Goal: Task Accomplishment & Management: Manage account settings

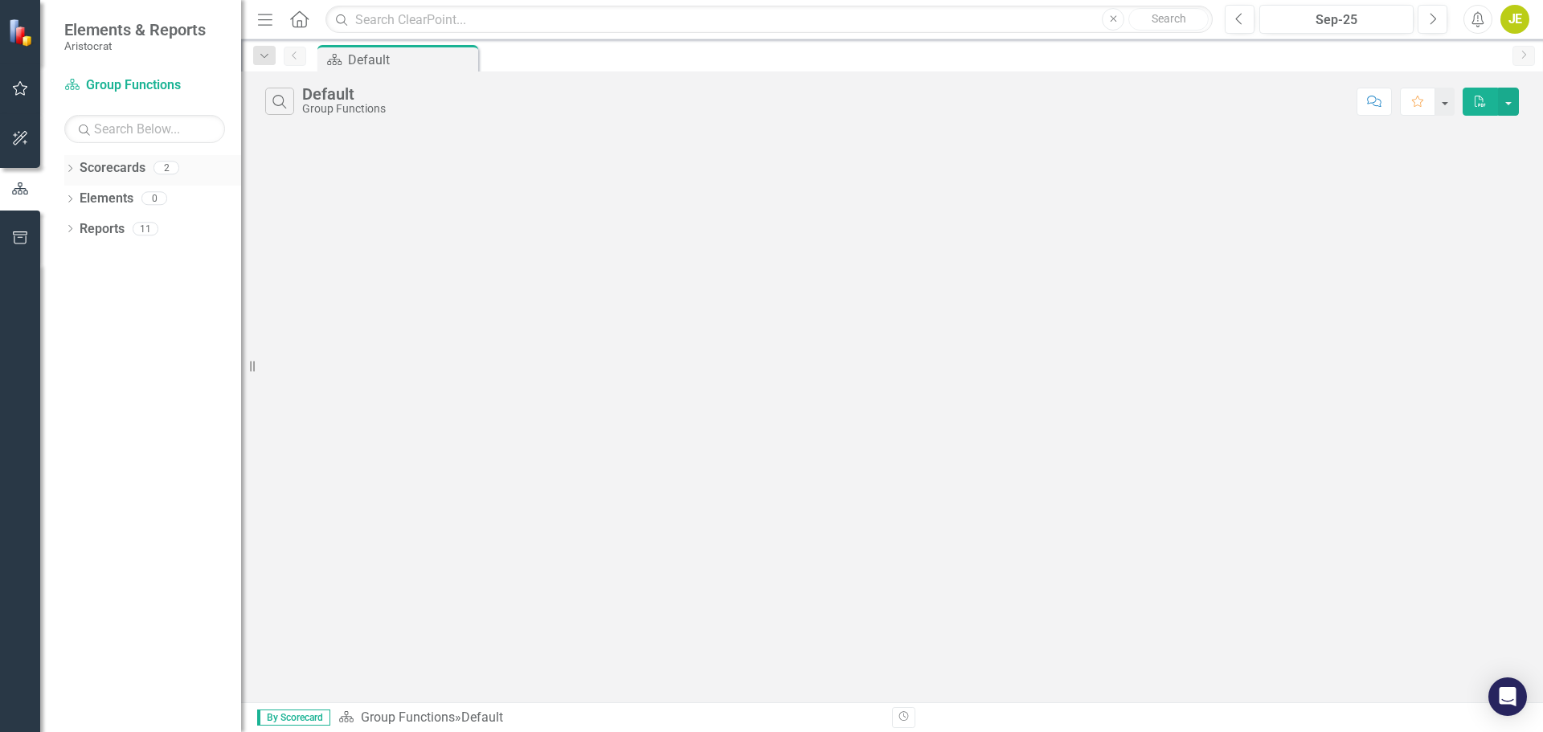
click at [68, 164] on div "Dropdown" at bounding box center [69, 170] width 11 height 14
click at [145, 198] on link "Group Functions" at bounding box center [164, 199] width 153 height 18
click at [68, 259] on icon "Dropdown" at bounding box center [69, 260] width 11 height 9
click at [87, 406] on icon "Initiative" at bounding box center [95, 404] width 16 height 13
click at [74, 409] on icon "Dropdown" at bounding box center [77, 407] width 11 height 9
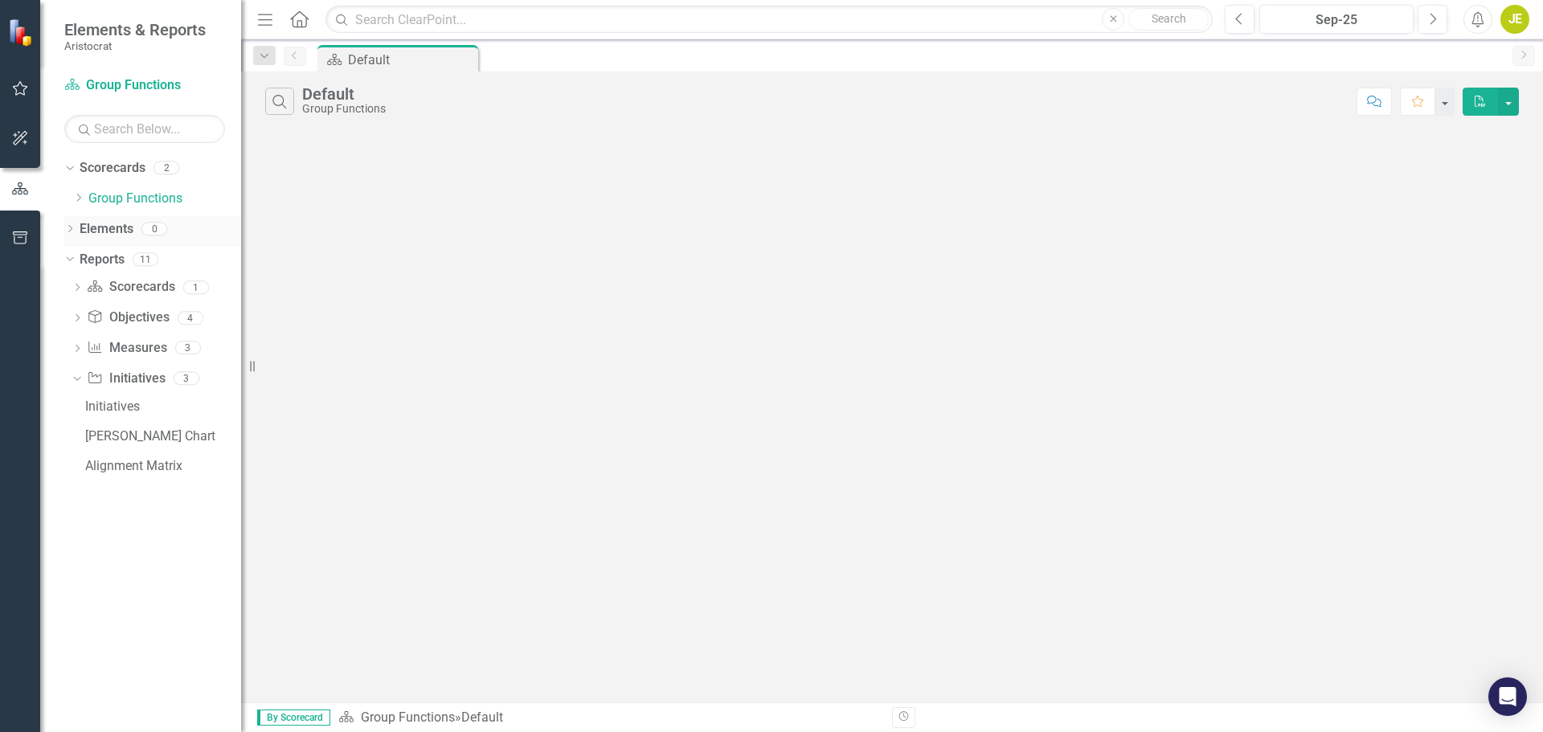
click at [73, 229] on icon "Dropdown" at bounding box center [69, 230] width 11 height 9
click at [81, 439] on icon "Dropdown" at bounding box center [77, 440] width 11 height 9
click at [79, 197] on icon "Dropdown" at bounding box center [78, 198] width 12 height 10
click at [125, 234] on link "ALABs" at bounding box center [172, 229] width 137 height 18
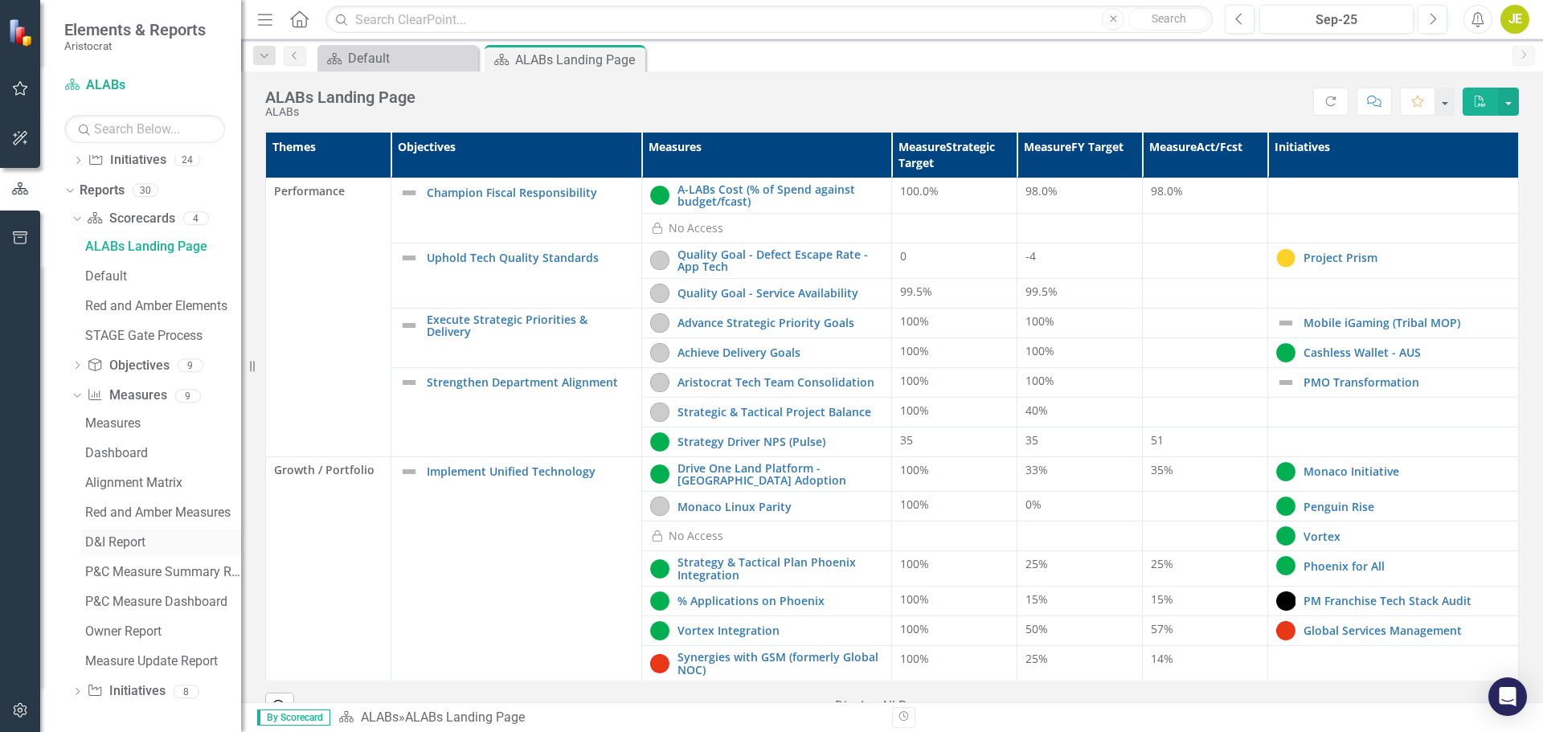
scroll to position [191, 0]
click at [83, 684] on div "Dropdown Initiative Initiatives 8" at bounding box center [157, 692] width 170 height 31
click at [76, 689] on div "Dropdown" at bounding box center [77, 693] width 11 height 14
click at [140, 659] on div "Owner Report" at bounding box center [163, 661] width 156 height 14
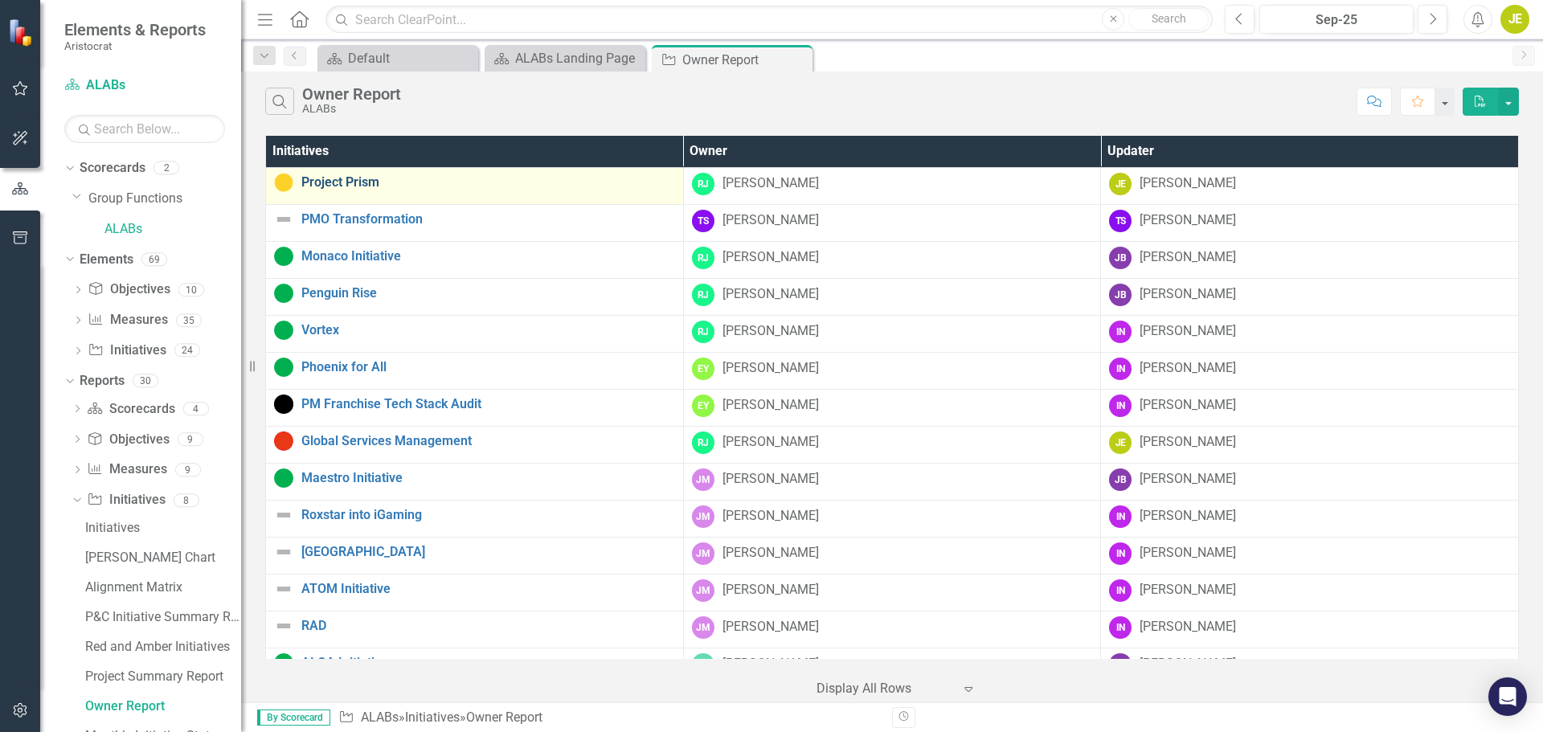
click at [367, 185] on link "Project Prism" at bounding box center [488, 182] width 374 height 14
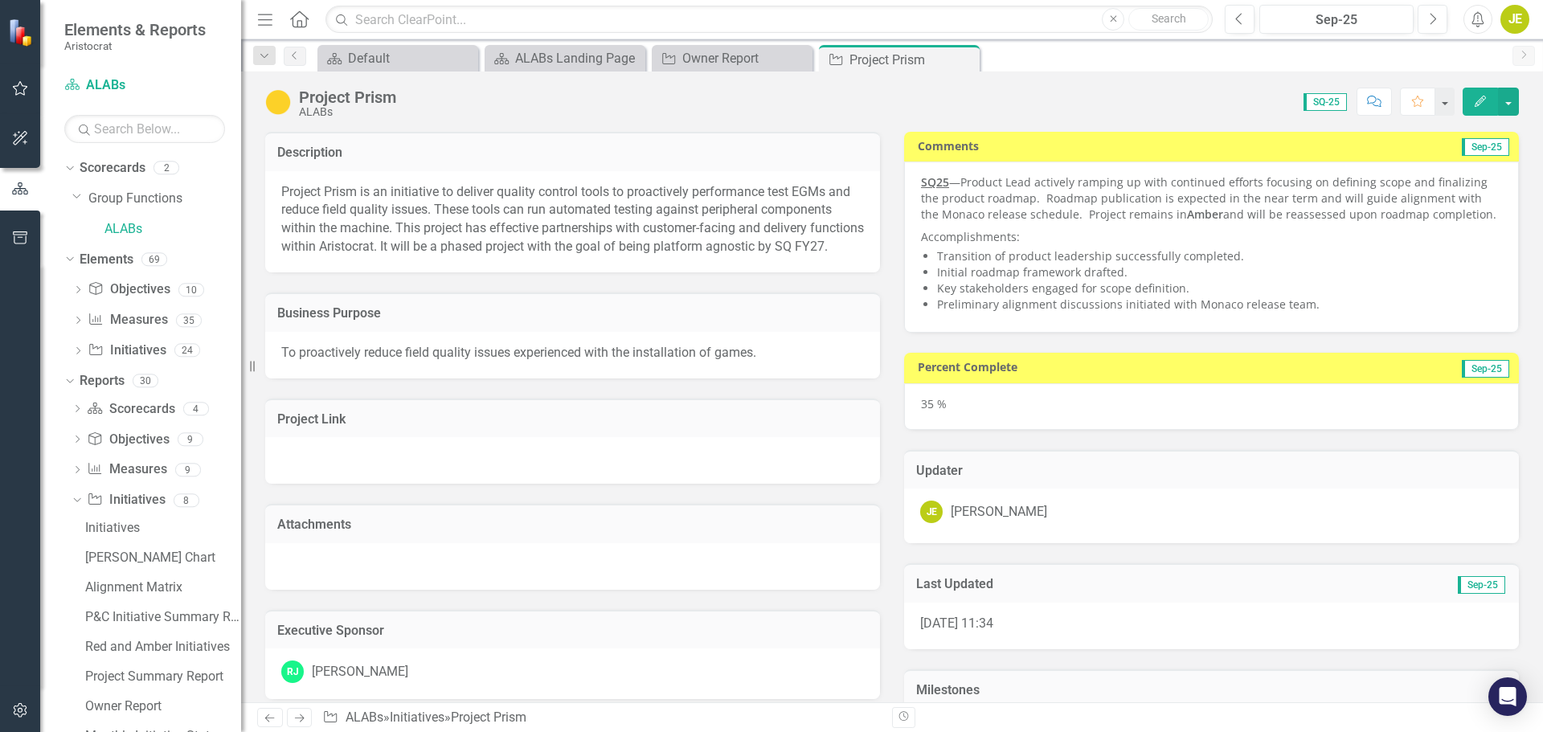
checkbox input "true"
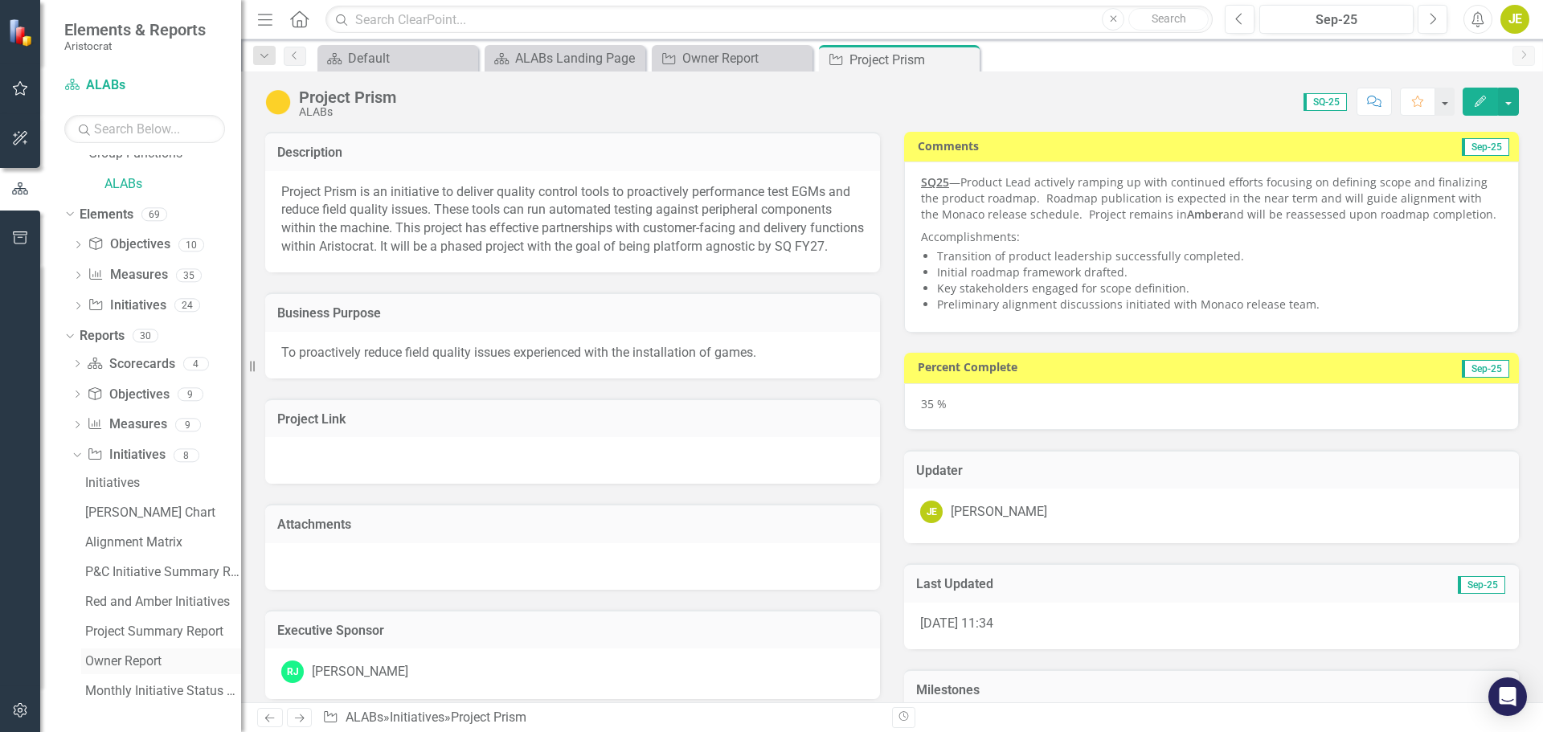
drag, startPoint x: 114, startPoint y: 653, endPoint x: 141, endPoint y: 648, distance: 26.9
click at [114, 653] on link "Owner Report" at bounding box center [161, 661] width 160 height 26
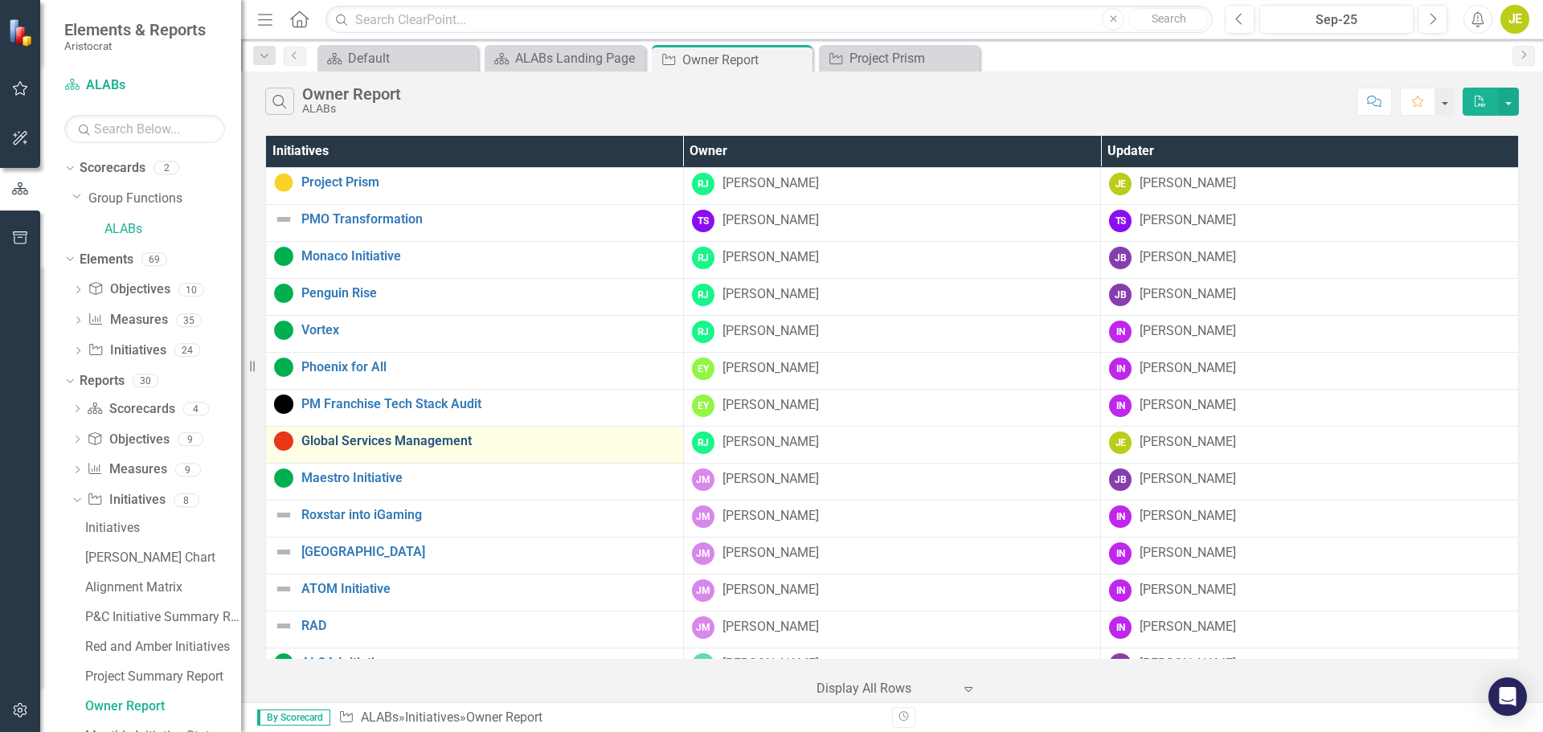
click at [390, 443] on link "Global Services Management" at bounding box center [488, 441] width 374 height 14
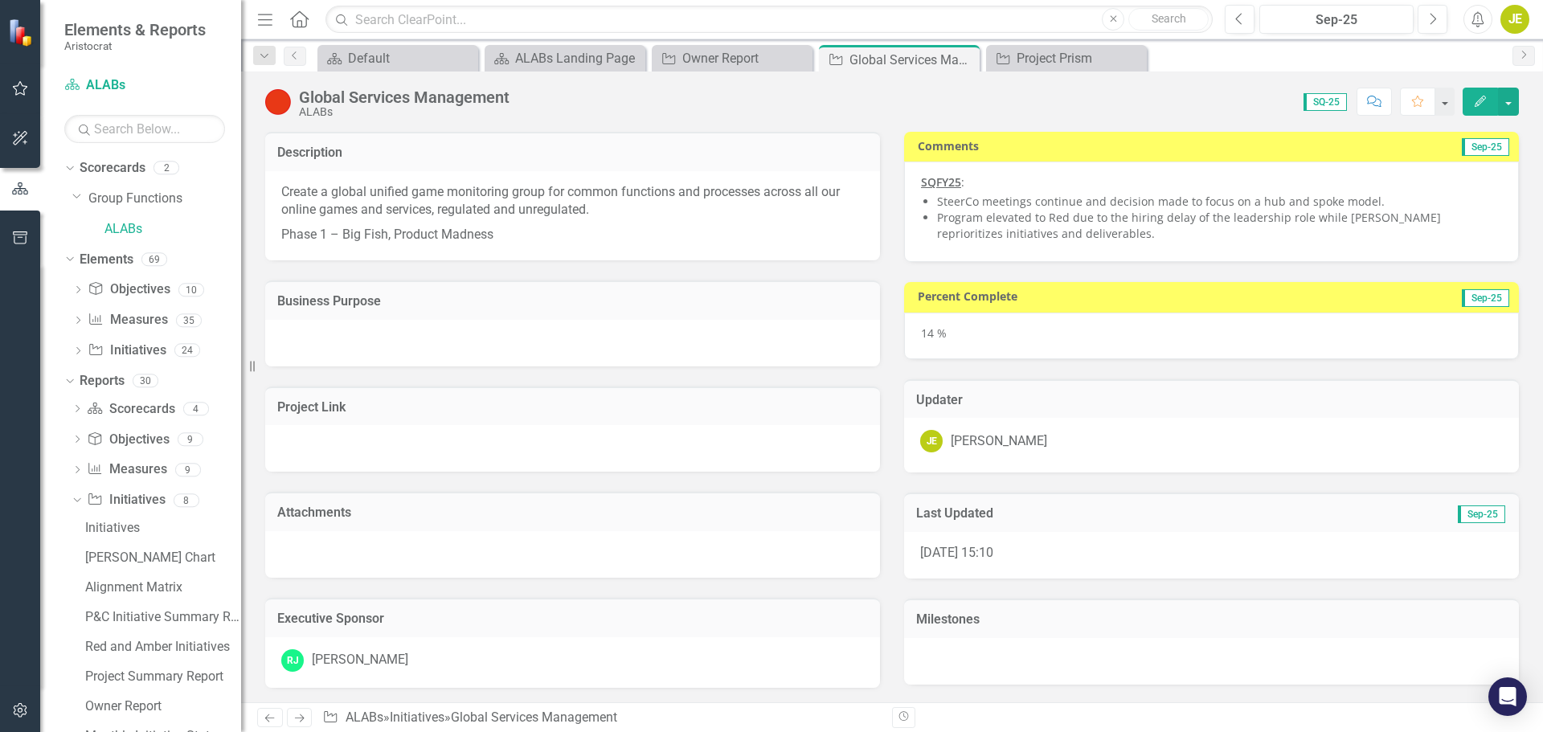
click at [1032, 229] on li "Program elevated to Red due to the hiring delay of the leadership role while [P…" at bounding box center [1219, 226] width 565 height 32
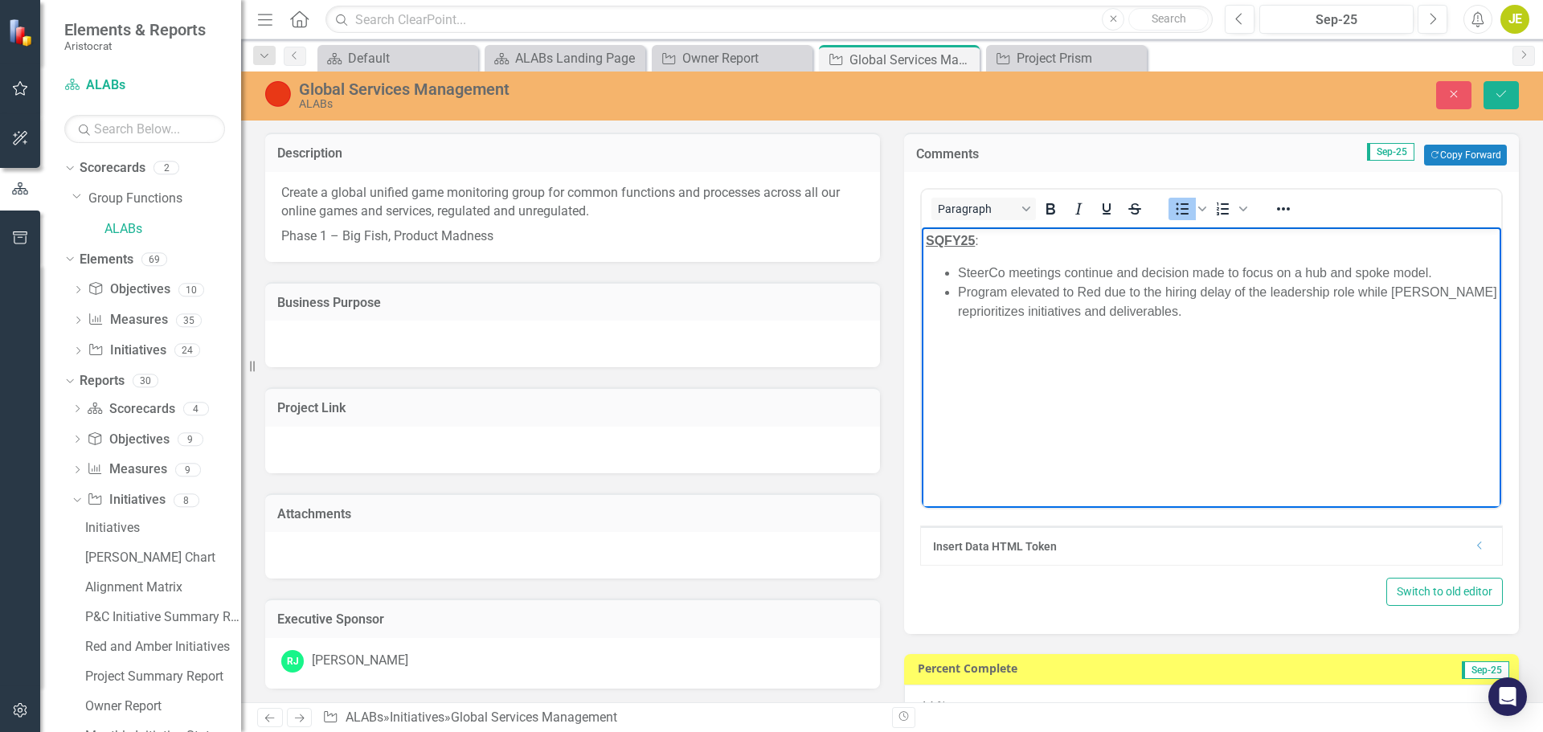
click at [977, 296] on li "Program elevated to Red due to the hiring delay of the leadership role while [P…" at bounding box center [1227, 302] width 539 height 39
click at [1016, 290] on li "Program elevated to Red due to the hiring delay of the leadership role while [P…" at bounding box center [1227, 302] width 539 height 39
click at [1231, 18] on button "Previous" at bounding box center [1239, 19] width 30 height 29
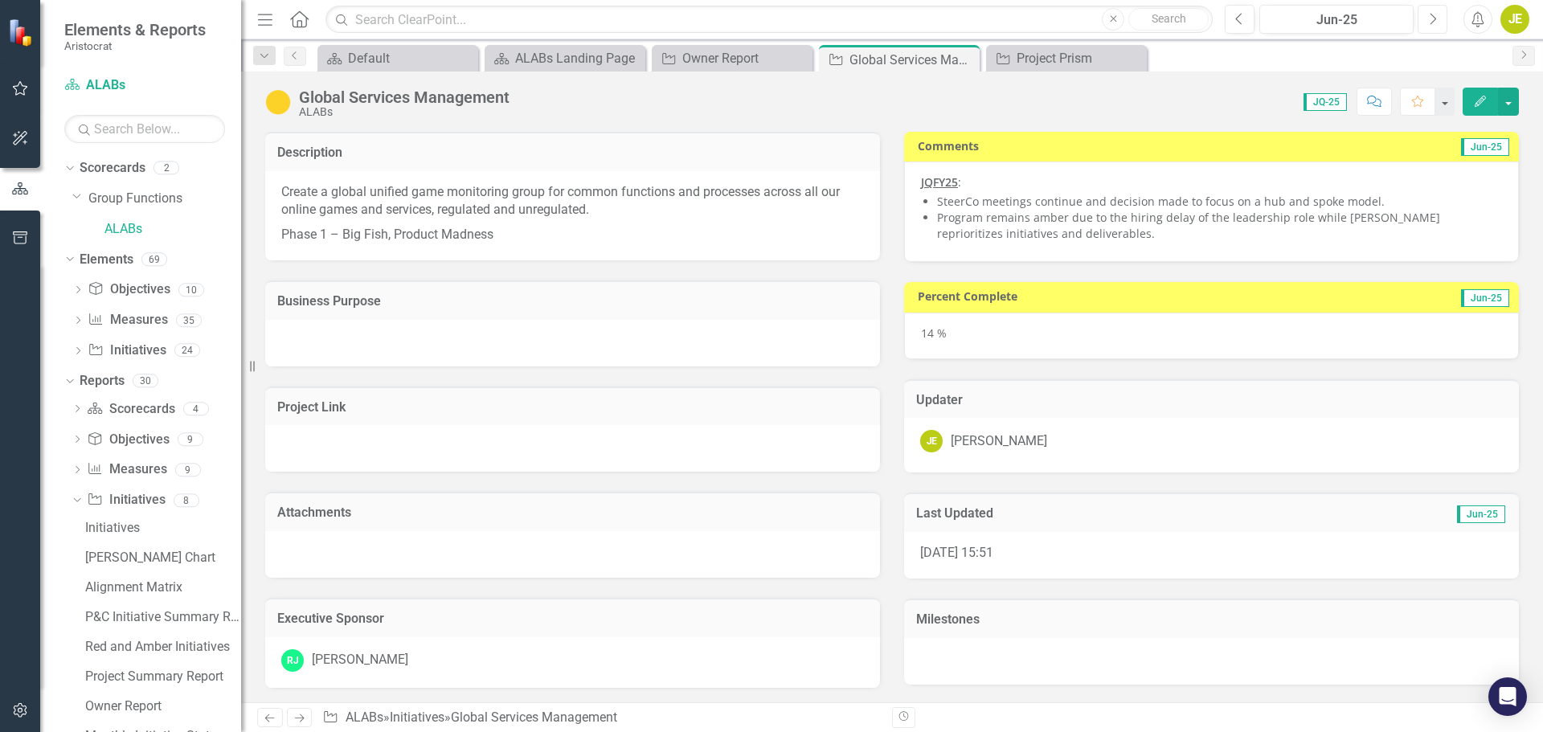
click at [1440, 19] on button "Next" at bounding box center [1432, 19] width 30 height 29
click at [1075, 216] on li "Program elevated to Red due to the hiring delay of the leadership role while [P…" at bounding box center [1219, 226] width 565 height 32
click at [1065, 219] on li "Program elevated to Red due to the hiring delay of the leadership role while [P…" at bounding box center [1219, 226] width 565 height 32
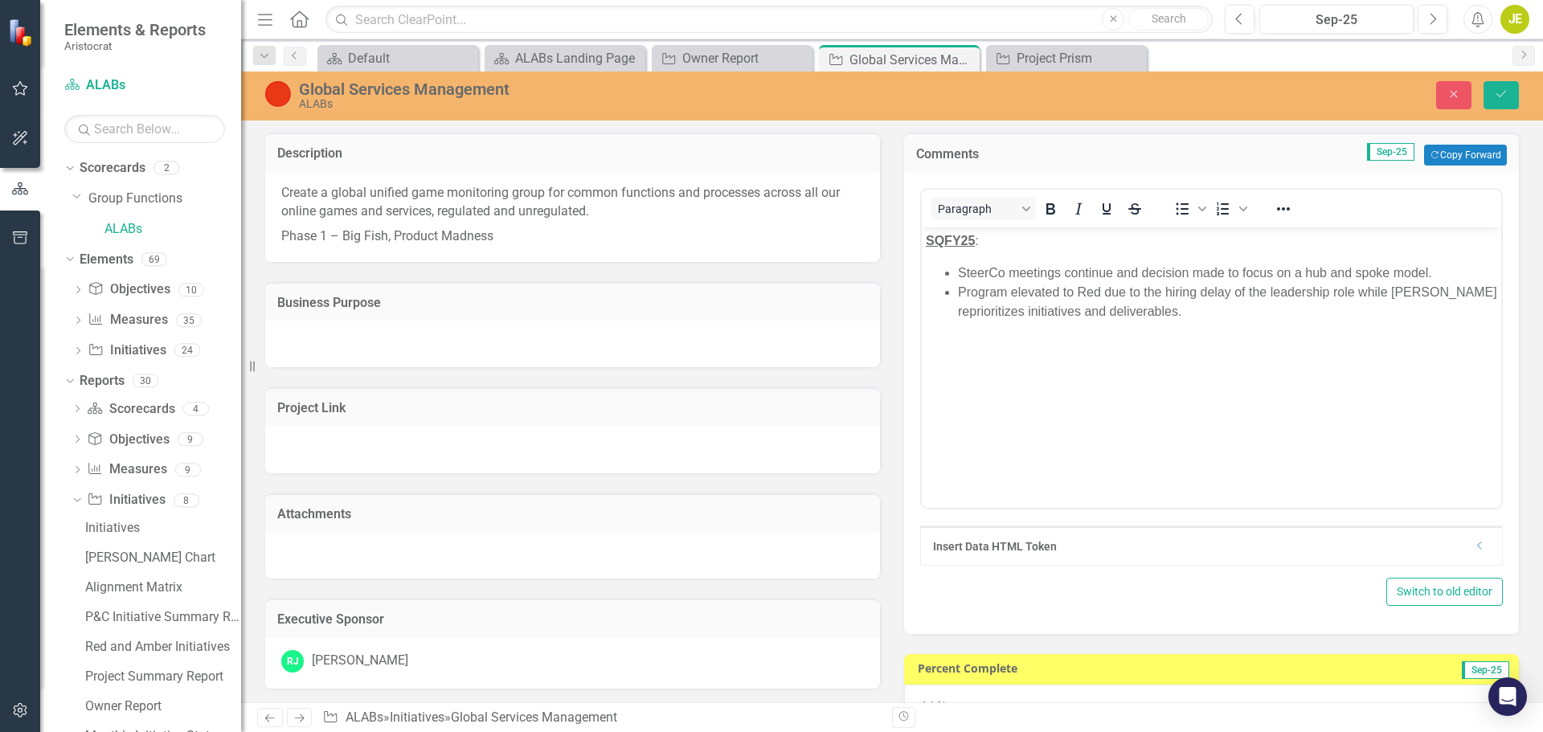
click at [1010, 288] on li "Program elevated to Red due to the hiring delay of the leadership role while [P…" at bounding box center [1227, 302] width 539 height 39
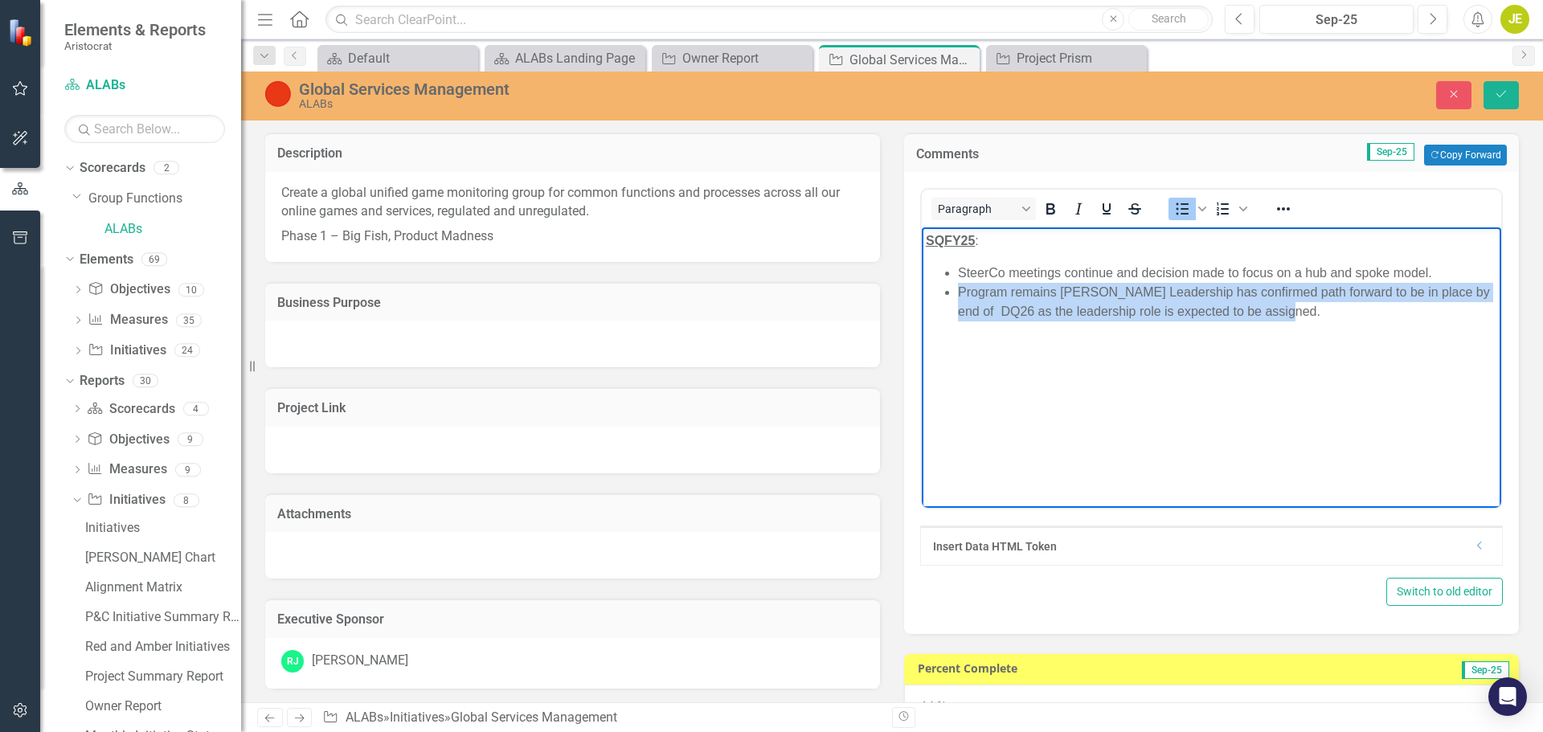
drag, startPoint x: 1260, startPoint y: 319, endPoint x: 958, endPoint y: 300, distance: 301.9
click at [958, 300] on li "Program remains [PERSON_NAME] Leadership has confirmed path forward to be in pl…" at bounding box center [1227, 302] width 539 height 39
copy li "Program remains [PERSON_NAME] Leadership has confirmed path forward to be in pl…"
click at [1297, 328] on body "SQFY25 : SteerCo meetings continue and decision made to focus on a hub and spok…" at bounding box center [1211, 347] width 579 height 241
drag, startPoint x: 1302, startPoint y: 313, endPoint x: 959, endPoint y: 296, distance: 343.5
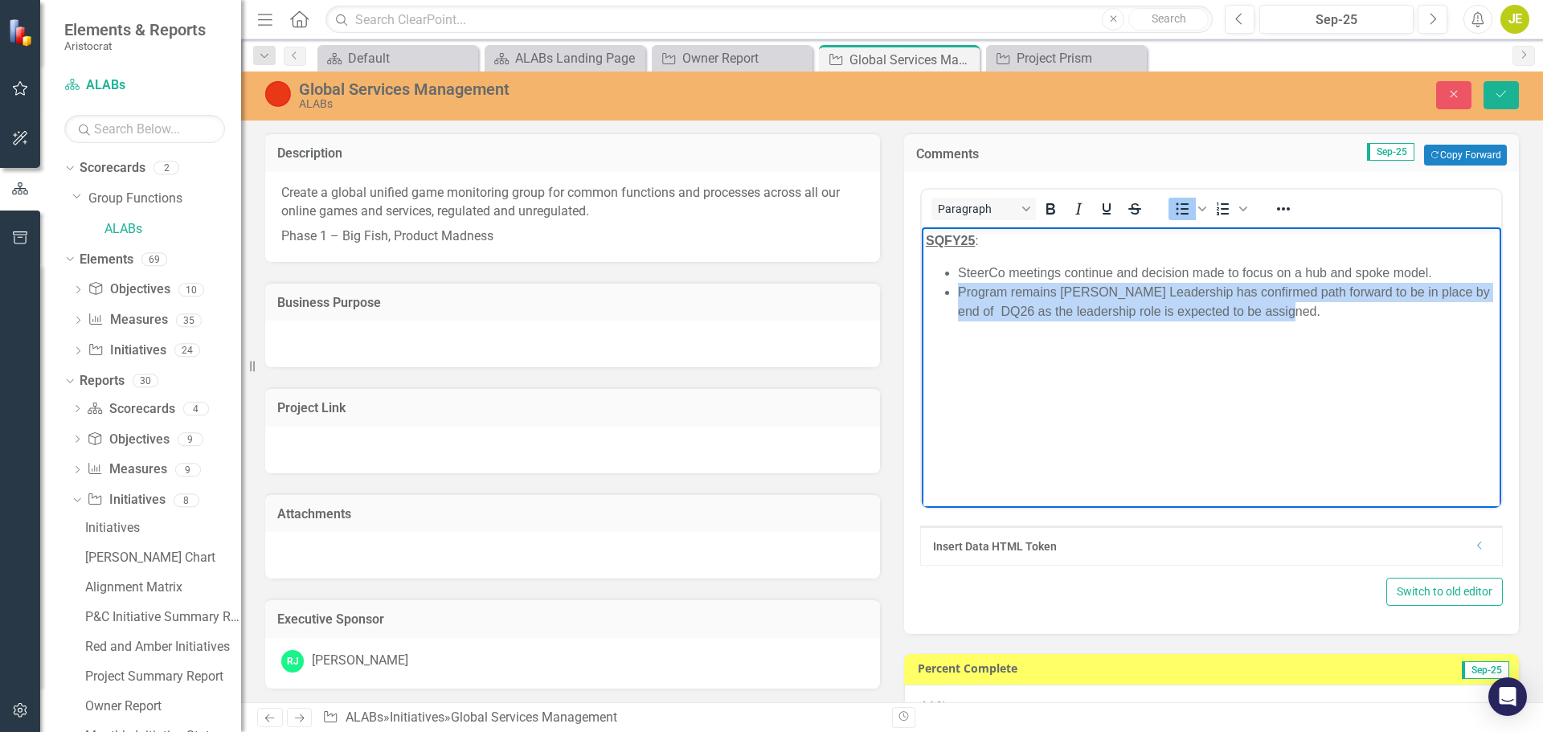
click at [959, 296] on li "Program remains [PERSON_NAME] Leadership has confirmed path forward to be in pl…" at bounding box center [1227, 302] width 539 height 39
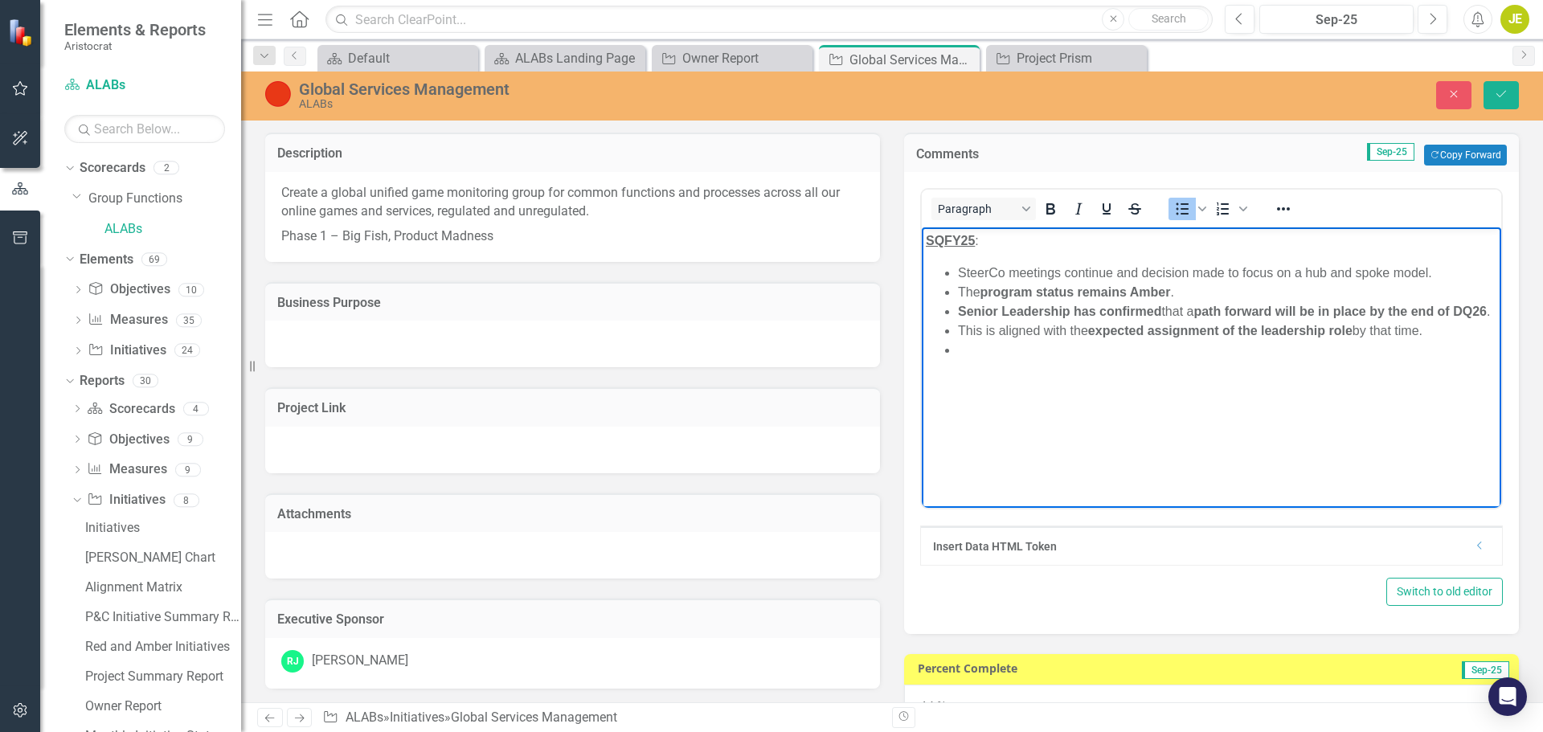
click at [1131, 302] on li "Senior Leadership has confirmed that a path forward will be in place by the end…" at bounding box center [1227, 311] width 539 height 19
click at [1171, 291] on strong "program status remains Amber" at bounding box center [1075, 292] width 190 height 14
click at [980, 290] on li "The program status remains Amber ." at bounding box center [1227, 292] width 539 height 19
click at [1135, 350] on body "SQFY25 : SteerCo meetings continue and decision made to focus on a hub and spok…" at bounding box center [1211, 347] width 579 height 241
drag, startPoint x: 1410, startPoint y: 334, endPoint x: 956, endPoint y: 297, distance: 455.4
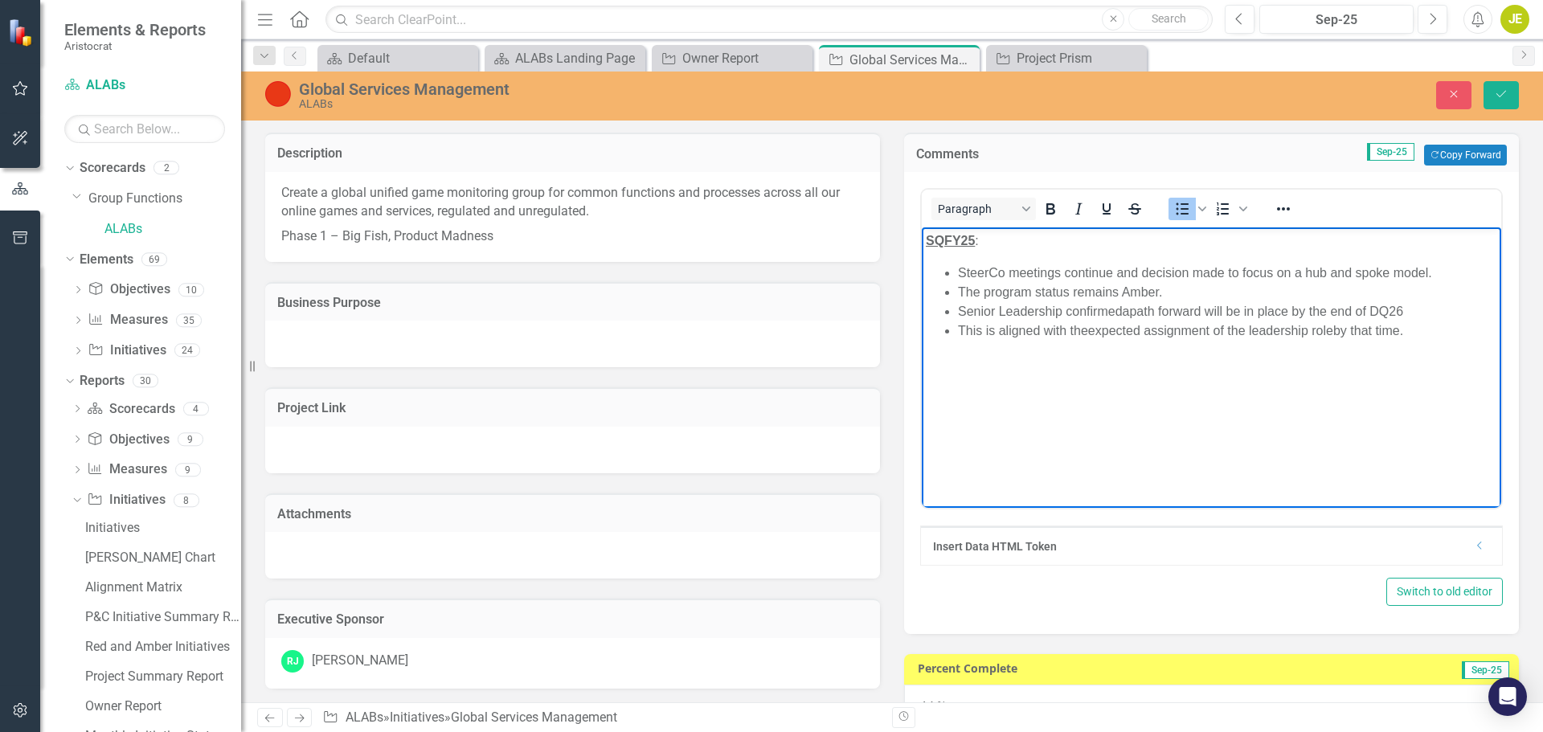
click at [956, 297] on ul "SteerCo meetings continue and decision made to focus on a hub and spoke model. …" at bounding box center [1211, 302] width 571 height 77
click at [1076, 335] on body "SQFY25 : SteerCo meetings continue and decision made to focus on a hub and spok…" at bounding box center [1211, 347] width 579 height 241
click at [1361, 312] on li "Program remains [PERSON_NAME], with Senior Leadership confirming a path forward…" at bounding box center [1227, 302] width 539 height 39
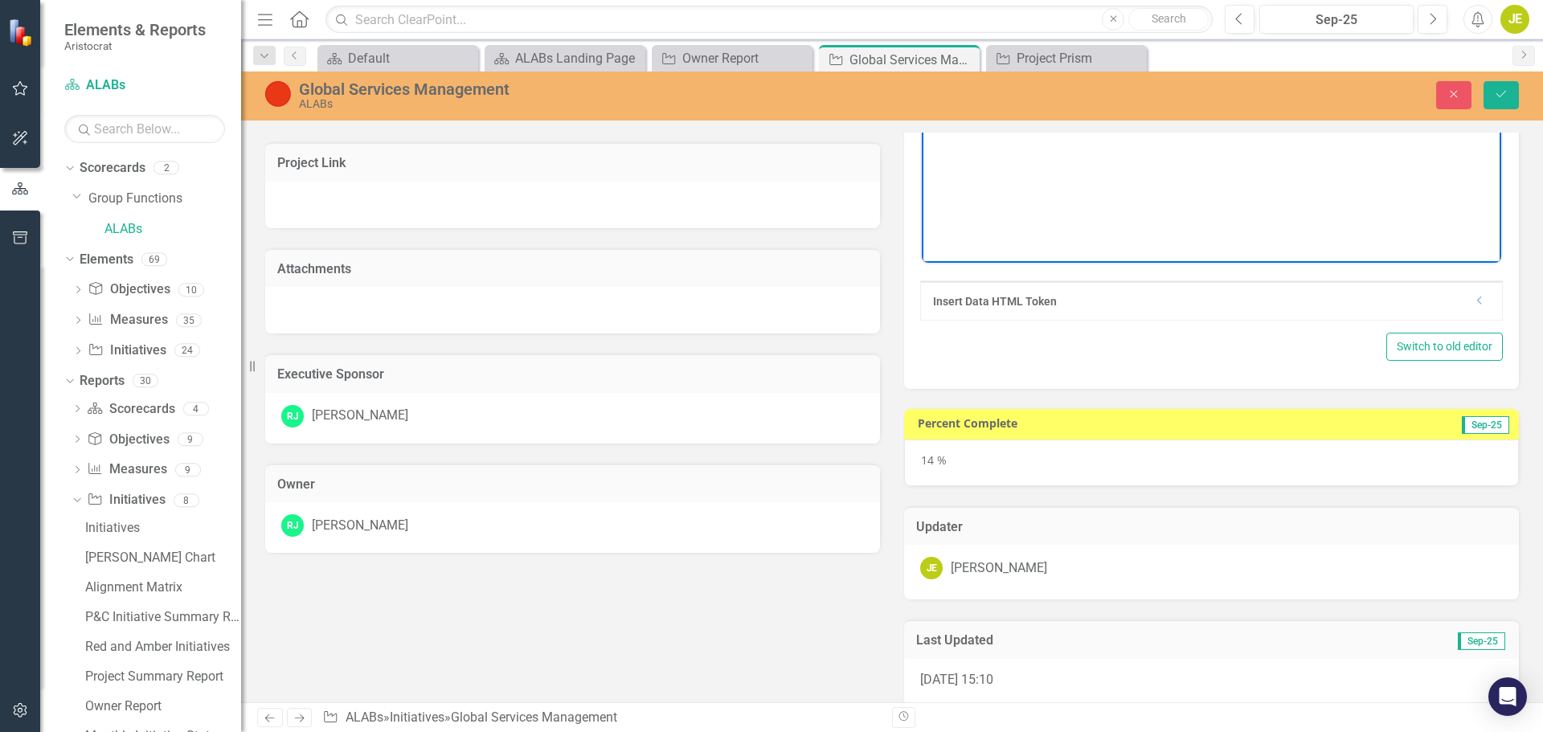
scroll to position [321, 0]
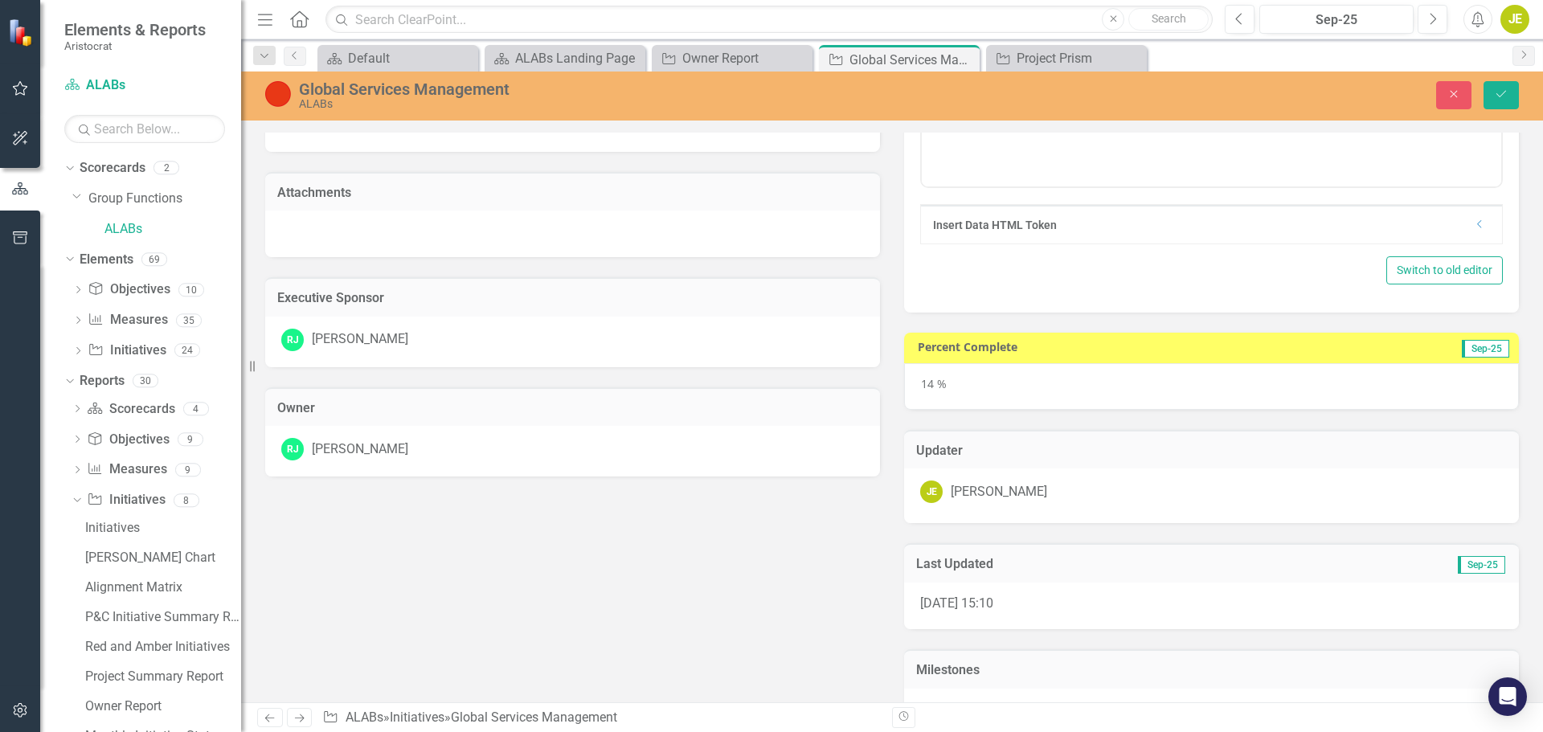
click at [943, 383] on div "14 %" at bounding box center [1211, 386] width 615 height 47
click at [930, 384] on div "14 %" at bounding box center [1211, 386] width 615 height 47
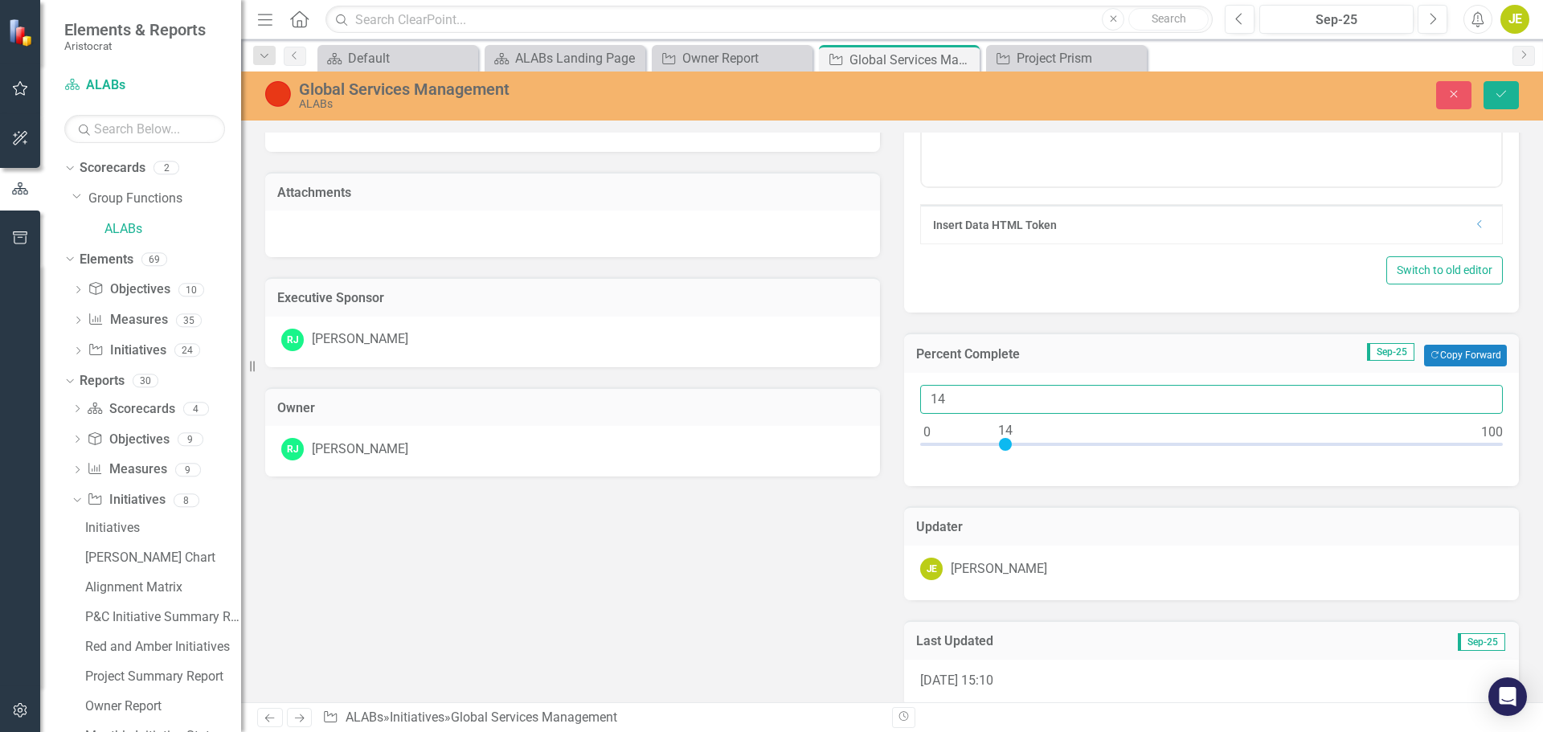
click at [975, 399] on input "14" at bounding box center [1211, 400] width 582 height 30
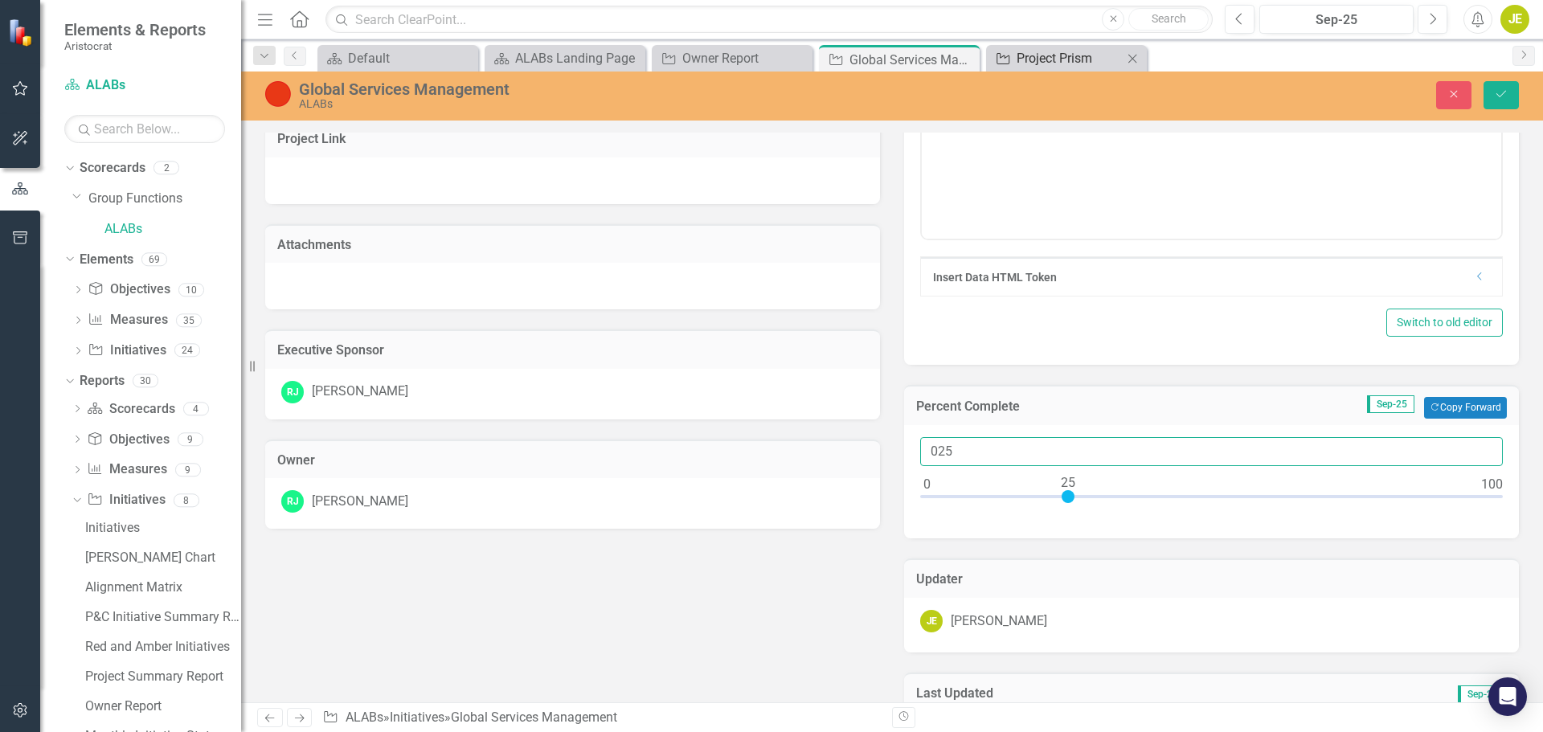
scroll to position [241, 0]
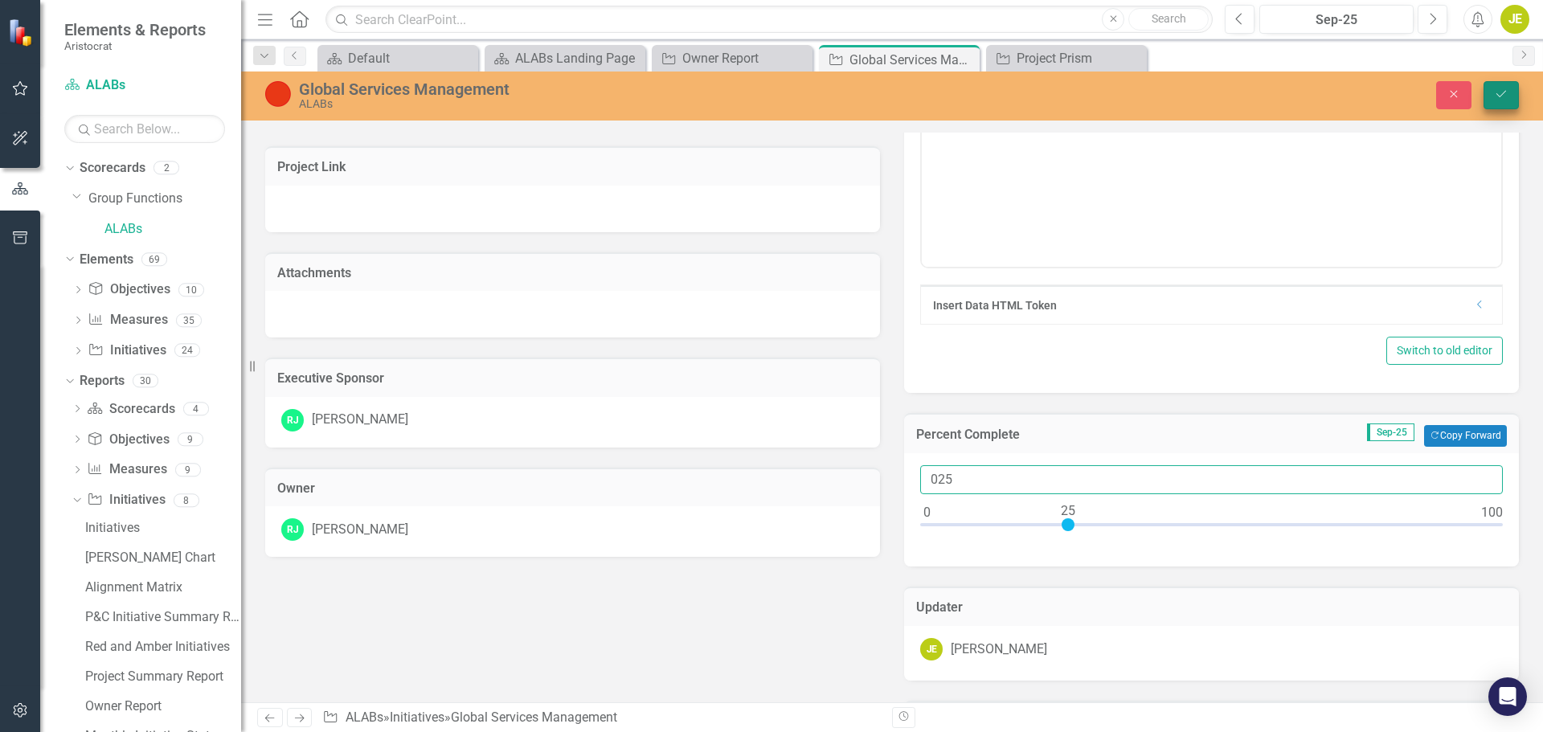
type input "025"
click at [1501, 92] on icon "Save" at bounding box center [1501, 93] width 14 height 11
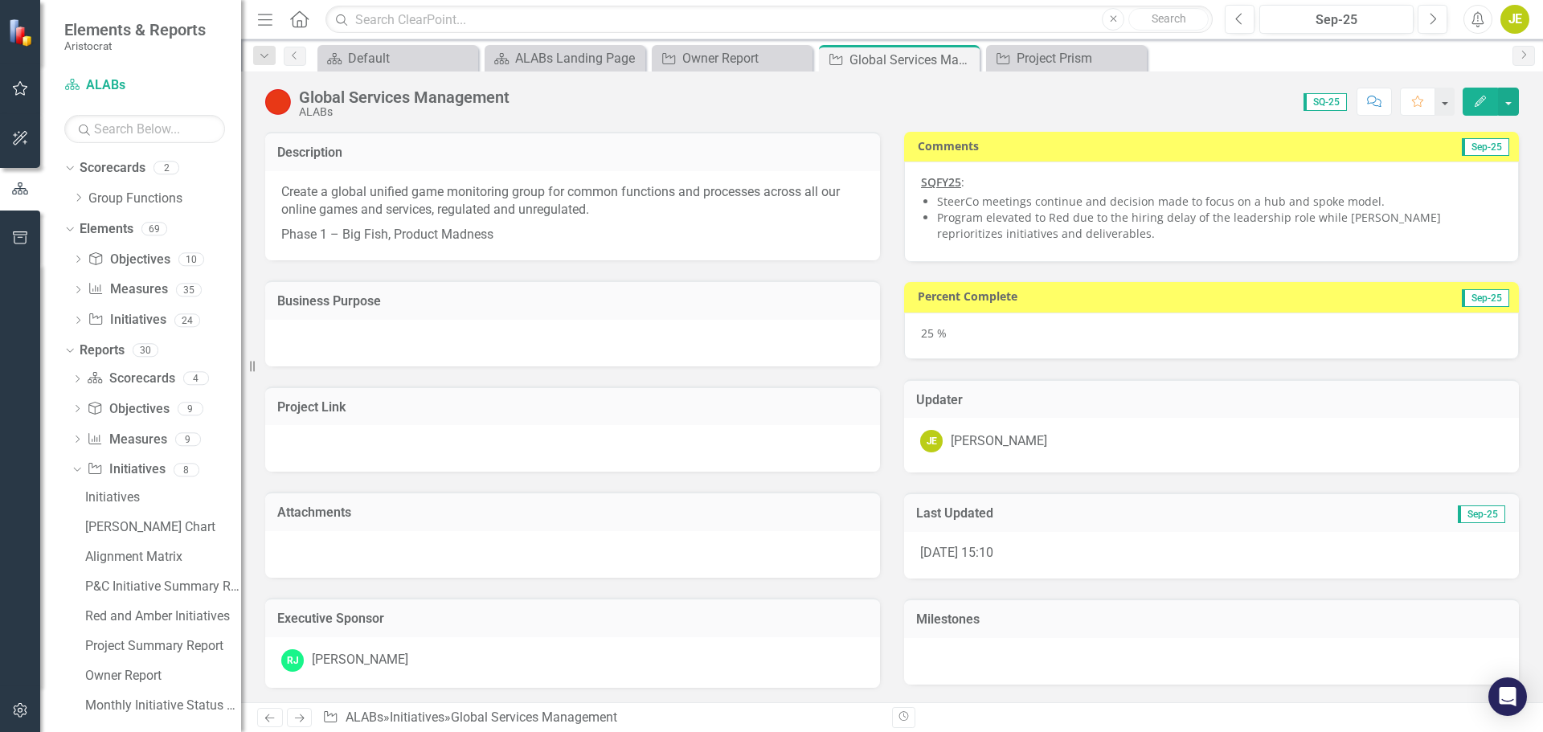
click at [274, 108] on img at bounding box center [278, 102] width 26 height 26
click at [278, 108] on img at bounding box center [278, 102] width 26 height 26
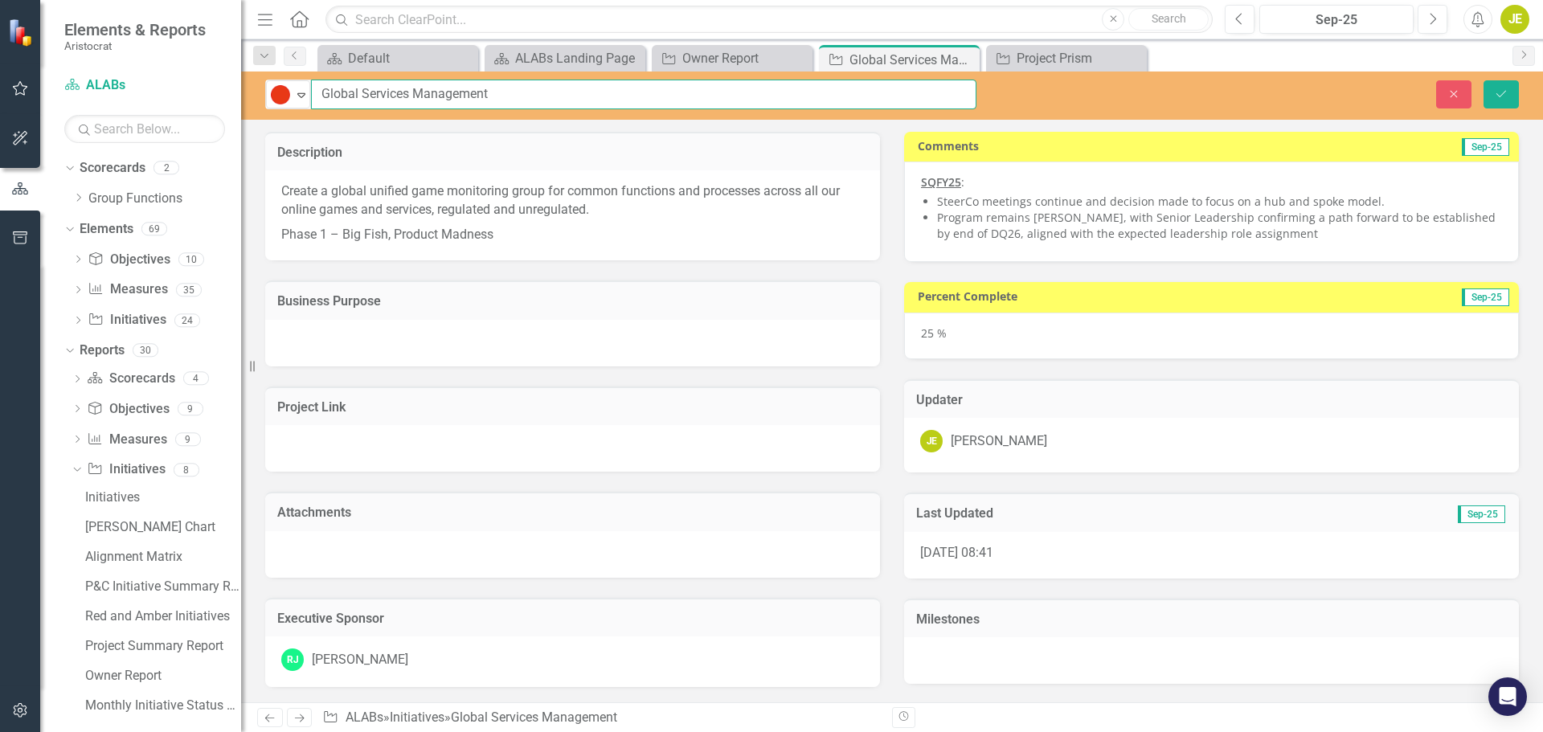
click at [958, 96] on input "Global Services Management" at bounding box center [643, 95] width 665 height 30
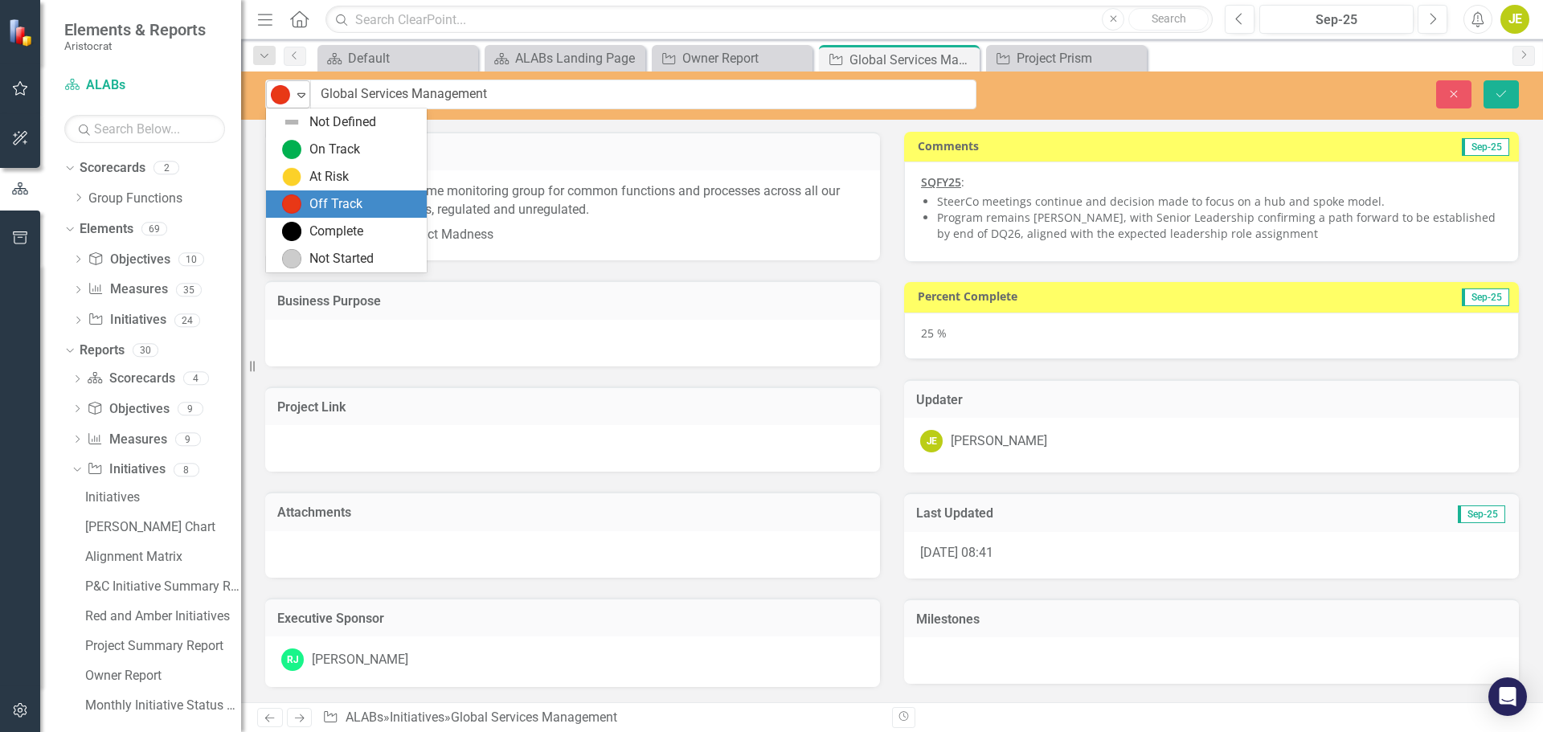
click at [307, 93] on icon "Expand" at bounding box center [301, 94] width 16 height 13
click at [313, 172] on div "At Risk" at bounding box center [328, 177] width 39 height 18
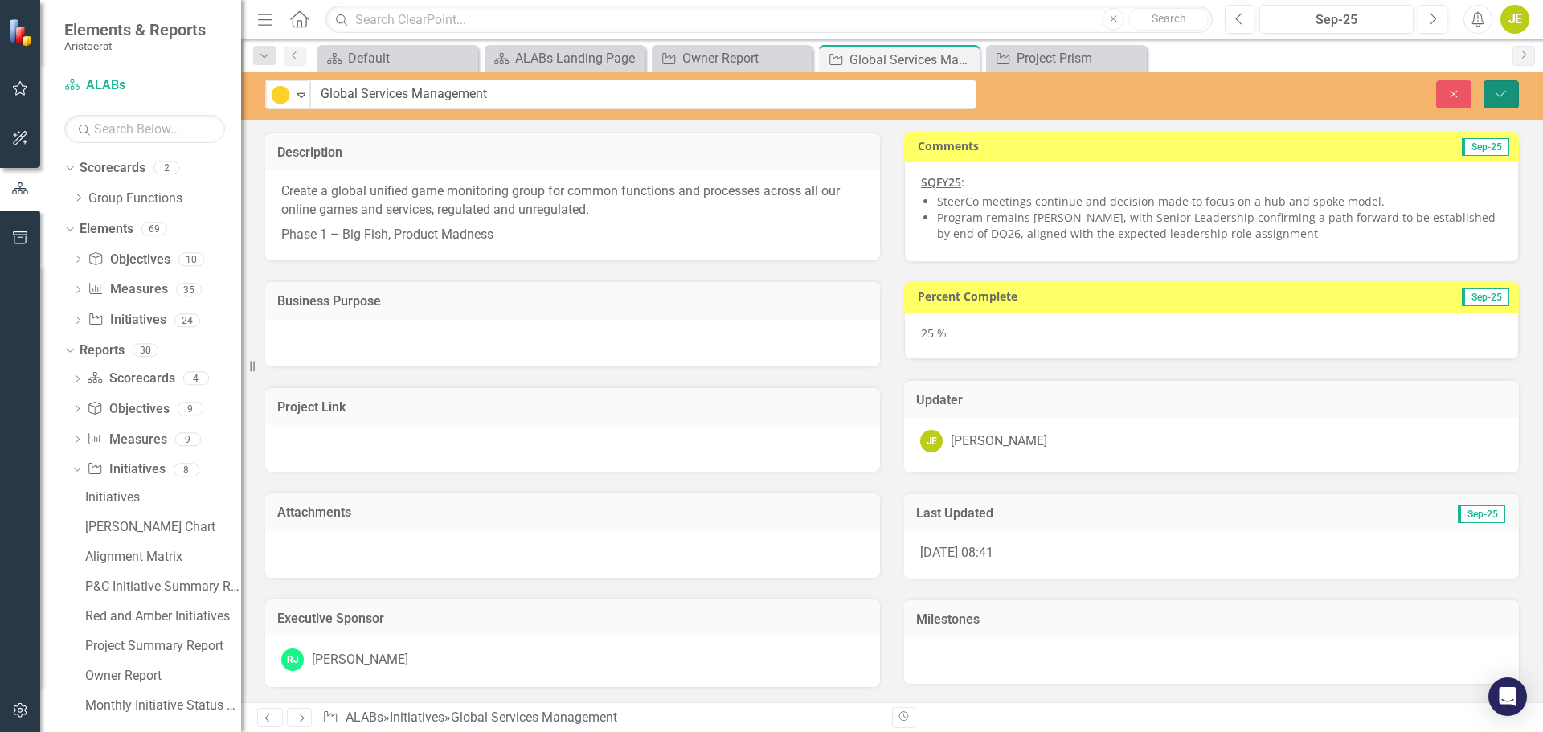
click at [1494, 95] on icon "Save" at bounding box center [1501, 93] width 14 height 11
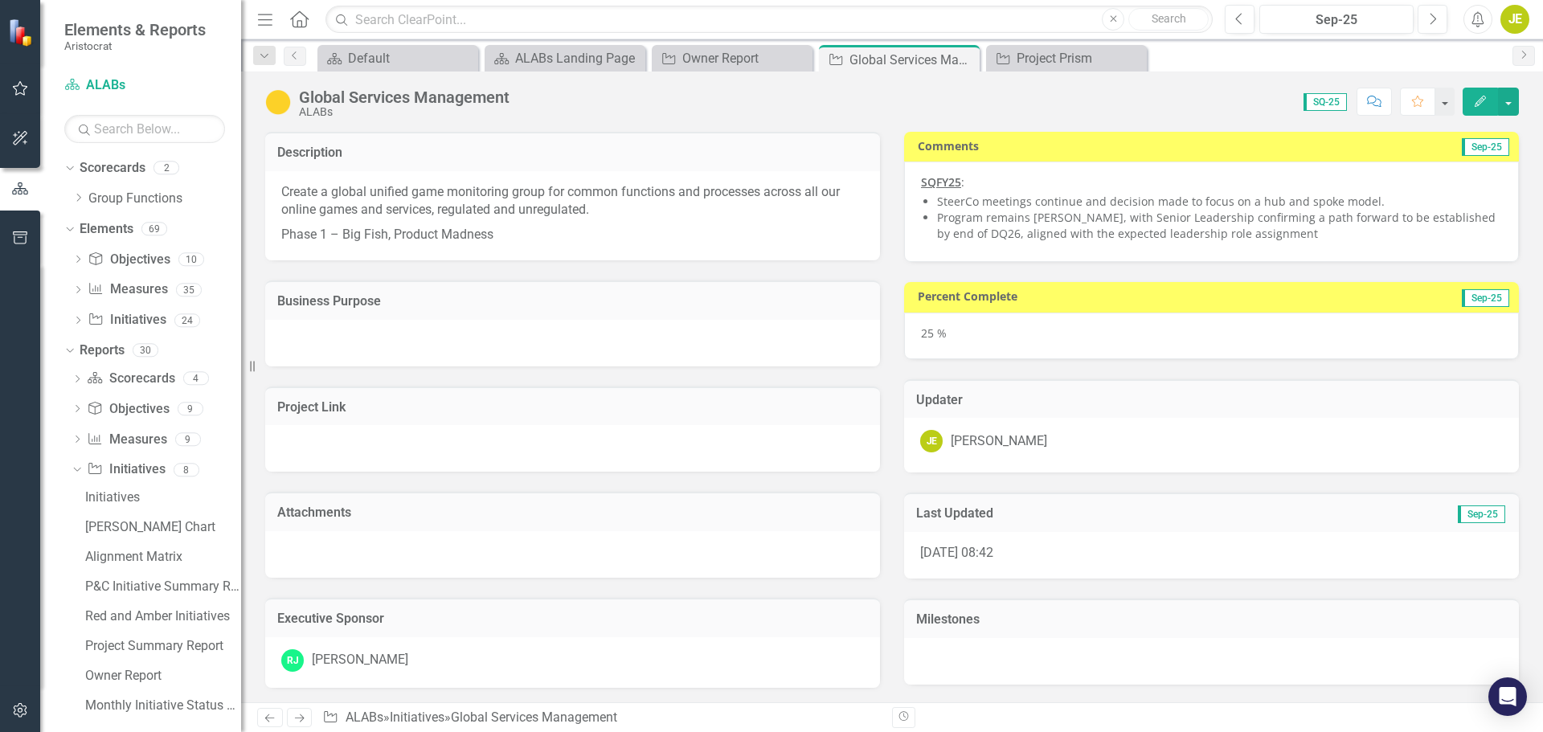
click at [1314, 235] on li "Program remains [PERSON_NAME], with Senior Leadership confirming a path forward…" at bounding box center [1219, 226] width 565 height 32
click at [1276, 237] on li "Program remains [PERSON_NAME], with Senior Leadership confirming a path forward…" at bounding box center [1219, 226] width 565 height 32
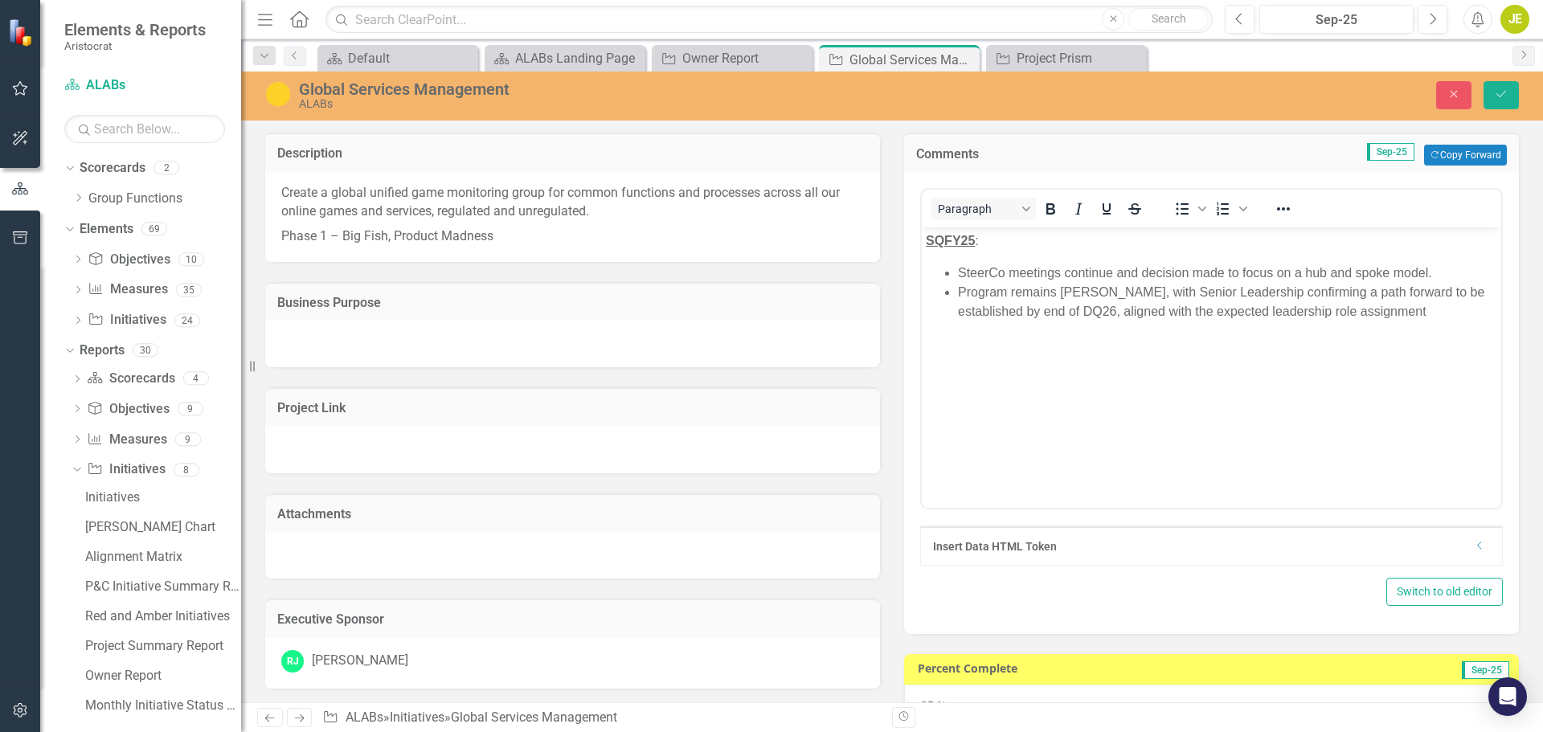
scroll to position [0, 0]
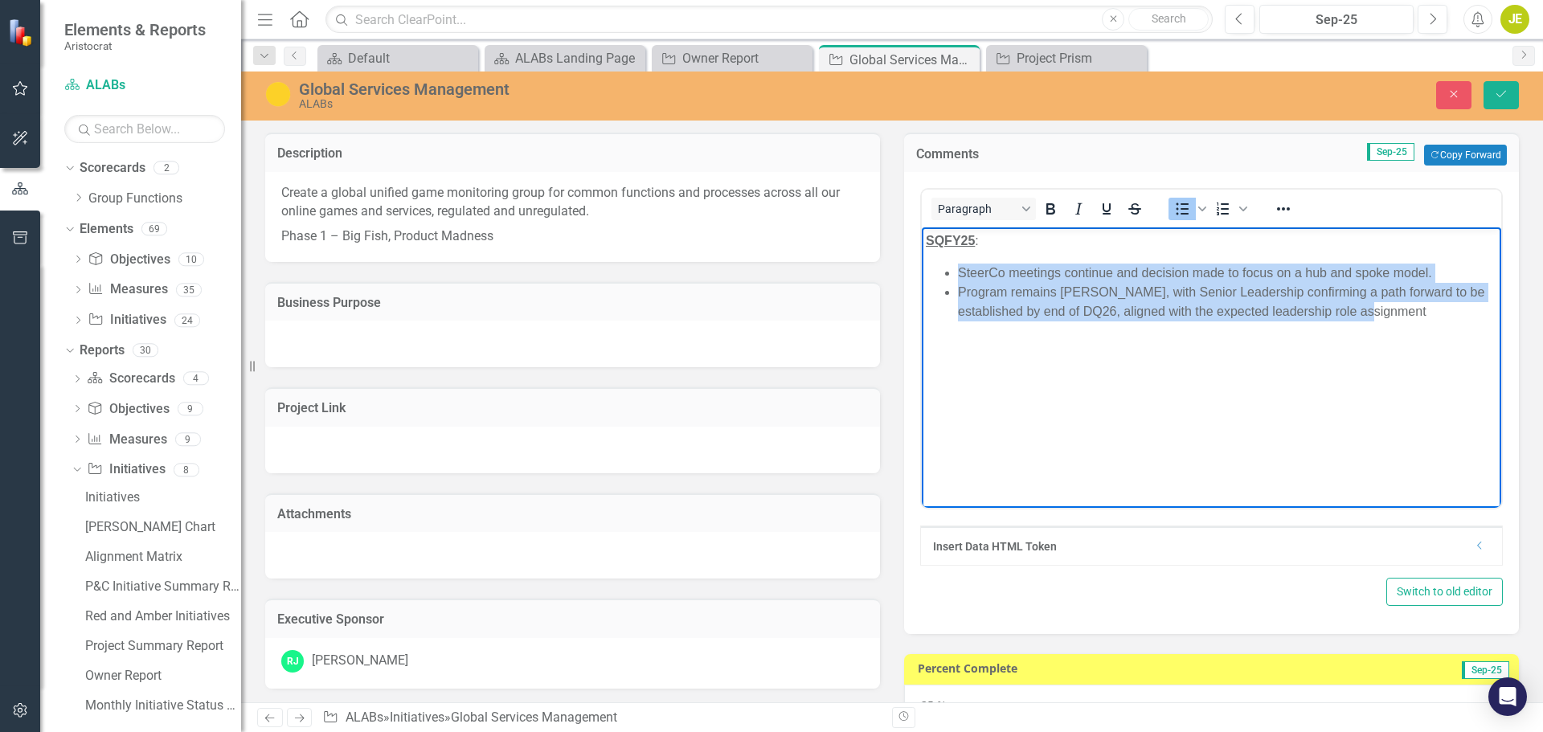
drag, startPoint x: 1366, startPoint y: 316, endPoint x: 946, endPoint y: 274, distance: 421.5
click at [946, 274] on ul "SteerCo meetings continue and decision made to focus on a hub and spoke model. …" at bounding box center [1211, 293] width 571 height 58
copy ul "SteerCo meetings continue and decision made to focus on a hub and spoke model. …"
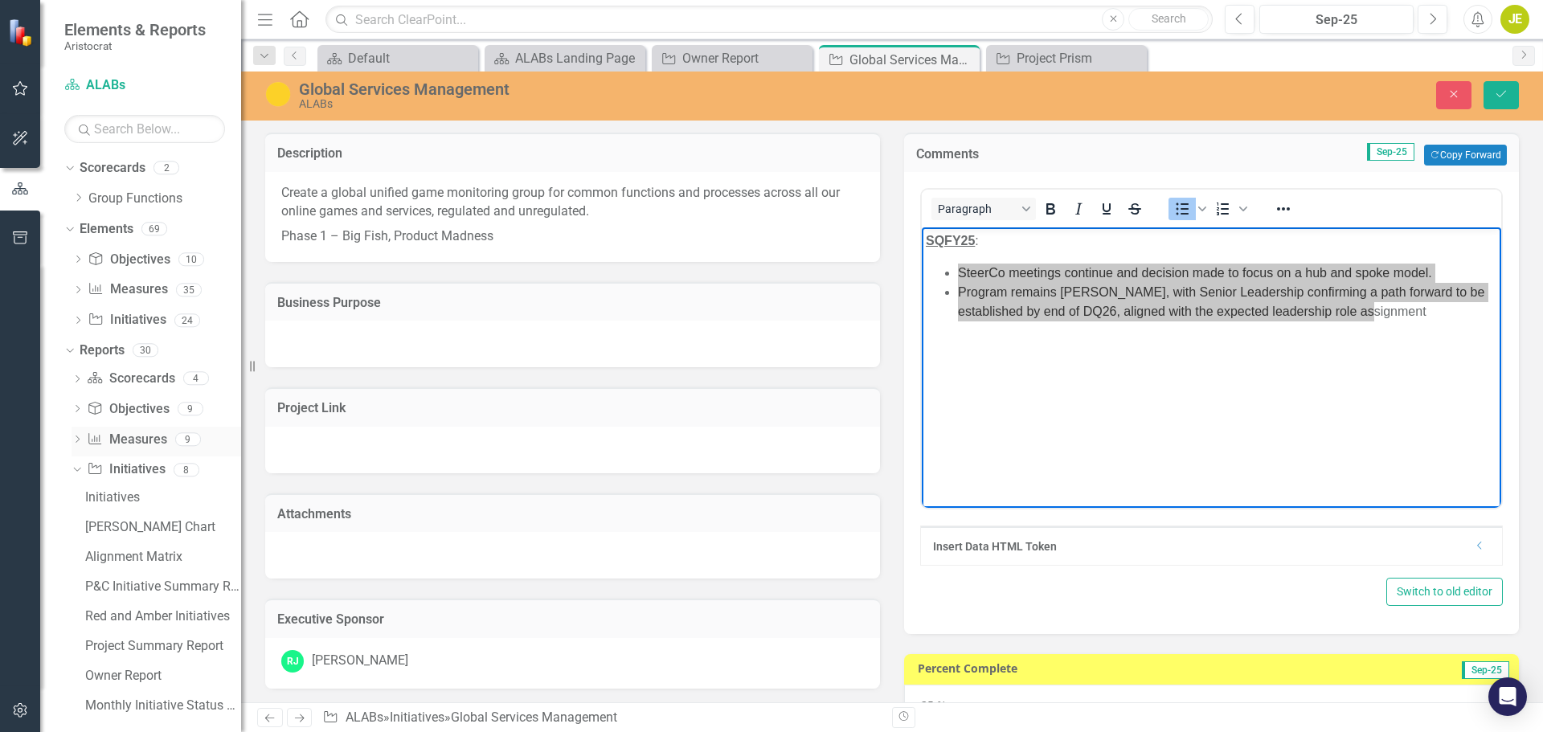
click at [76, 440] on icon "Dropdown" at bounding box center [77, 440] width 11 height 9
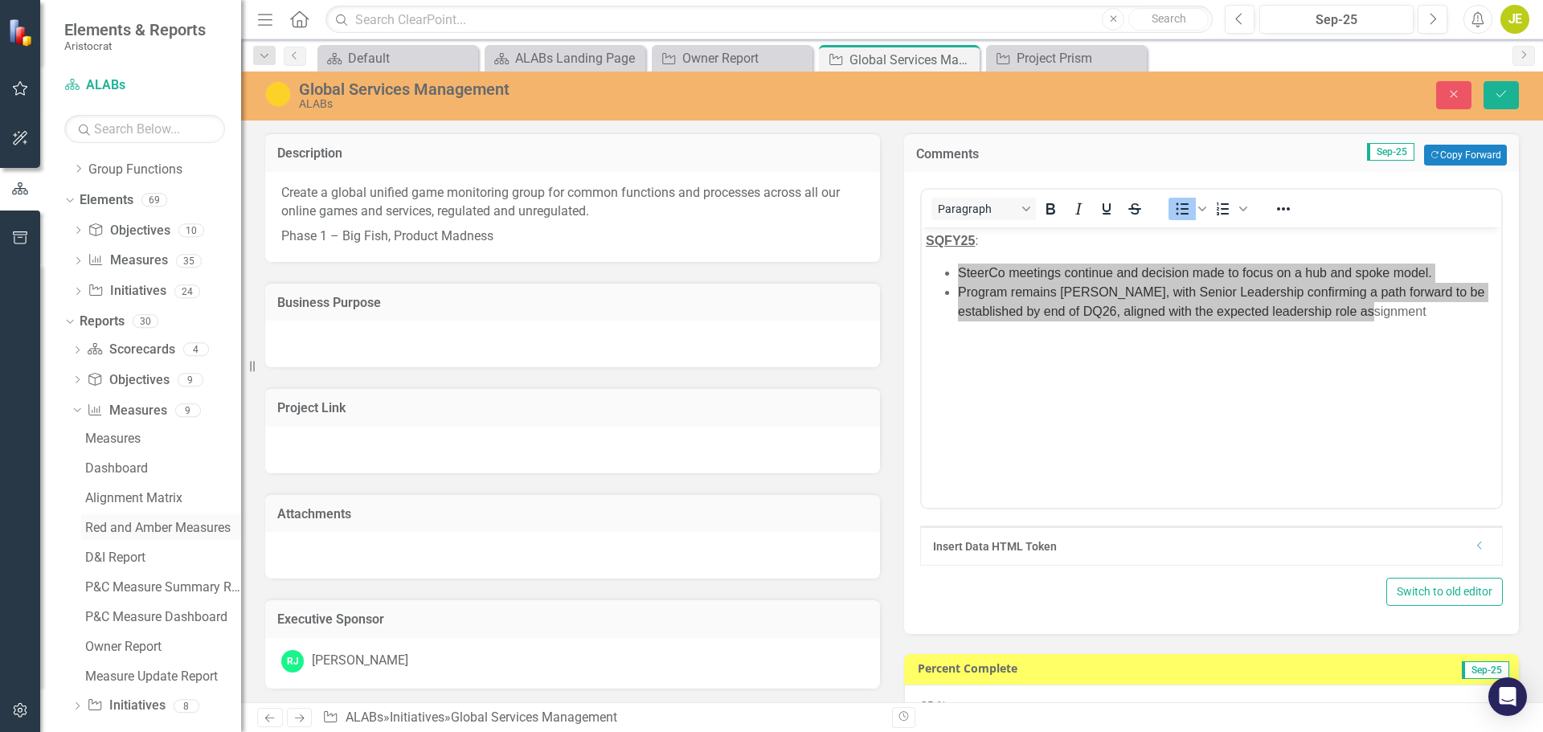
scroll to position [44, 0]
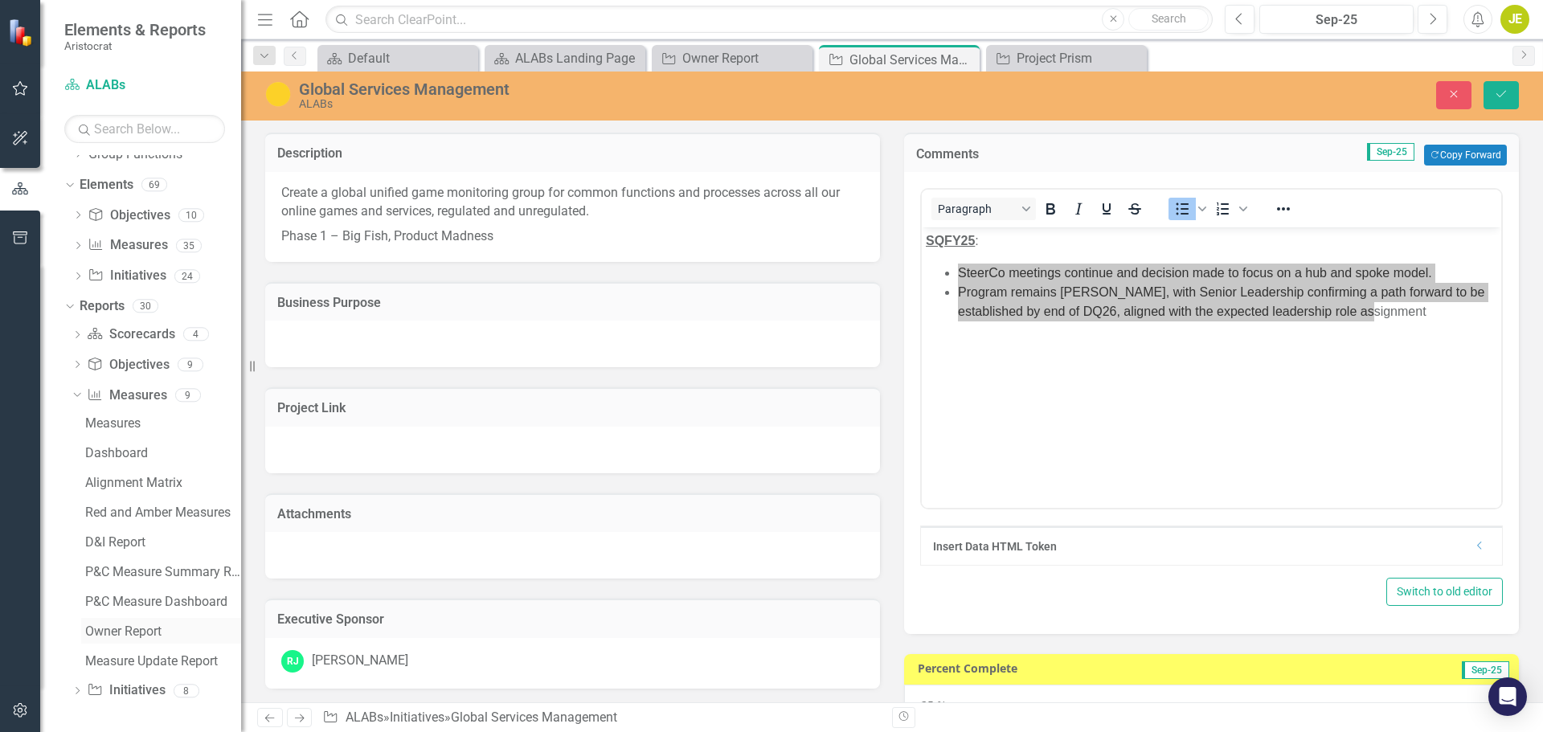
click at [150, 630] on div "Owner Report" at bounding box center [163, 631] width 156 height 14
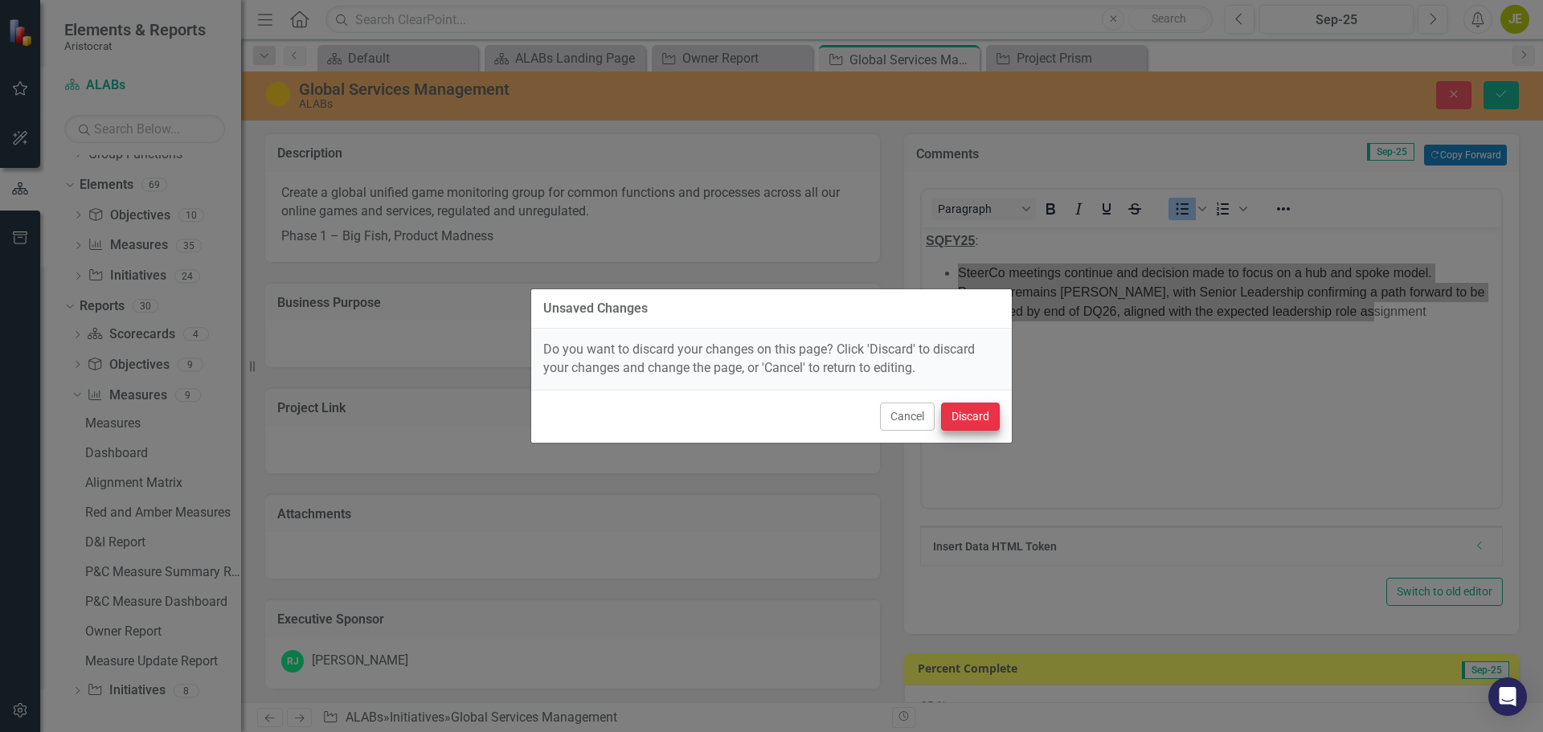
drag, startPoint x: 909, startPoint y: 426, endPoint x: 940, endPoint y: 407, distance: 36.1
click at [909, 426] on button "Cancel" at bounding box center [907, 417] width 55 height 28
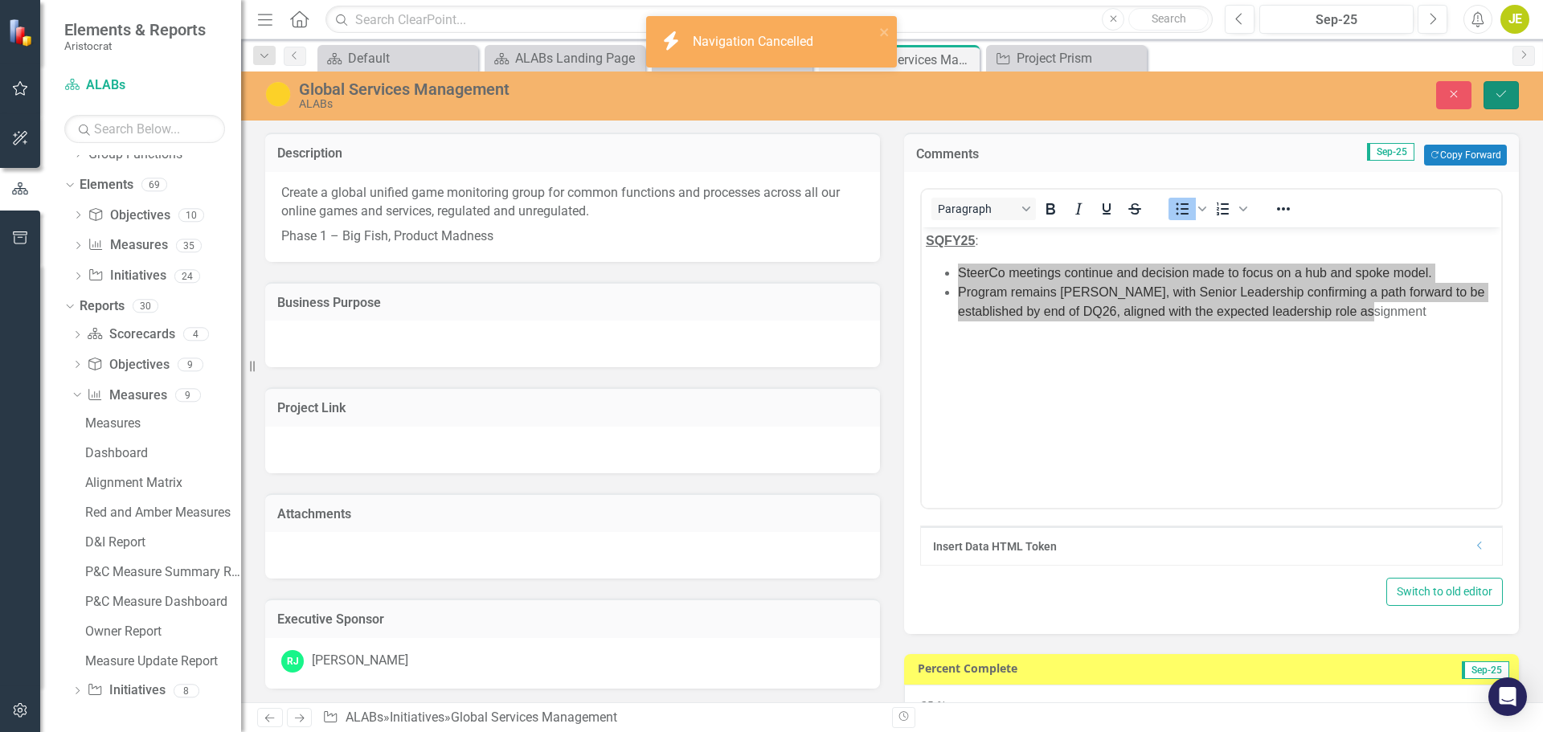
click at [1492, 96] on button "Save" at bounding box center [1500, 95] width 35 height 28
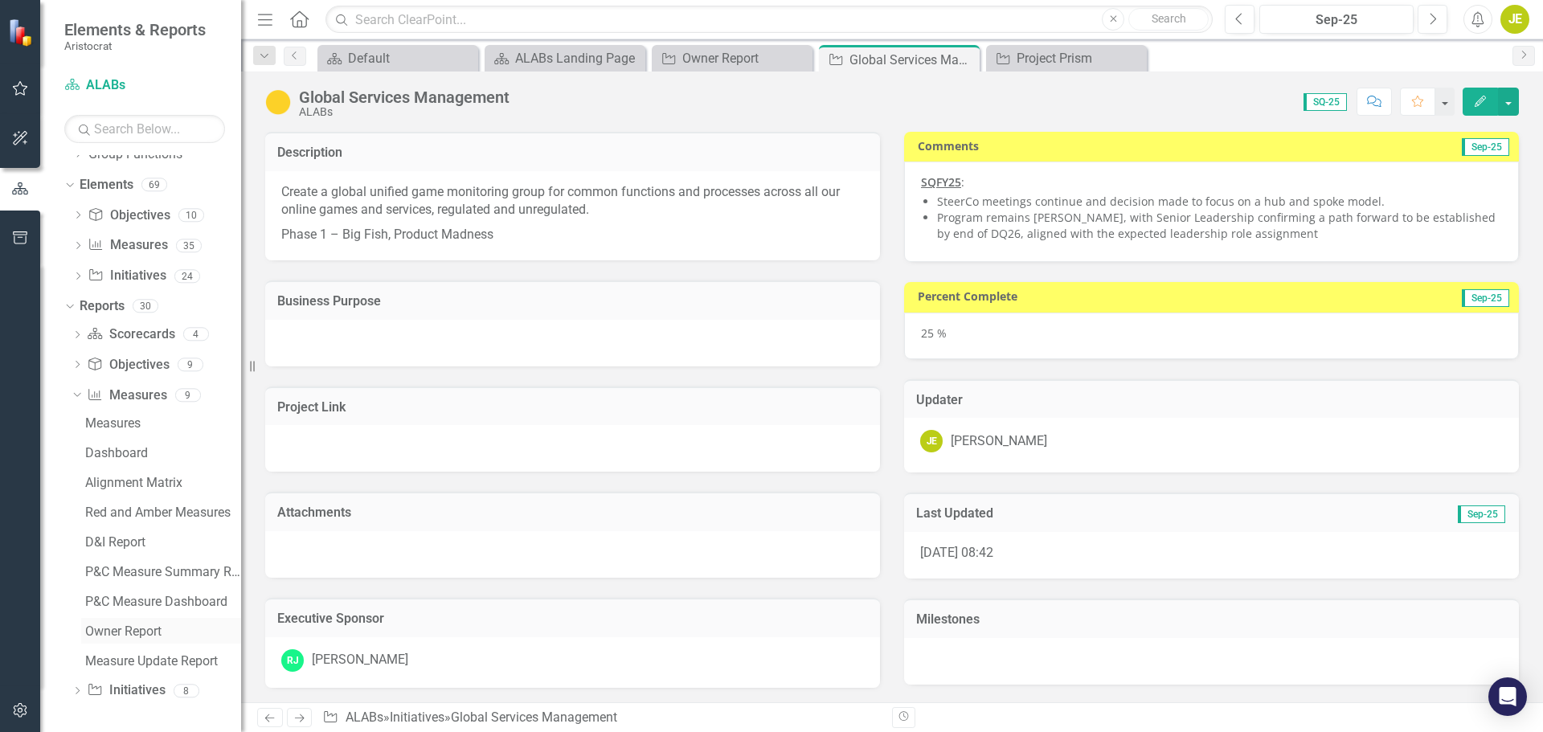
click at [121, 627] on div "Owner Report" at bounding box center [163, 631] width 156 height 14
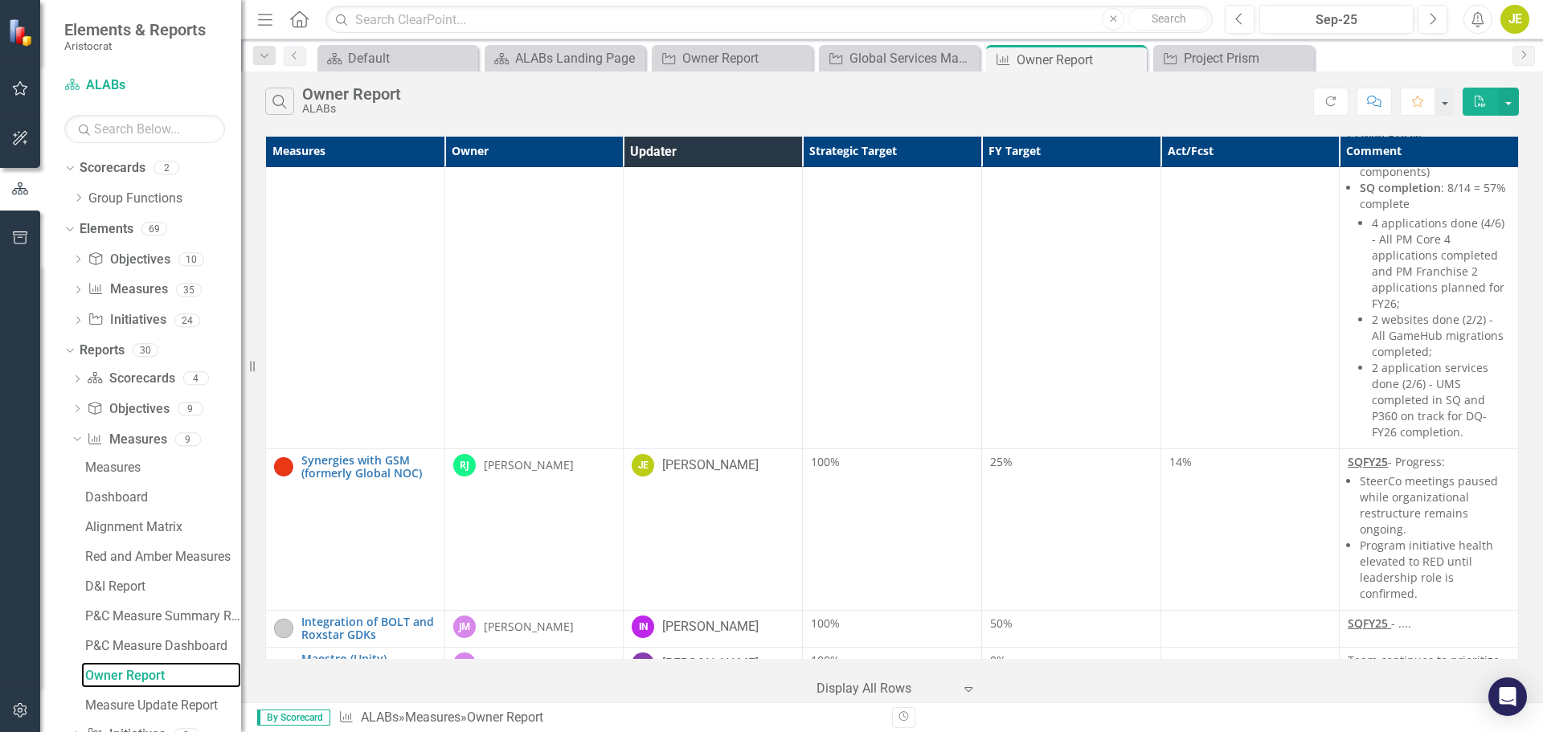
scroll to position [3745, 0]
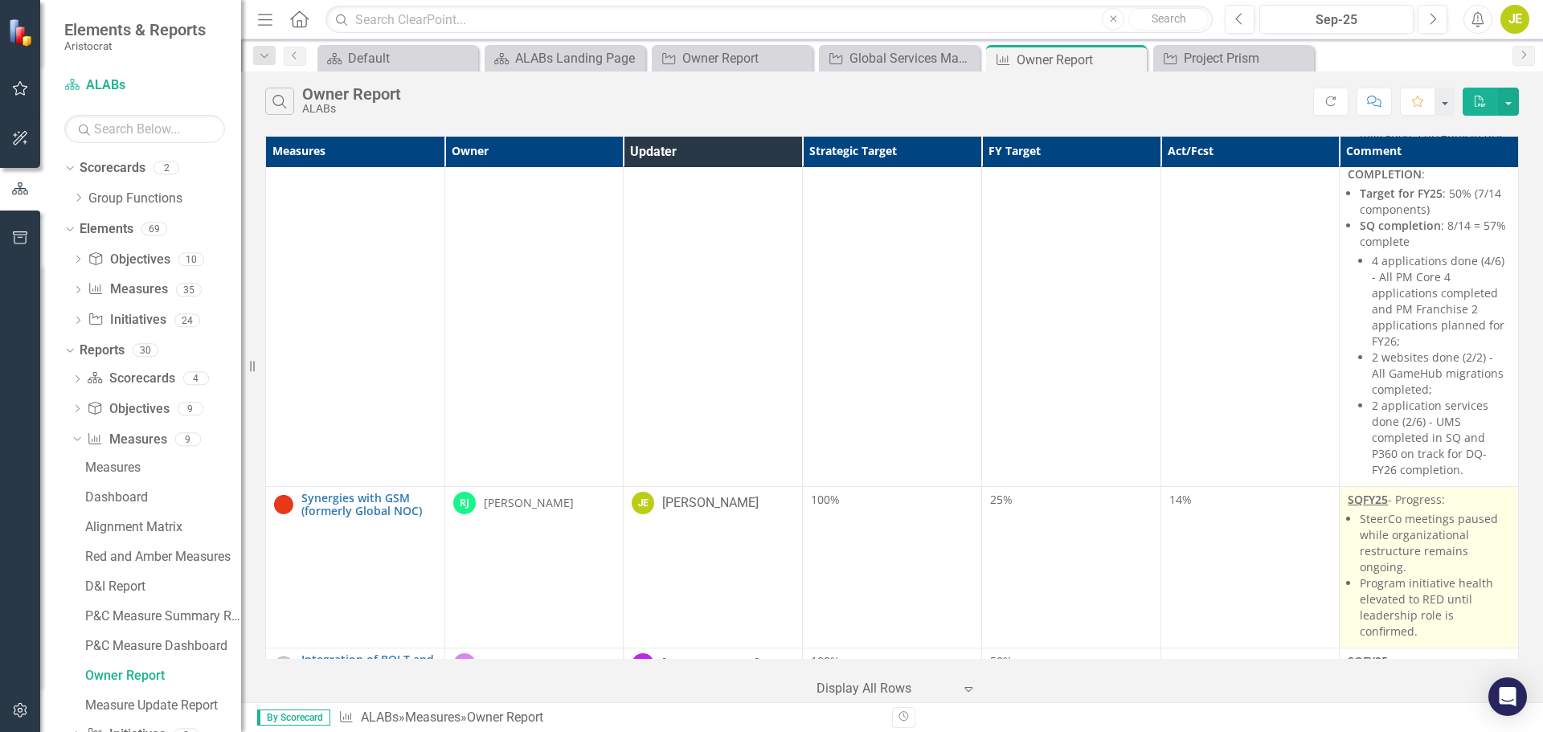
click at [1391, 511] on li "SteerCo meetings paused while organizational restructure remains ongoing." at bounding box center [1434, 543] width 150 height 64
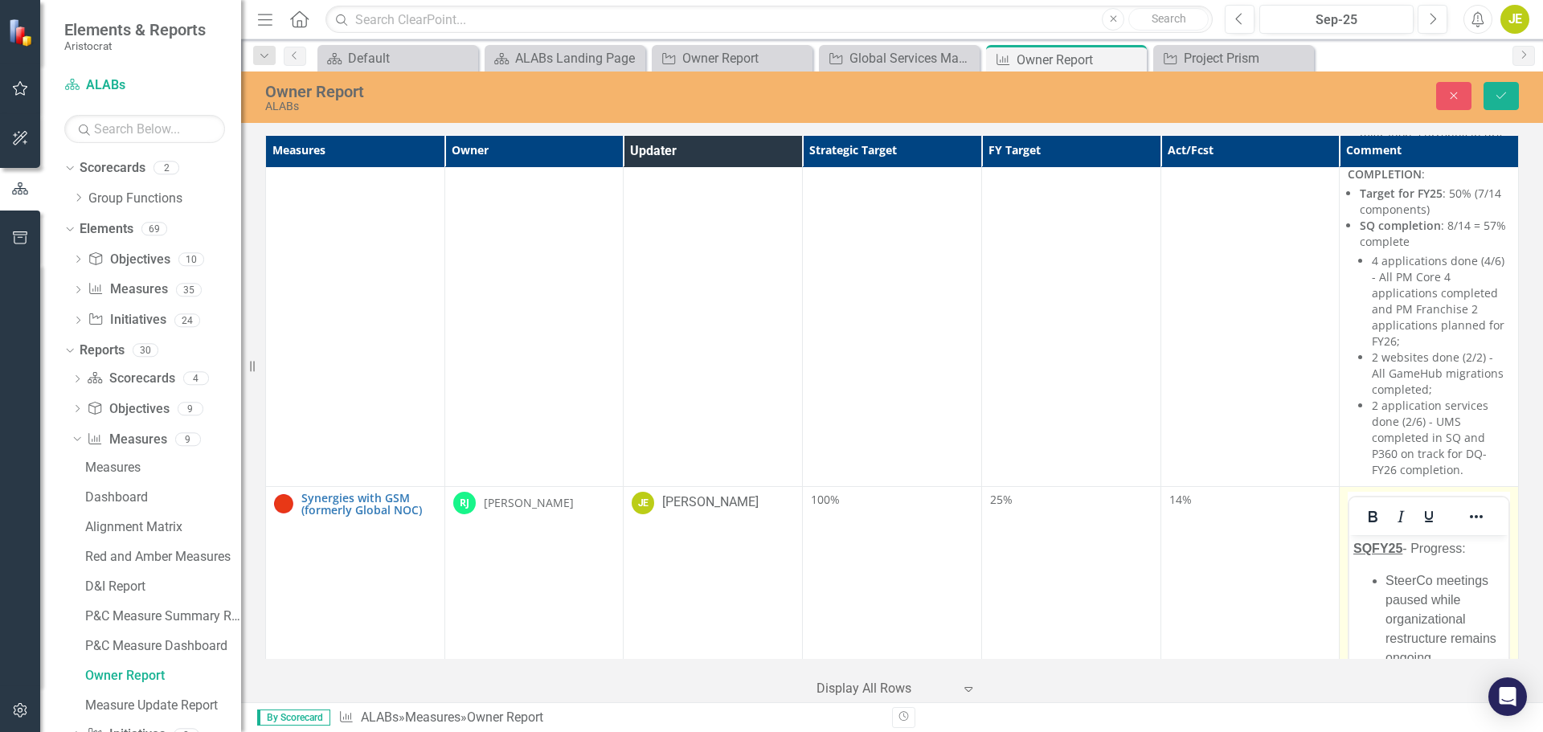
scroll to position [0, 0]
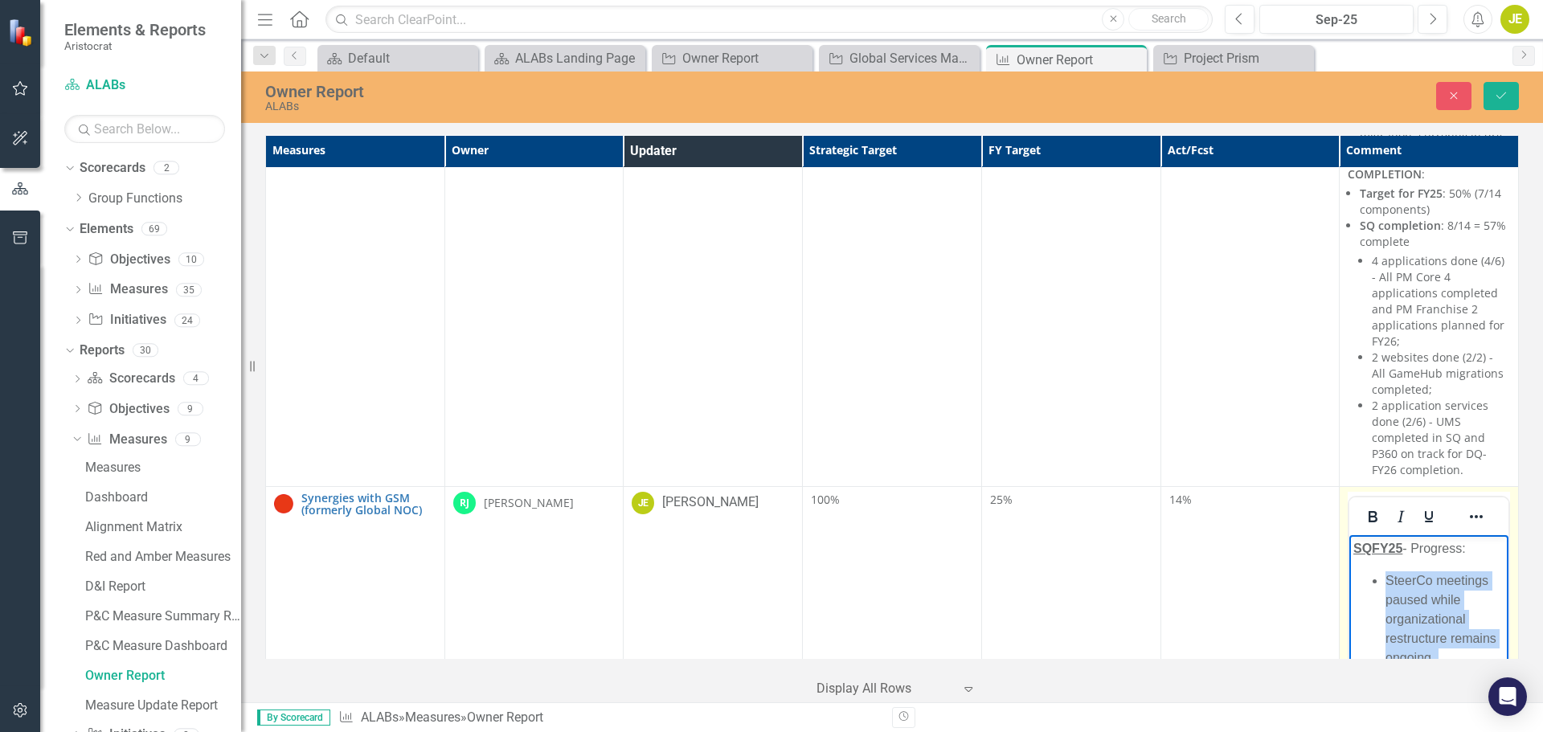
drag, startPoint x: 1484, startPoint y: 736, endPoint x: 1377, endPoint y: 583, distance: 186.3
click at [1377, 583] on ul "SteerCo meetings paused while organizational restructure remains ongoing. Progr…" at bounding box center [1428, 657] width 151 height 174
copy ul "SteerCo meetings paused while organizational restructure remains ongoing. Progr…"
click at [1487, 731] on li "Program initiative health elevated to RED until leadership role is confirmed." at bounding box center [1444, 705] width 119 height 77
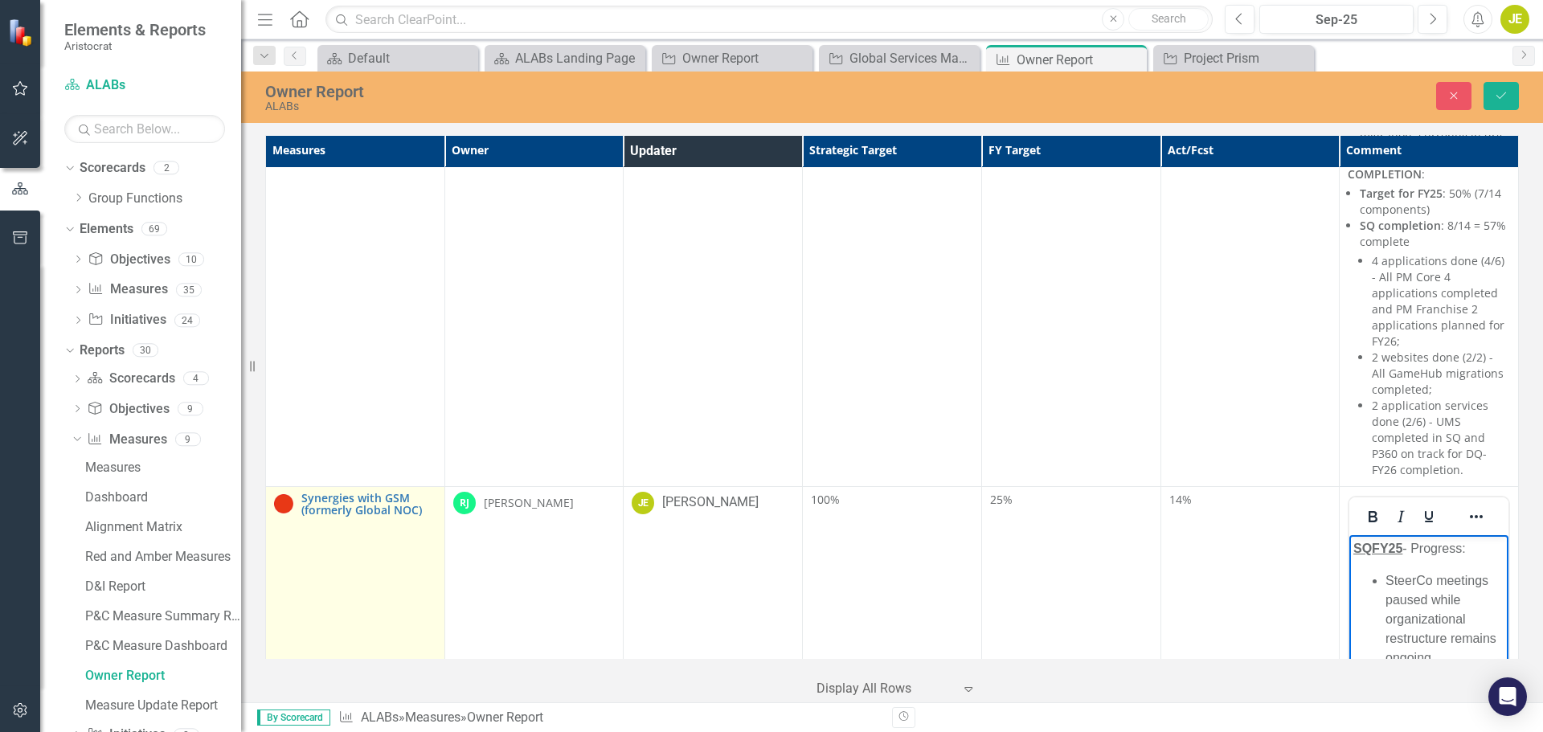
click at [354, 486] on td "Synergies with GSM (formerly Global NOC) Edit Edit Measure Link Open Element" at bounding box center [355, 708] width 179 height 444
click at [319, 486] on td "Synergies with GSM (formerly Global NOC) Edit Edit Measure Link Open Element" at bounding box center [355, 708] width 179 height 444
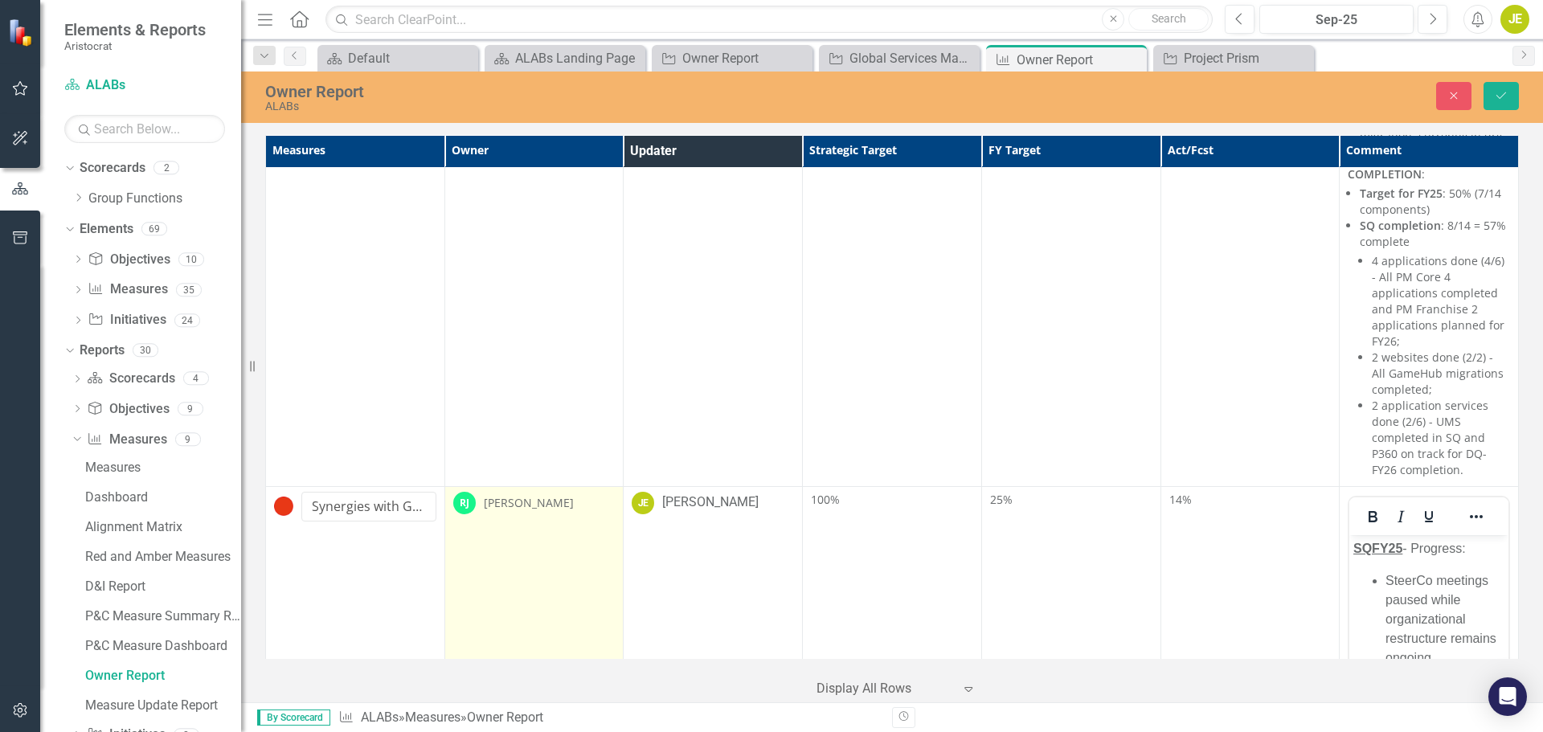
click at [548, 486] on td "[PERSON_NAME] [PERSON_NAME]" at bounding box center [533, 708] width 179 height 444
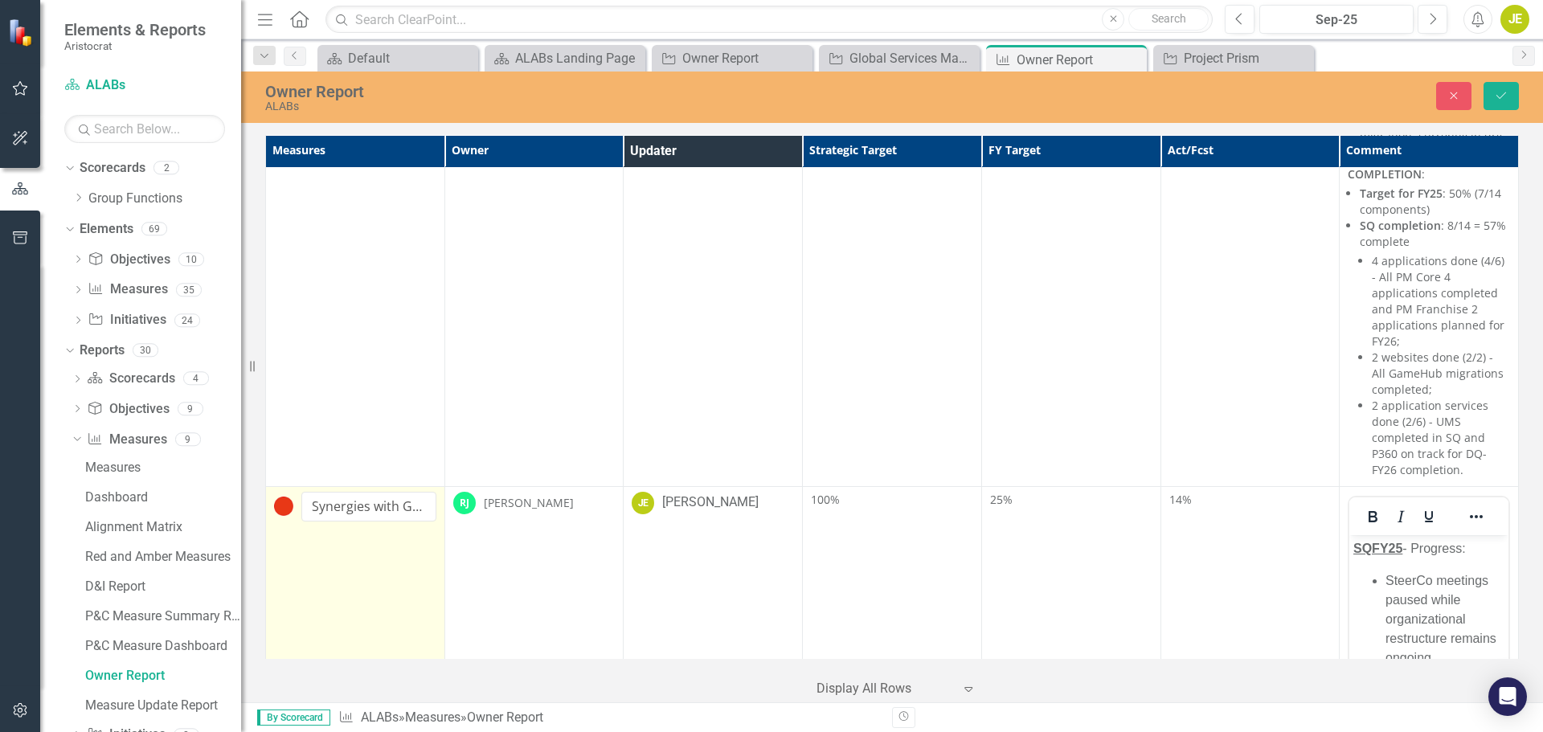
click at [349, 486] on td "Synergies with GSM (formerly Global NOC) Edit Edit Measure Link Open Element" at bounding box center [355, 708] width 179 height 444
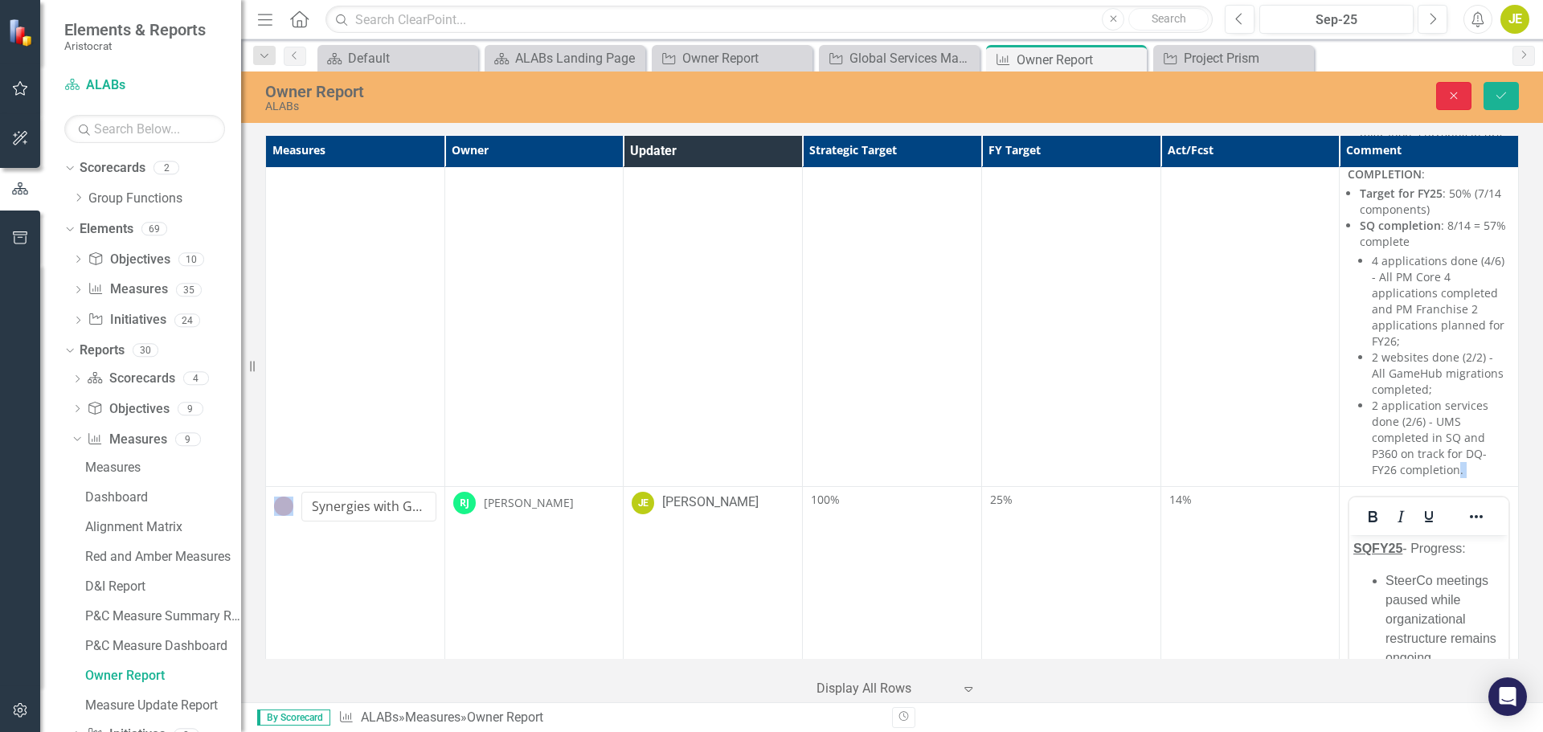
drag, startPoint x: 1449, startPoint y: 94, endPoint x: 974, endPoint y: 348, distance: 539.1
click at [1449, 94] on icon "Close" at bounding box center [1453, 95] width 14 height 11
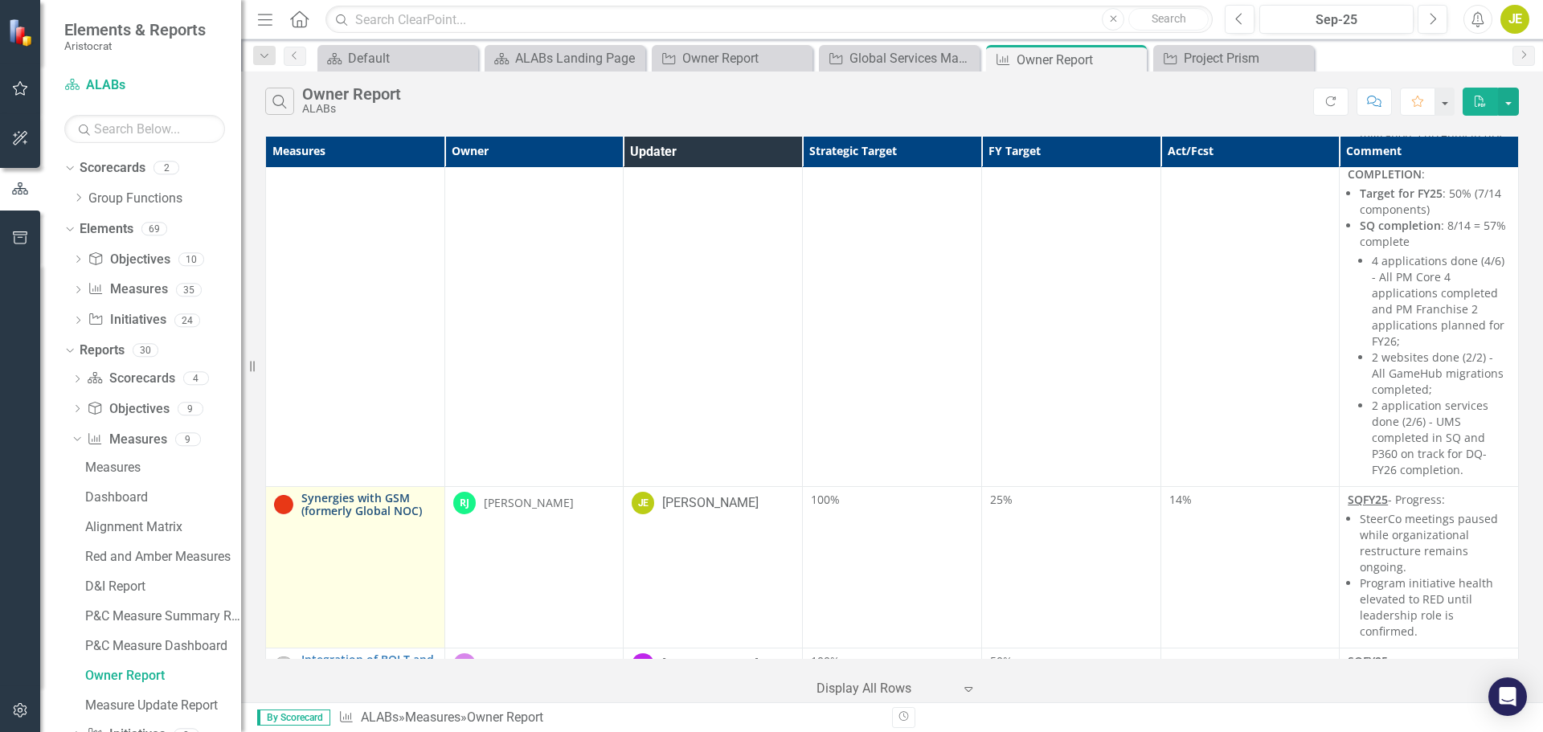
click at [358, 492] on link "Synergies with GSM (formerly Global NOC)" at bounding box center [368, 504] width 135 height 25
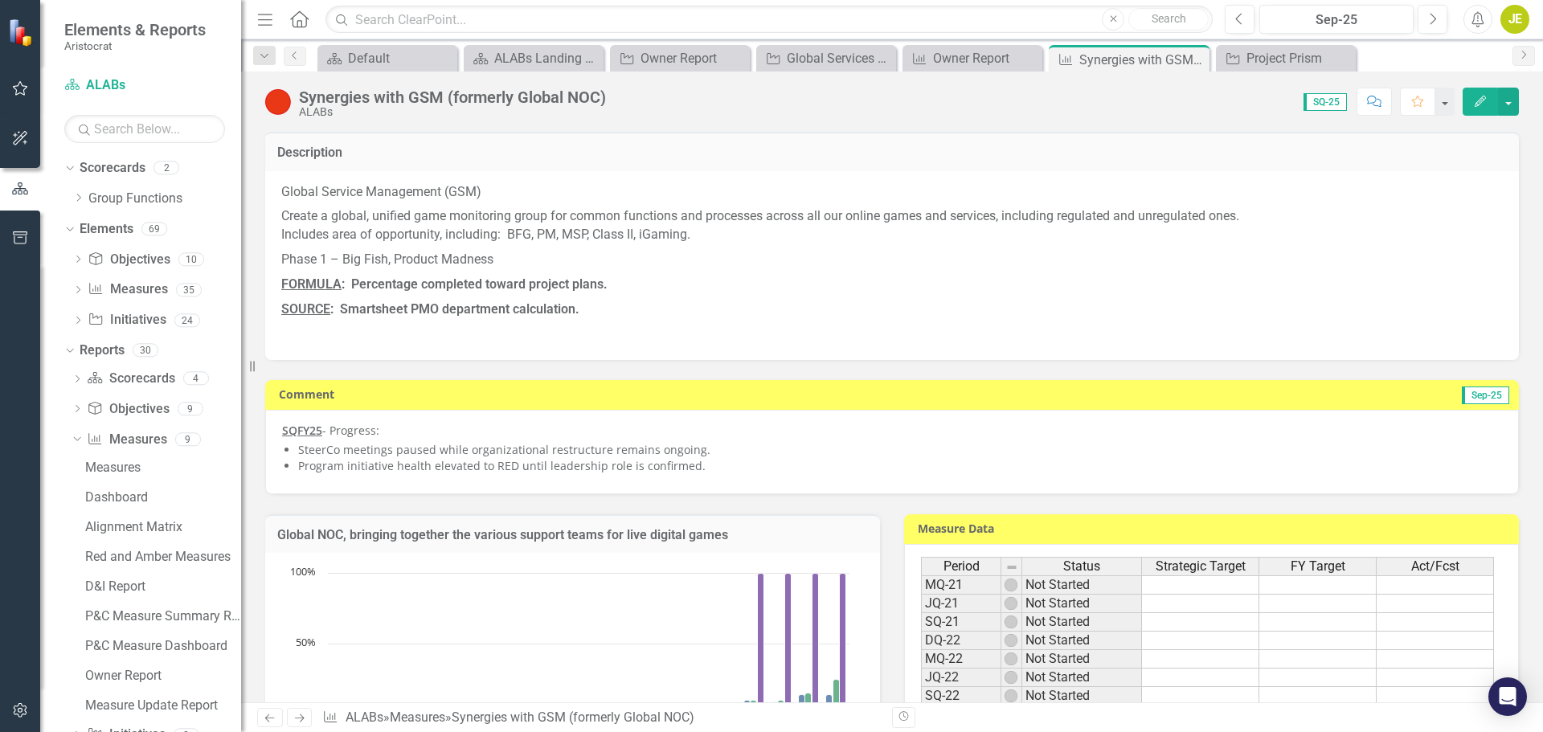
click at [702, 460] on li "Program initiative health elevated to RED until leadership role is confirmed." at bounding box center [899, 466] width 1203 height 16
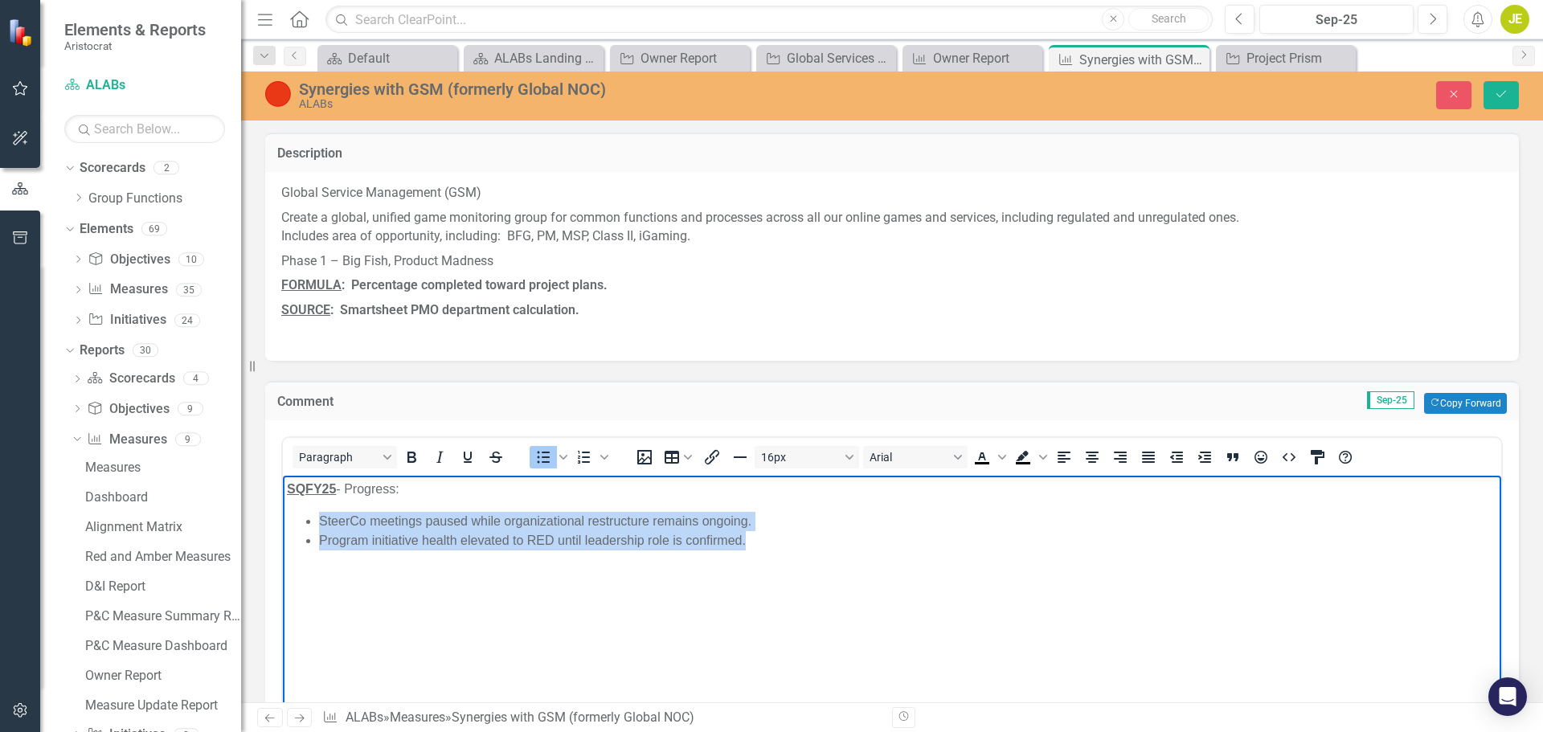
drag, startPoint x: 610, startPoint y: 555, endPoint x: 319, endPoint y: 523, distance: 292.6
click at [319, 523] on ul "SteerCo meetings paused while organizational restructure remains ongoing. Progr…" at bounding box center [892, 530] width 1210 height 39
paste body "Rich Text Area. Press ALT-0 for help."
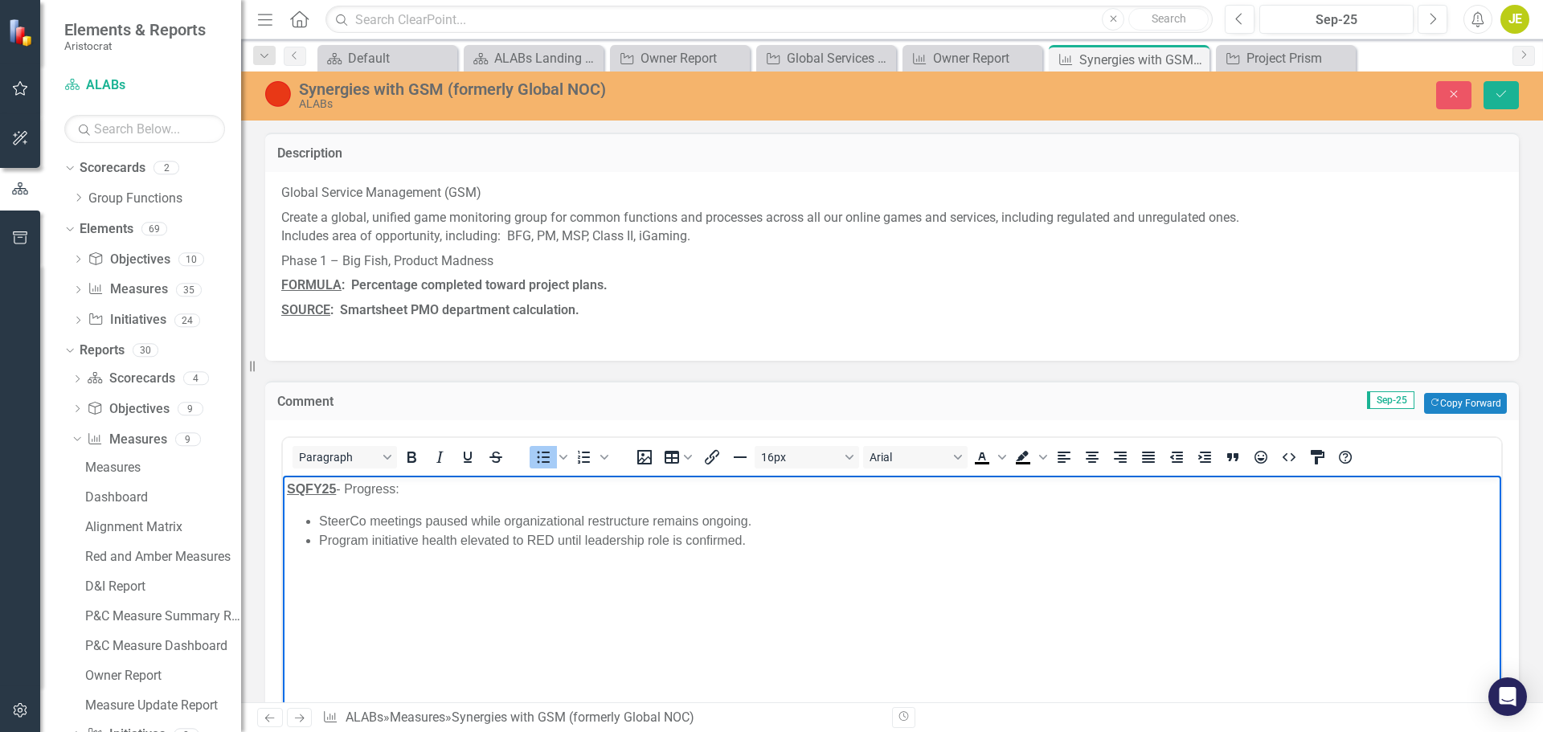
click at [734, 542] on li "Program initiative health elevated to RED until leadership role is confirmed." at bounding box center [908, 539] width 1178 height 19
drag, startPoint x: 746, startPoint y: 542, endPoint x: 301, endPoint y: 535, distance: 445.1
click at [301, 535] on ul "SteerCo meetings paused while organizational restructure remains ongoing. Progr…" at bounding box center [892, 530] width 1210 height 39
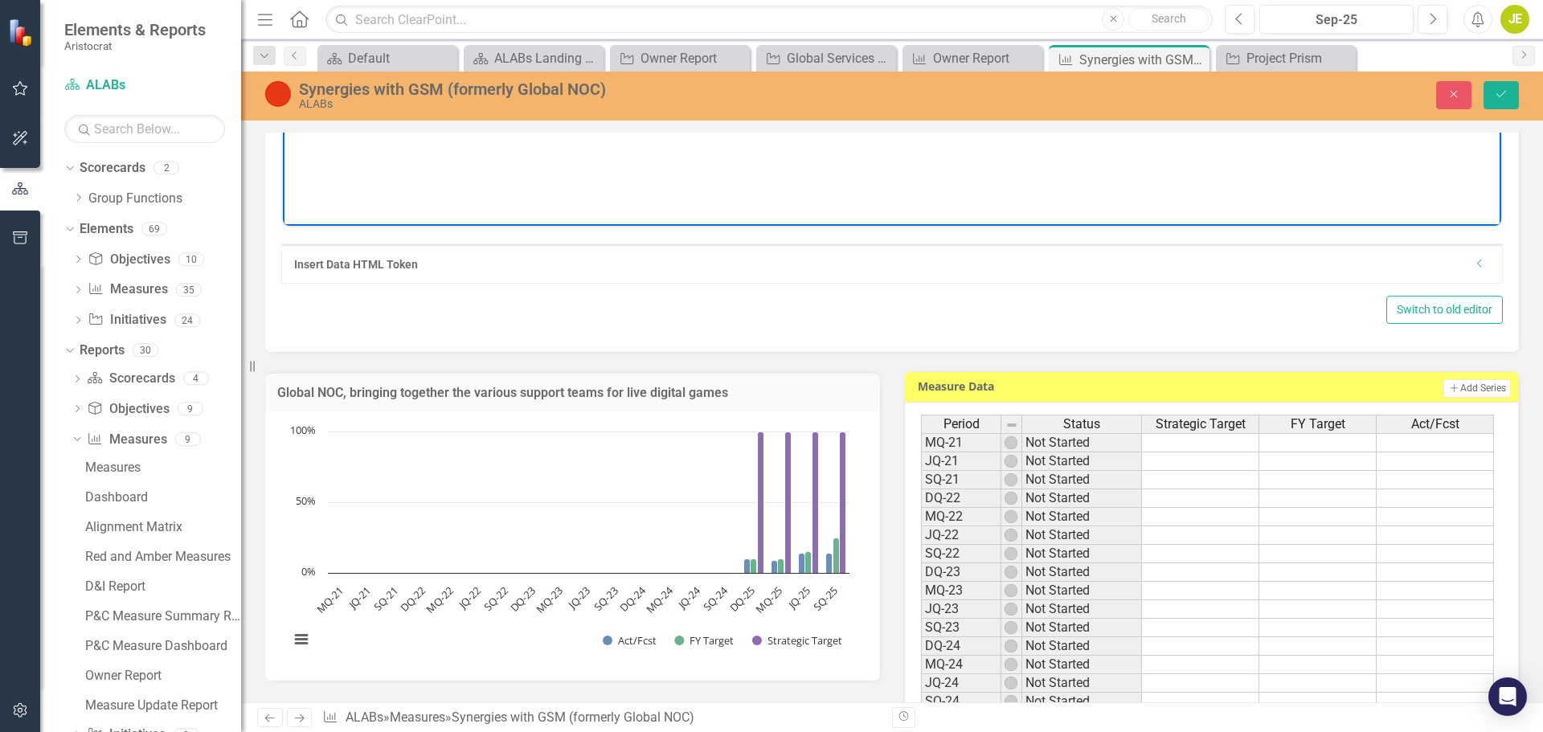
scroll to position [643, 0]
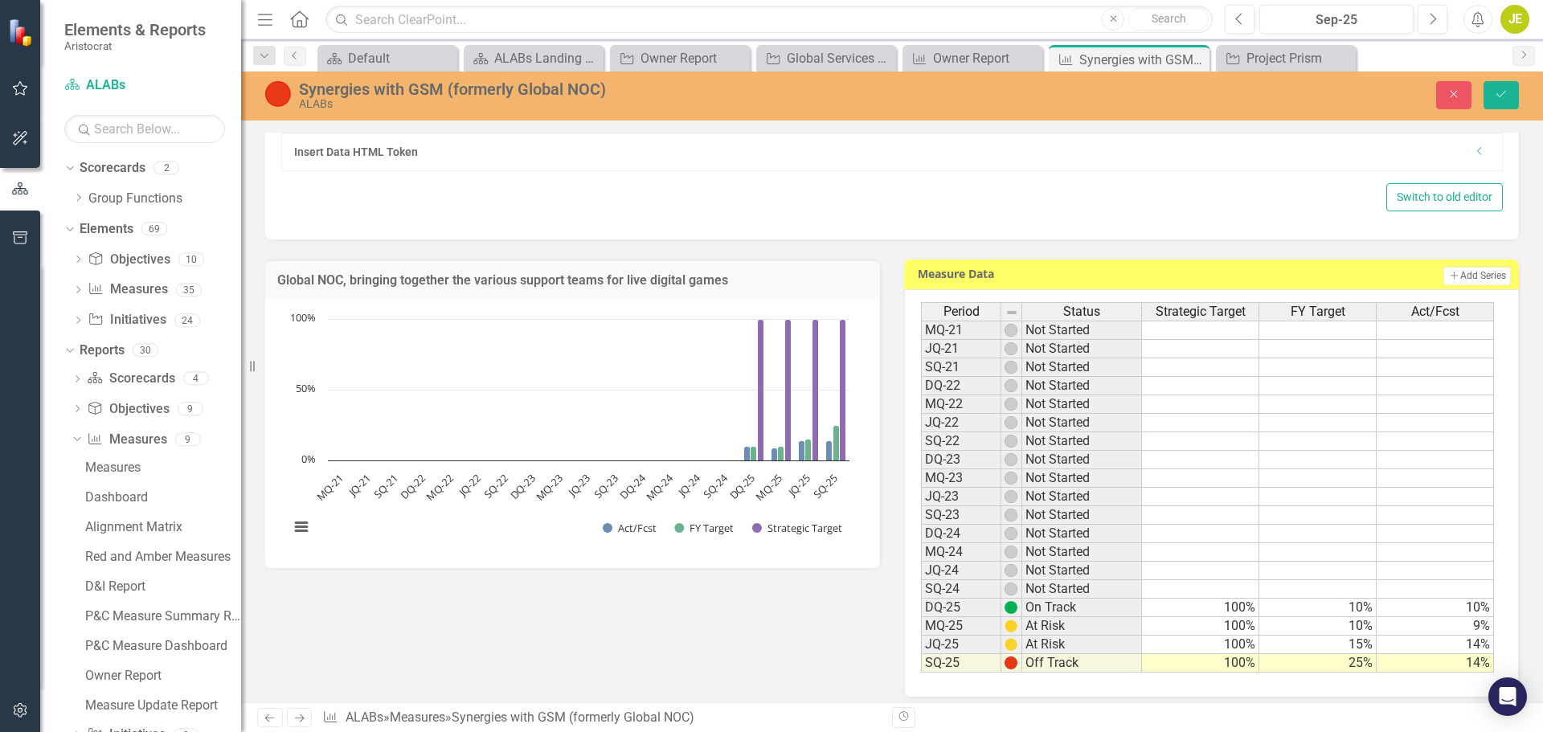
click at [921, 655] on div "Period Status Strategic Target FY Target Act/Fcst MQ-21 Not Started JQ-21 Not S…" at bounding box center [921, 487] width 0 height 370
click at [1476, 665] on td "14%" at bounding box center [1434, 663] width 117 height 18
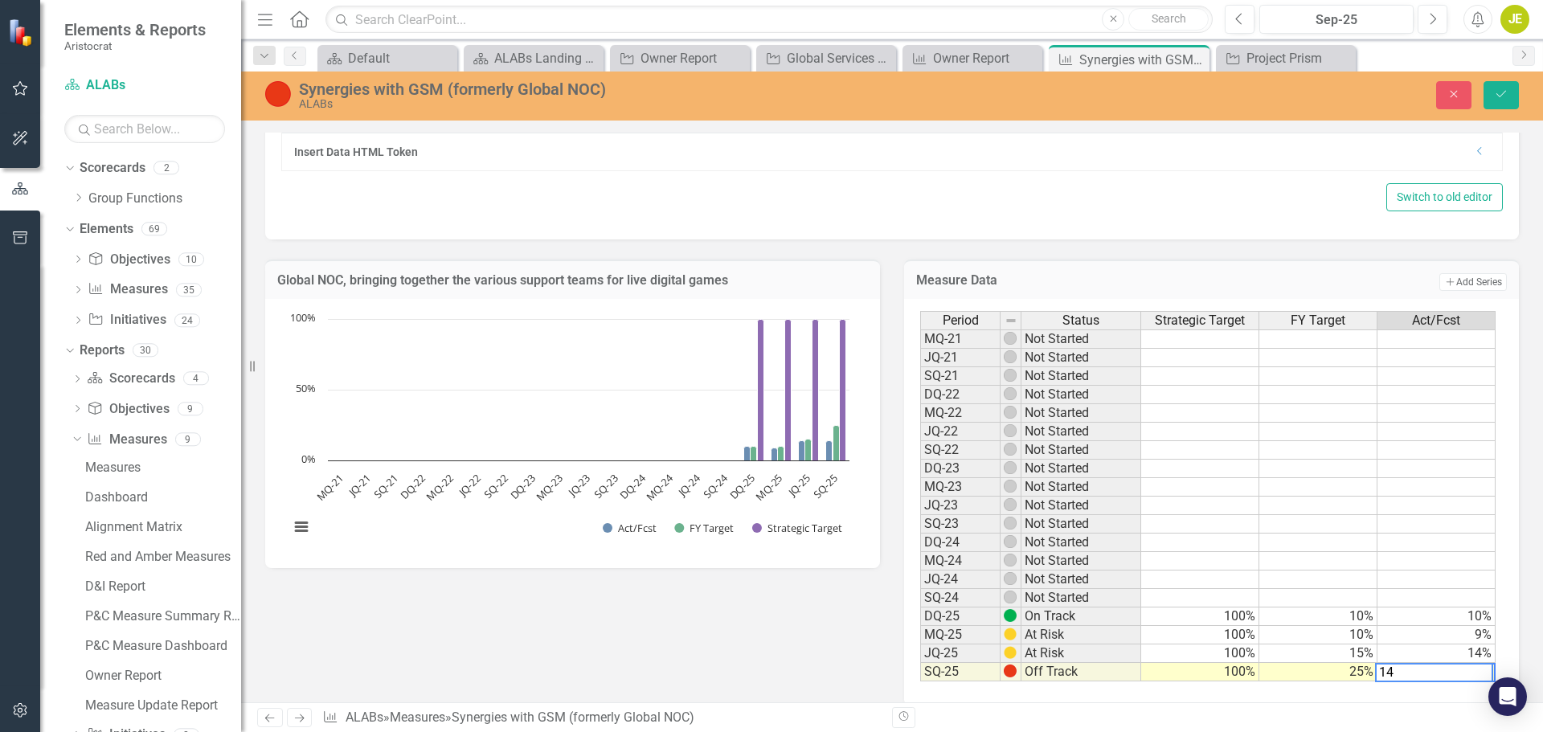
drag, startPoint x: 1415, startPoint y: 670, endPoint x: 1379, endPoint y: 686, distance: 39.6
click at [1379, 686] on div "Period Status Strategic Target FY Target Act/Fcst MQ-21 Not Started JQ-21 Not S…" at bounding box center [1211, 502] width 615 height 407
type textarea "1"
type textarea "25"
click at [1502, 96] on icon "Save" at bounding box center [1501, 93] width 14 height 11
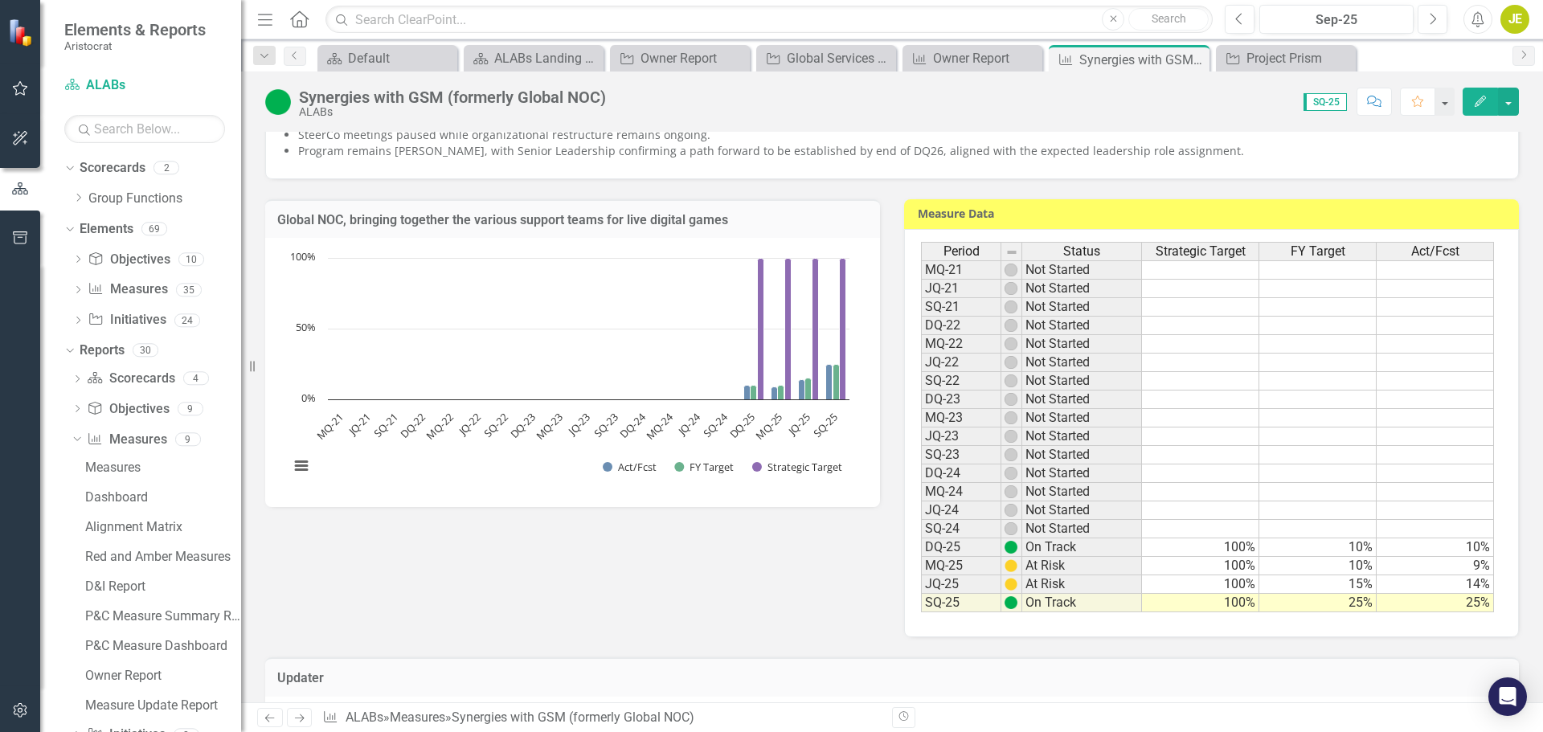
scroll to position [321, 0]
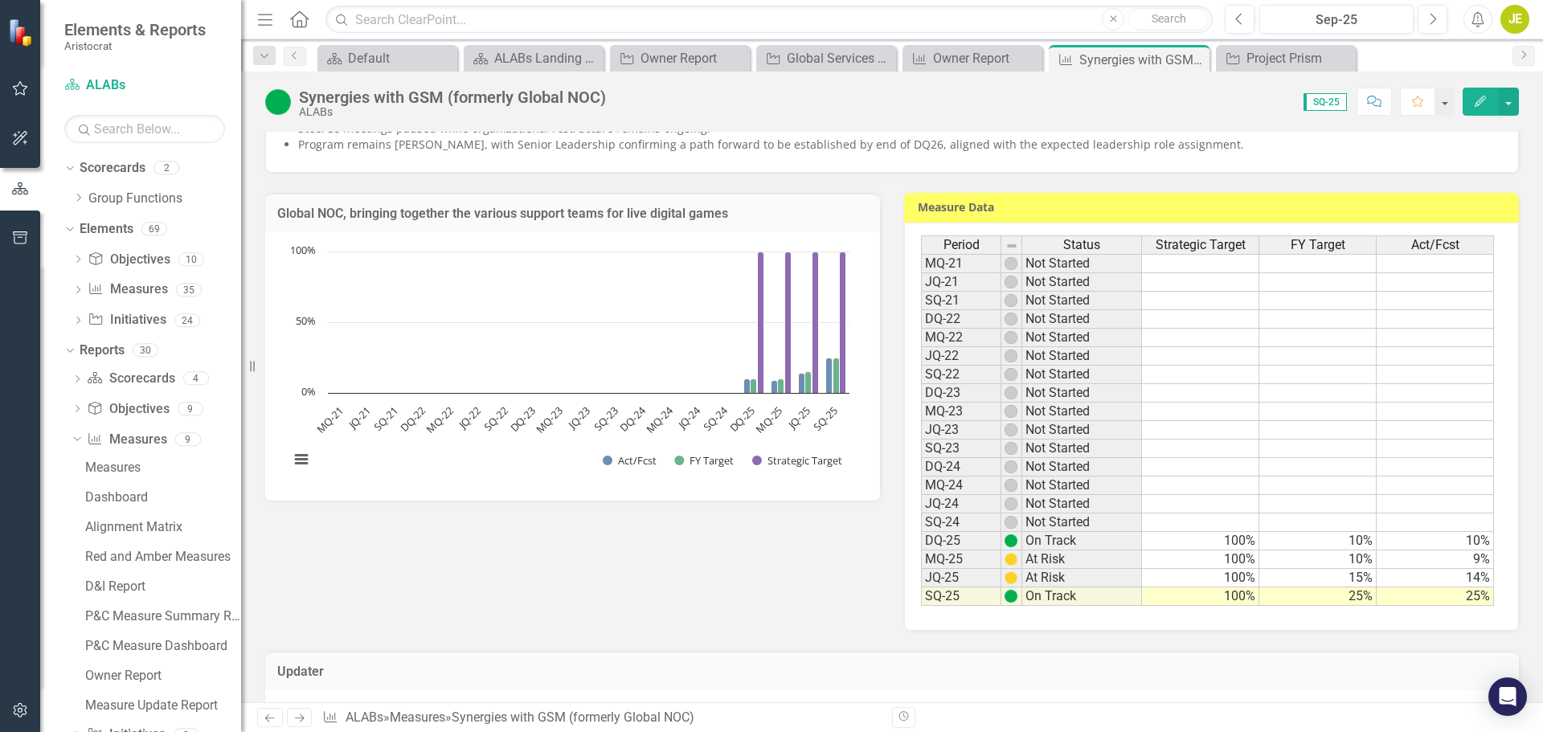
click at [1466, 593] on td "25%" at bounding box center [1434, 596] width 117 height 18
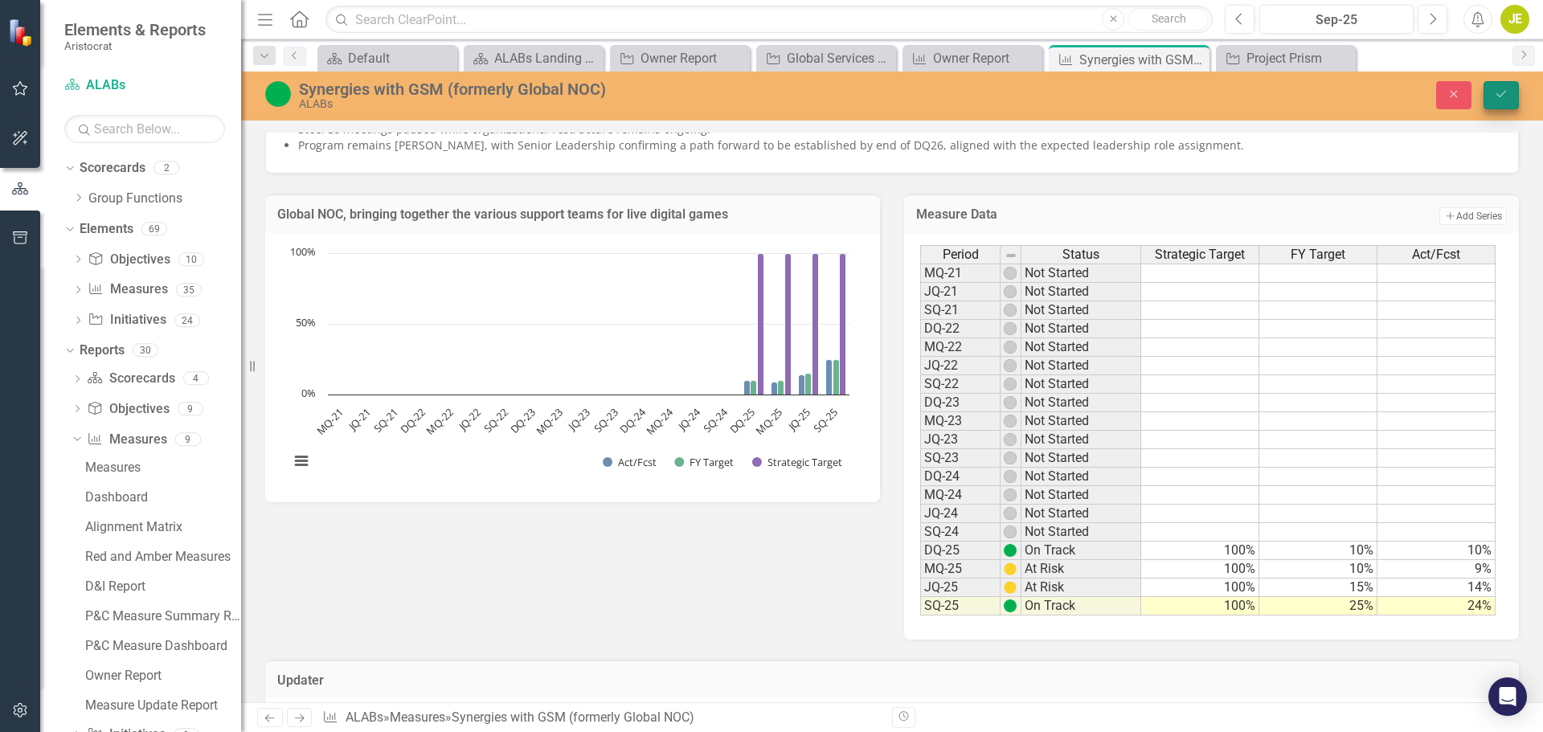
type textarea "24"
click at [1508, 96] on button "Save" at bounding box center [1500, 95] width 35 height 28
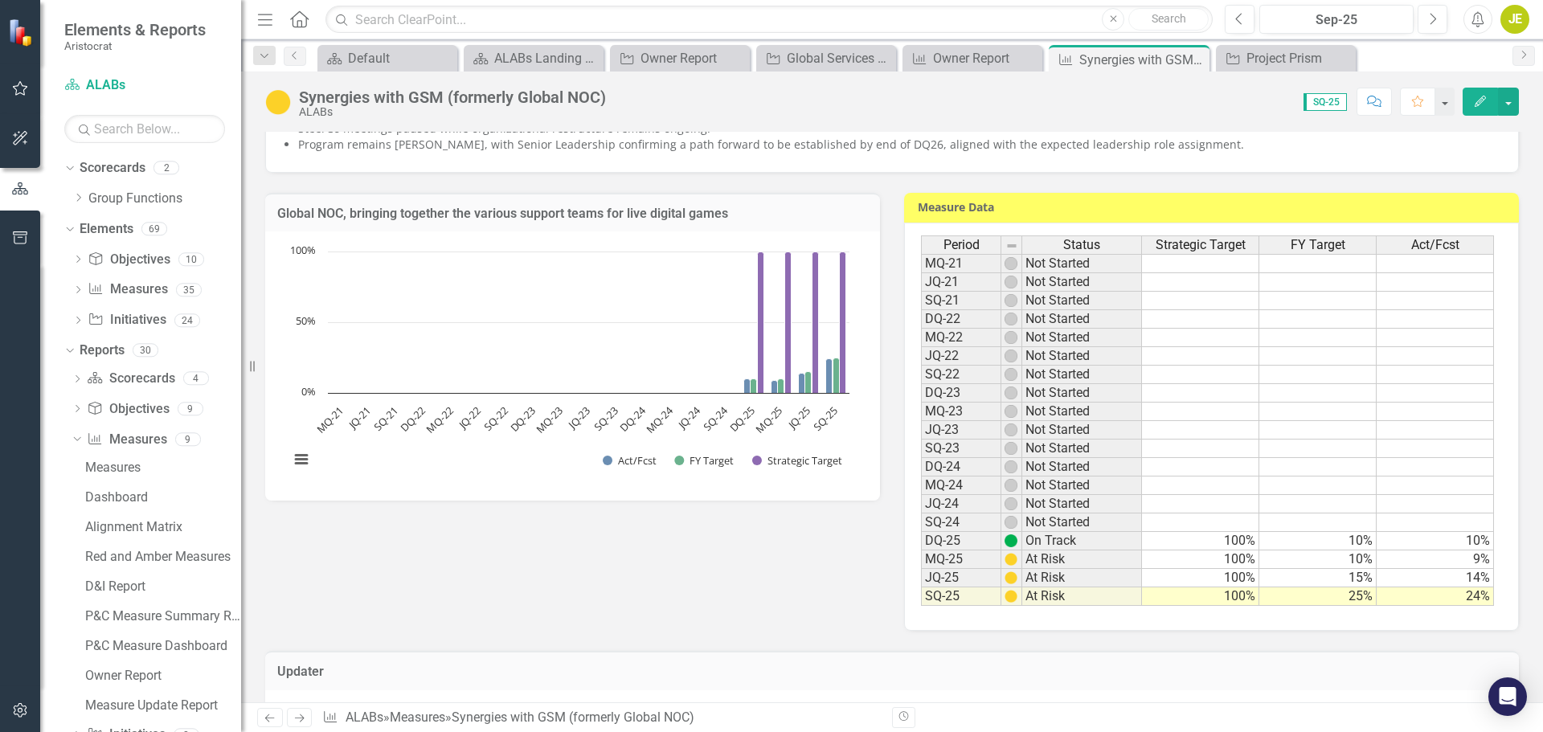
click at [1473, 596] on td "24%" at bounding box center [1434, 596] width 117 height 18
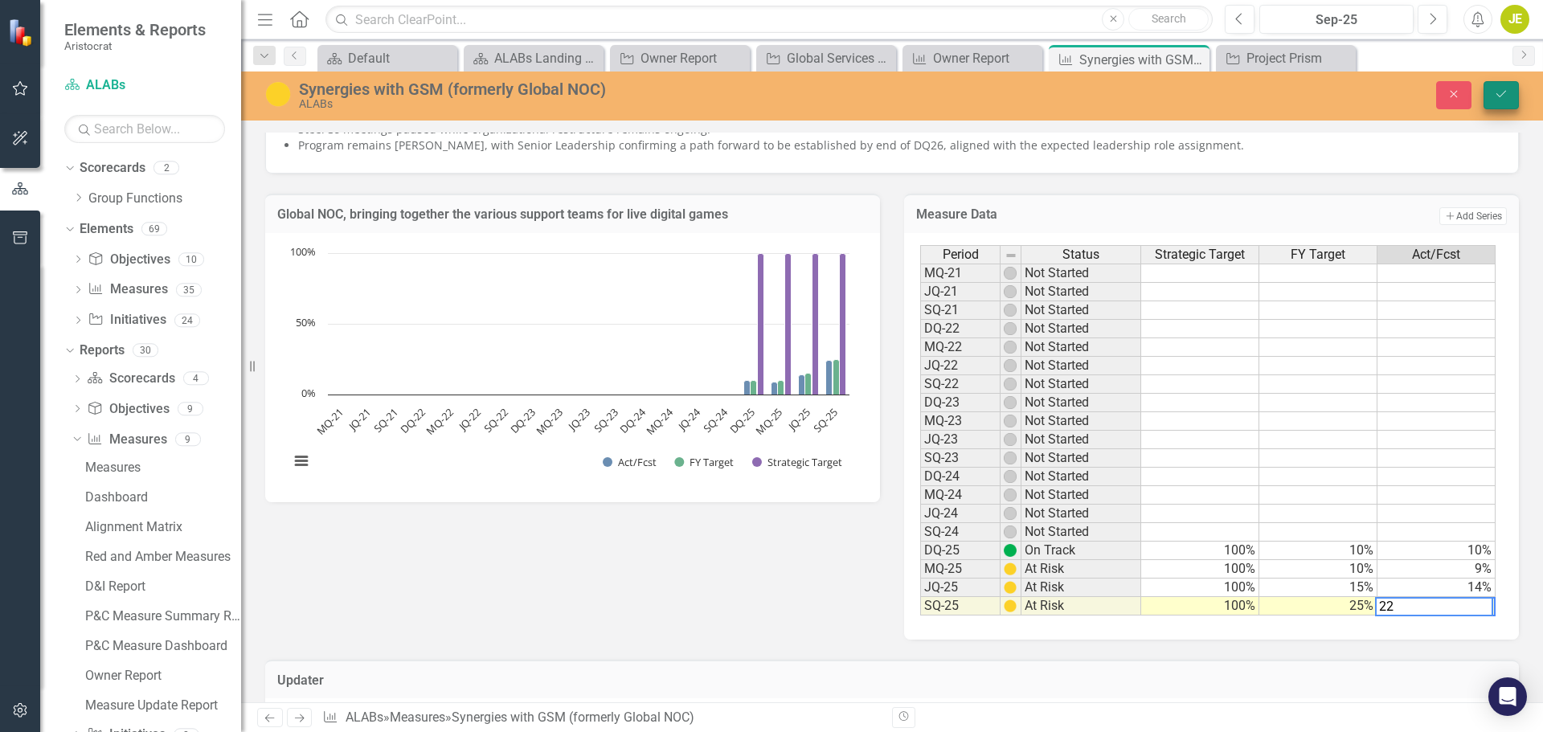
type textarea "22"
click at [1499, 101] on button "Save" at bounding box center [1500, 95] width 35 height 28
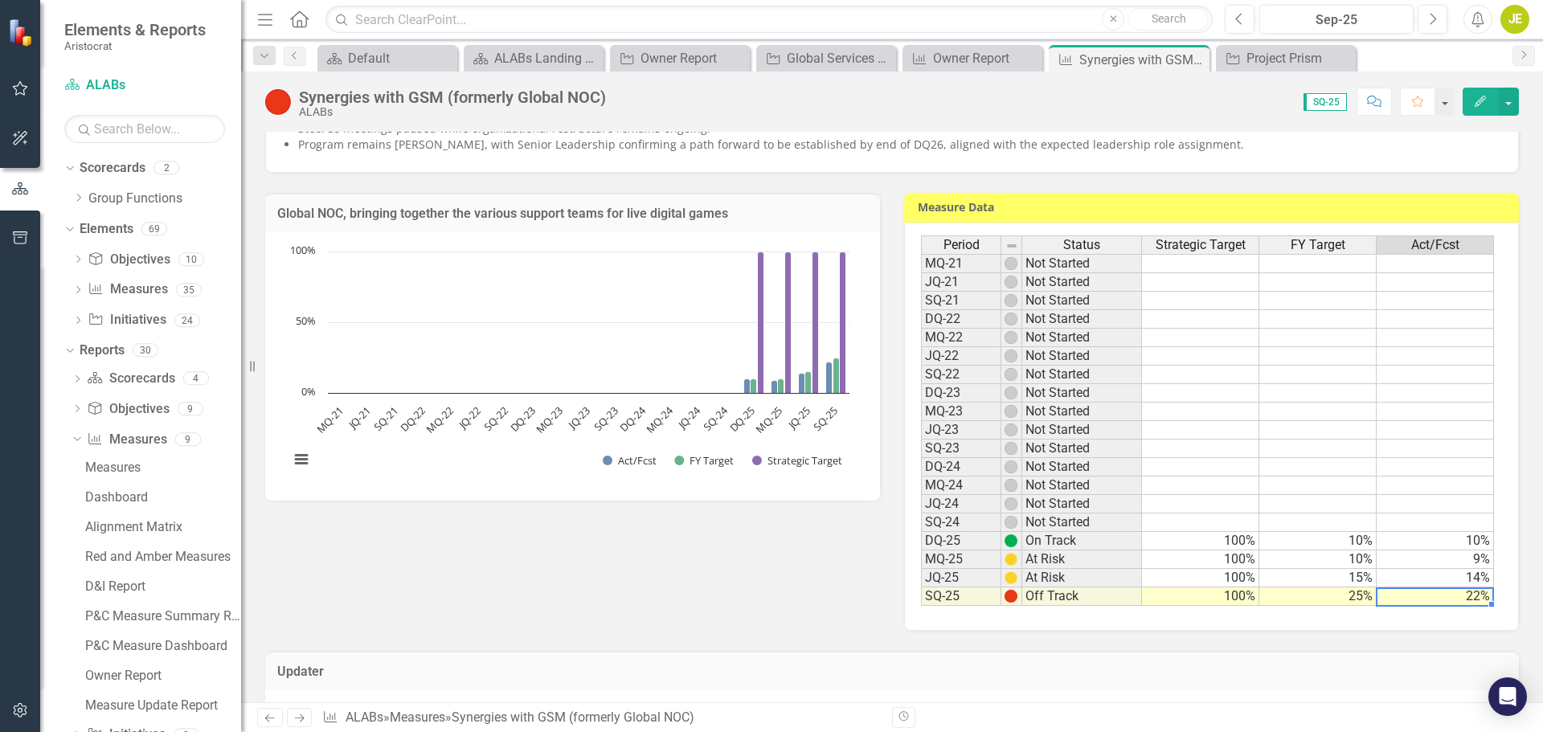
click at [1464, 594] on td "22%" at bounding box center [1434, 596] width 117 height 18
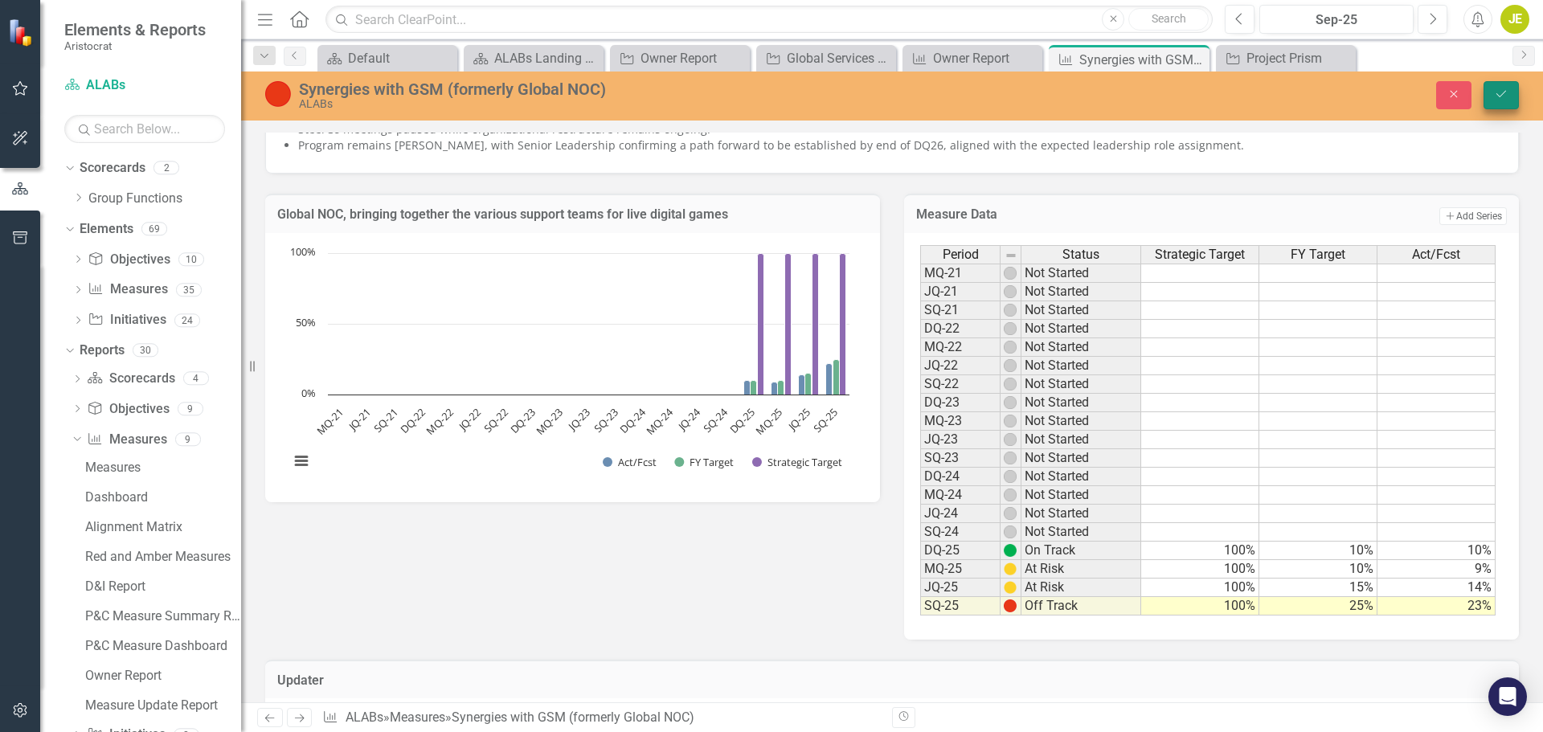
type textarea "23"
click at [1494, 93] on icon "Save" at bounding box center [1501, 93] width 14 height 11
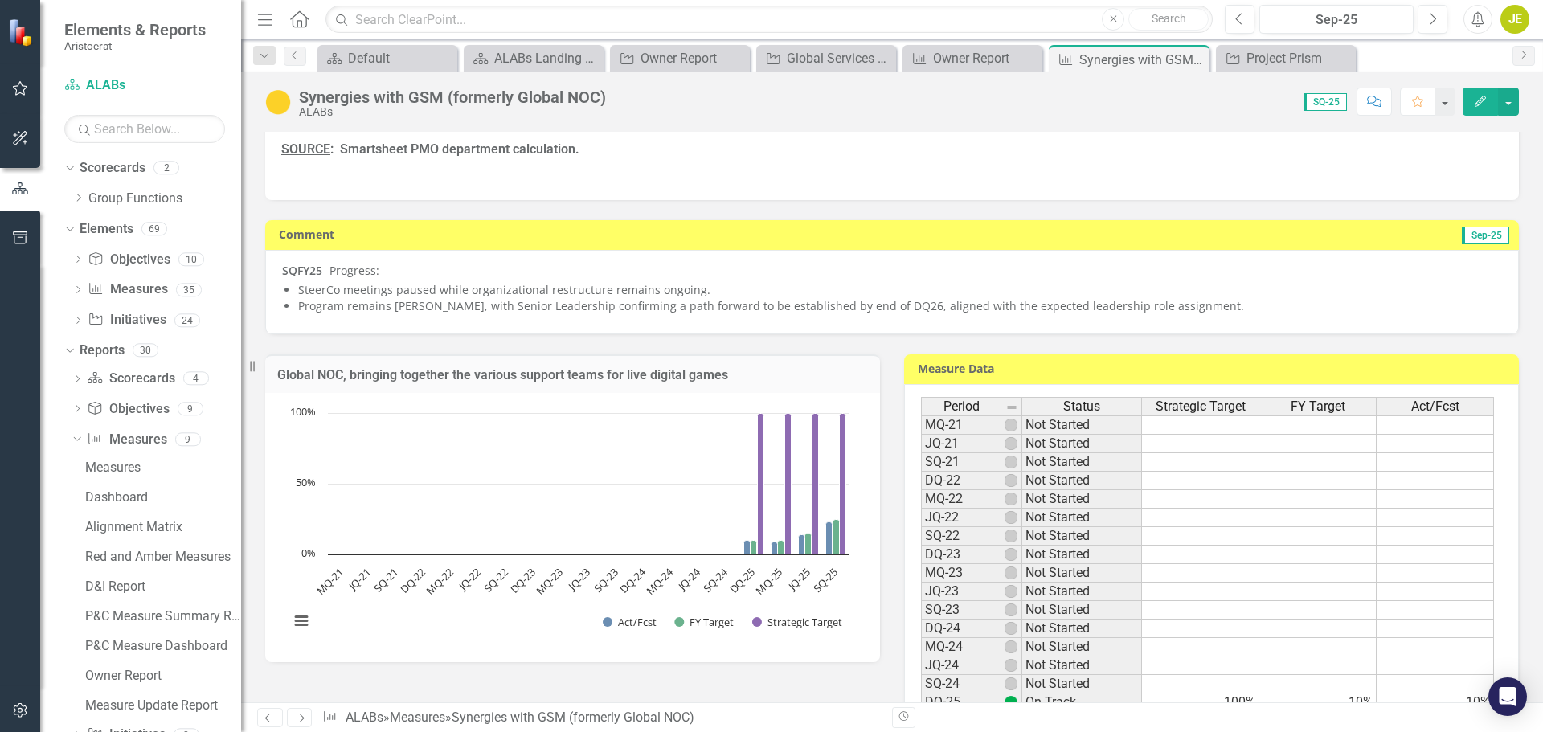
scroll to position [562, 0]
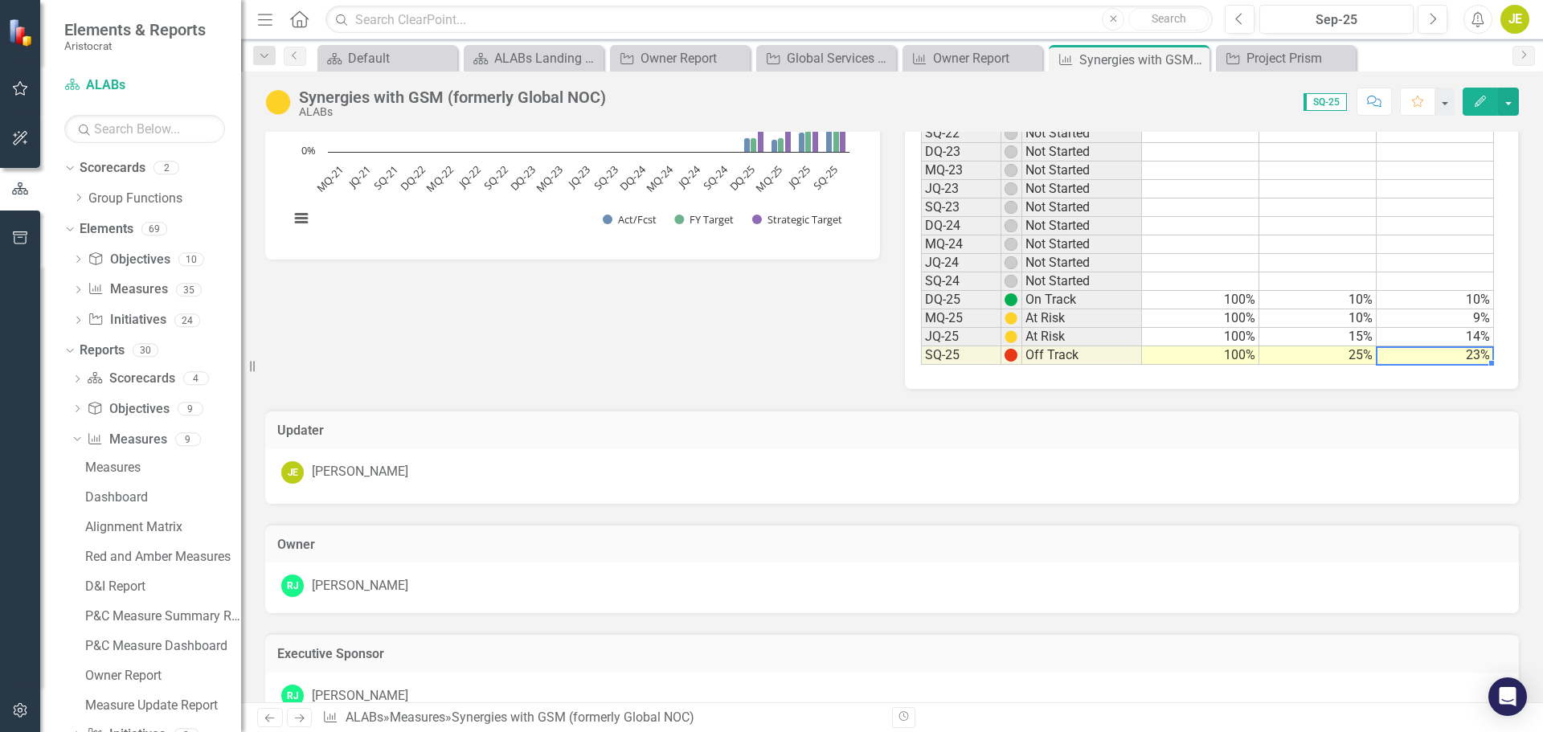
click at [1469, 357] on td "23%" at bounding box center [1434, 355] width 117 height 18
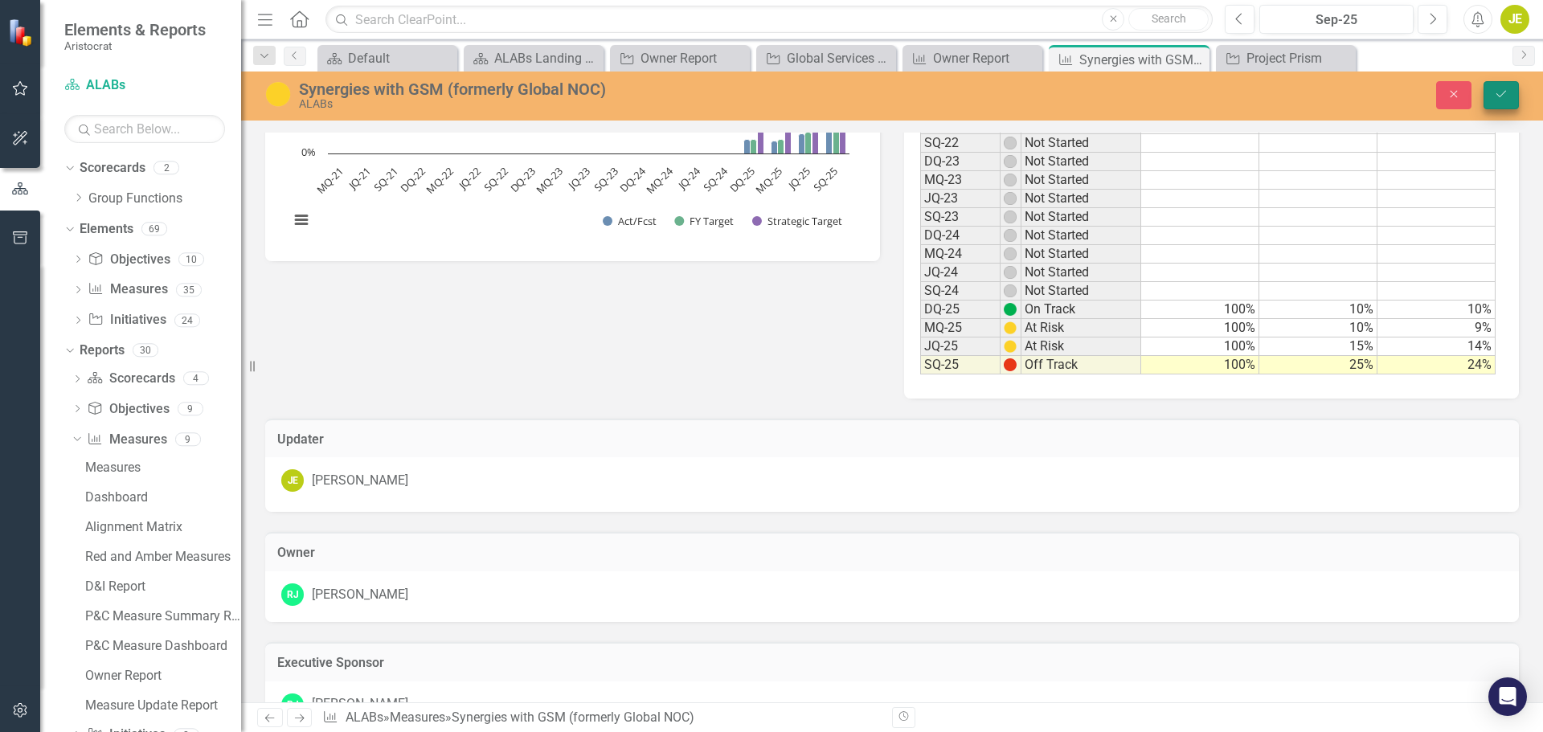
type textarea "24"
click at [1499, 100] on icon "Save" at bounding box center [1501, 93] width 14 height 11
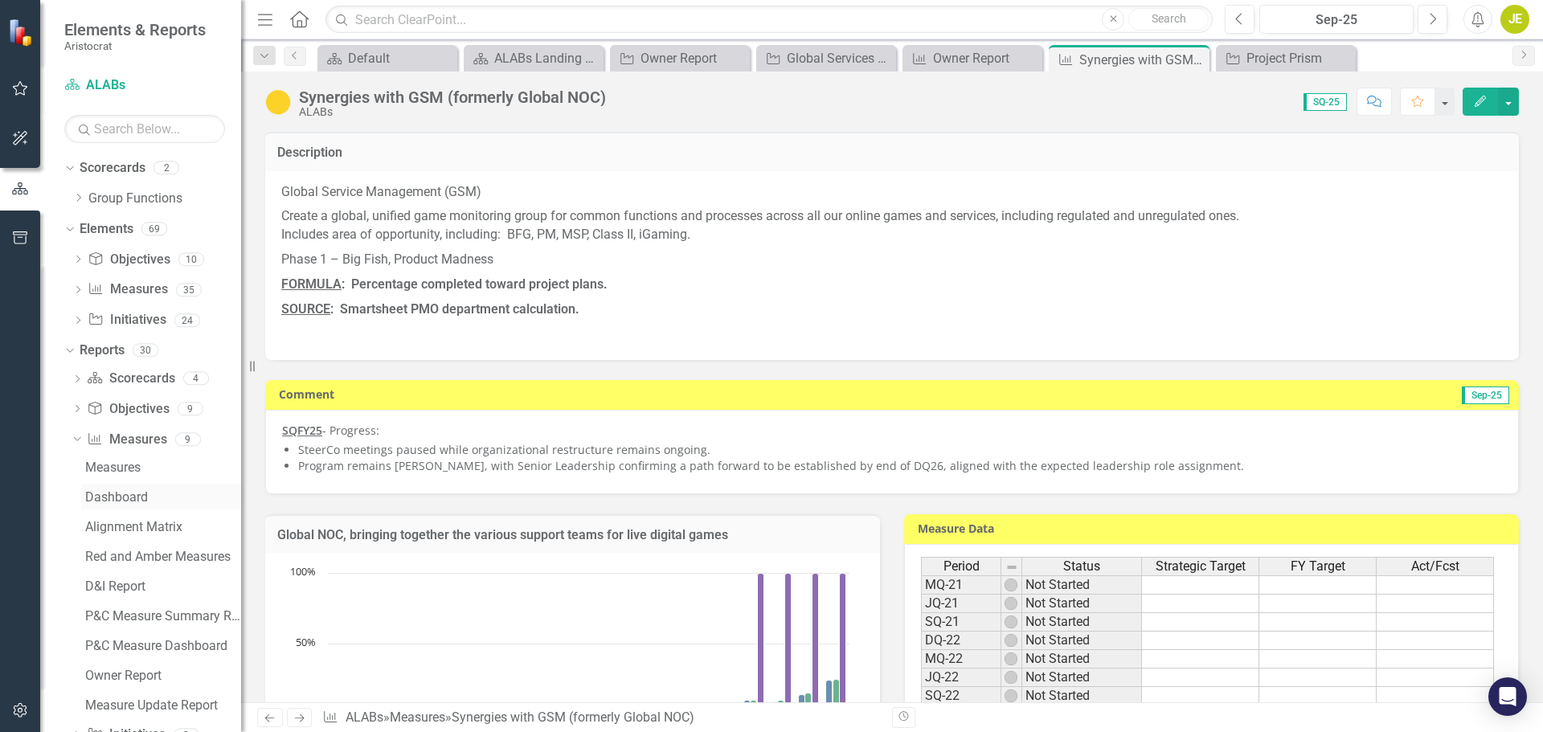
scroll to position [44, 0]
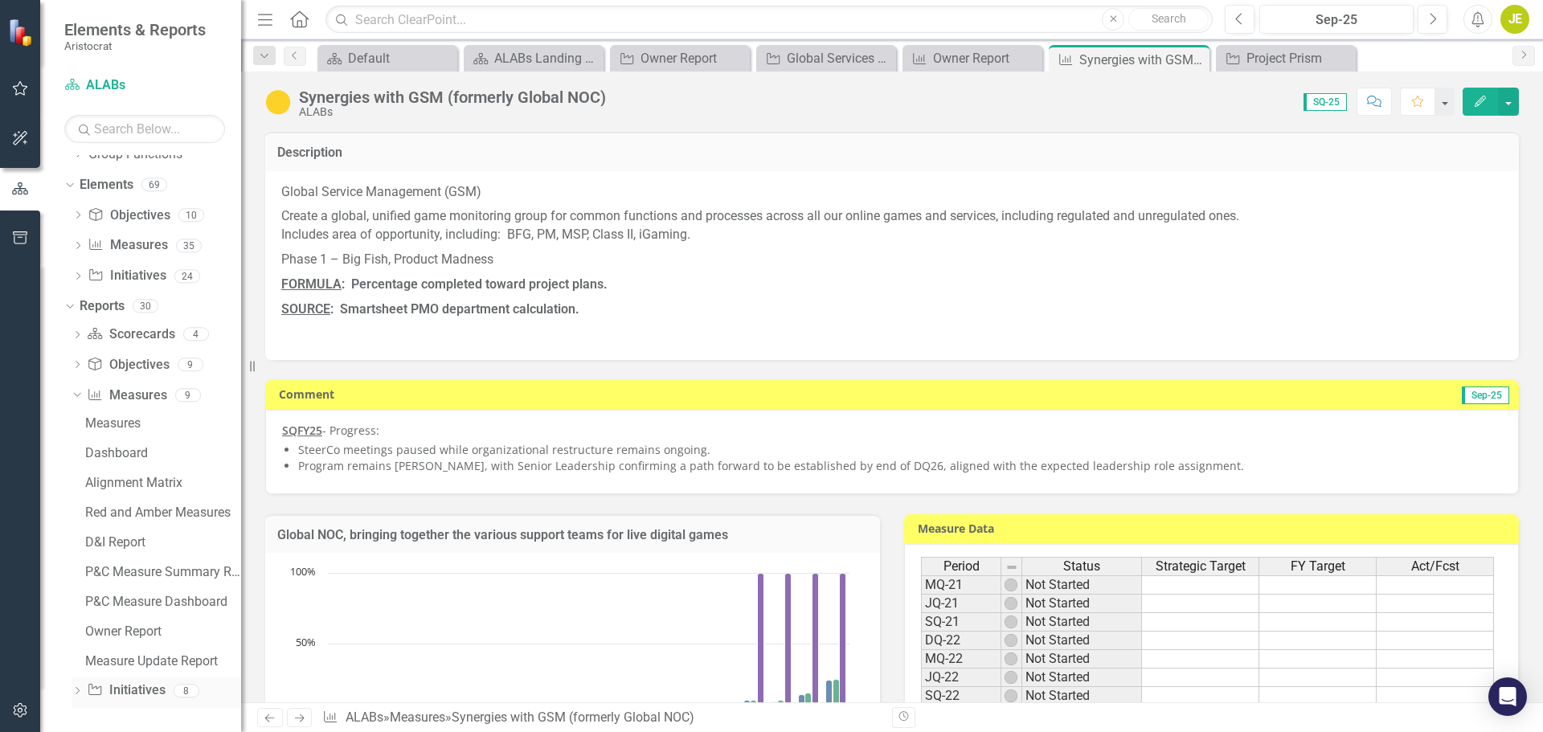
click at [80, 690] on icon "Dropdown" at bounding box center [77, 692] width 11 height 9
click at [142, 660] on div "Owner Report" at bounding box center [163, 661] width 156 height 14
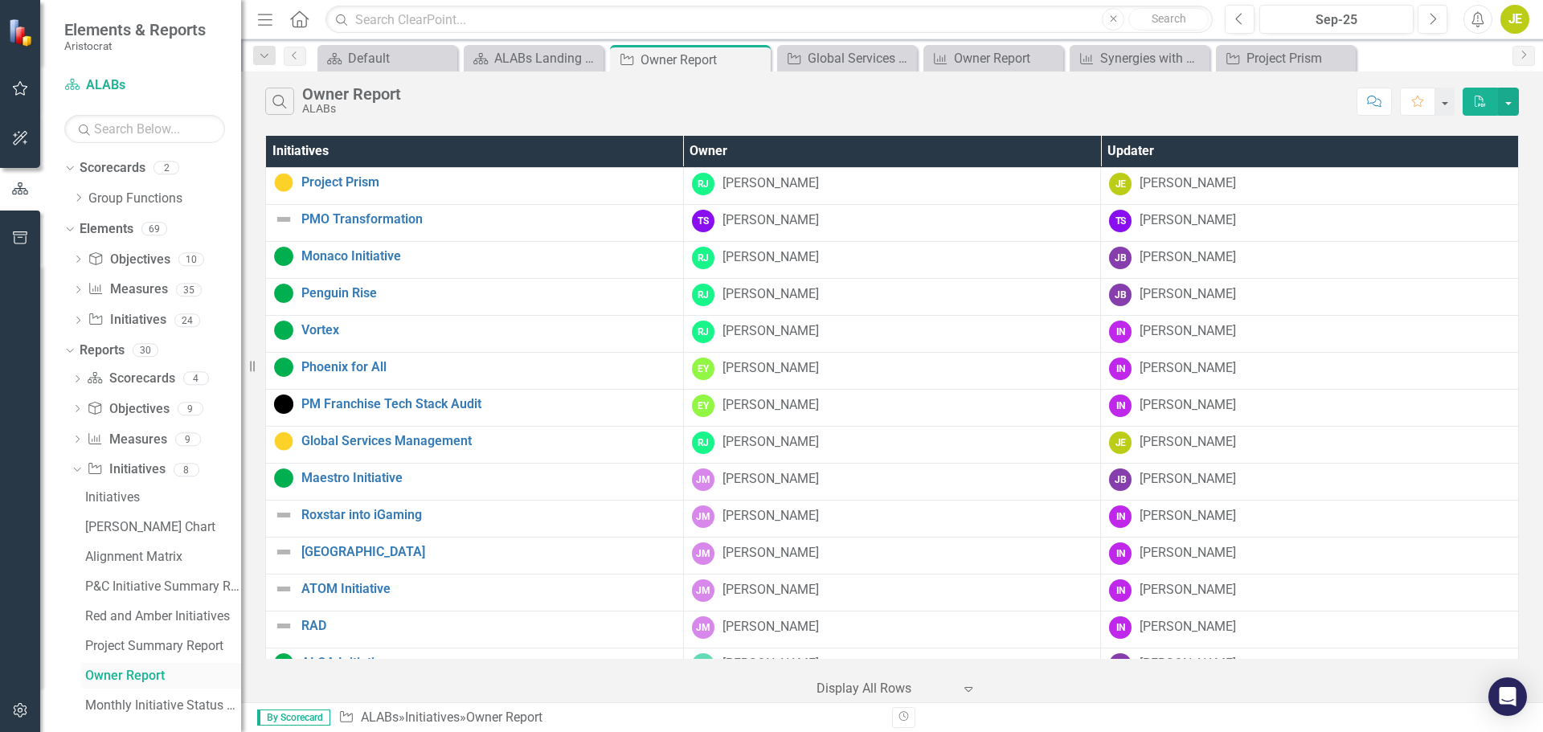
click at [108, 673] on div "Owner Report" at bounding box center [163, 675] width 156 height 14
click at [390, 443] on link "Global Services Management" at bounding box center [488, 441] width 374 height 14
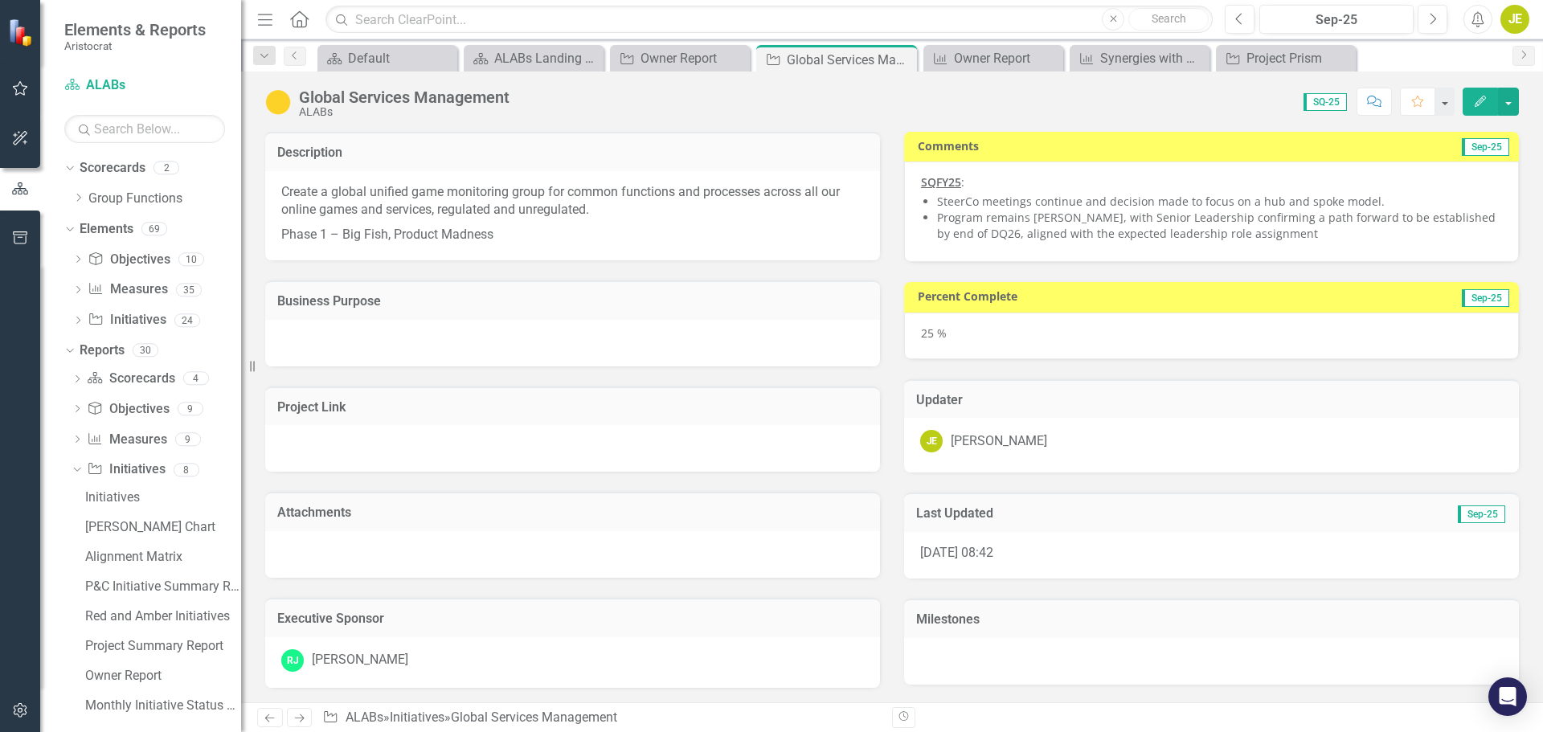
click at [1243, 240] on li "Program remains [PERSON_NAME], with Senior Leadership confirming a path forward…" at bounding box center [1219, 226] width 565 height 32
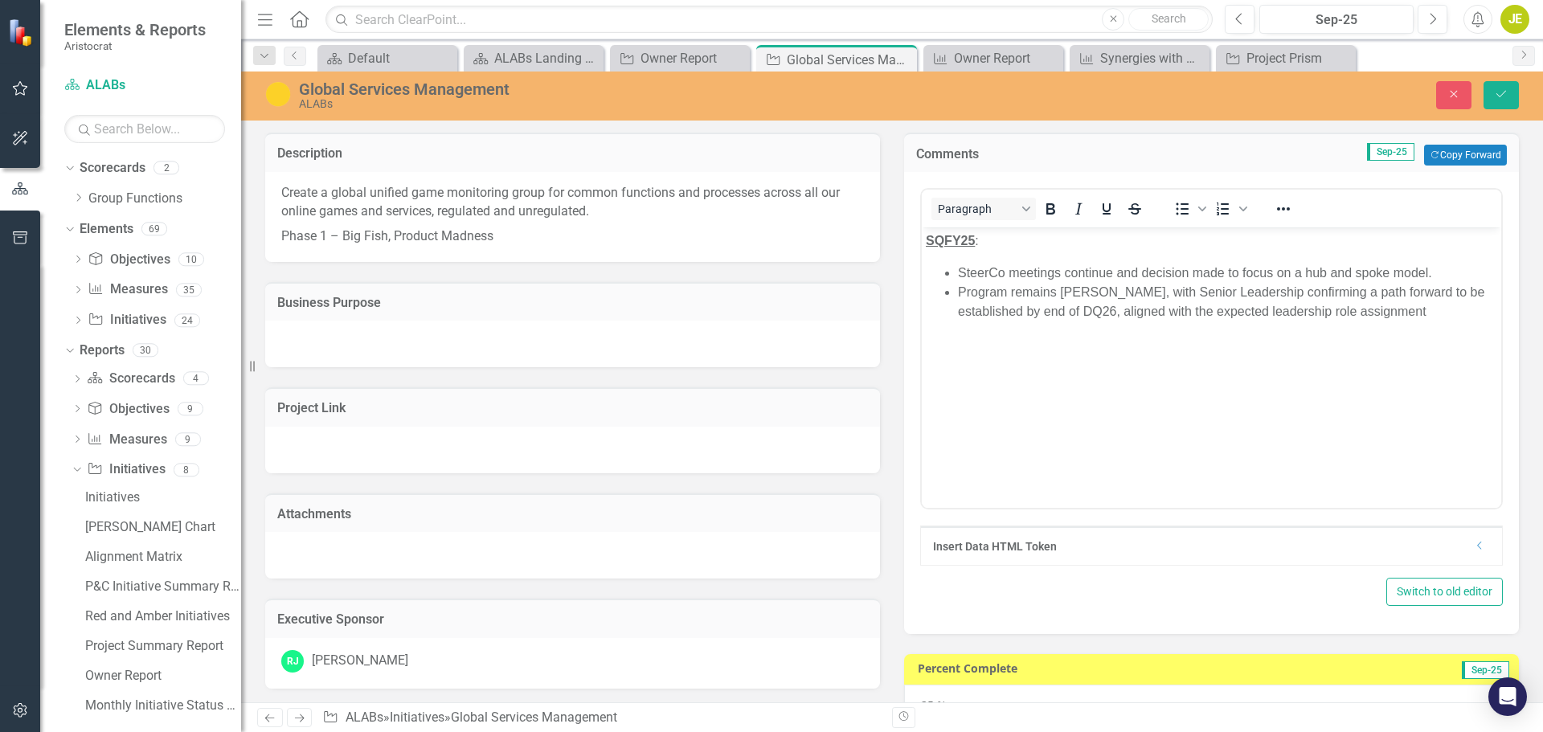
click at [1357, 310] on li "Program remains [PERSON_NAME], with Senior Leadership confirming a path forward…" at bounding box center [1227, 302] width 539 height 39
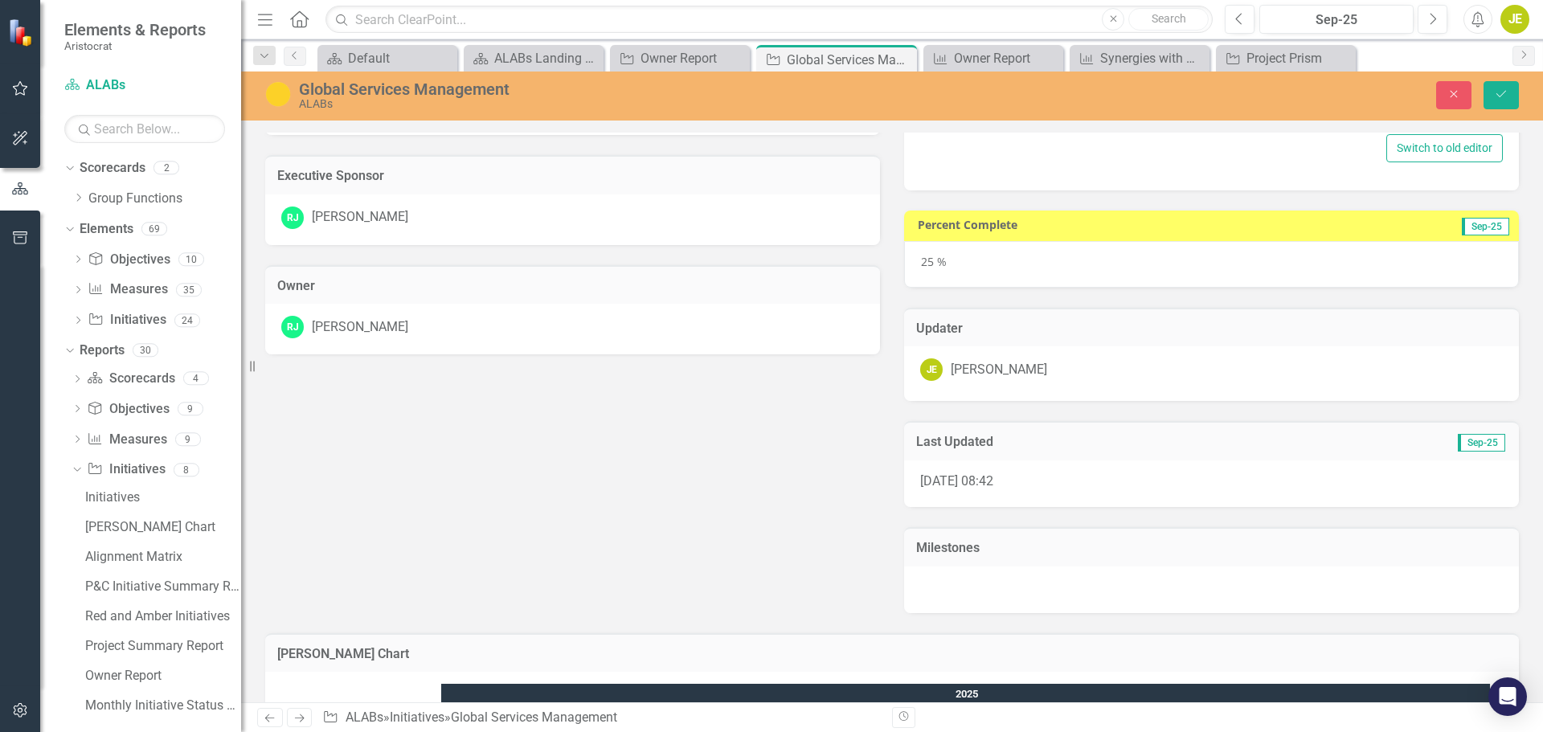
scroll to position [541, 0]
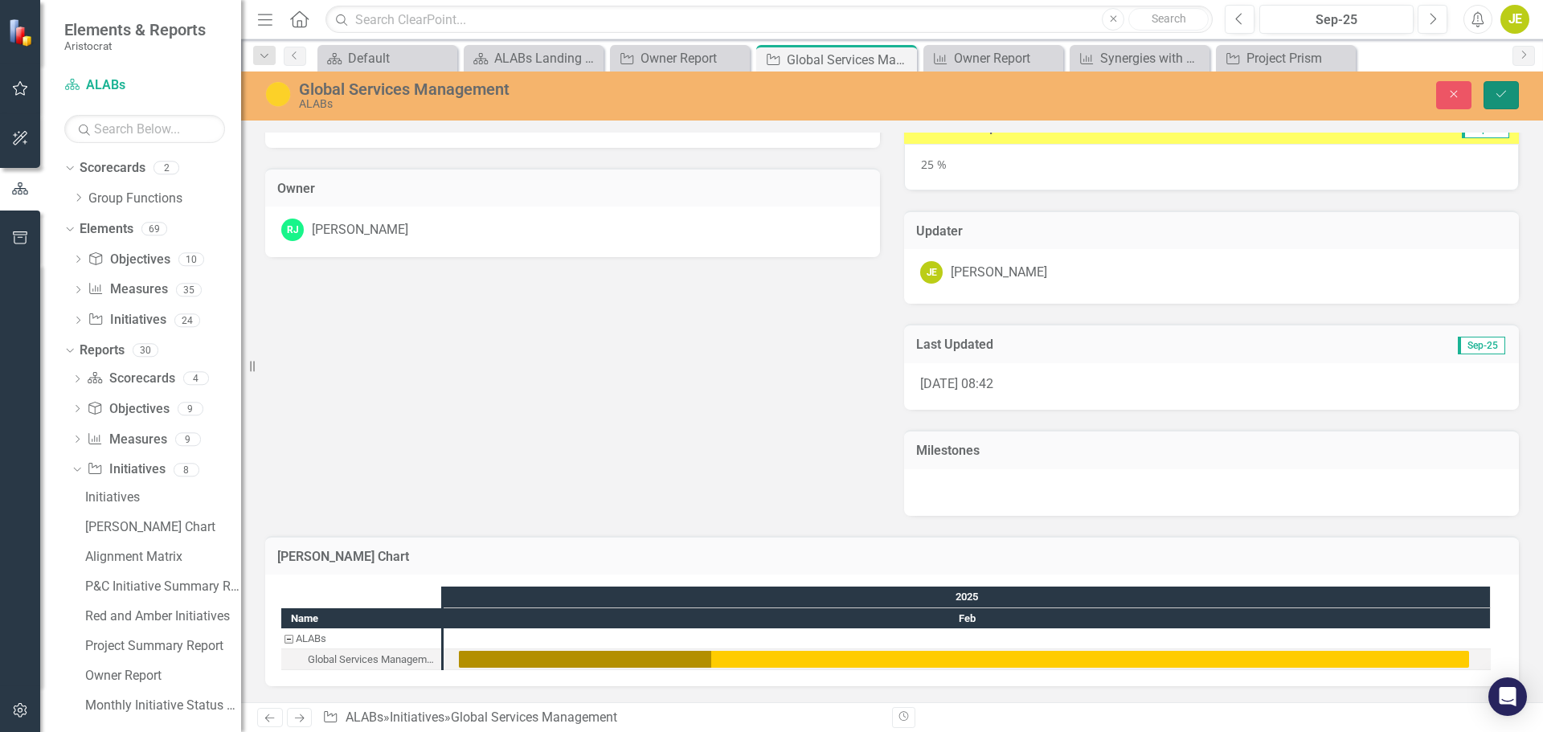
click at [1501, 103] on button "Save" at bounding box center [1500, 95] width 35 height 28
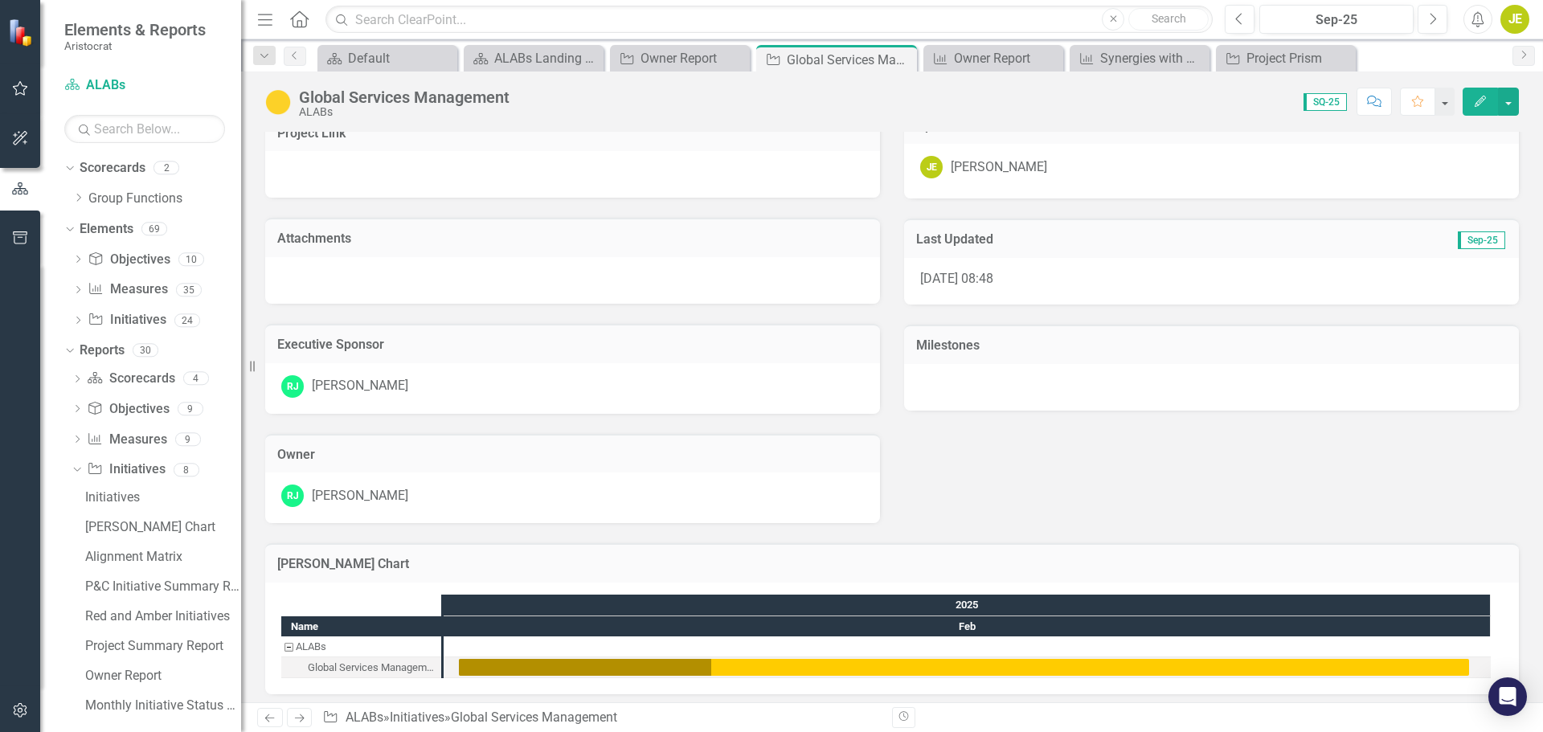
scroll to position [282, 0]
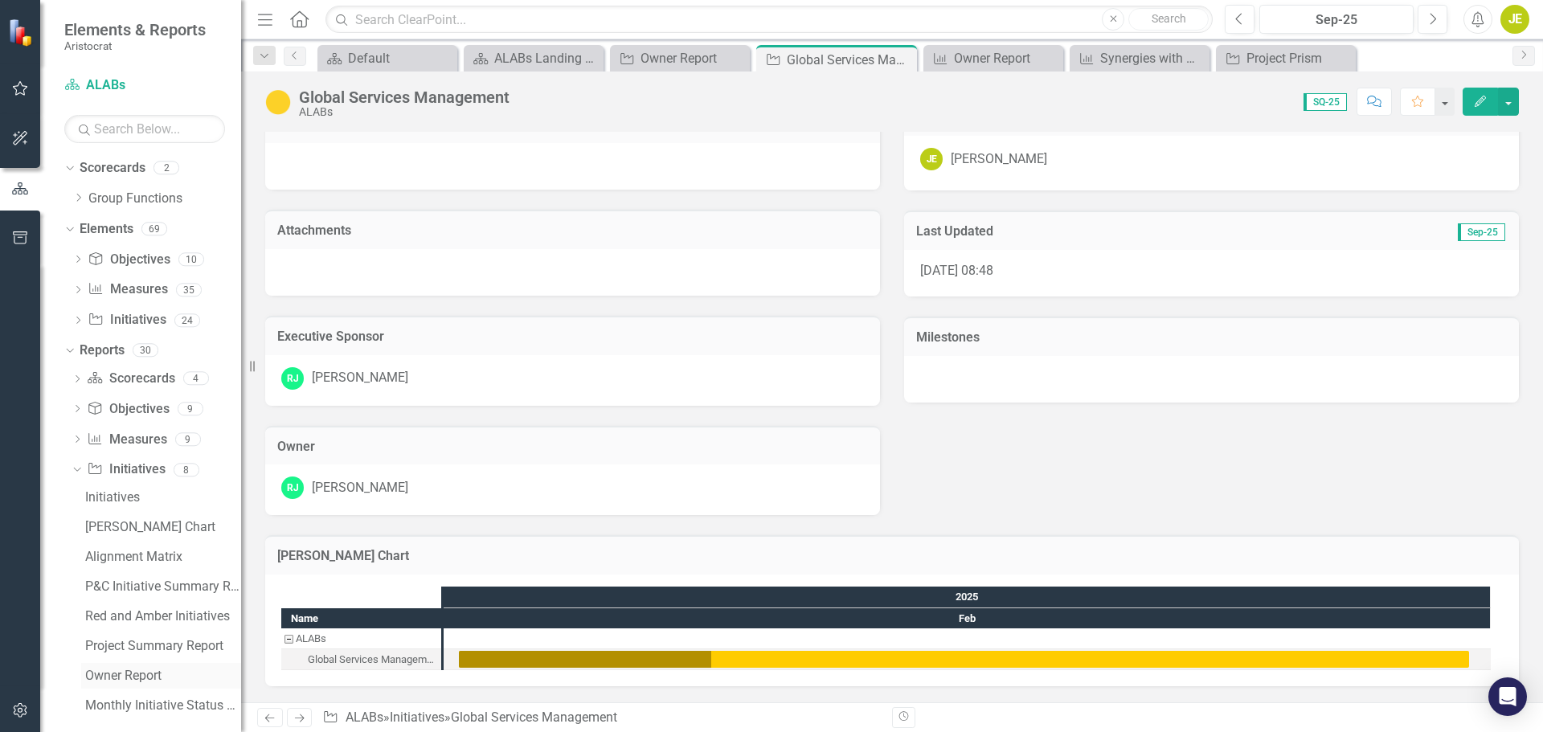
click at [145, 675] on div "Owner Report" at bounding box center [163, 675] width 156 height 14
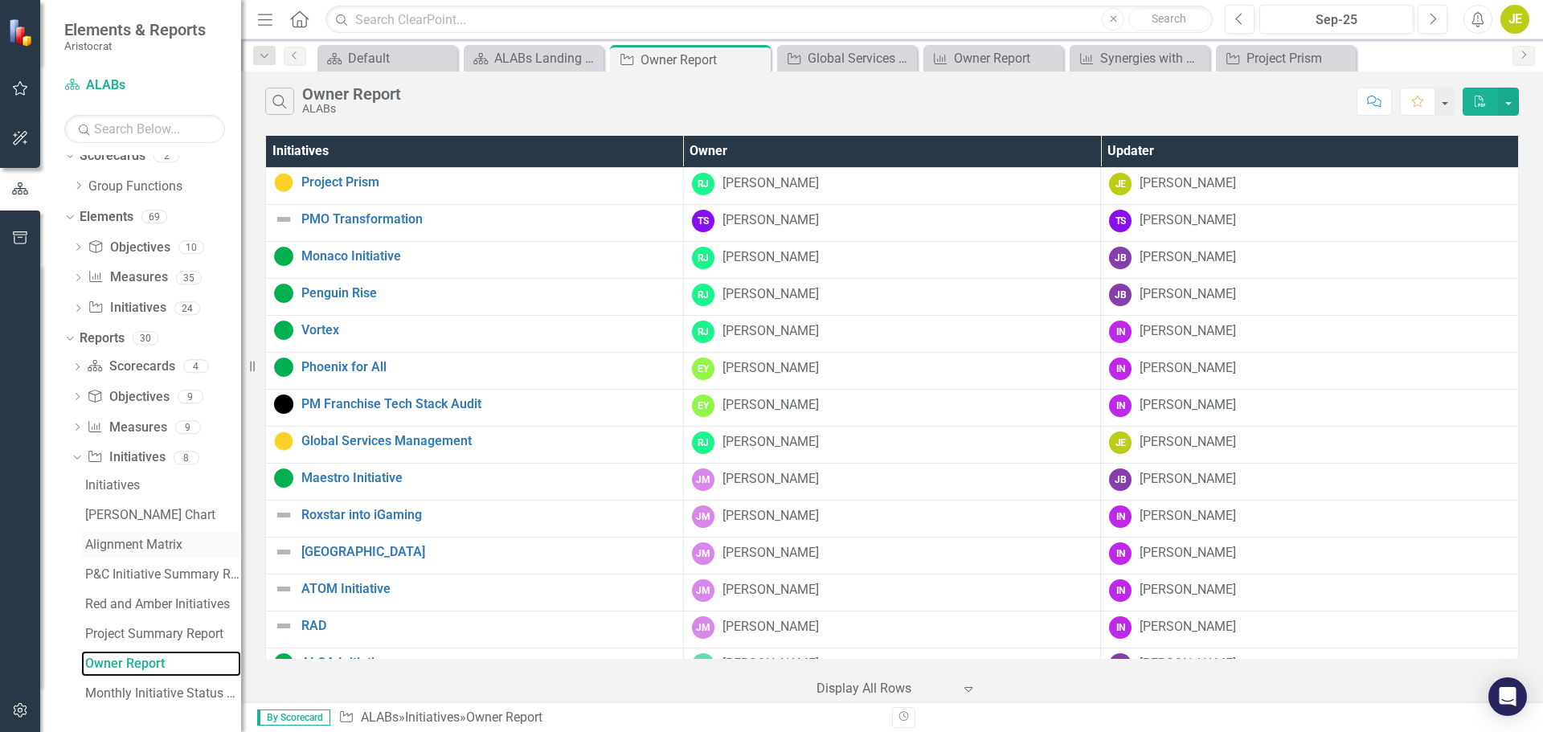
scroll to position [14, 0]
click at [136, 661] on div "Owner Report" at bounding box center [163, 661] width 156 height 14
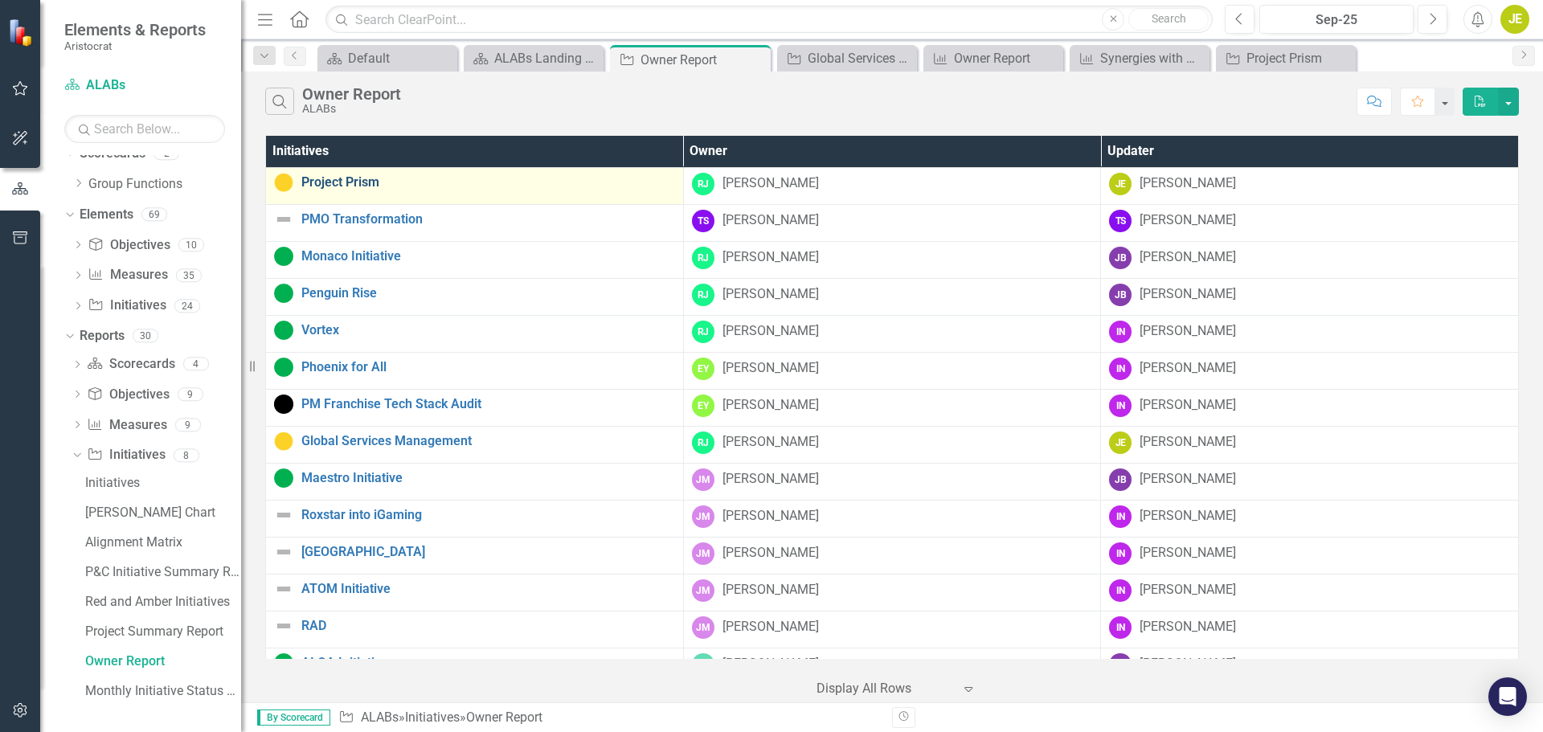
click at [369, 184] on link "Project Prism" at bounding box center [488, 182] width 374 height 14
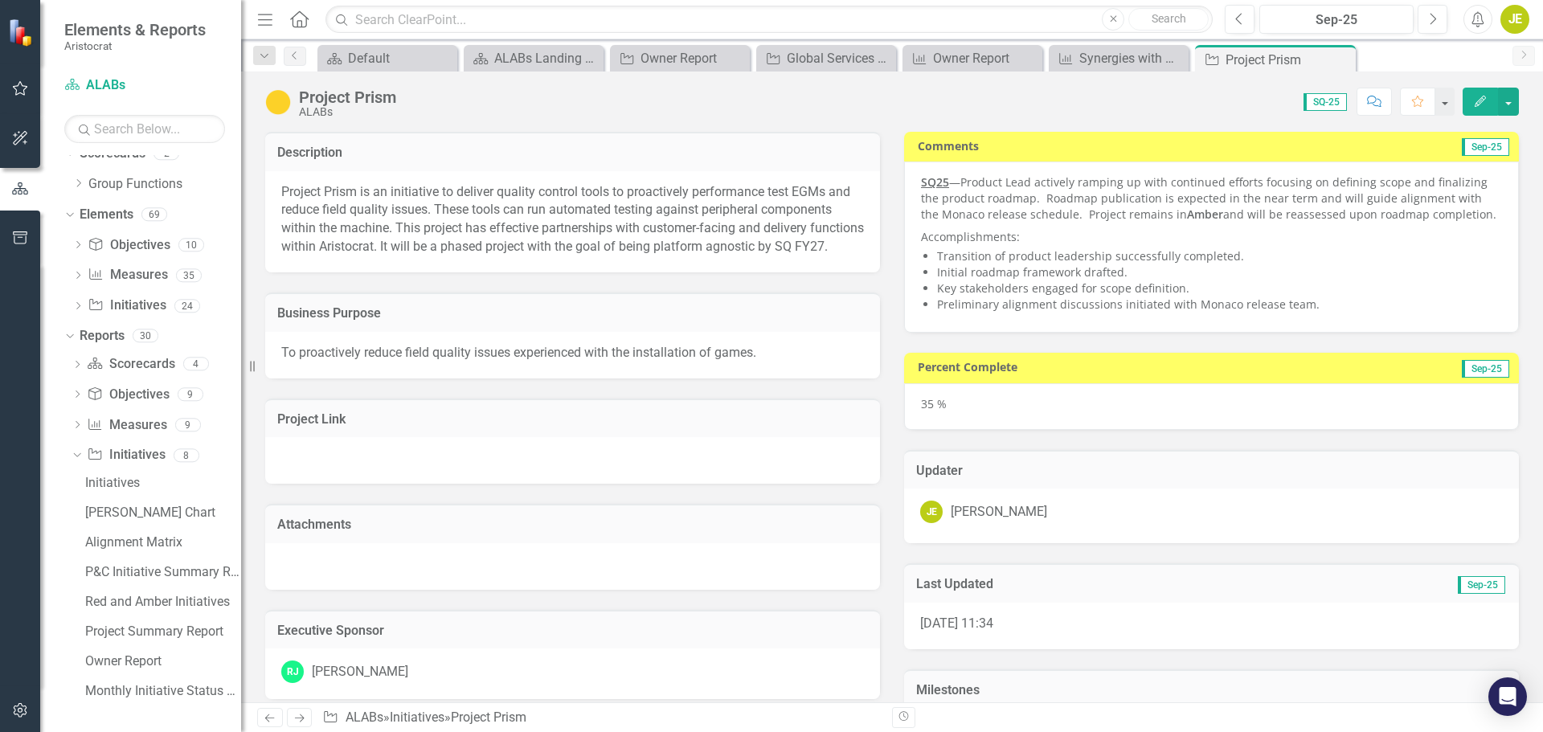
click at [398, 256] on p "Project Prism is an initiative to deliver quality control tools to proactively …" at bounding box center [572, 219] width 582 height 73
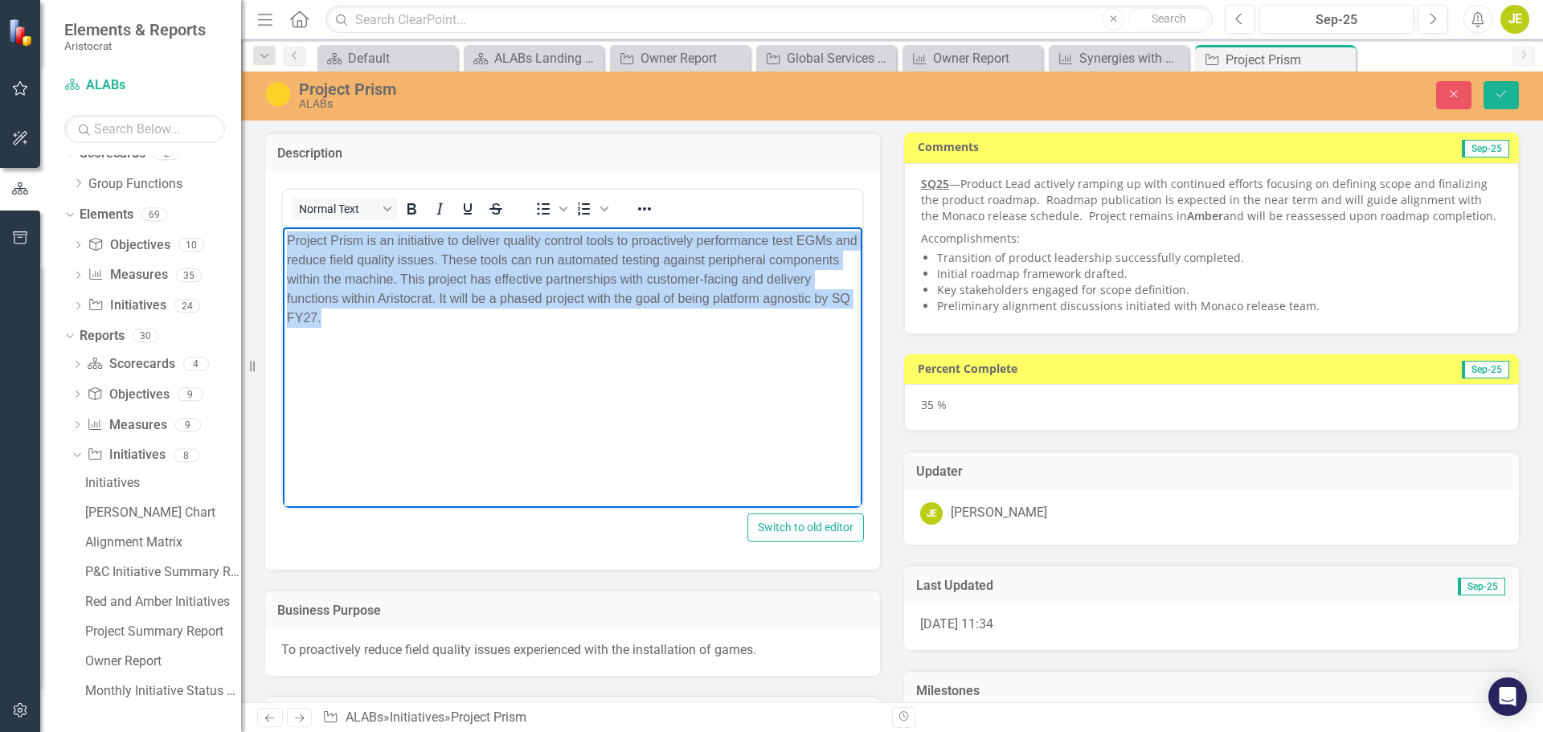
drag, startPoint x: 418, startPoint y: 320, endPoint x: 282, endPoint y: 237, distance: 159.0
click at [283, 237] on html "Project Prism is an initiative to deliver quality control tools to proactively …" at bounding box center [572, 347] width 579 height 241
copy p "Project Prism is an initiative to deliver quality control tools to proactively …"
click at [435, 377] on body "Project Prism is an initiative to deliver quality control tools to proactively …" at bounding box center [572, 347] width 579 height 241
drag, startPoint x: 411, startPoint y: 320, endPoint x: 258, endPoint y: 223, distance: 180.5
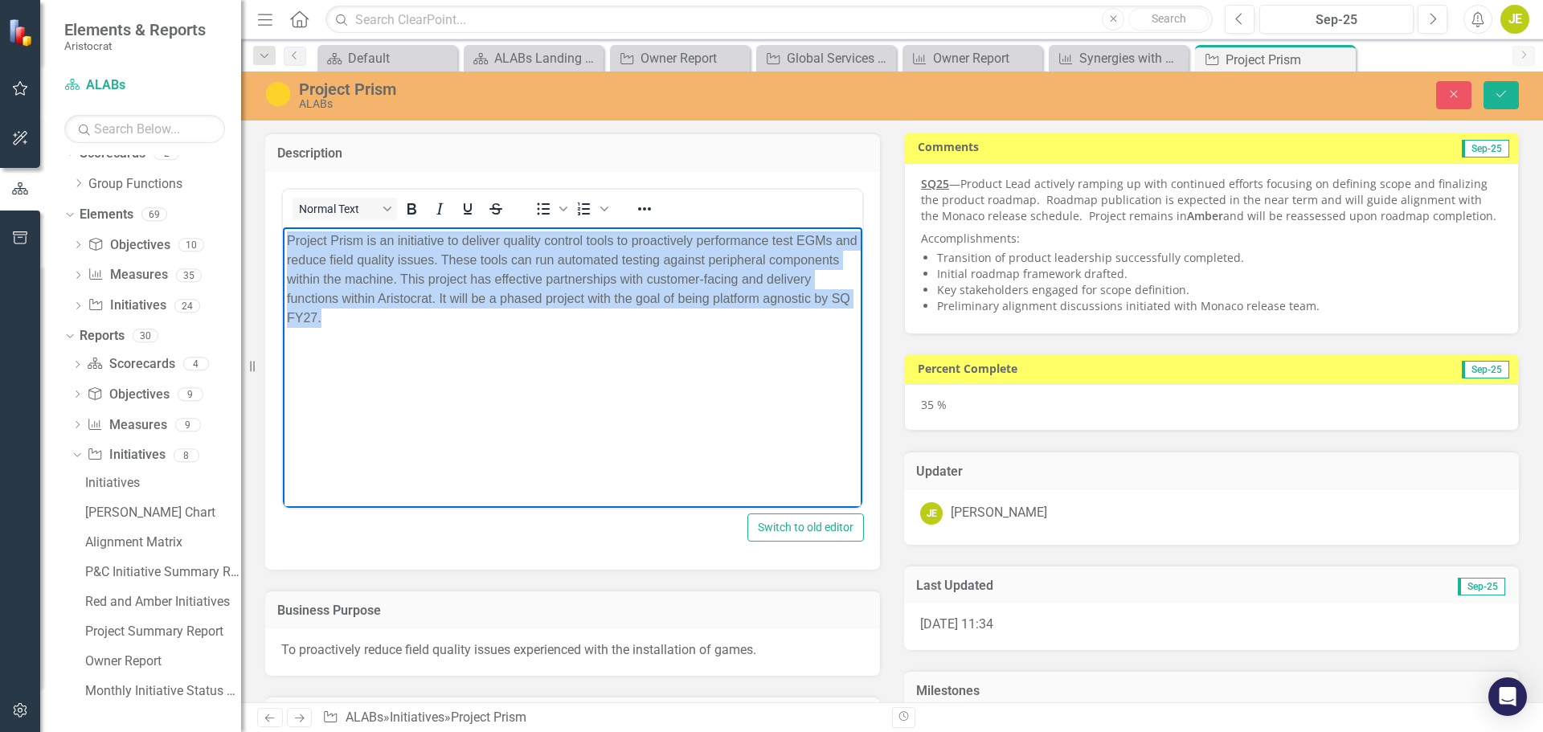
click at [283, 227] on html "Project Prism is an initiative to deliver quality control tools to proactively …" at bounding box center [572, 347] width 579 height 241
paste body "Rich Text Area. Press ALT-0 for help."
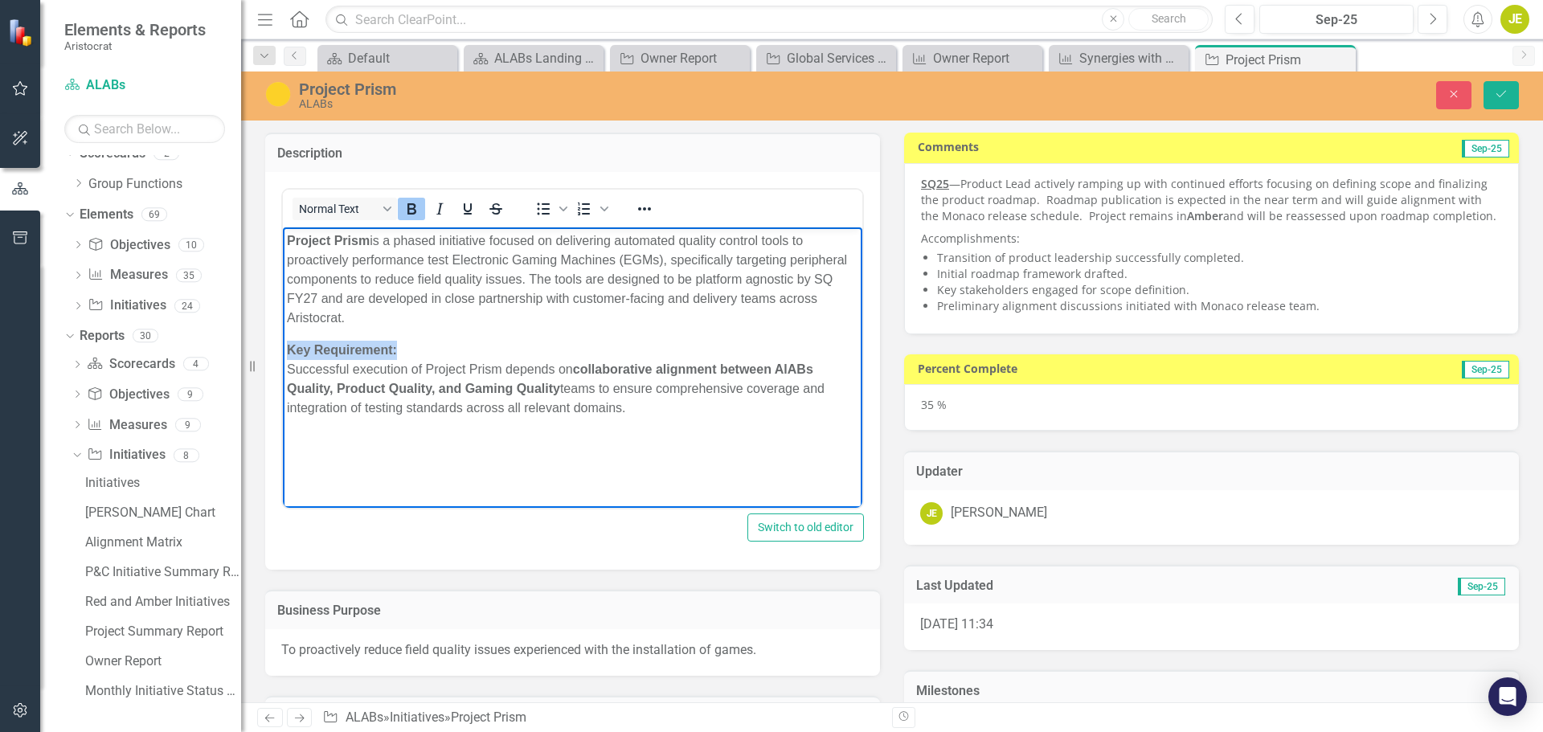
drag, startPoint x: 448, startPoint y: 344, endPoint x: 547, endPoint y: 573, distance: 249.4
click at [283, 345] on html "Project Prism is a phased initiative focused on delivering automated quality co…" at bounding box center [572, 347] width 579 height 241
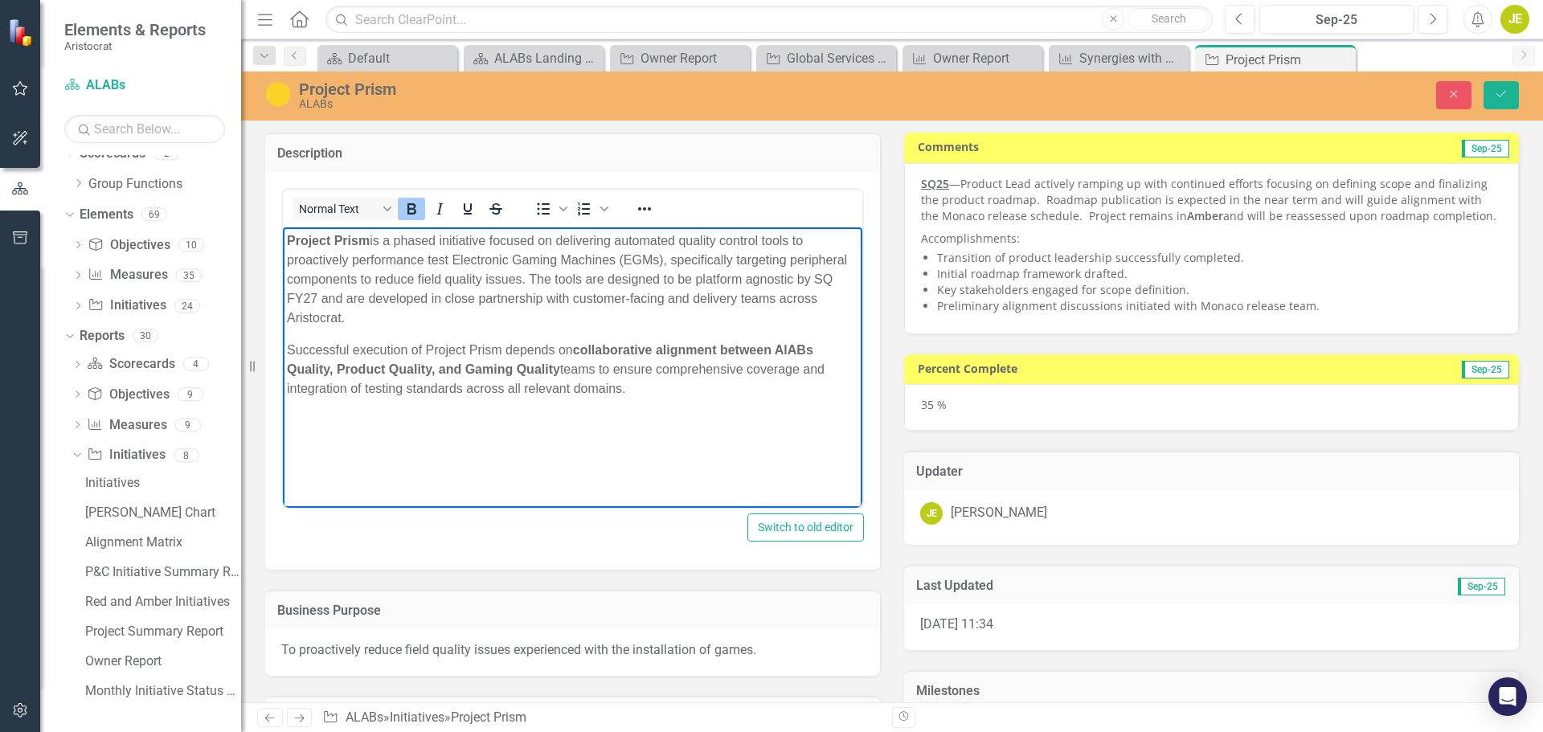
drag, startPoint x: 635, startPoint y: 382, endPoint x: 257, endPoint y: 201, distance: 419.7
click at [283, 227] on html "Project Prism is a phased initiative focused on delivering automated quality co…" at bounding box center [572, 347] width 579 height 241
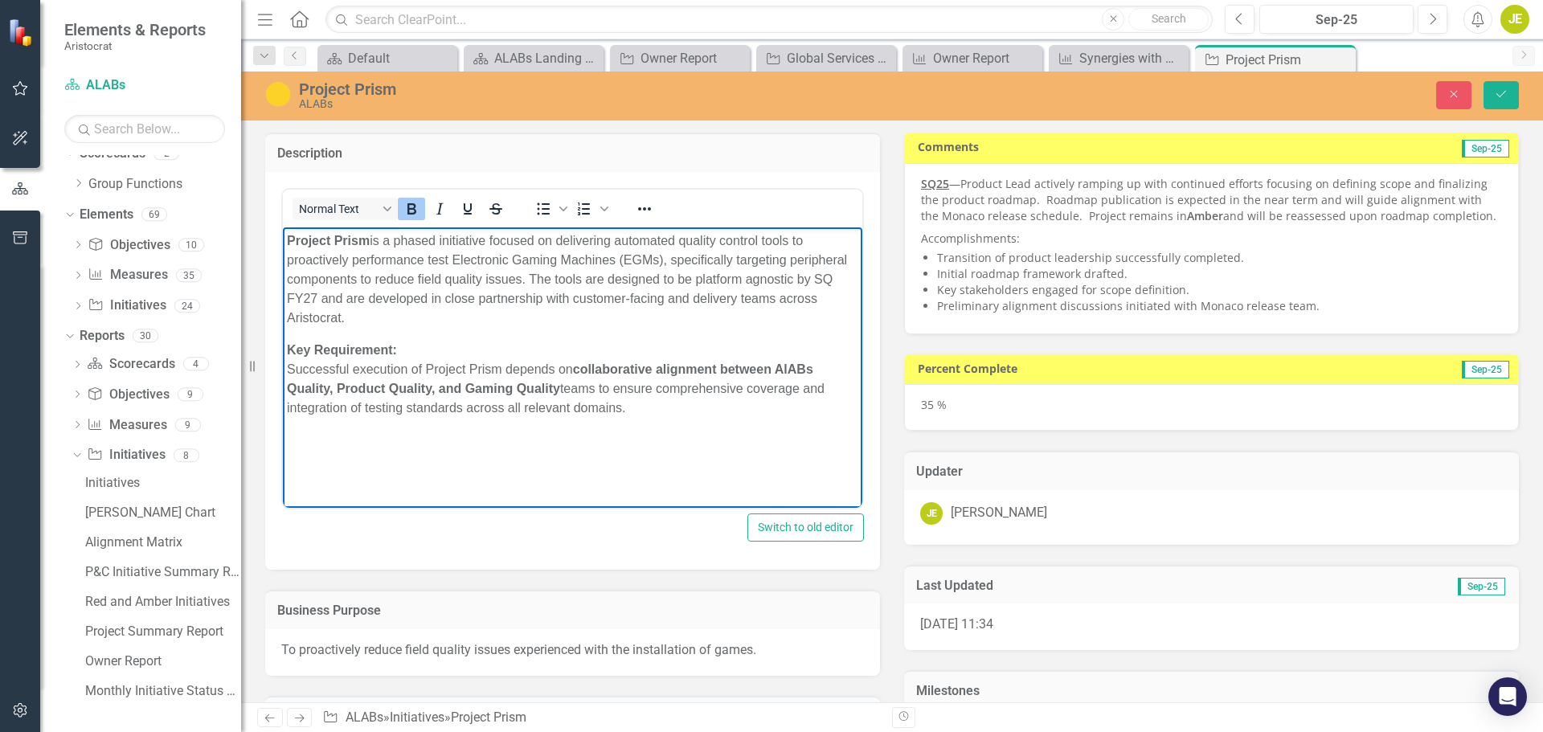
click at [783, 376] on p "Key Requirement: Successful execution of Project Prism depends on collaborative…" at bounding box center [572, 378] width 571 height 77
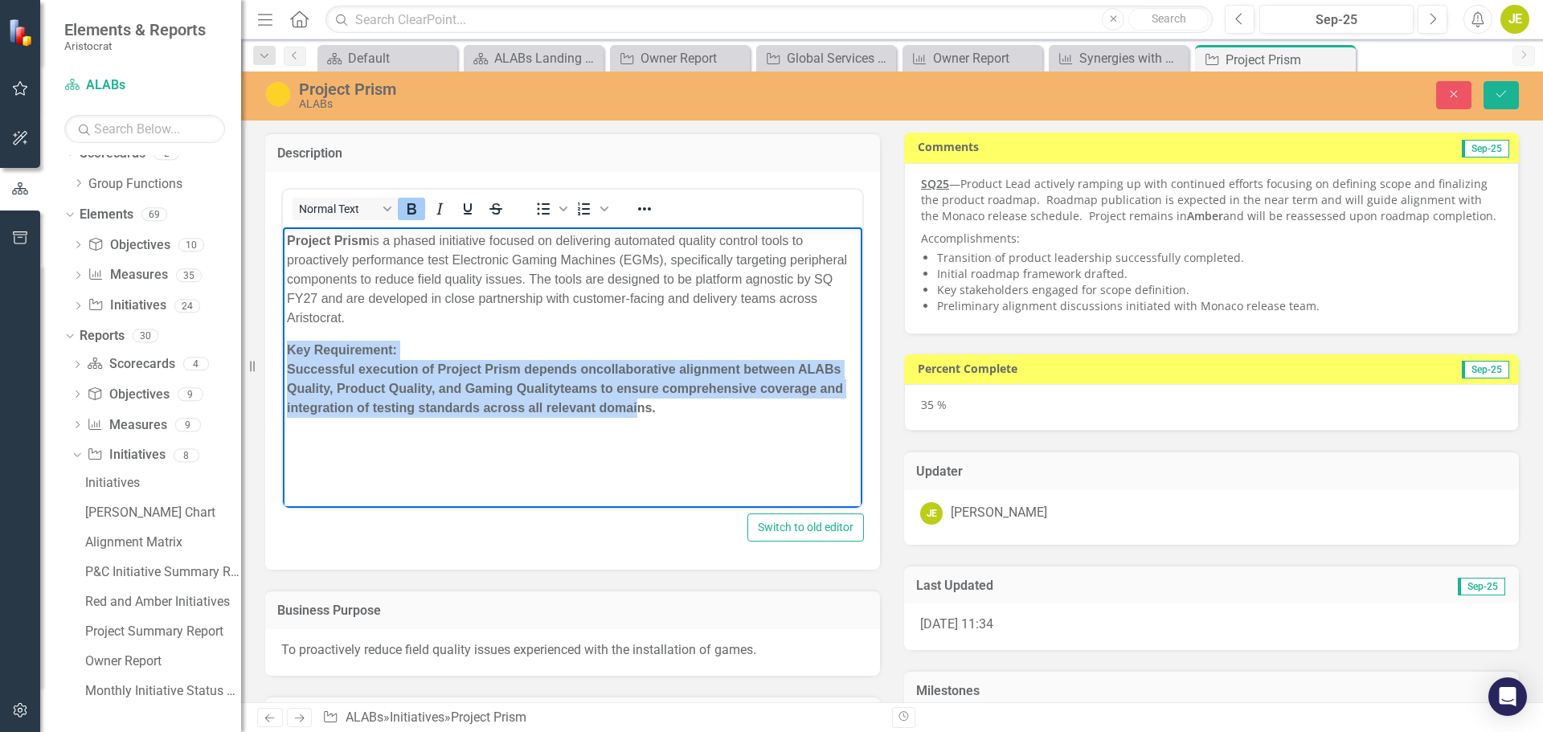
drag, startPoint x: 631, startPoint y: 429, endPoint x: 503, endPoint y: 582, distance: 200.2
click at [283, 355] on html "Project Prism is a phased initiative focused on delivering automated quality co…" at bounding box center [572, 347] width 579 height 241
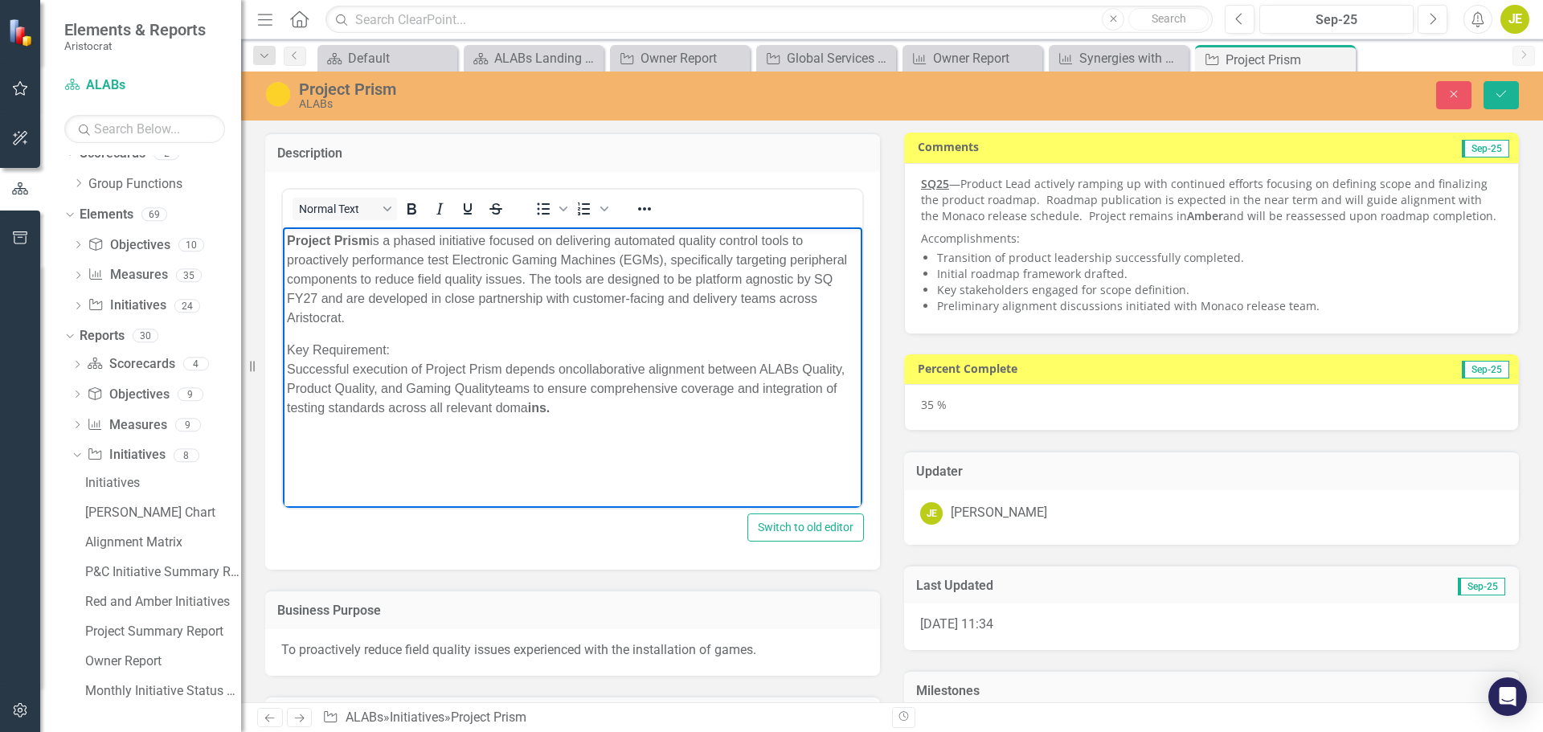
click at [550, 401] on strong "ins." at bounding box center [539, 407] width 22 height 14
drag, startPoint x: 402, startPoint y: 351, endPoint x: 557, endPoint y: 573, distance: 270.6
click at [283, 347] on html "Project Prism is a phased initiative focused on delivering automated quality co…" at bounding box center [572, 347] width 579 height 241
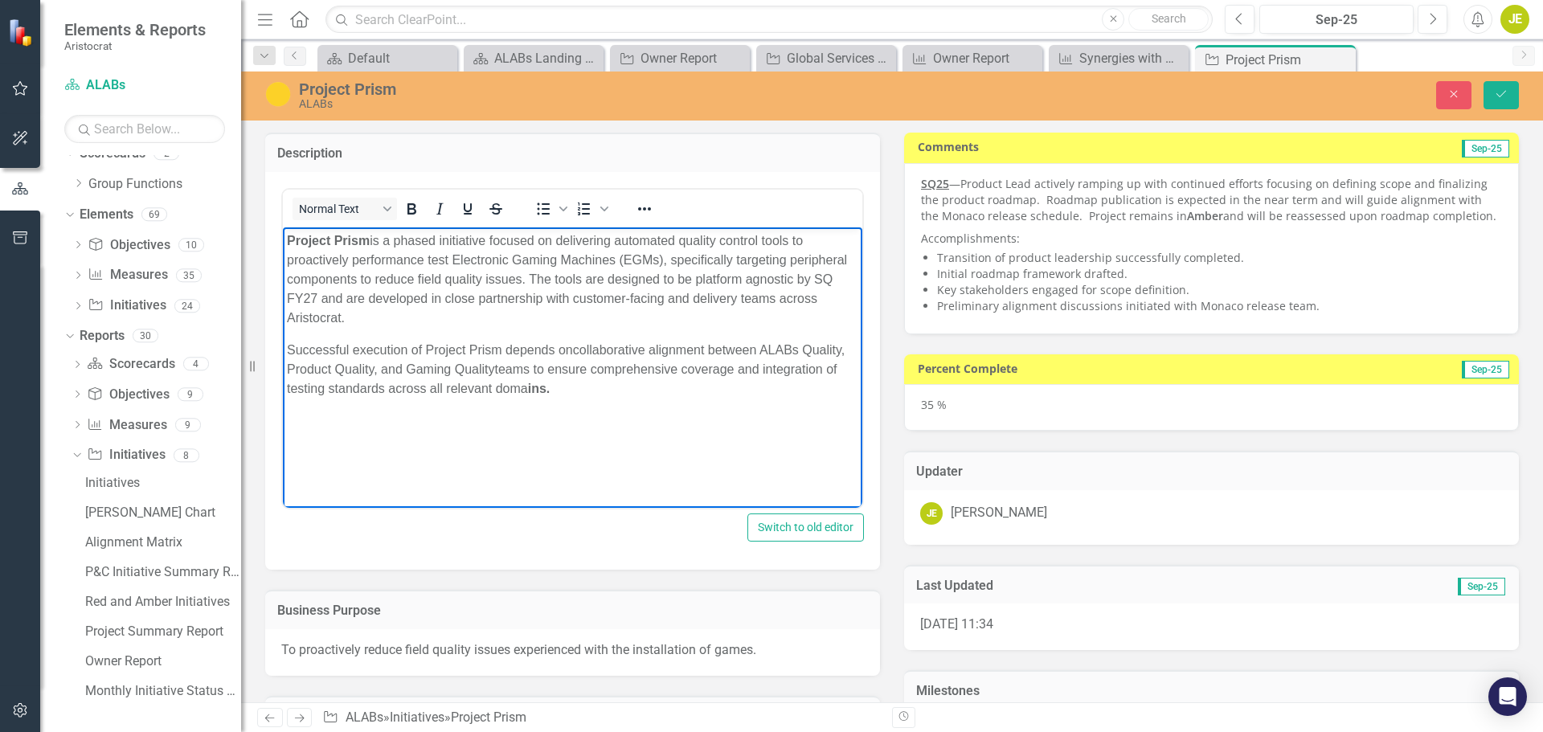
click at [534, 348] on p "Successful execution of Project Prism depends on collaborative alignment betwee…" at bounding box center [572, 369] width 571 height 58
click at [550, 348] on p "Successful execution of Project Prism depends on collaborative alignment betwee…" at bounding box center [572, 369] width 571 height 58
drag, startPoint x: 816, startPoint y: 349, endPoint x: 832, endPoint y: 353, distance: 16.8
click at [818, 349] on p "Collaborative alignment between ALABs Quality, Product Quality, and Gaming Qual…" at bounding box center [572, 359] width 571 height 39
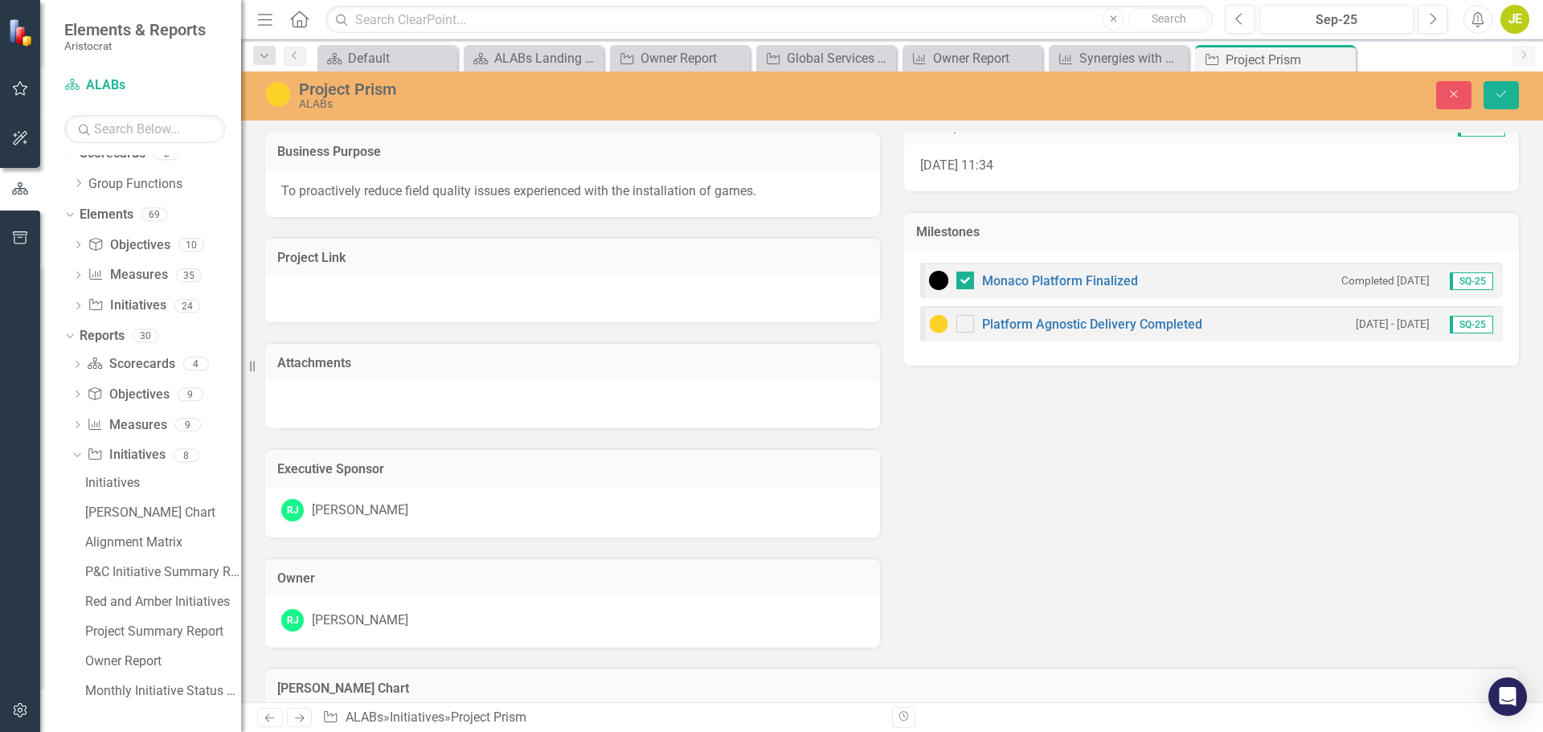
scroll to position [482, 0]
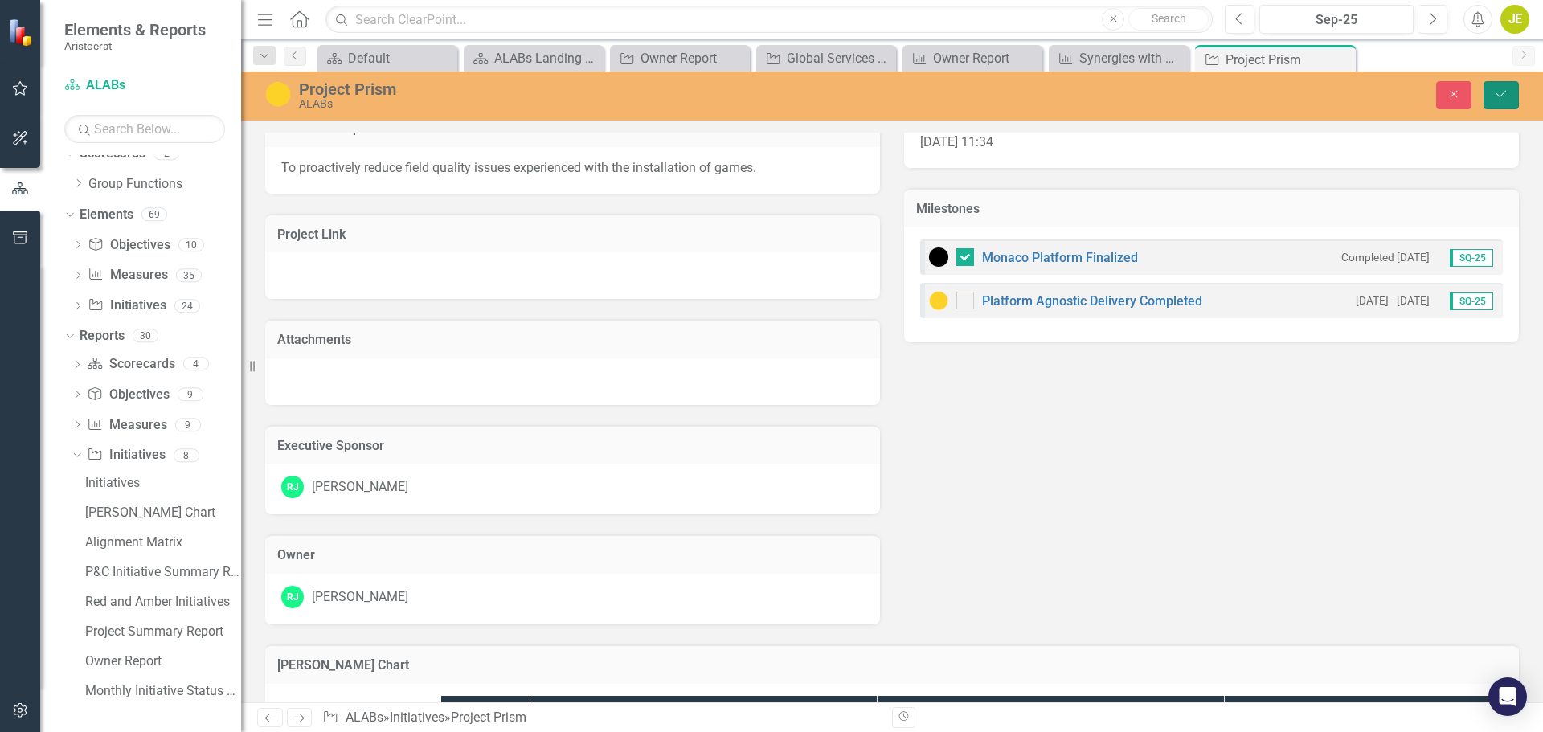
click at [1509, 93] on button "Save" at bounding box center [1500, 95] width 35 height 28
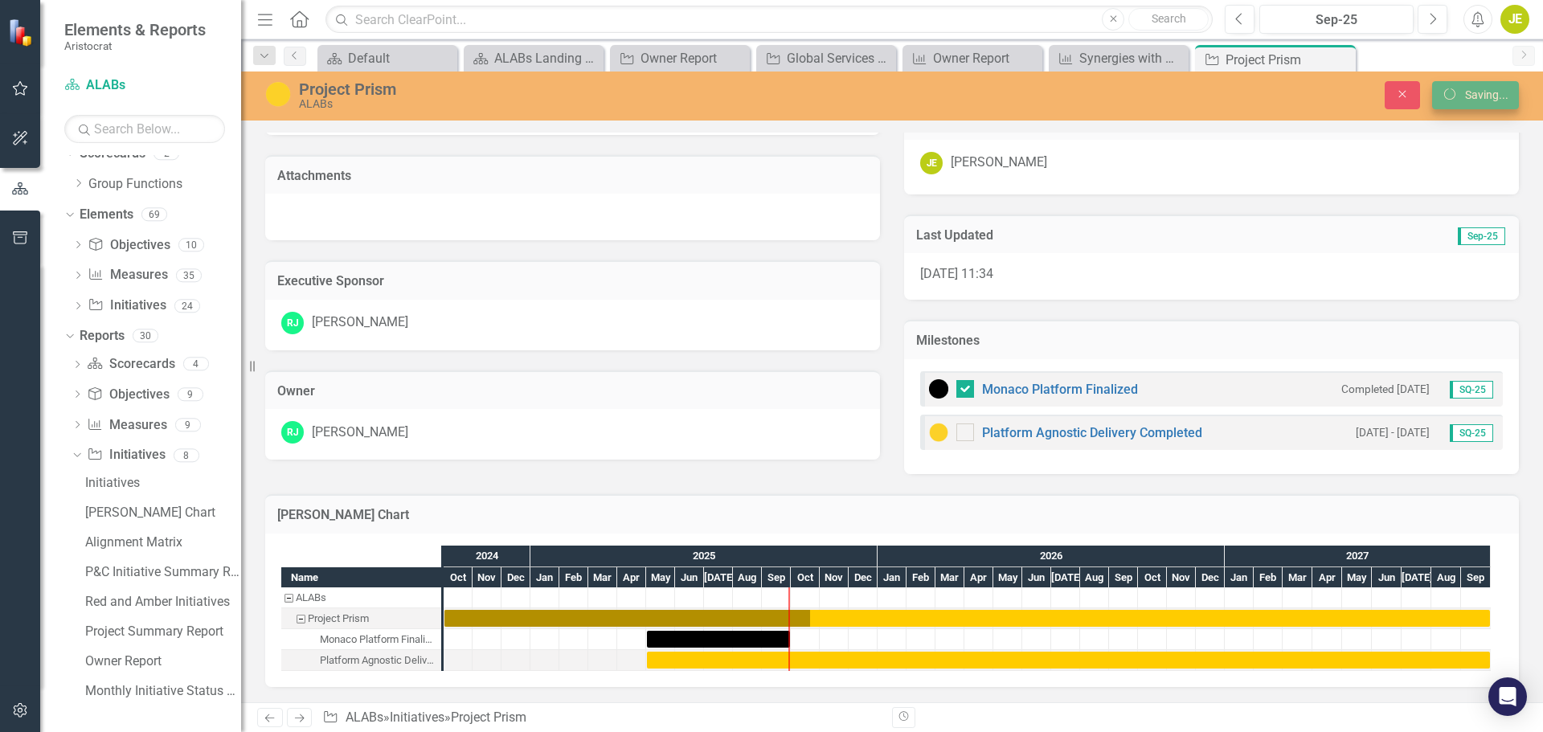
scroll to position [204, 0]
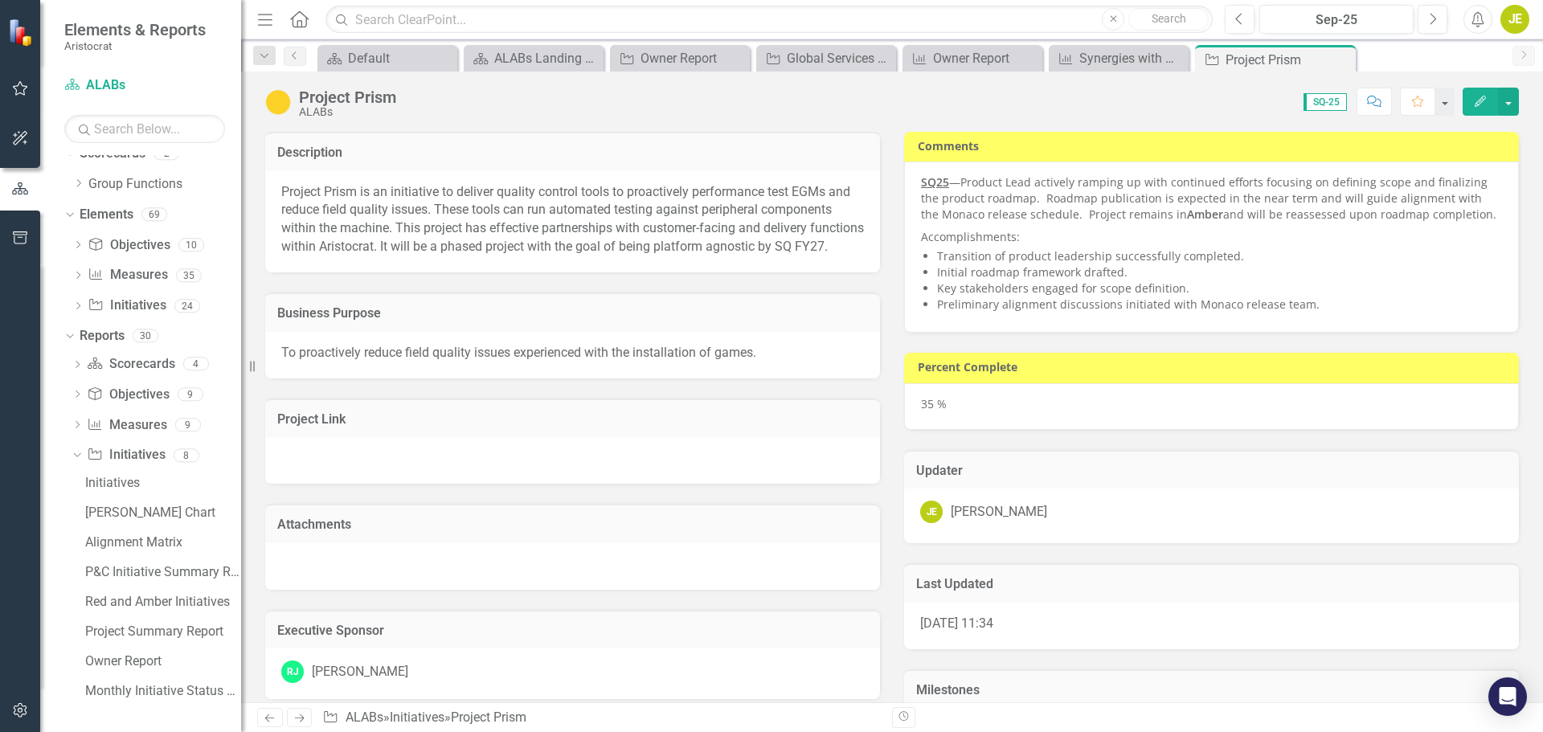
checkbox input "true"
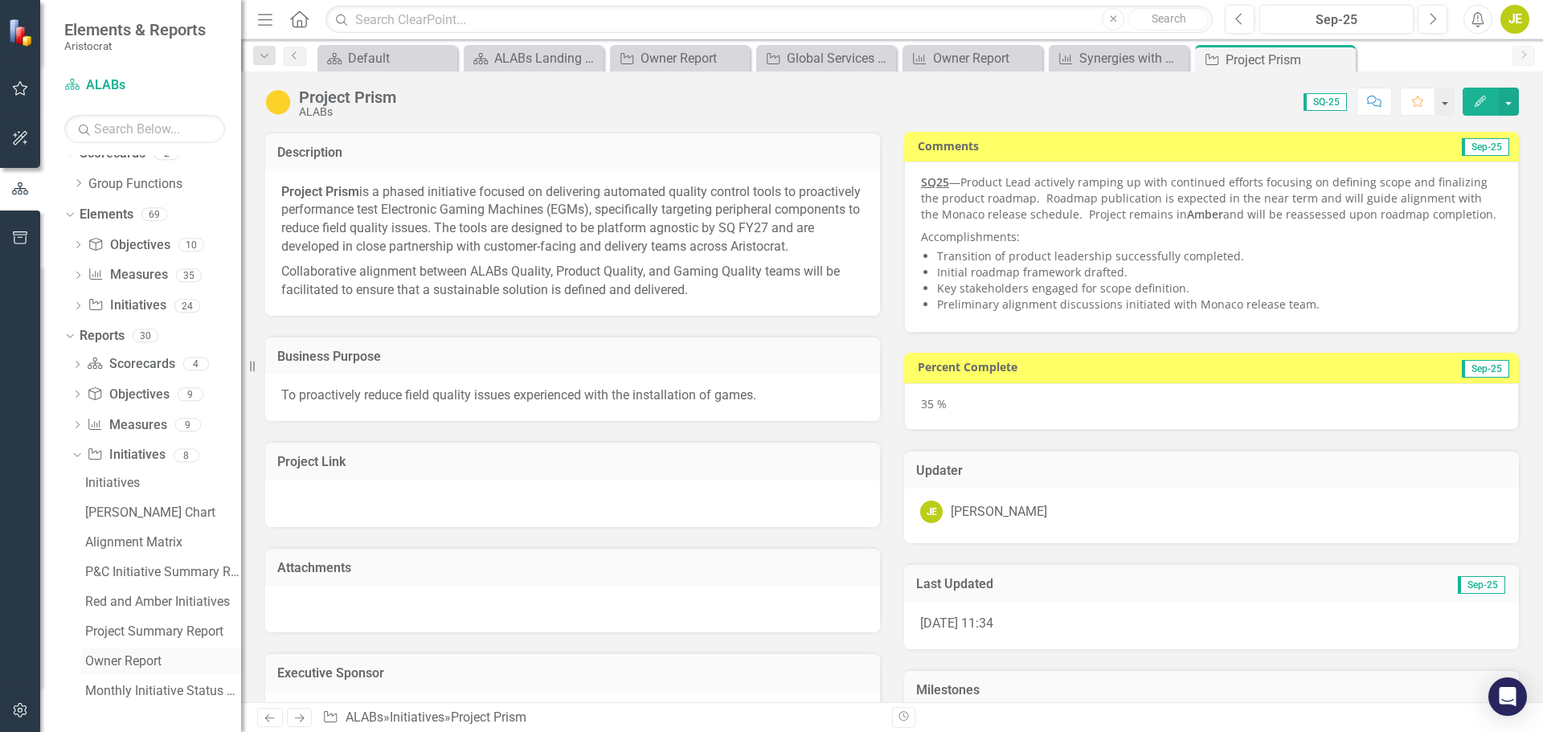
click at [120, 663] on div "Owner Report" at bounding box center [163, 661] width 156 height 14
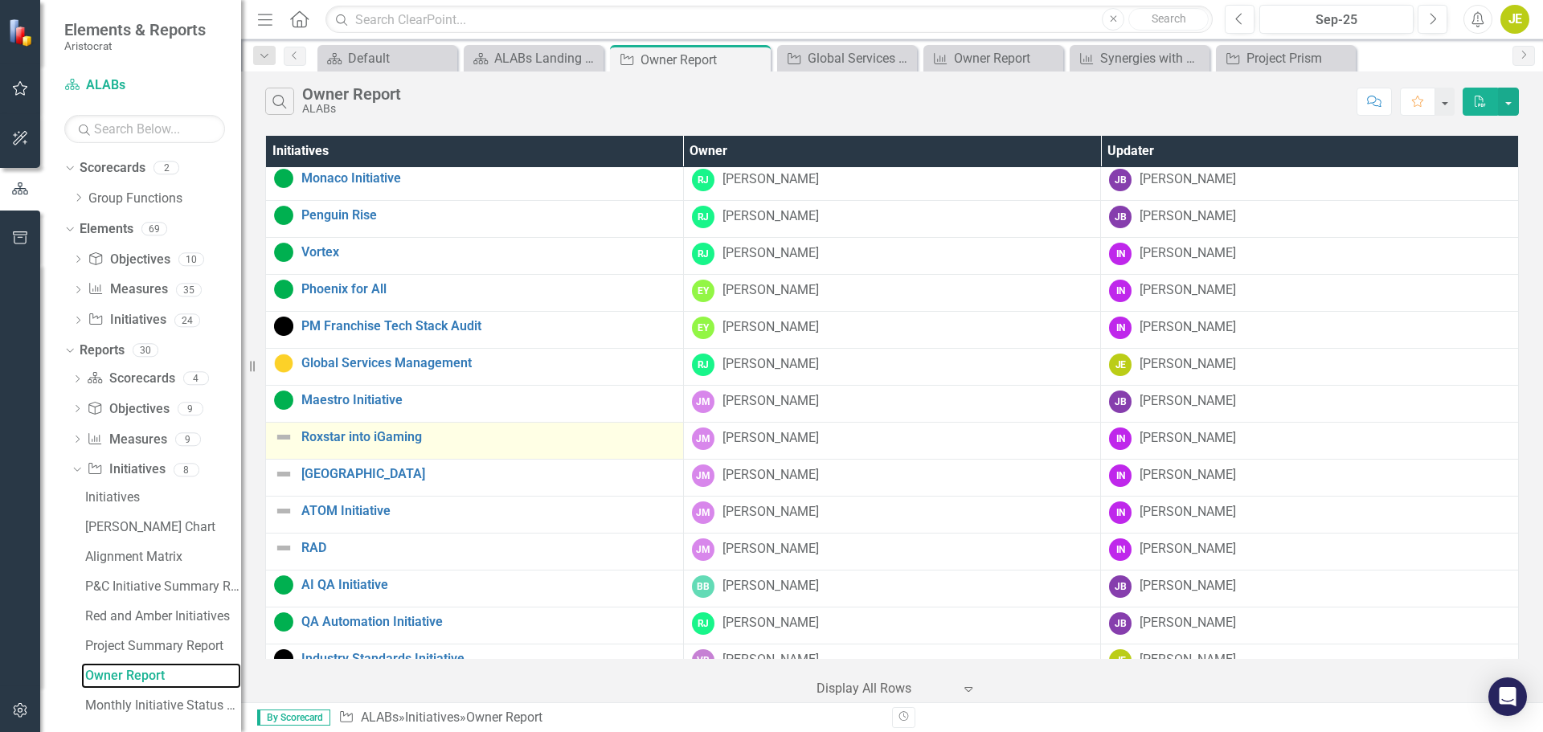
scroll to position [161, 0]
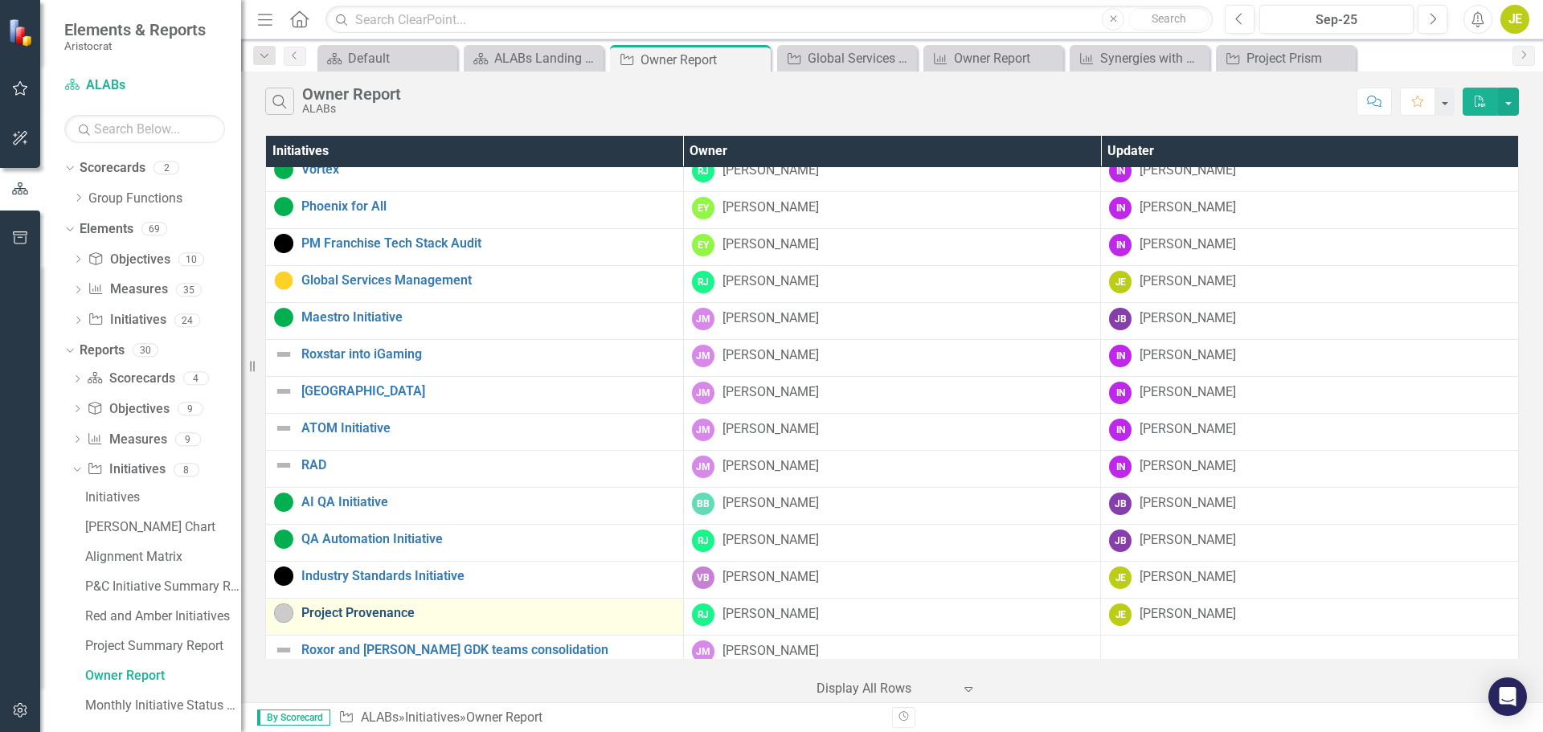
click at [374, 615] on link "Project Provenance" at bounding box center [488, 613] width 374 height 14
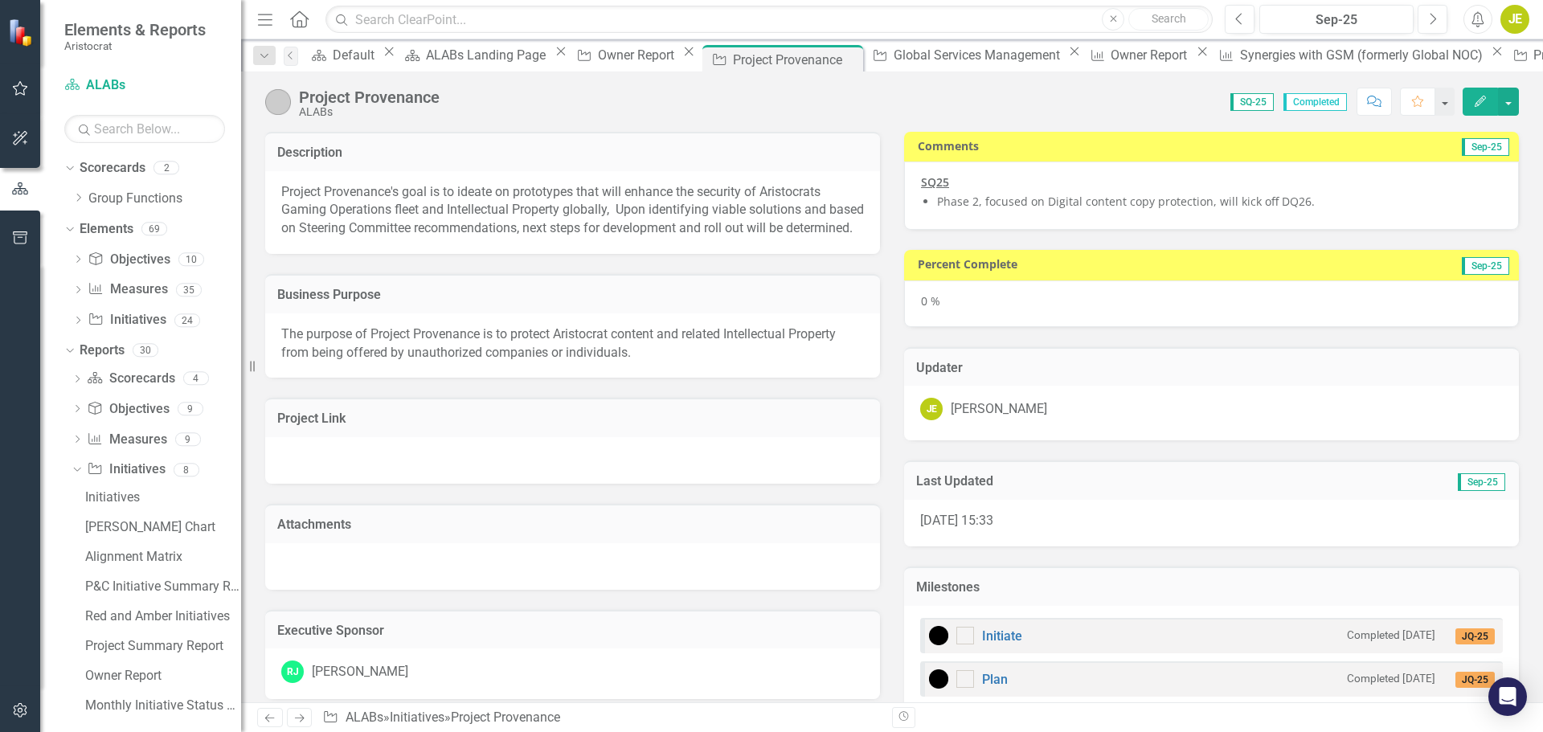
checkbox input "true"
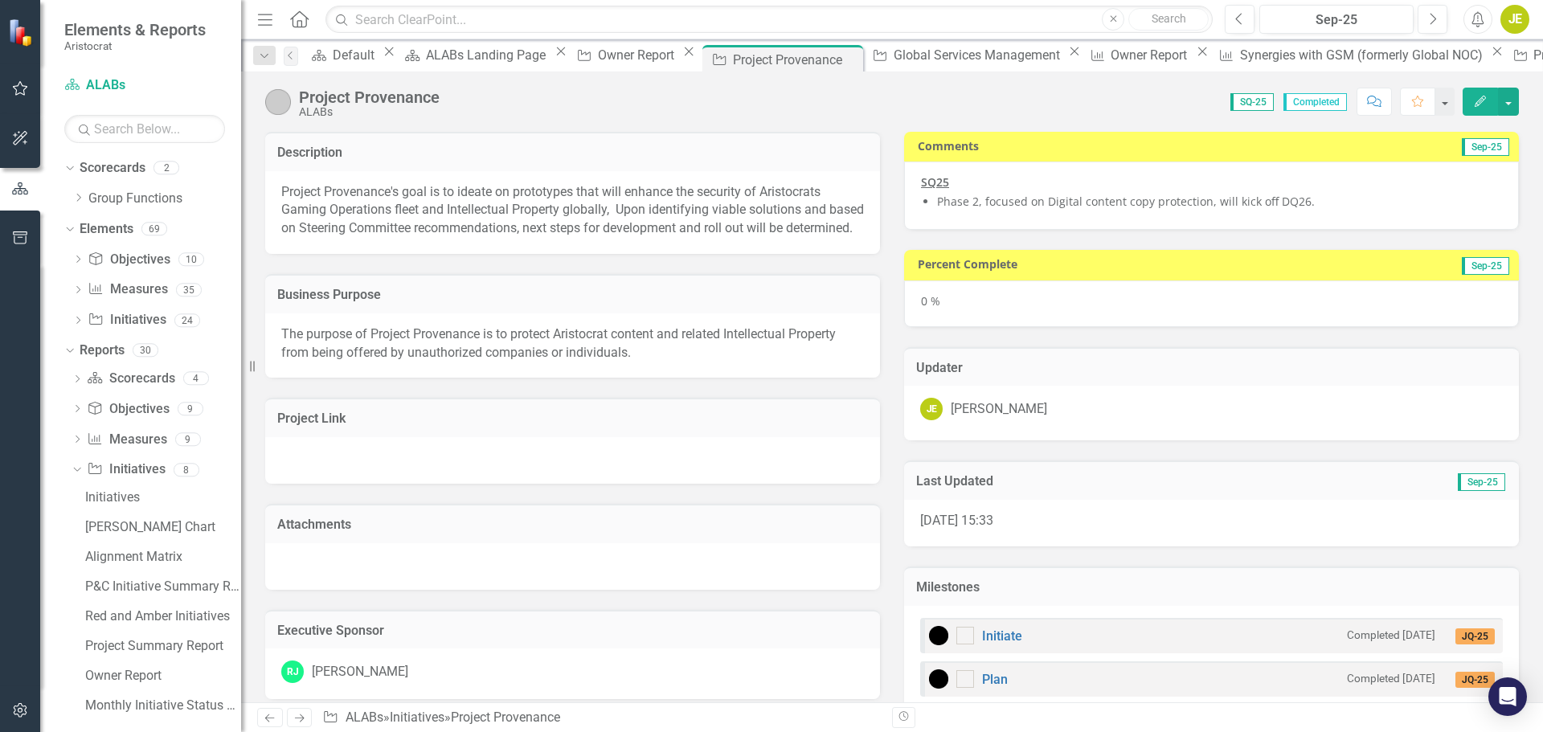
checkbox input "true"
click at [1098, 206] on li "Phase 2, focused on Digital content copy protection, will kick off DQ26." at bounding box center [1219, 202] width 565 height 16
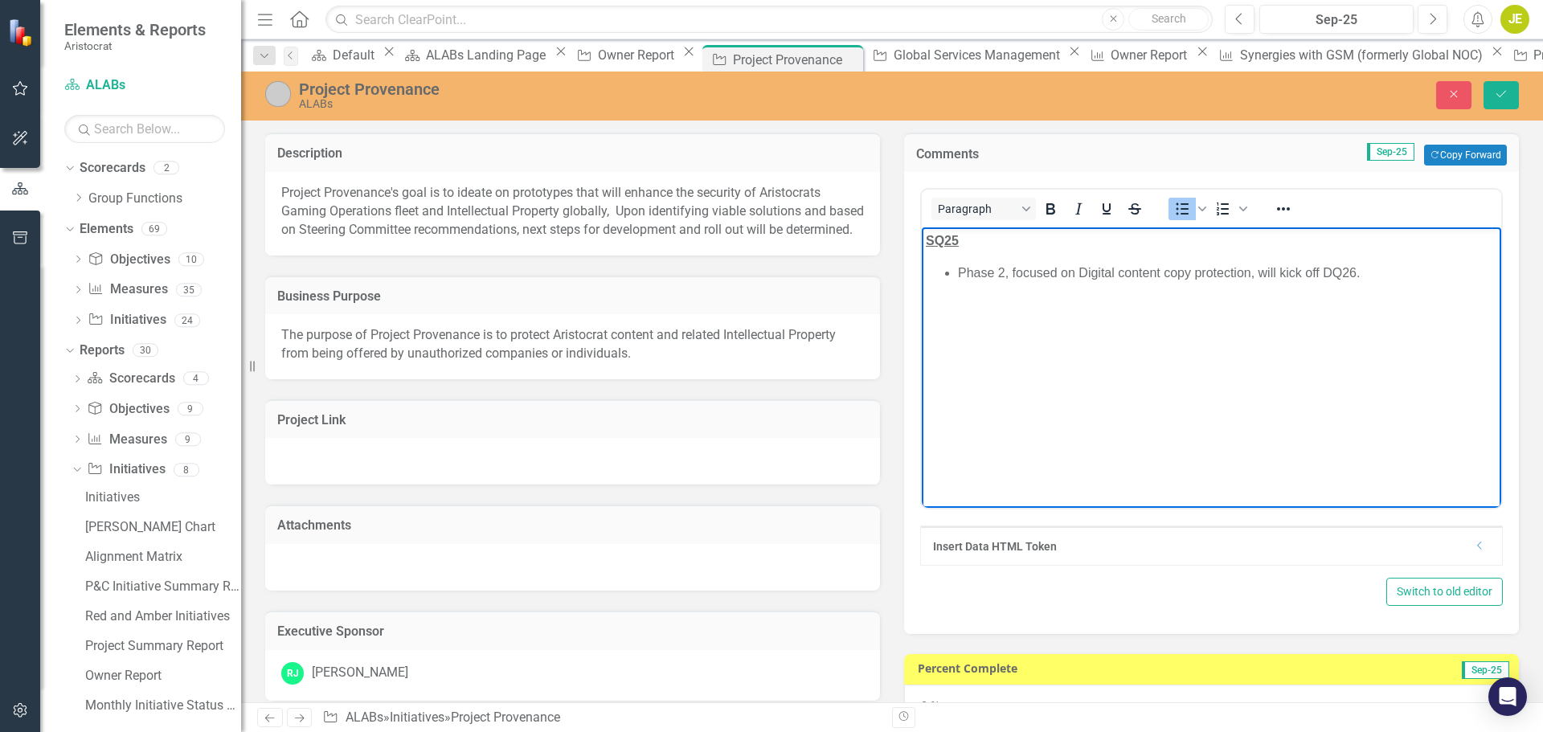
click at [1374, 274] on li "Phase 2, focused on Digital content copy protection, will kick off DQ26." at bounding box center [1227, 273] width 539 height 19
click at [1009, 272] on li "Phase 2, focused on Digital content copy protection, will kick off DQ26." at bounding box center [1227, 273] width 539 height 19
click at [1251, 276] on li "Phase 2, focused on Digital content copy protection, will kick off DQ26." at bounding box center [1227, 273] width 539 height 19
click at [1362, 271] on li "Phase 2, focused on Digital content copy protection, will kick off DQ26." at bounding box center [1227, 273] width 539 height 19
drag, startPoint x: 1509, startPoint y: 87, endPoint x: 168, endPoint y: 728, distance: 1486.3
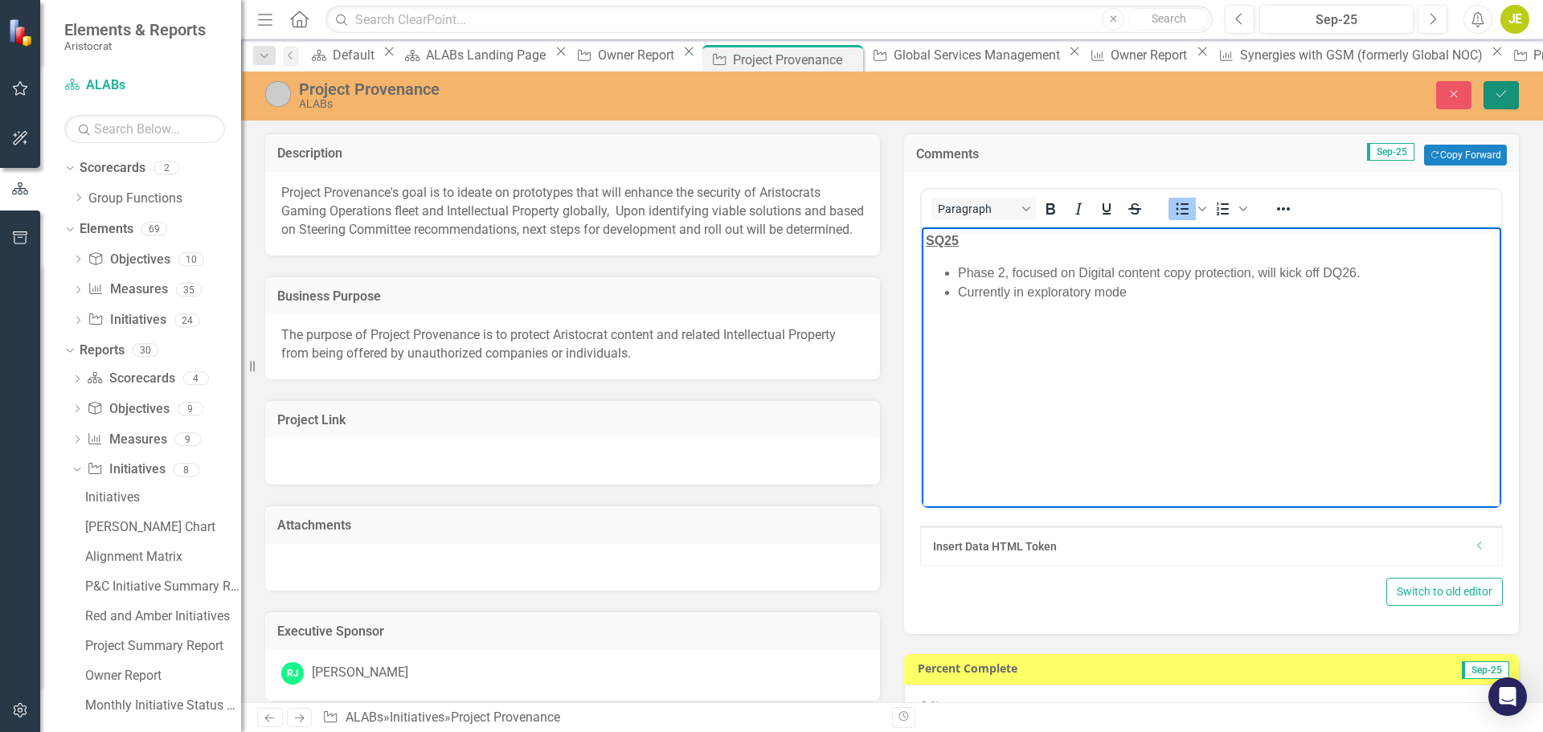
click at [1505, 88] on button "Save" at bounding box center [1500, 95] width 35 height 28
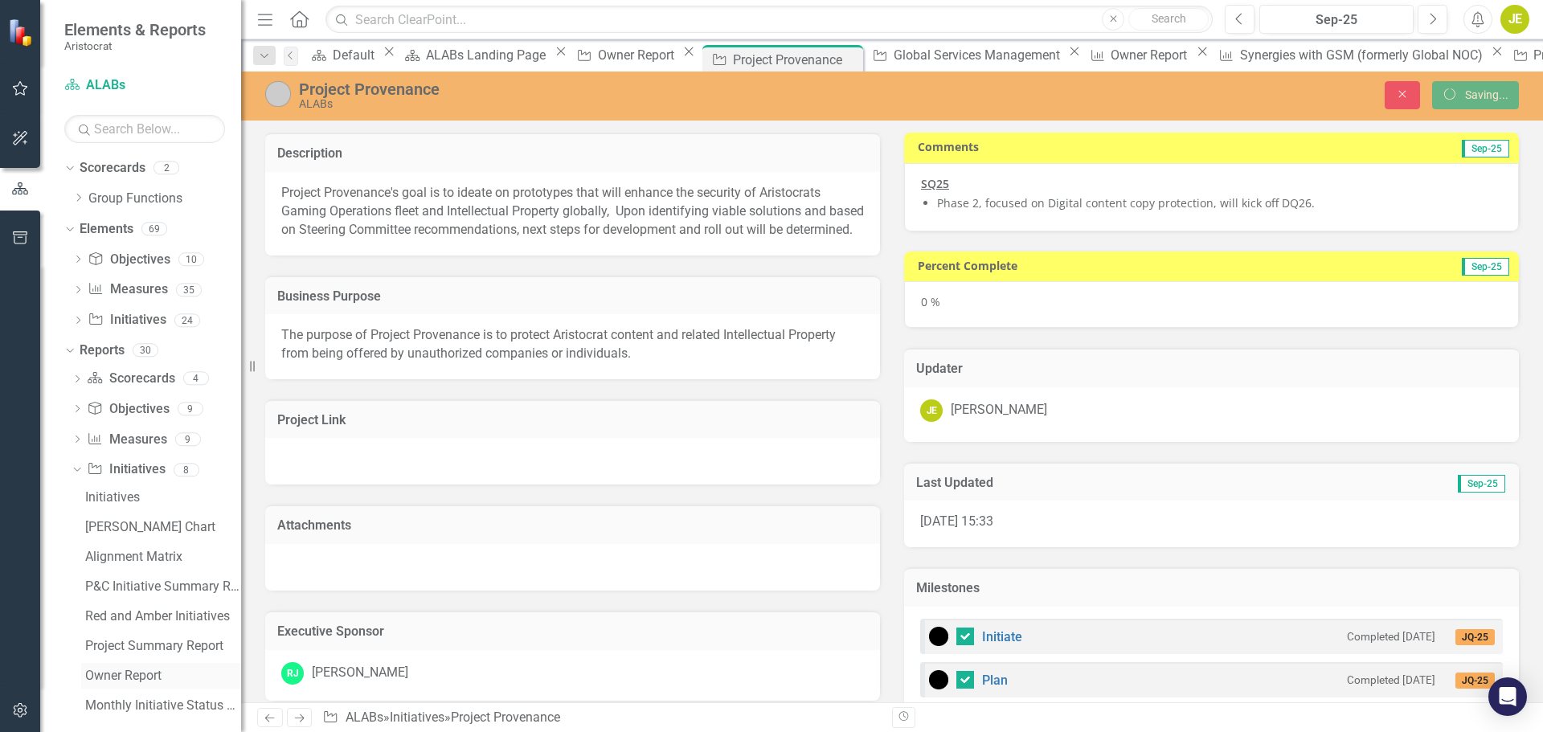
click at [133, 677] on div "Owner Report" at bounding box center [163, 675] width 156 height 14
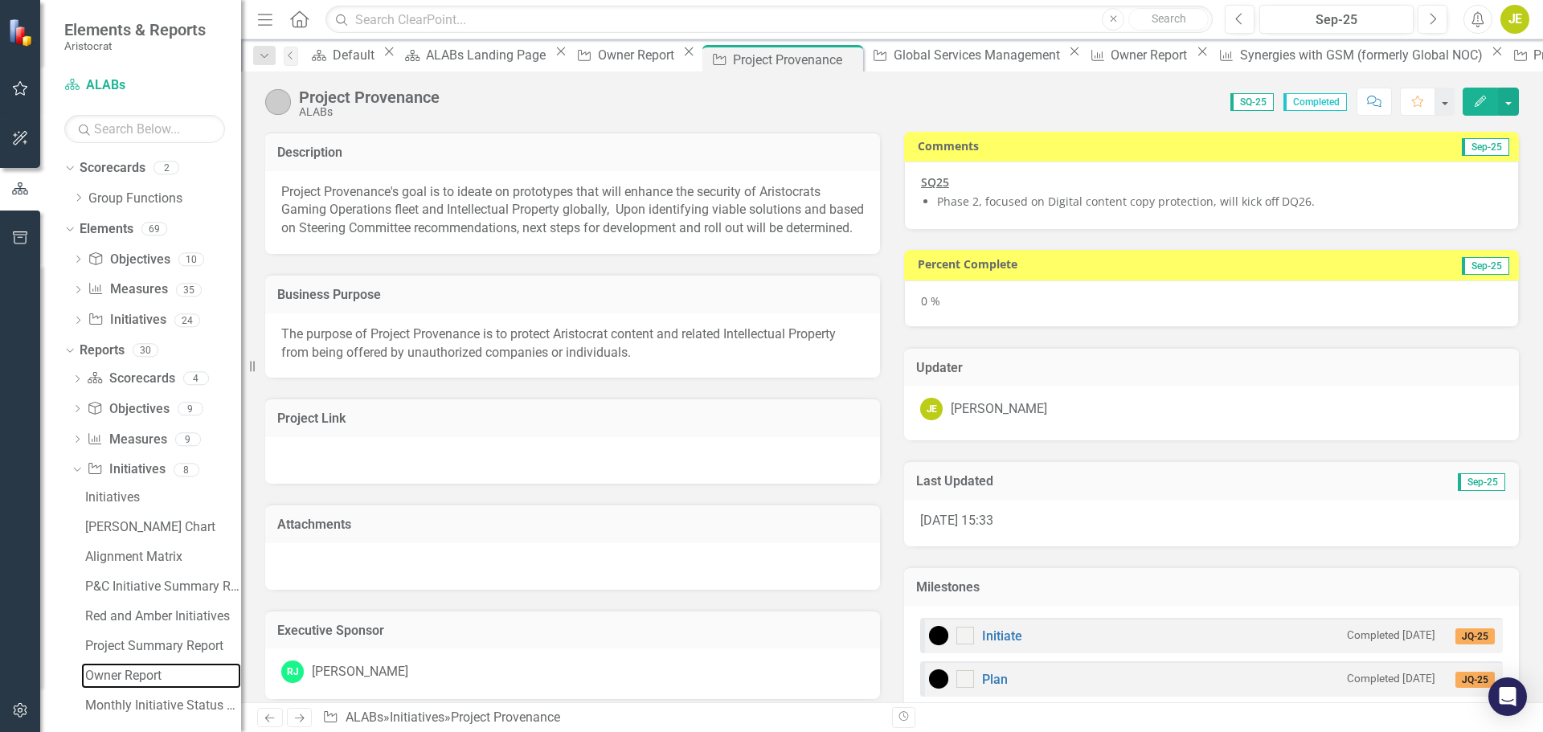
checkbox input "false"
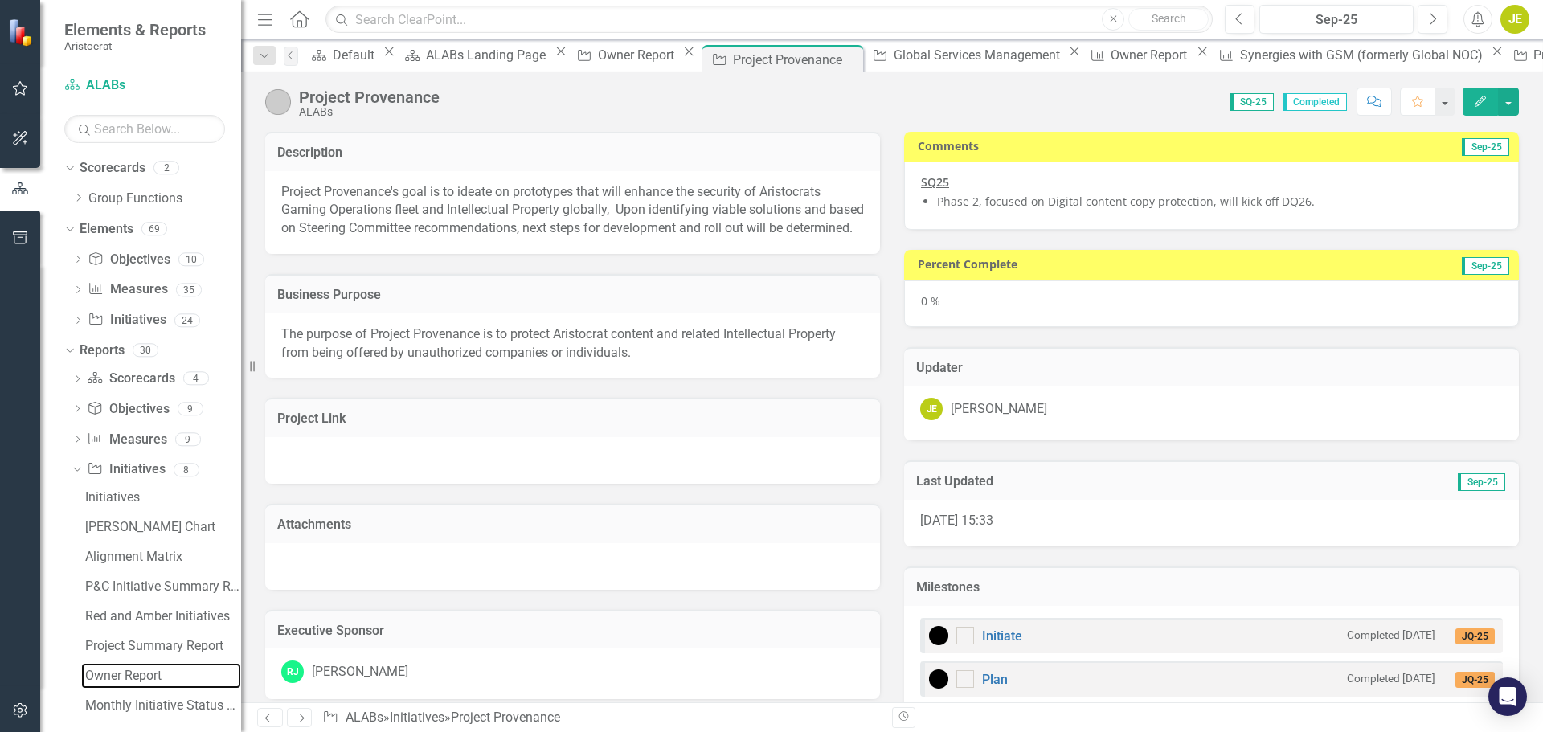
checkbox input "false"
checkbox input "true"
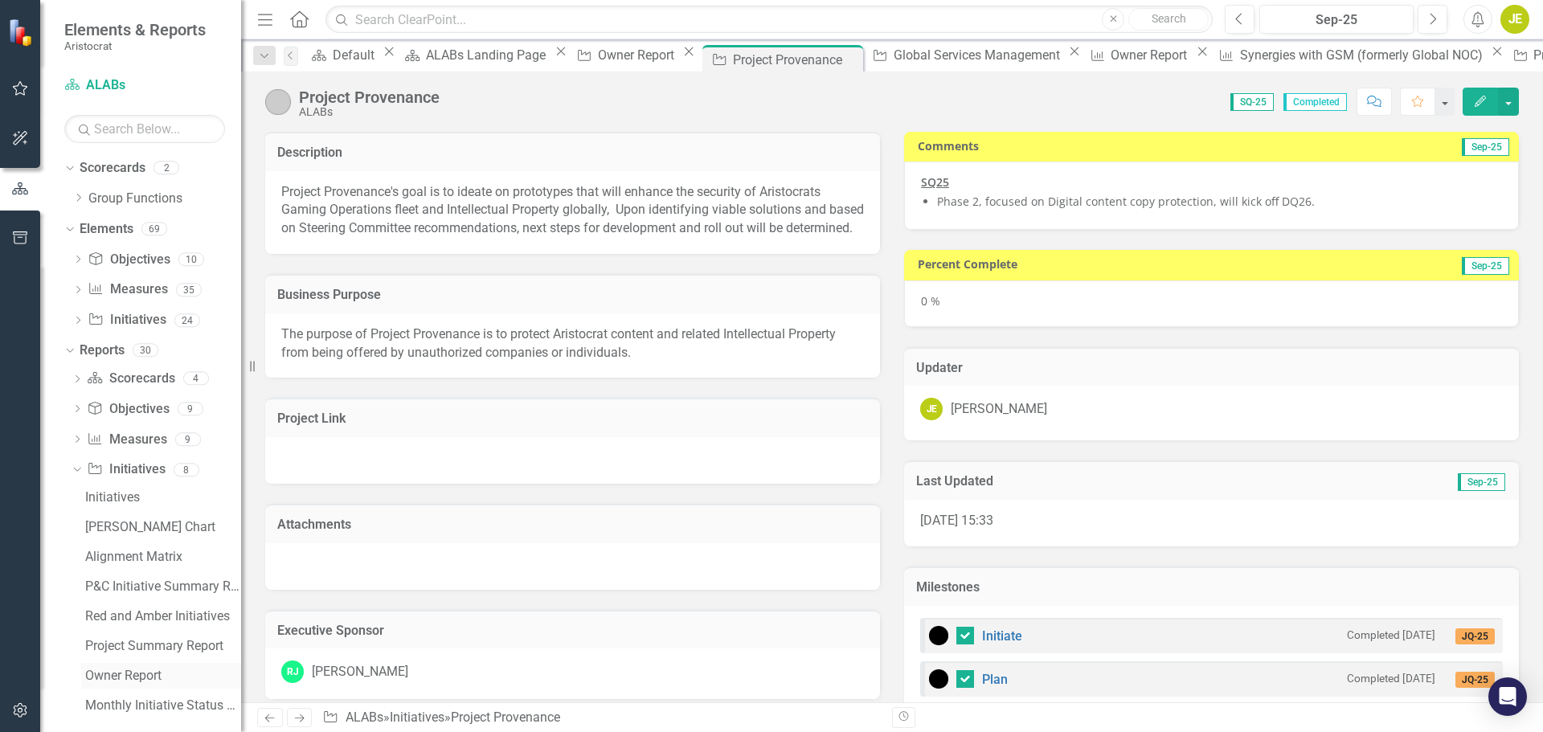
checkbox input "true"
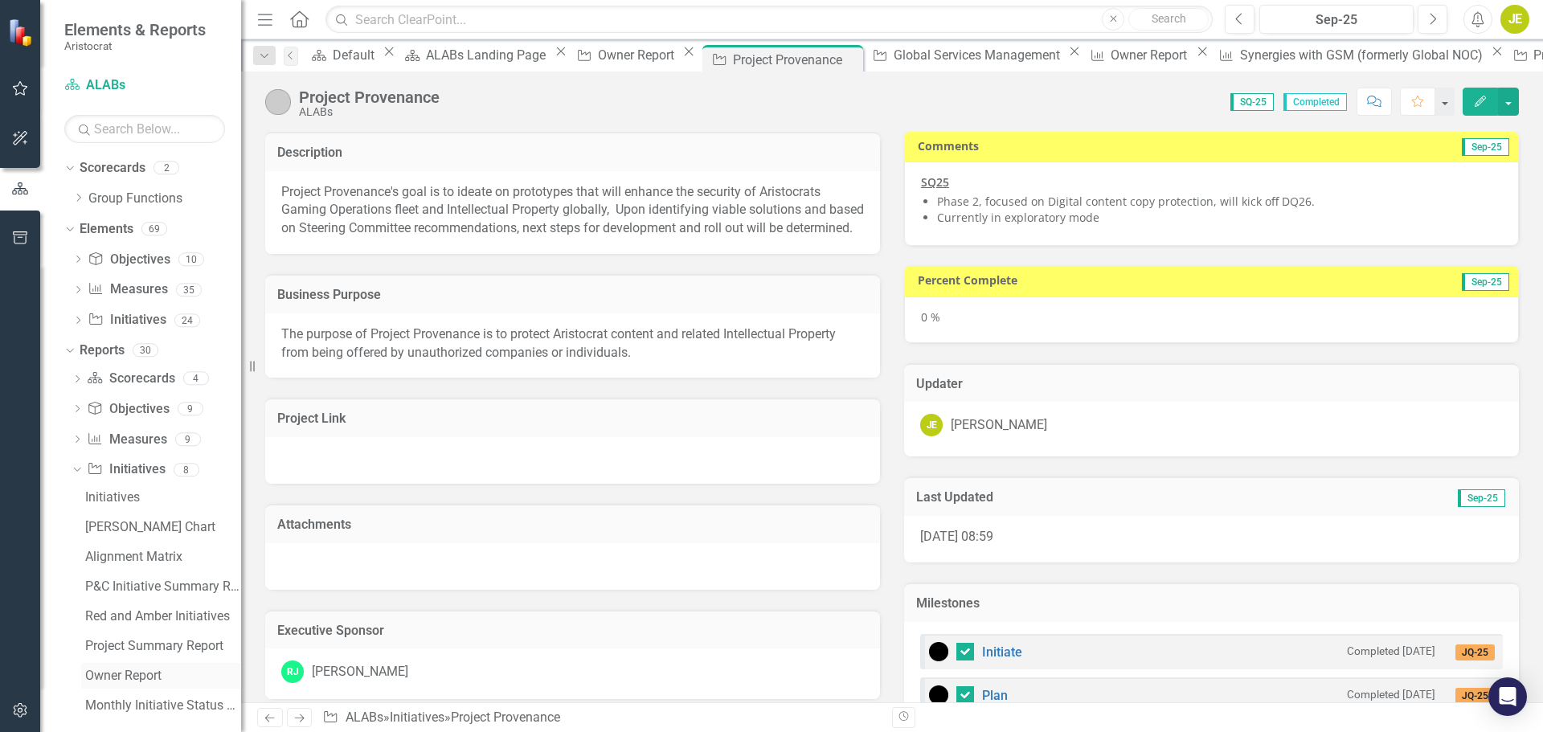
click at [160, 672] on div "Owner Report" at bounding box center [163, 675] width 156 height 14
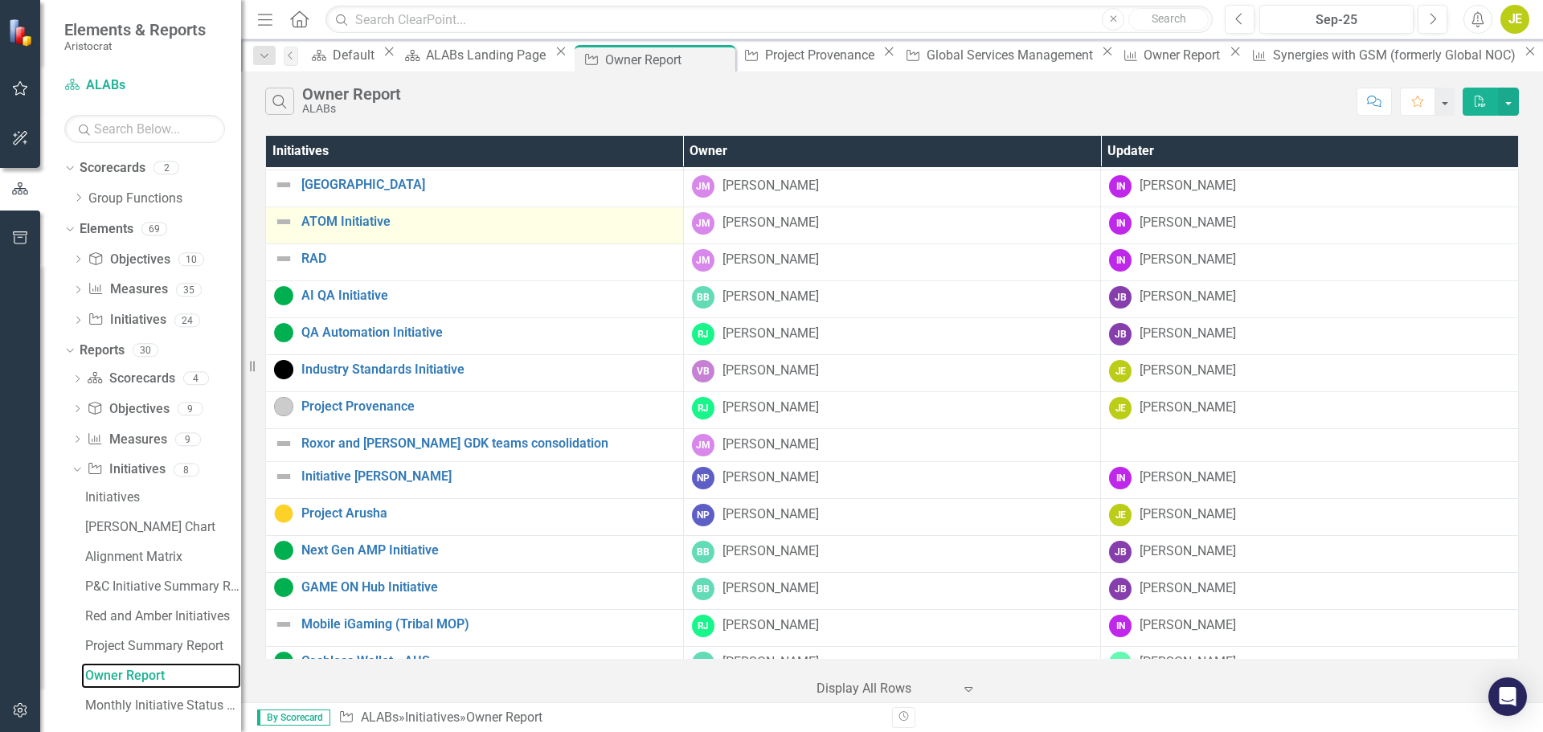
scroll to position [392, 0]
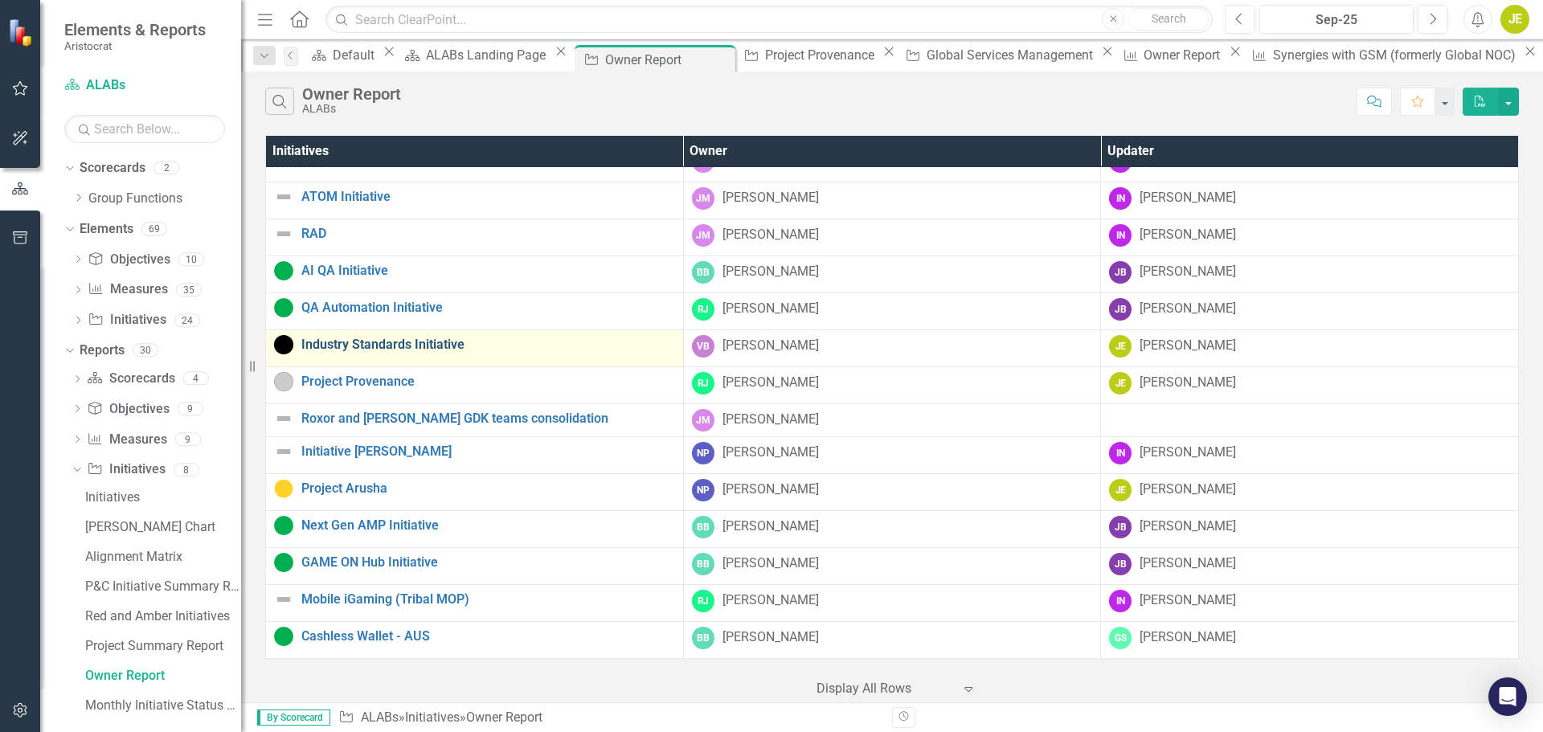
click at [396, 341] on link "Industry Standards Initiative" at bounding box center [488, 344] width 374 height 14
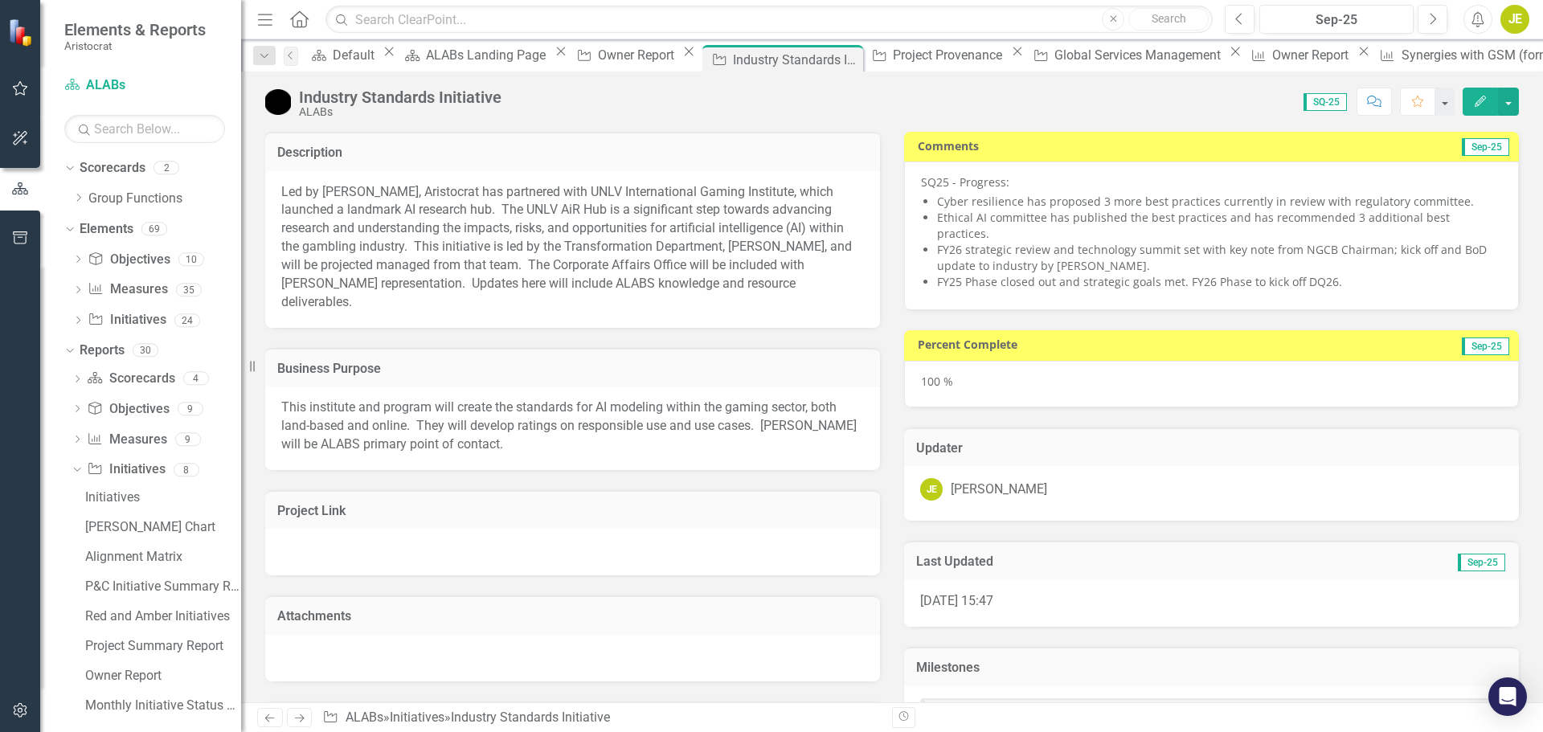
checkbox input "true"
click at [76, 443] on icon at bounding box center [78, 438] width 4 height 7
click at [145, 668] on div "Owner Report" at bounding box center [163, 675] width 156 height 14
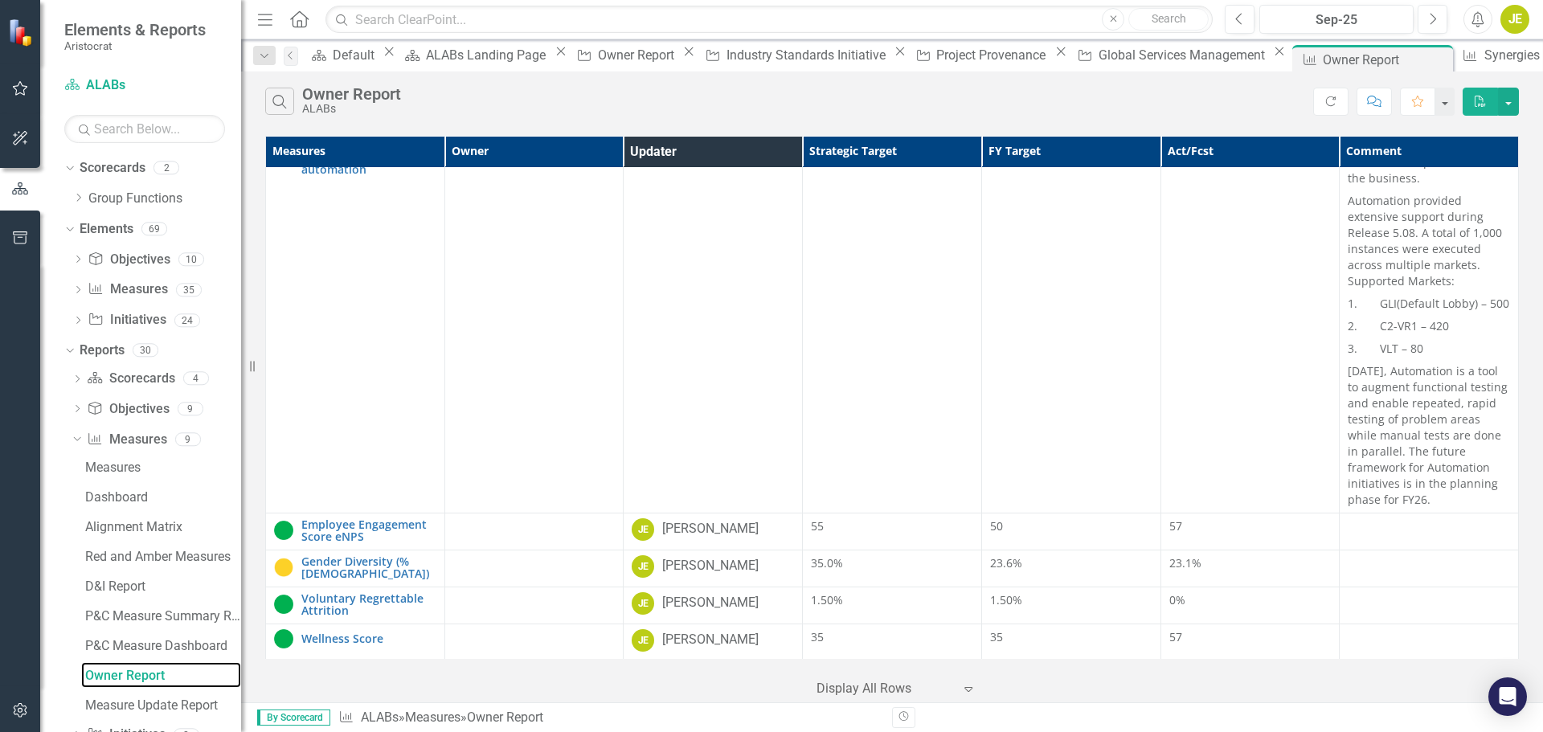
scroll to position [5704, 0]
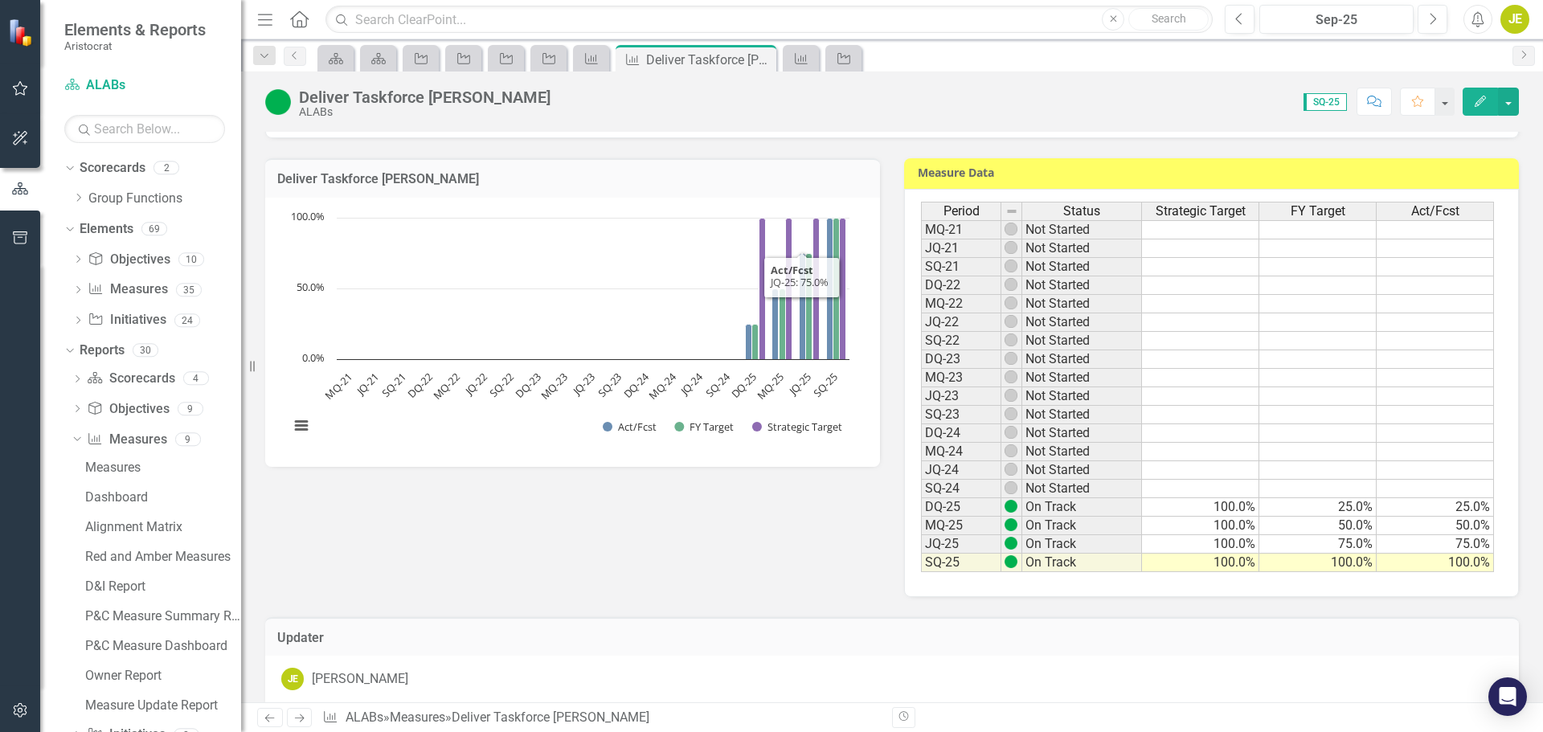
scroll to position [402, 0]
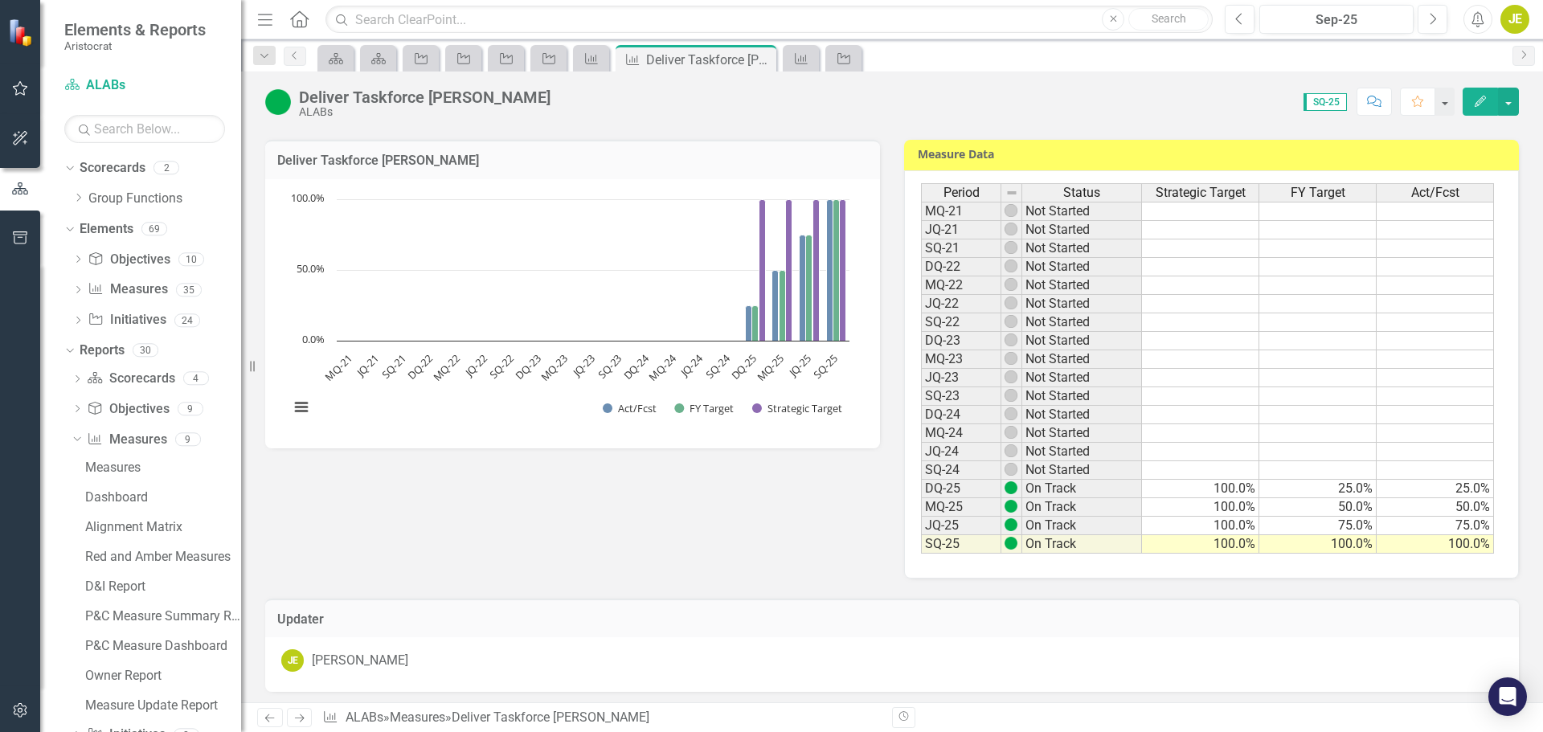
drag, startPoint x: 789, startPoint y: 550, endPoint x: 823, endPoint y: 511, distance: 52.4
click at [789, 550] on div "Deliver Taskforce Ness Chart Bar chart with 3 data series. The chart has 1 X ax…" at bounding box center [891, 349] width 1277 height 458
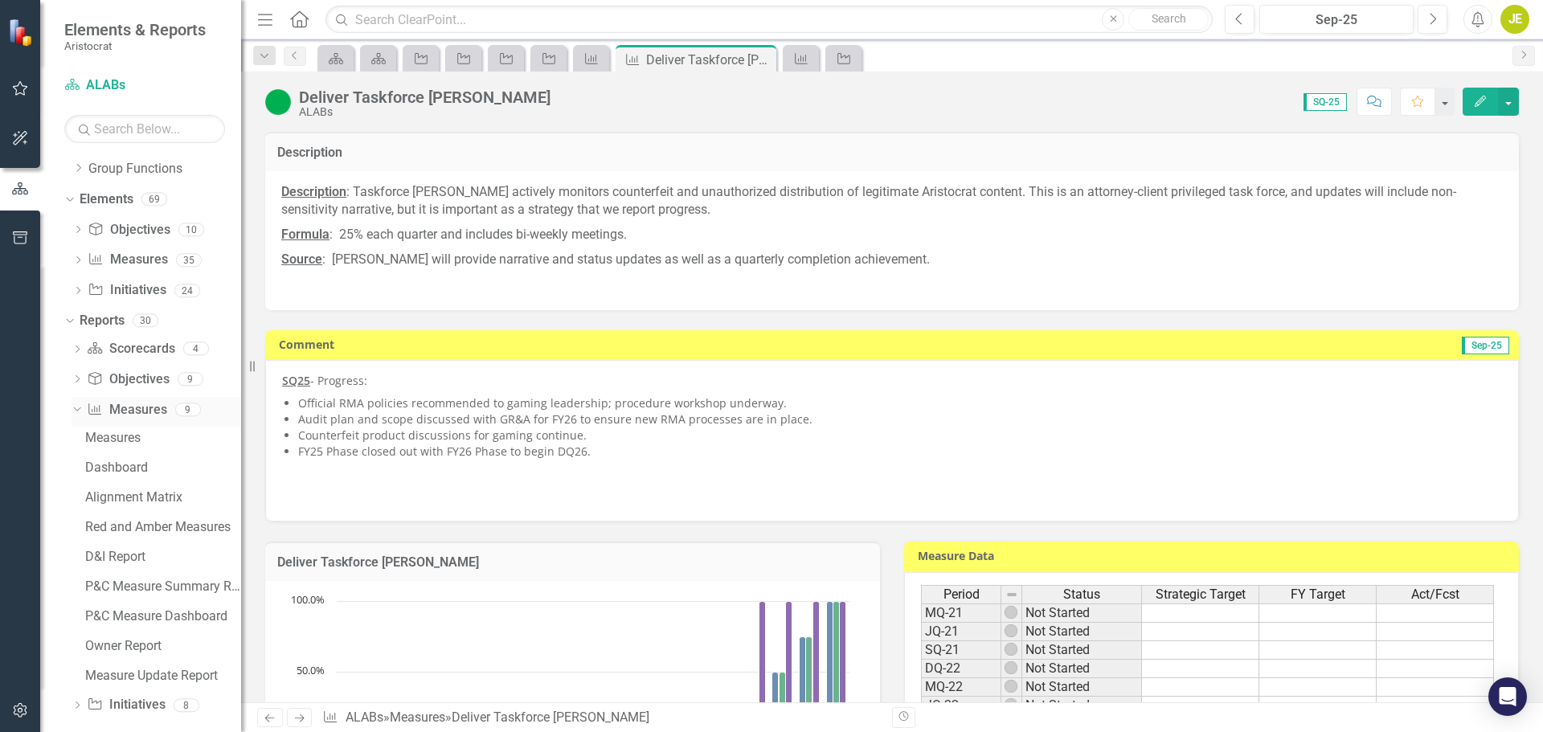
scroll to position [44, 0]
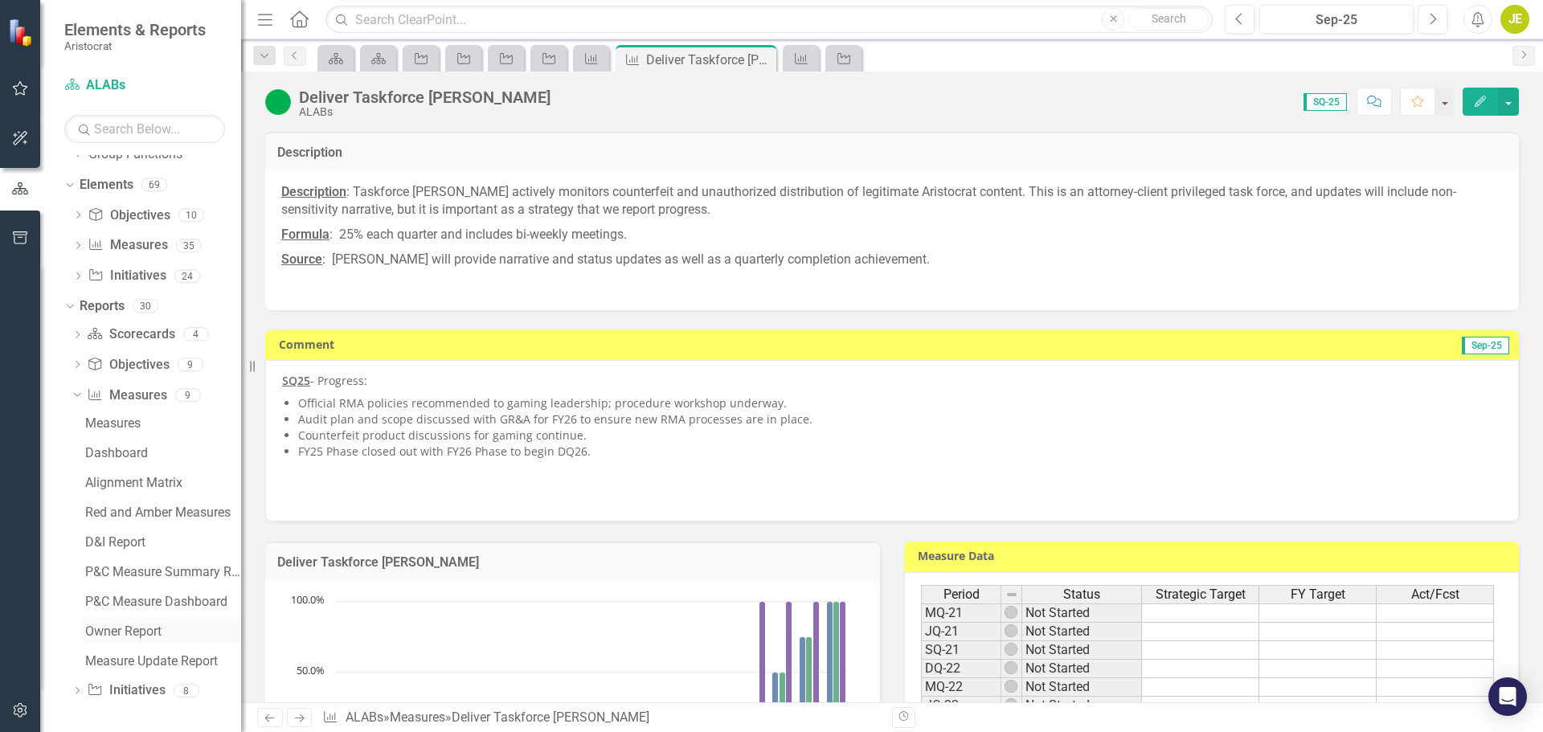
click at [126, 627] on div "Owner Report" at bounding box center [163, 631] width 156 height 14
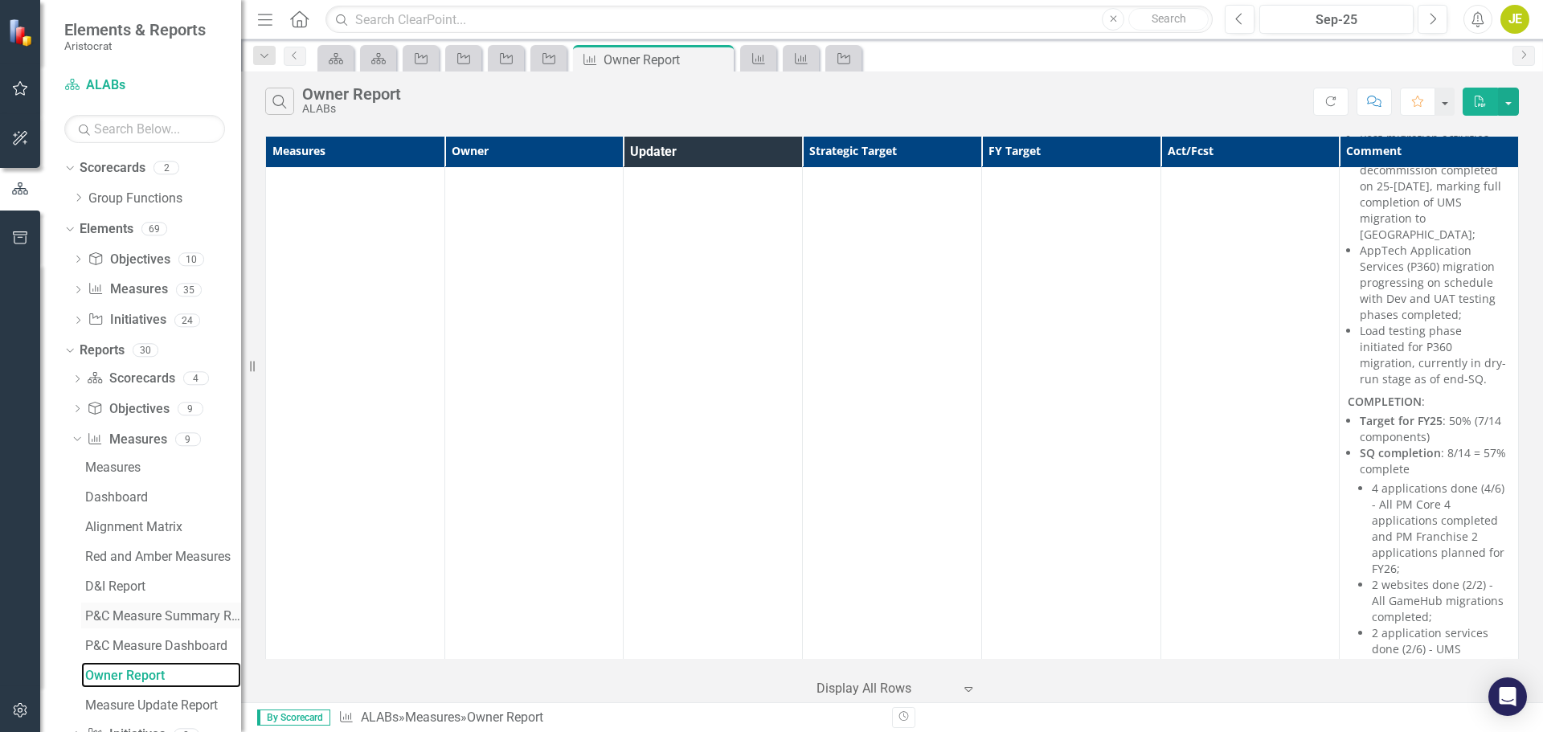
scroll to position [3535, 0]
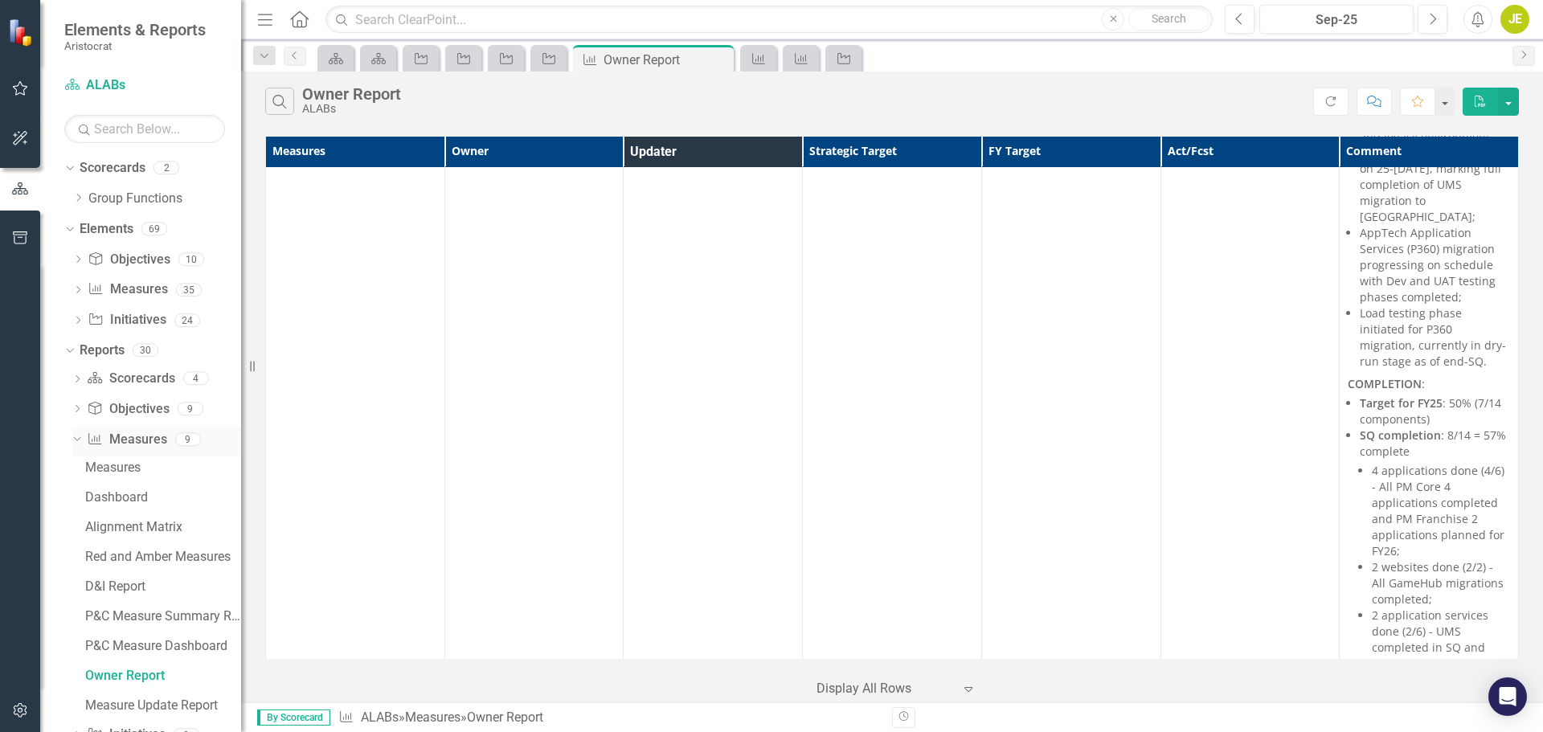
click at [80, 439] on div "Dropdown" at bounding box center [74, 438] width 14 height 11
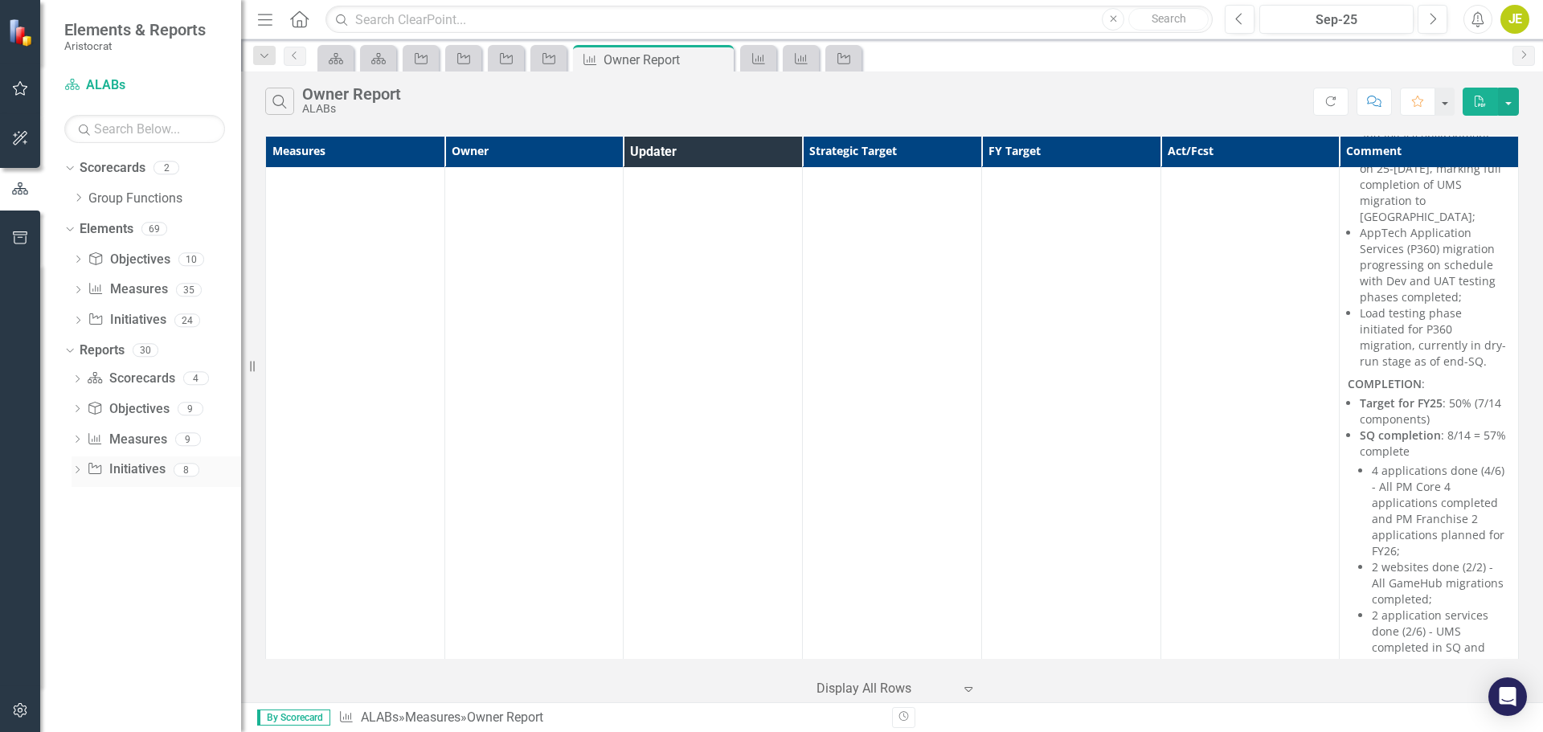
click at [82, 468] on icon "Dropdown" at bounding box center [77, 471] width 11 height 9
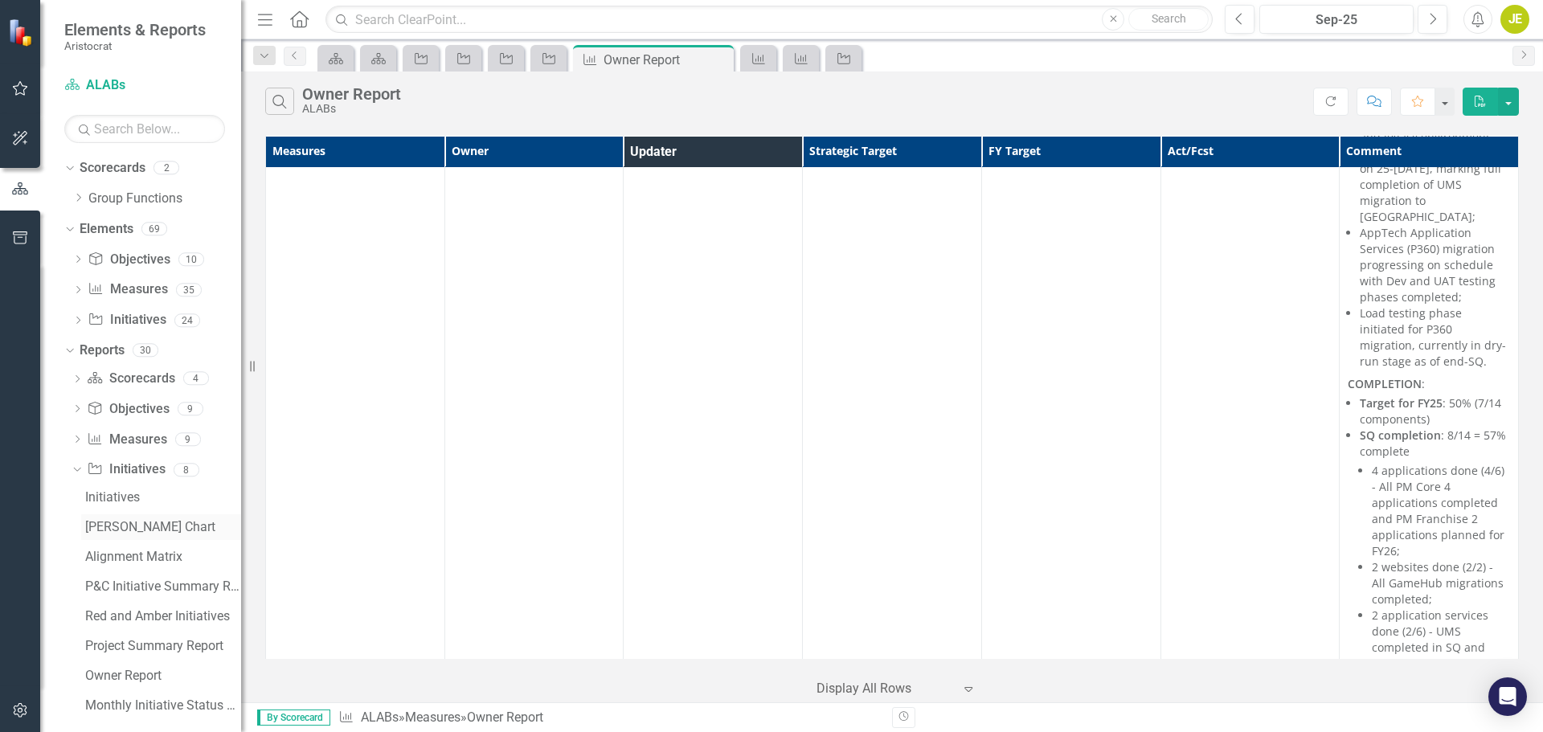
scroll to position [14, 0]
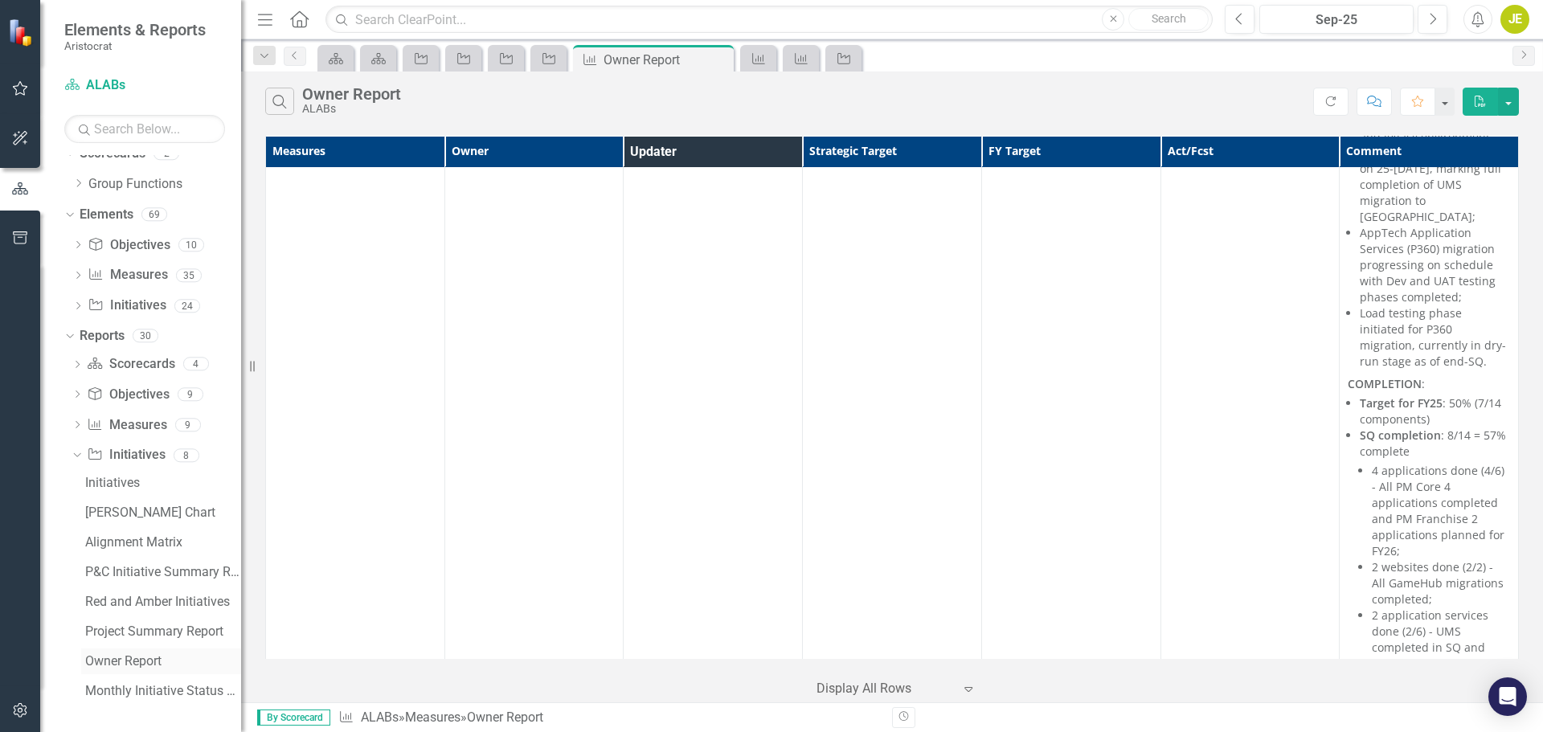
click at [136, 655] on div "Owner Report" at bounding box center [163, 661] width 156 height 14
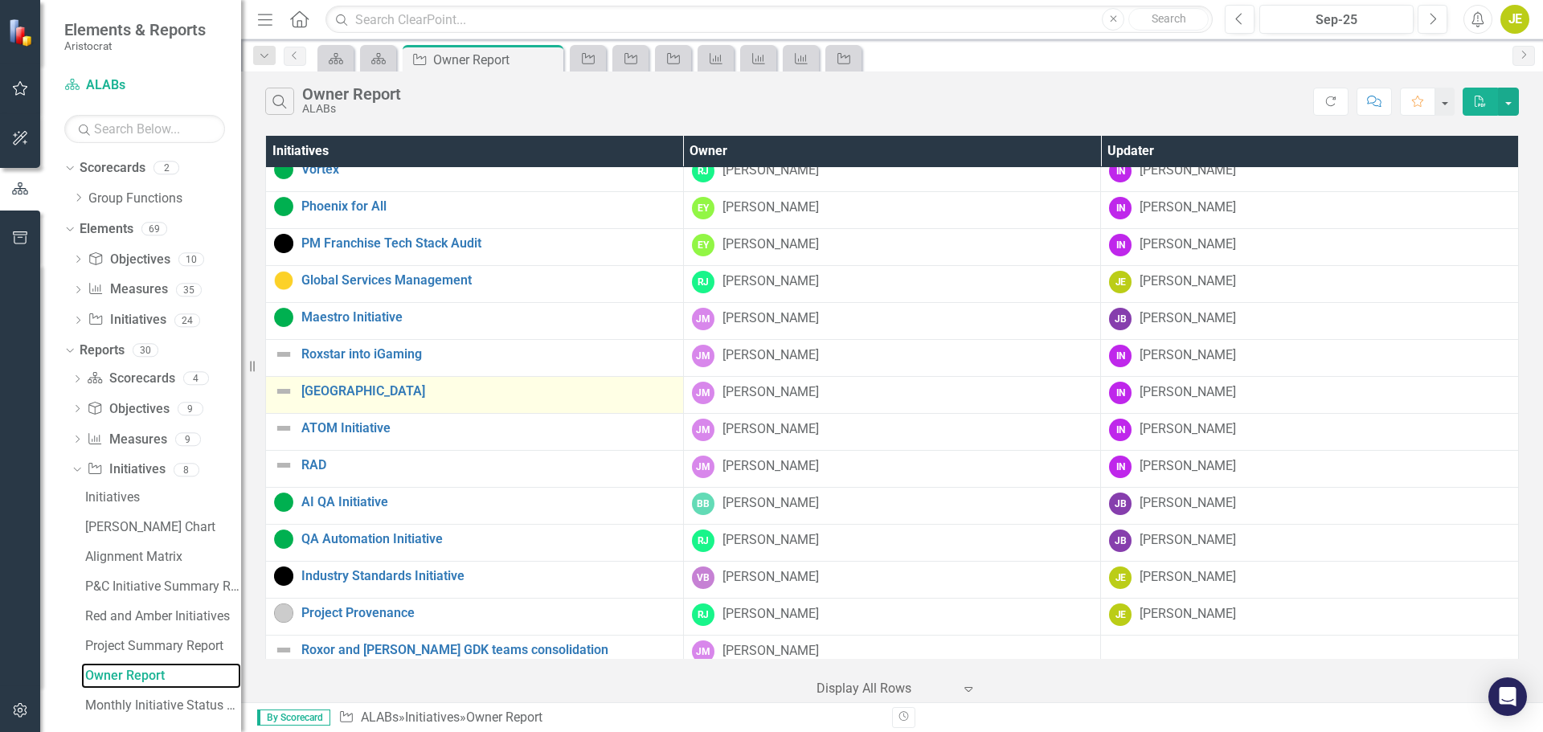
scroll to position [241, 0]
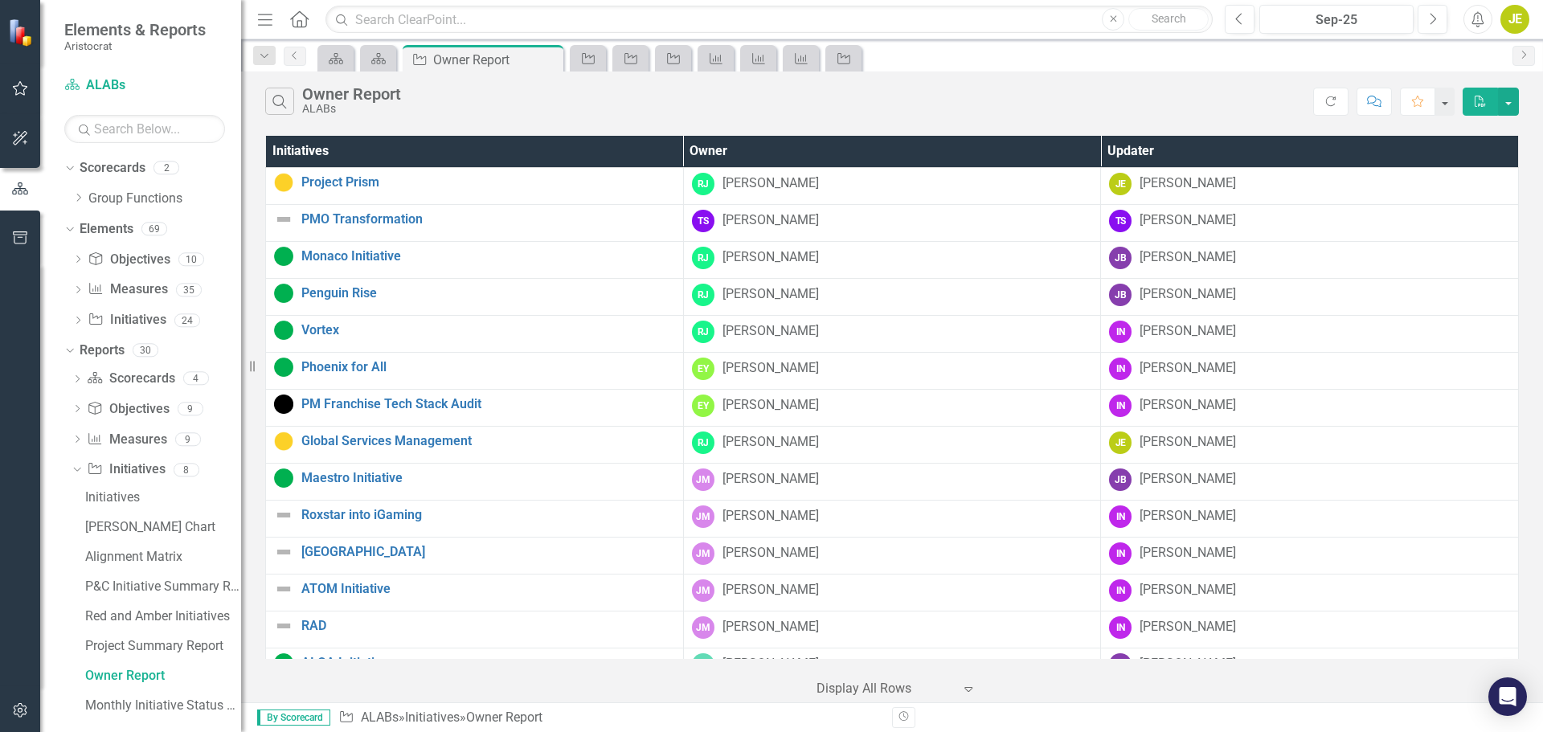
scroll to position [241, 0]
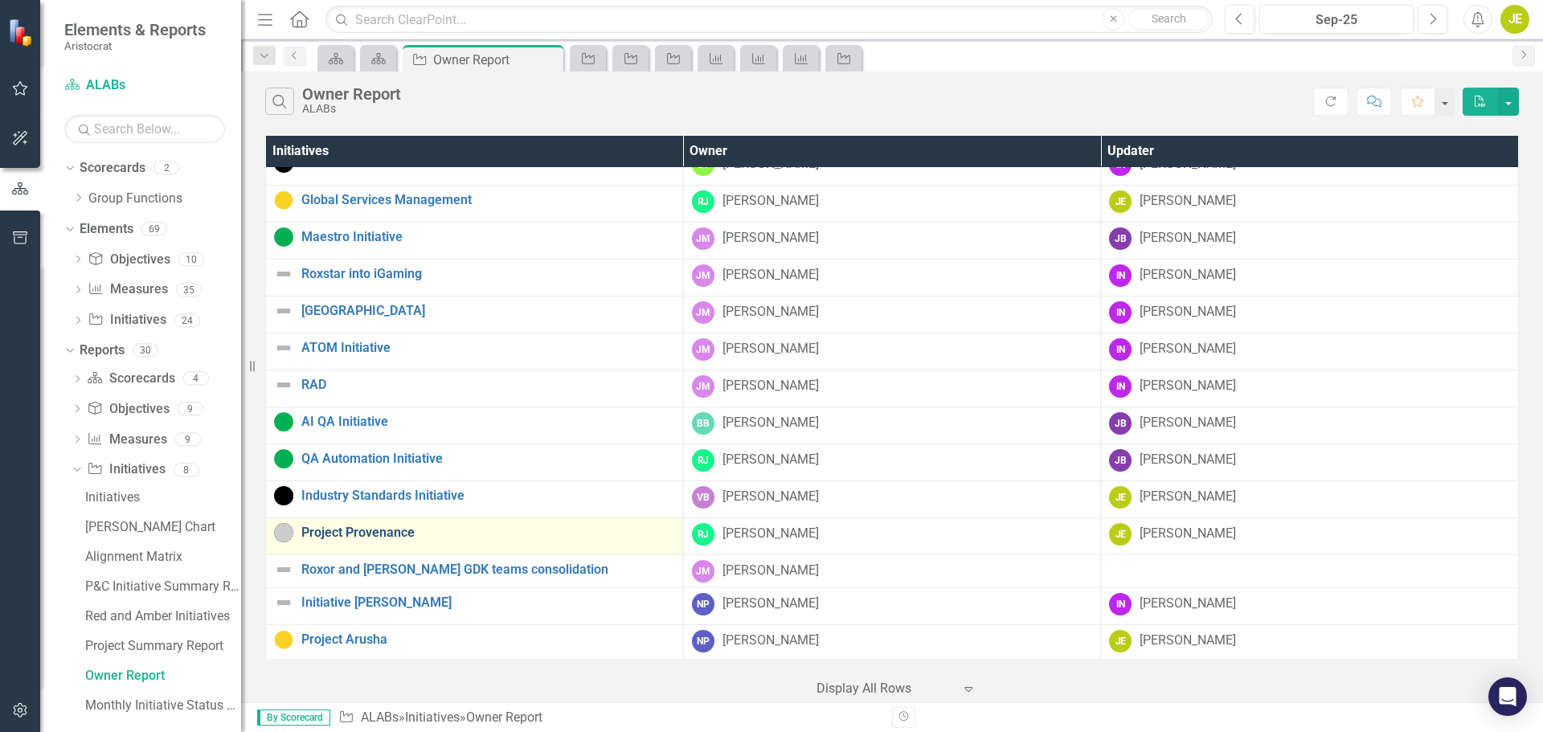
click at [344, 530] on link "Project Provenance" at bounding box center [488, 532] width 374 height 14
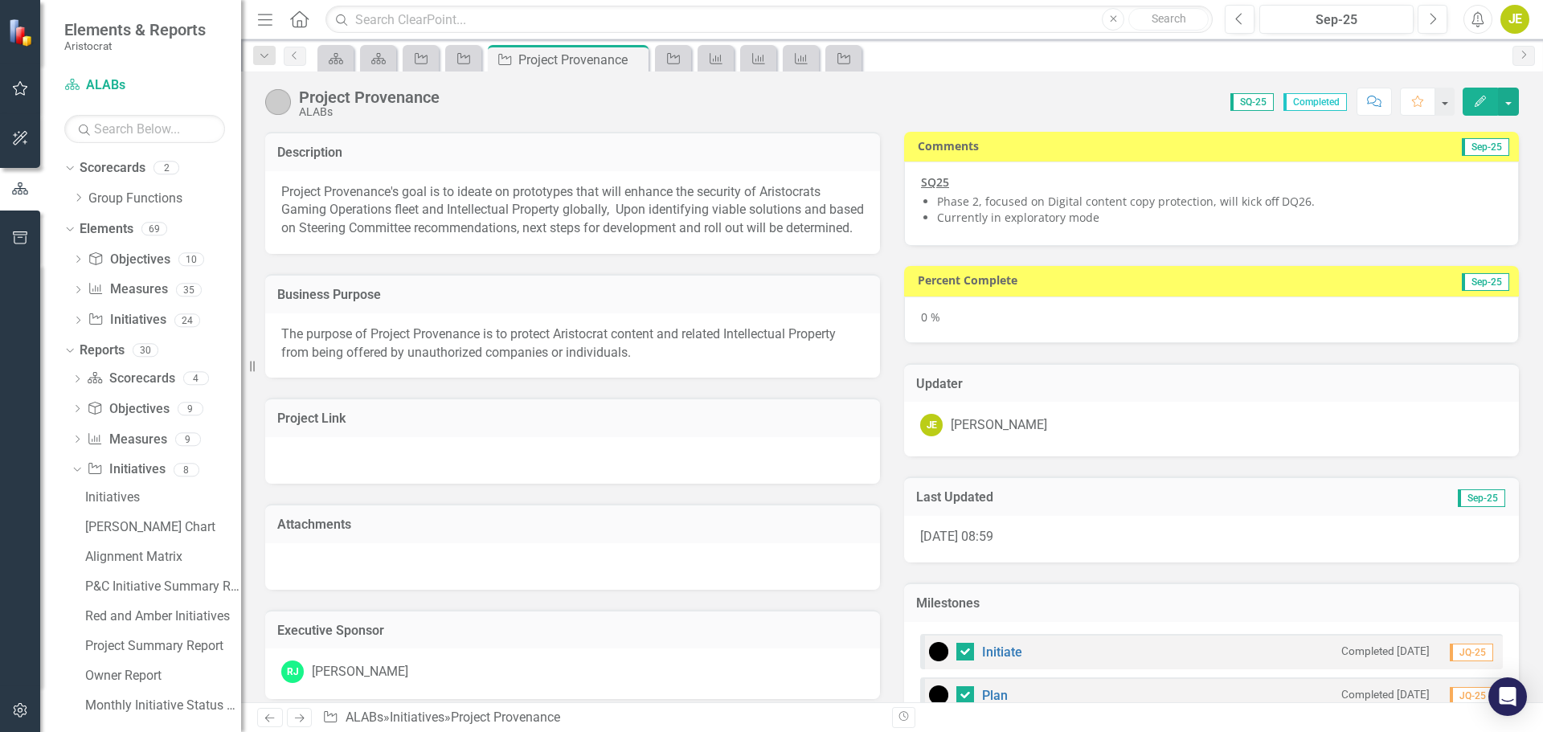
click at [1105, 218] on li "Currently in exploratory mode" at bounding box center [1219, 218] width 565 height 16
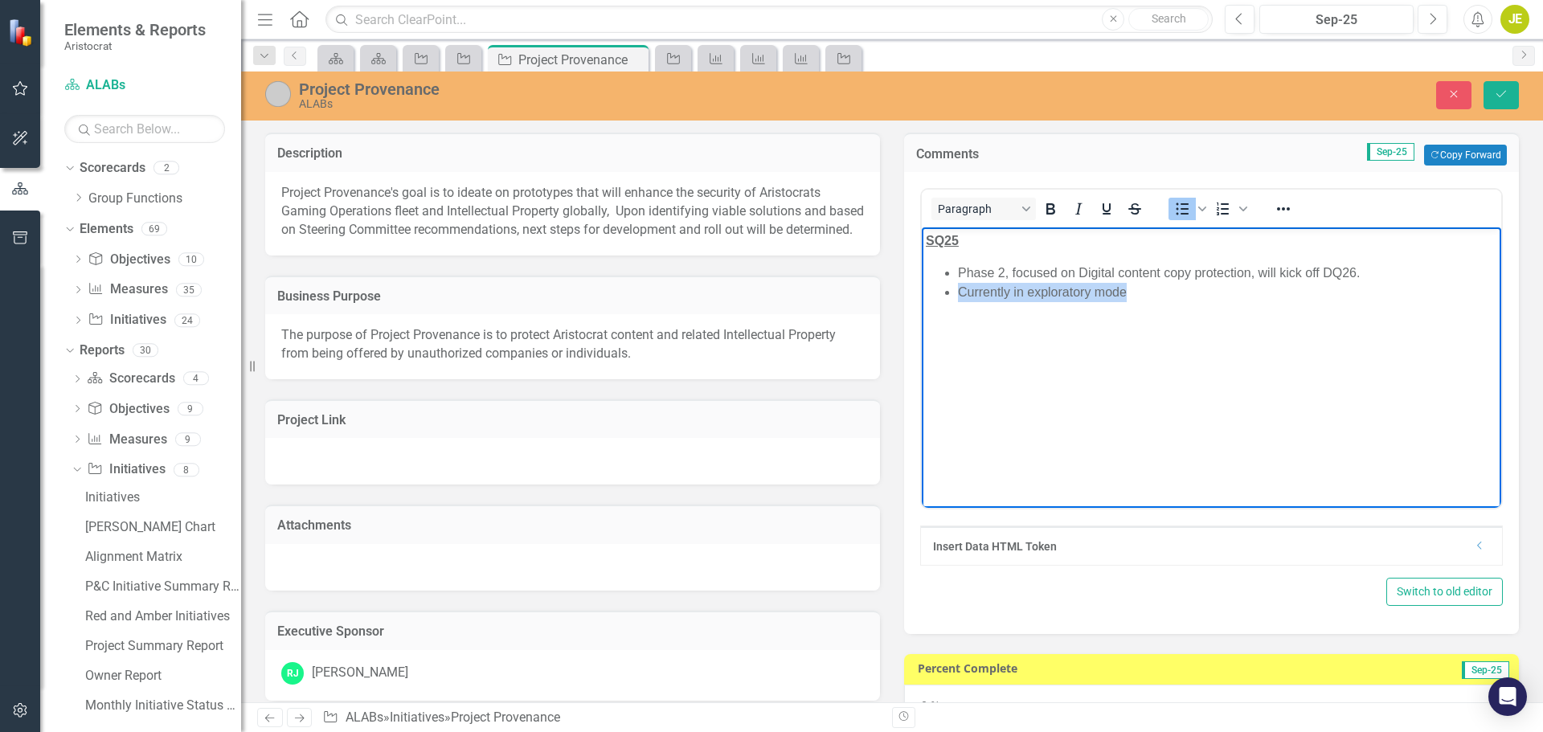
drag, startPoint x: 1150, startPoint y: 294, endPoint x: 928, endPoint y: 291, distance: 222.6
click at [928, 291] on ul "Phase 2, focused on Digital content copy protection, will kick off DQ26. Curren…" at bounding box center [1211, 283] width 571 height 39
click at [1158, 274] on li "Phase 2, focused on Digital content copy protection, will kick off DQ26." at bounding box center [1227, 273] width 539 height 19
drag, startPoint x: 959, startPoint y: 274, endPoint x: 1233, endPoint y: 310, distance: 276.3
click at [1233, 310] on body "SQ25 Phase 2, focused on Digital content copy protection, will kick off DQ26. C…" at bounding box center [1211, 347] width 579 height 241
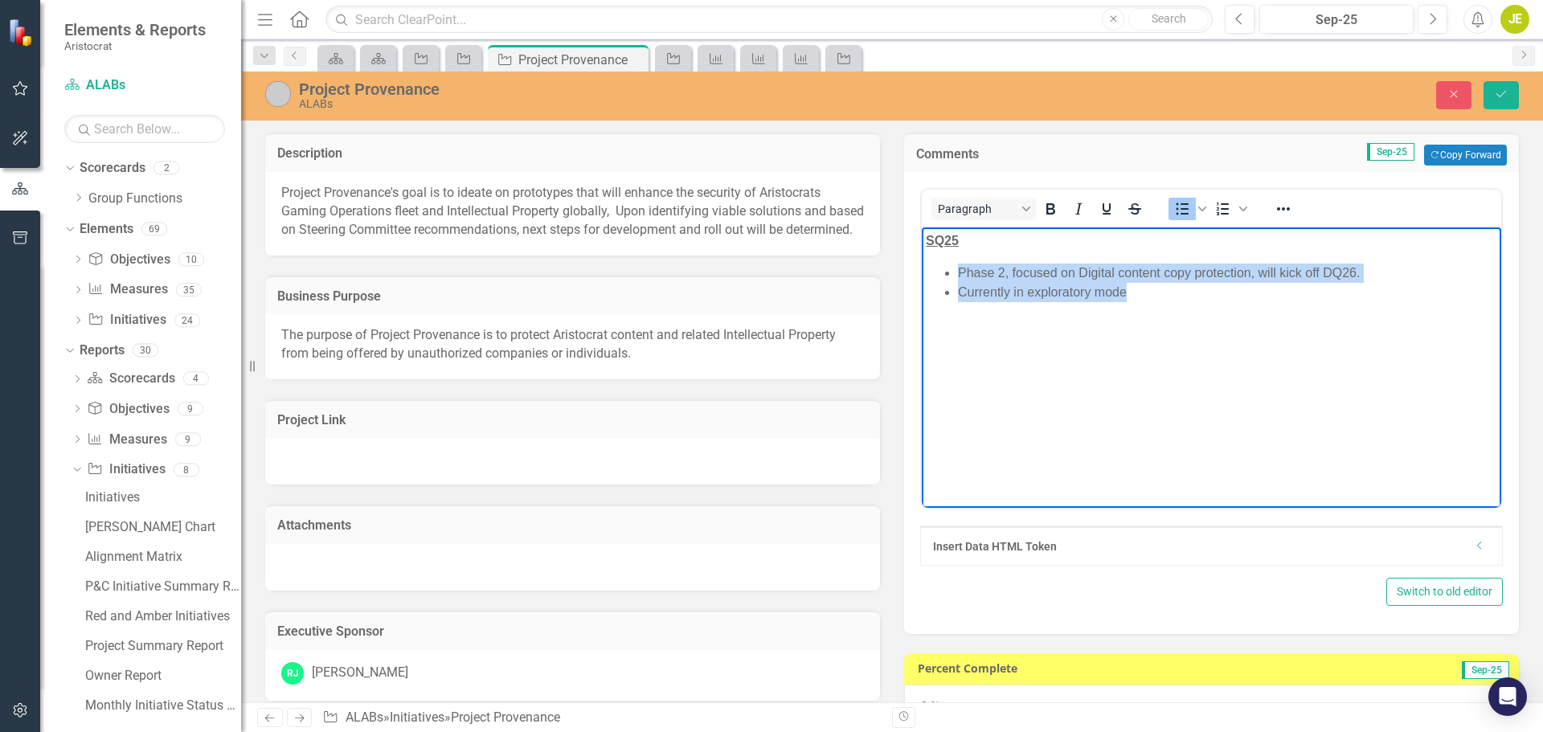
paste body "Rich Text Area. Press ALT-0 for help."
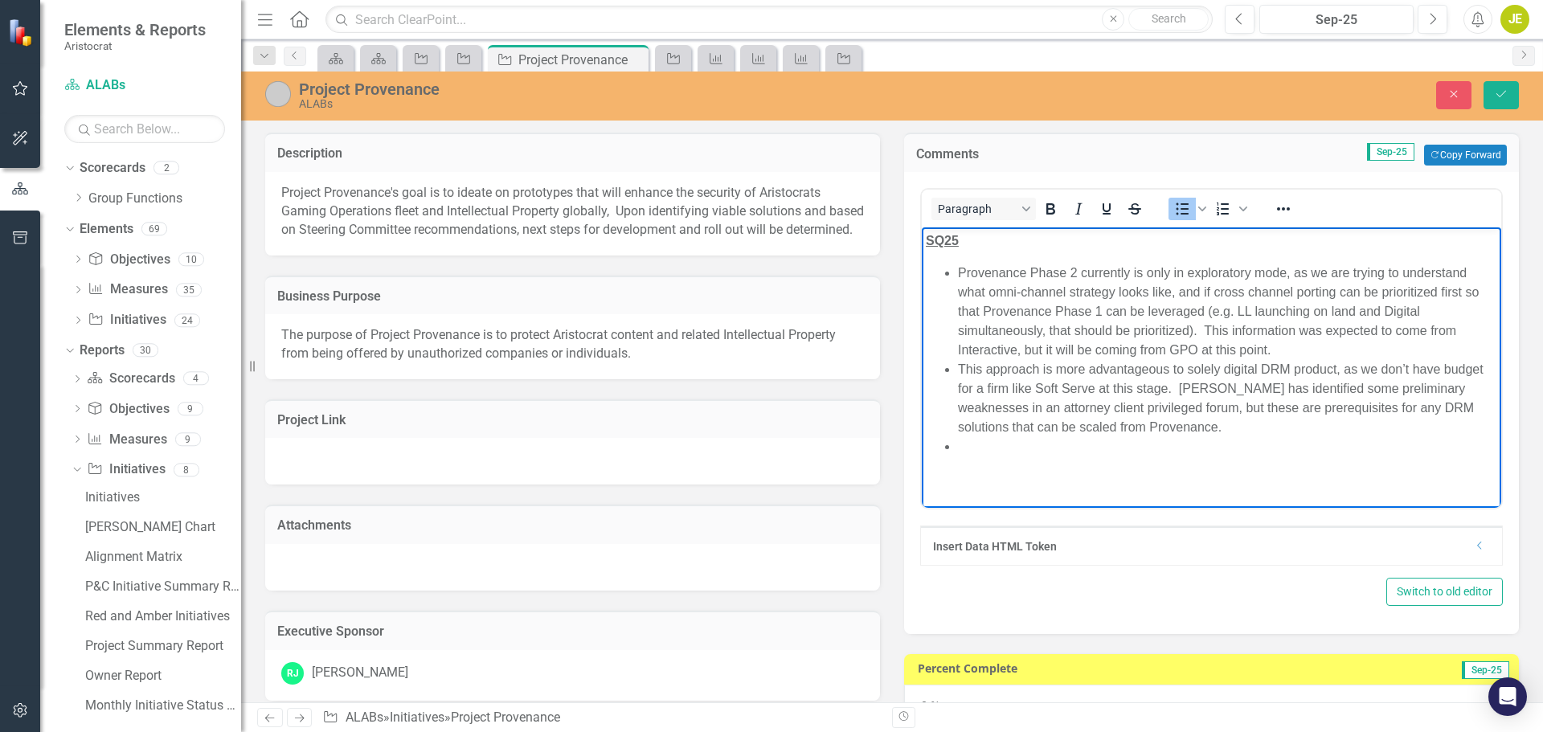
click at [1126, 276] on li "Provenance Phase 2 currently is only in exploratory mode, as we are trying to u…" at bounding box center [1227, 312] width 539 height 96
click at [1158, 419] on li "This approach is more advantageous to solely digital DRM product, as we don’t h…" at bounding box center [1227, 398] width 539 height 77
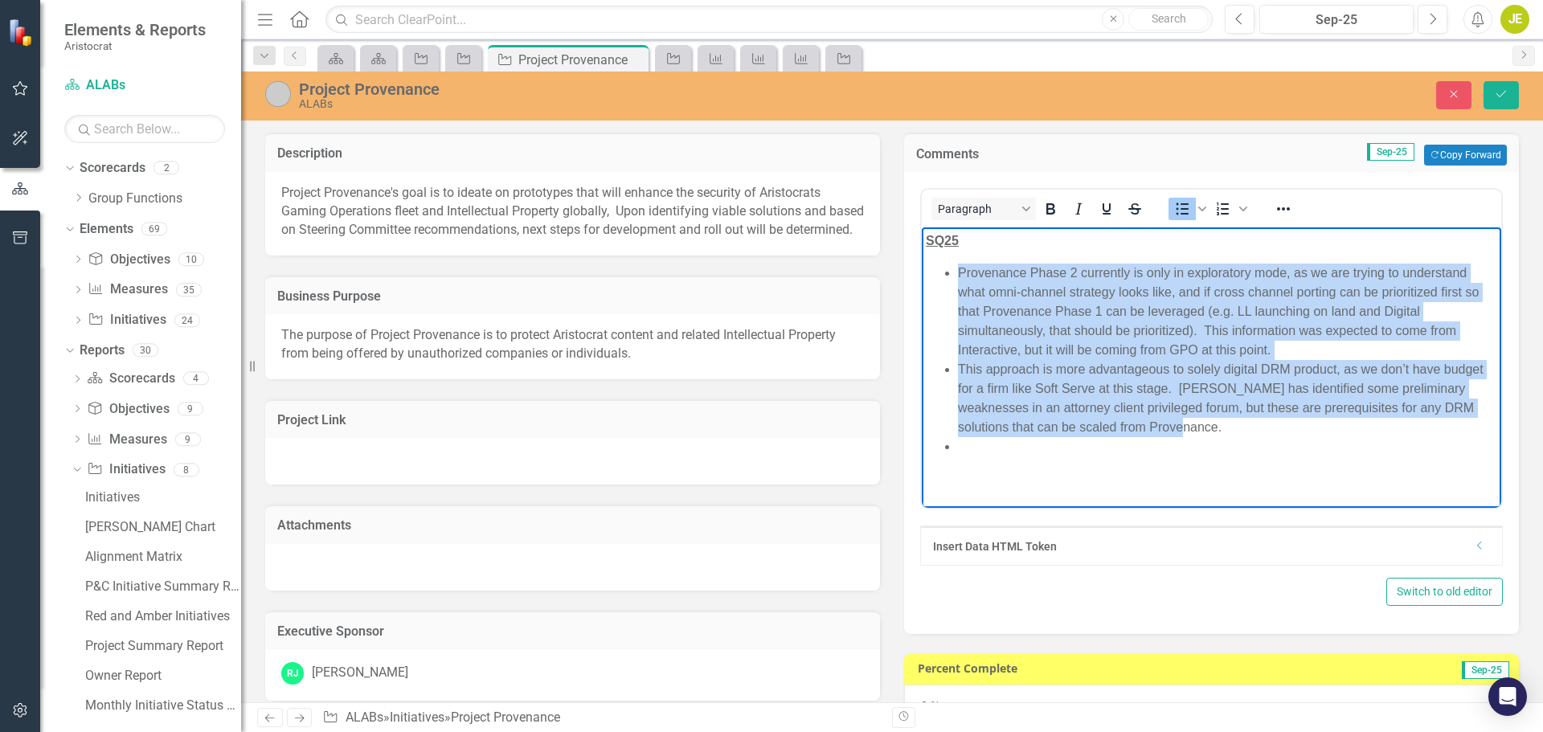
drag, startPoint x: 1152, startPoint y: 426, endPoint x: 938, endPoint y: 267, distance: 266.4
click at [938, 267] on ul "Provenance Phase 2 currently is only in exploratory mode, as we are trying to u…" at bounding box center [1211, 360] width 571 height 193
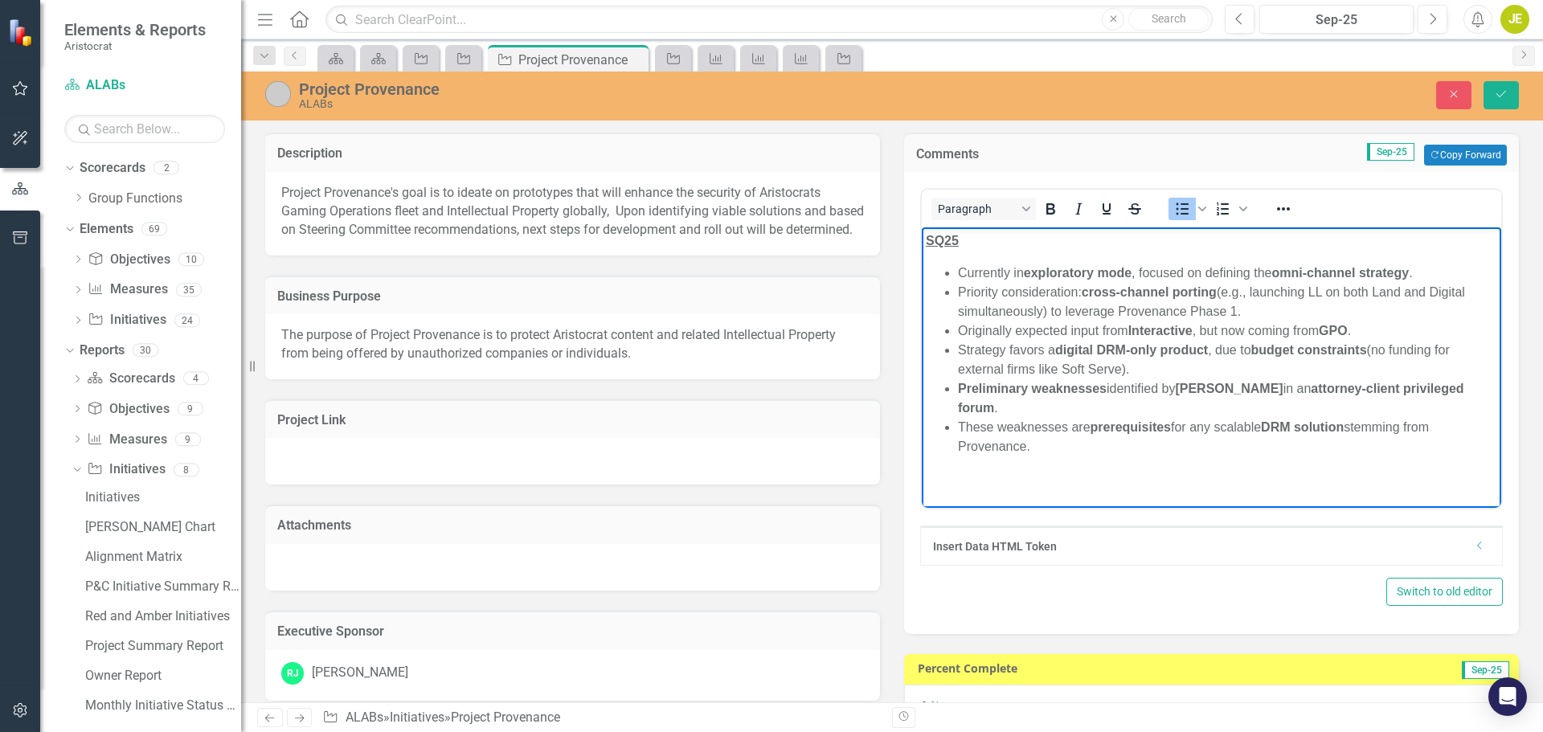
drag, startPoint x: 1028, startPoint y: 426, endPoint x: 946, endPoint y: 265, distance: 180.0
click at [946, 265] on ul "Currently in exploratory mode , focused on defining the omni-channel strategy .…" at bounding box center [1211, 360] width 571 height 193
click at [1065, 418] on li "These weaknesses are prerequisites for any scalable DRM solution stemming from …" at bounding box center [1227, 437] width 539 height 39
drag, startPoint x: 1040, startPoint y: 429, endPoint x: 950, endPoint y: 270, distance: 182.8
click at [950, 270] on ul "Currently in exploratory mode , focused on defining the omni-channel strategy .…" at bounding box center [1211, 360] width 571 height 193
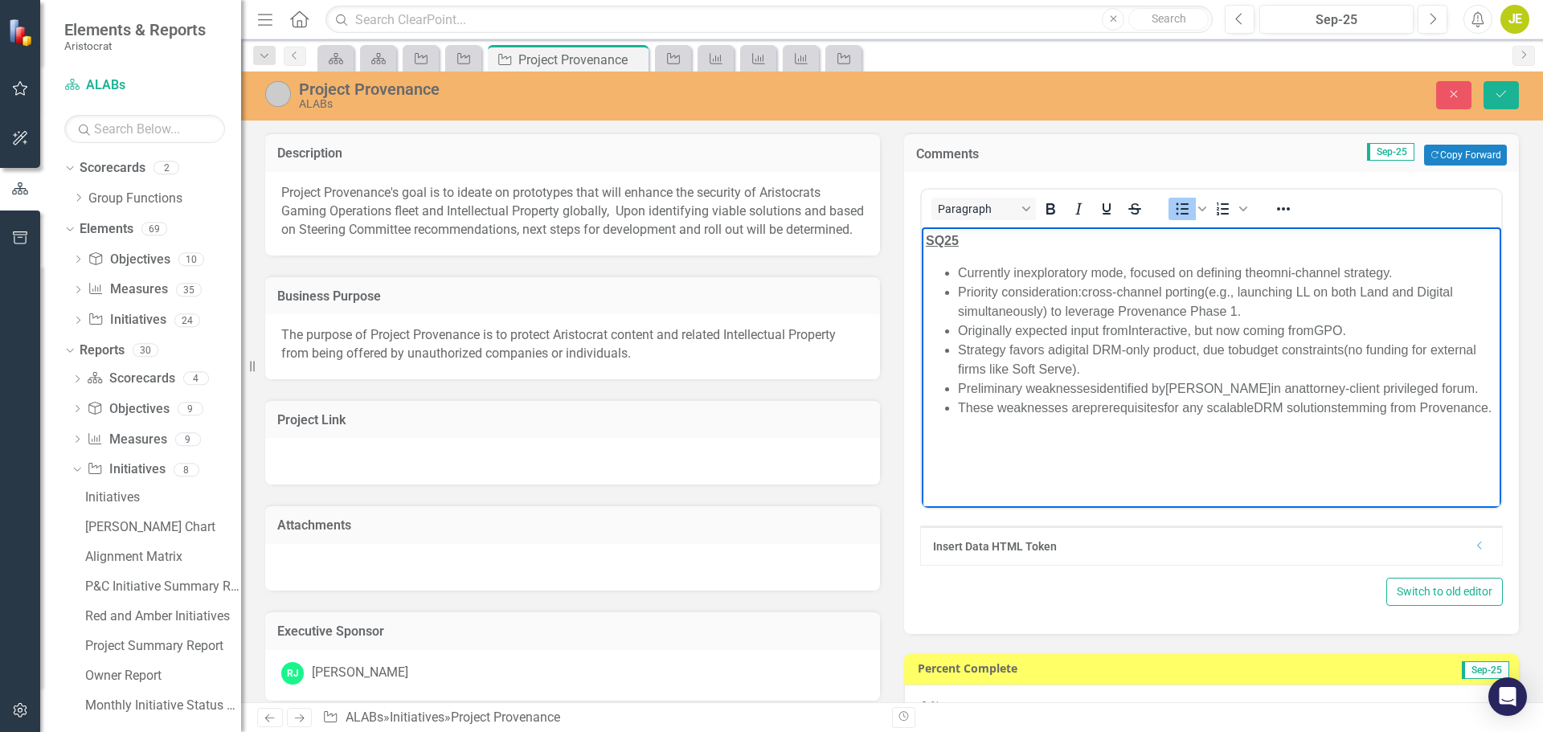
click at [1422, 349] on li "Strategy favors a digital DRM-only product , due to budget constraints (no fund…" at bounding box center [1227, 360] width 539 height 39
click at [1306, 294] on li "Priority consideration: cross-channel porting (e.g., launching LL on both Land …" at bounding box center [1227, 302] width 539 height 39
click at [1413, 272] on li "Currently in exploratory mode , focused on defining the omni-channel strategy ." at bounding box center [1227, 273] width 539 height 19
click at [1076, 293] on li "Priority consideration: cross-channel porting (e.g., launching LL on both Land …" at bounding box center [1227, 302] width 539 height 39
drag, startPoint x: 1242, startPoint y: 312, endPoint x: 938, endPoint y: 294, distance: 305.0
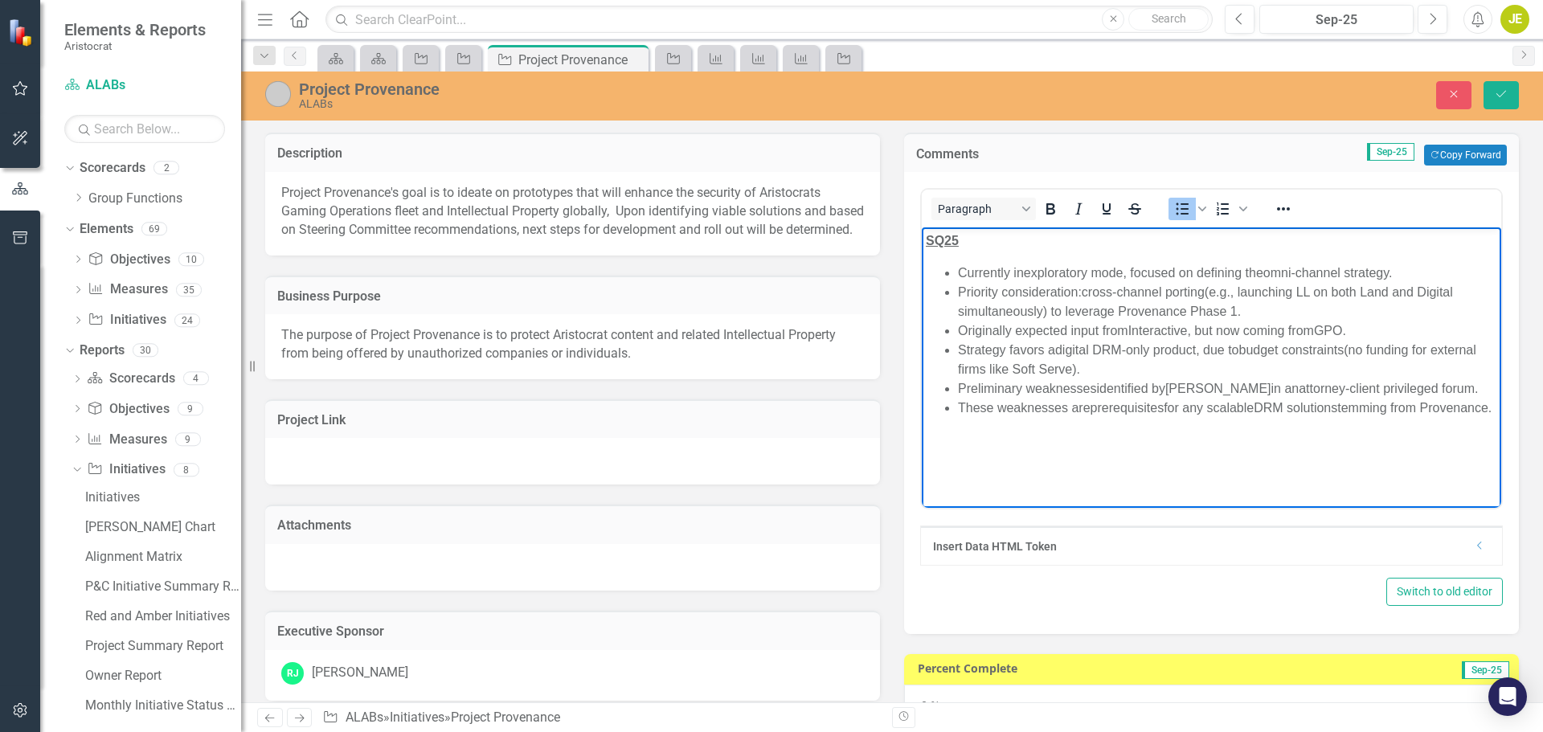
click at [938, 294] on ul "Currently in exploratory mode , focused on defining the omni-channel strategy .…" at bounding box center [1211, 341] width 571 height 154
drag, startPoint x: 1371, startPoint y: 335, endPoint x: 940, endPoint y: 334, distance: 431.4
click at [940, 334] on ul "Currently in exploratory mode , focused on defining the omni-channel strategy .…" at bounding box center [1211, 341] width 571 height 154
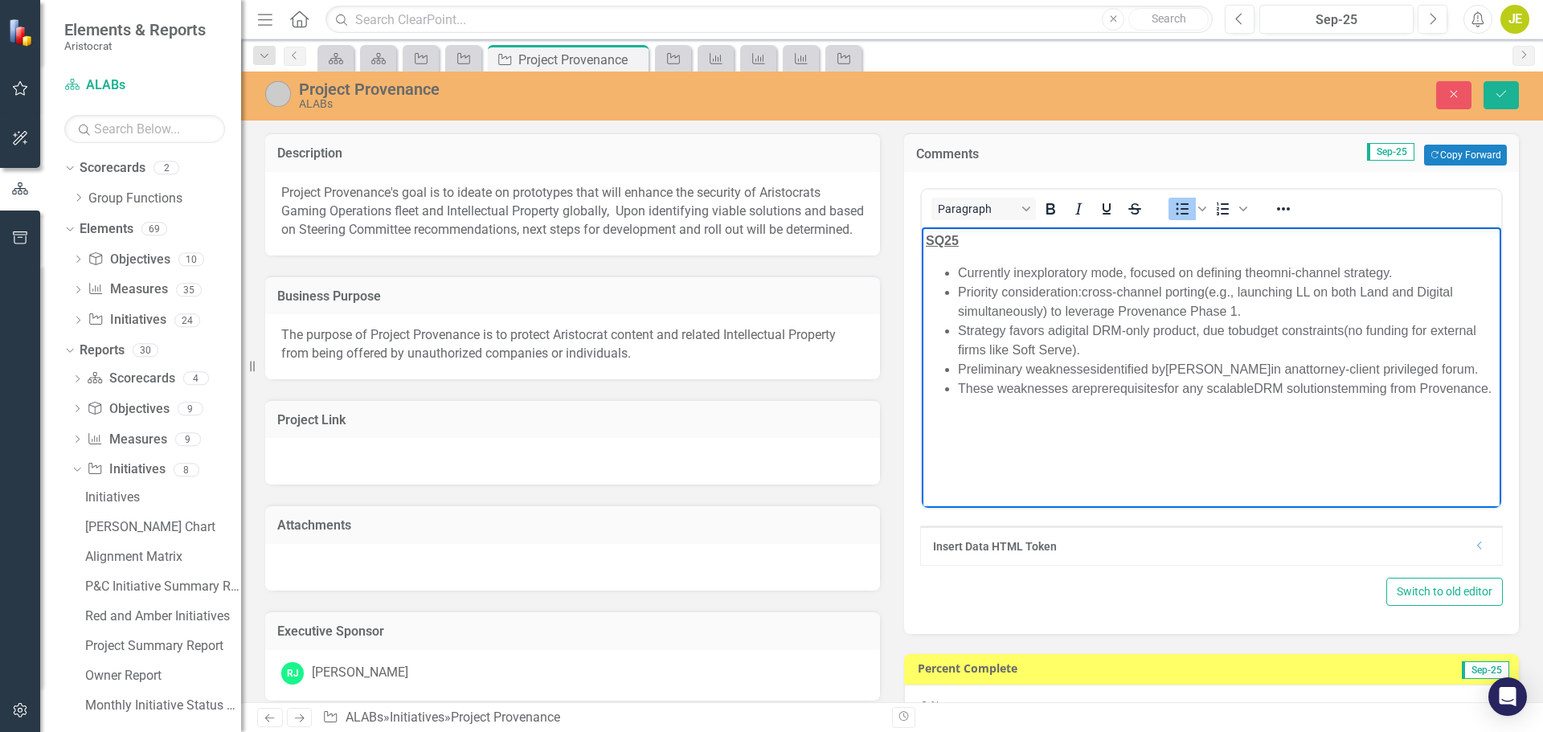
click at [1107, 347] on li "Strategy favors a digital DRM-only product , due to budget constraints (no fund…" at bounding box center [1227, 340] width 539 height 39
drag, startPoint x: 1107, startPoint y: 347, endPoint x: 1093, endPoint y: 345, distance: 13.8
click at [1093, 345] on li "Strategy favors a digital DRM-only product , due to budget constraints (no fund…" at bounding box center [1227, 340] width 539 height 39
click at [1006, 370] on li "Preliminary weaknesses identified by Anthony in an attorney-client privileged f…" at bounding box center [1227, 369] width 539 height 19
click at [958, 292] on li "Priority consideration: cross-channel porting (e.g., launching LL on both Land …" at bounding box center [1227, 302] width 539 height 39
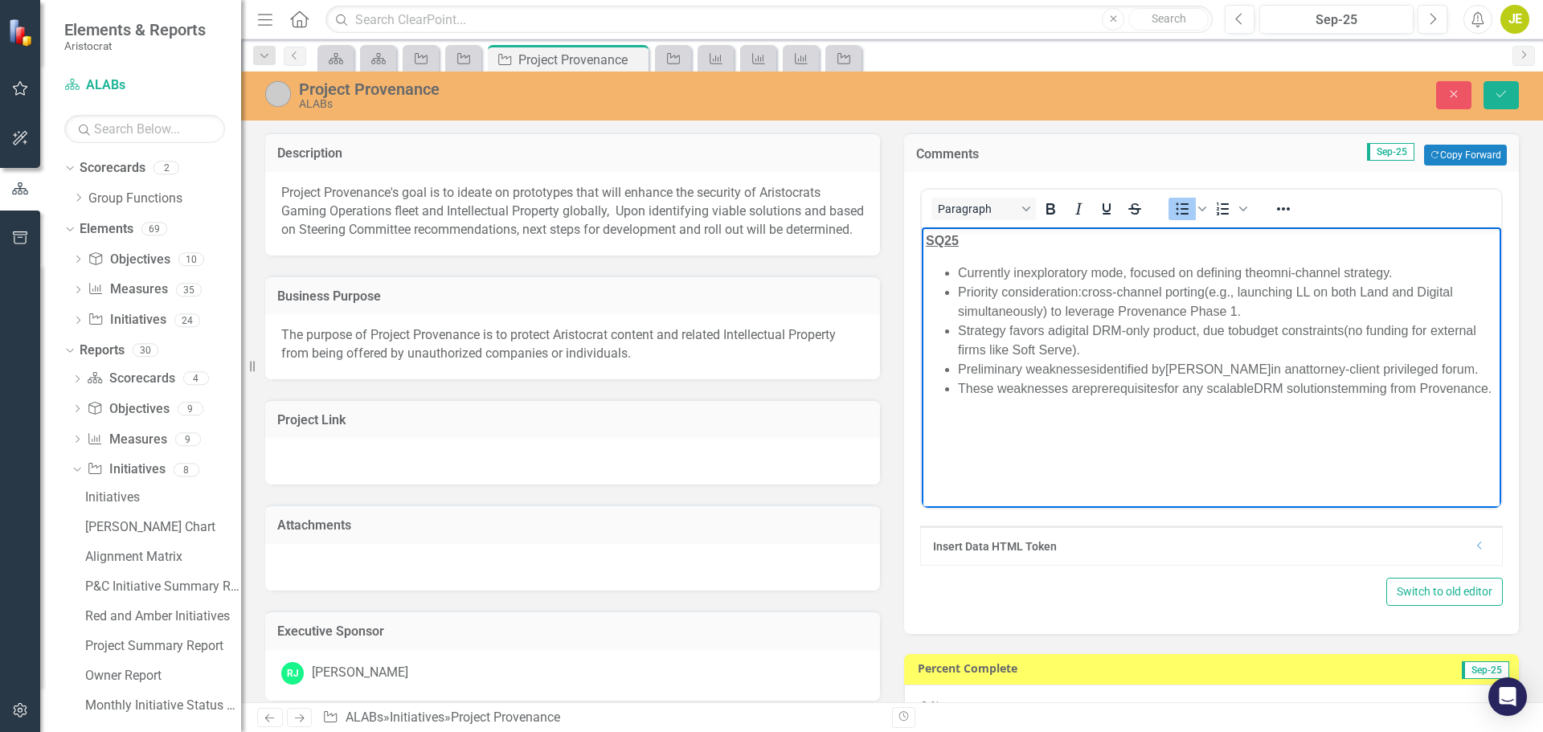
click at [1048, 398] on li "These weaknesses are prerequisites for any scalable DRM solution stemming from …" at bounding box center [1227, 388] width 539 height 19
click at [966, 363] on li "Preliminary weaknesses identified by Anthony in an attorney-client privileged f…" at bounding box center [1227, 369] width 539 height 19
drag, startPoint x: 958, startPoint y: 367, endPoint x: 1441, endPoint y: 370, distance: 482.0
click at [1441, 370] on li "Preliminary weaknesses identified by Anthony in an attorney-client privileged f…" at bounding box center [1227, 369] width 539 height 19
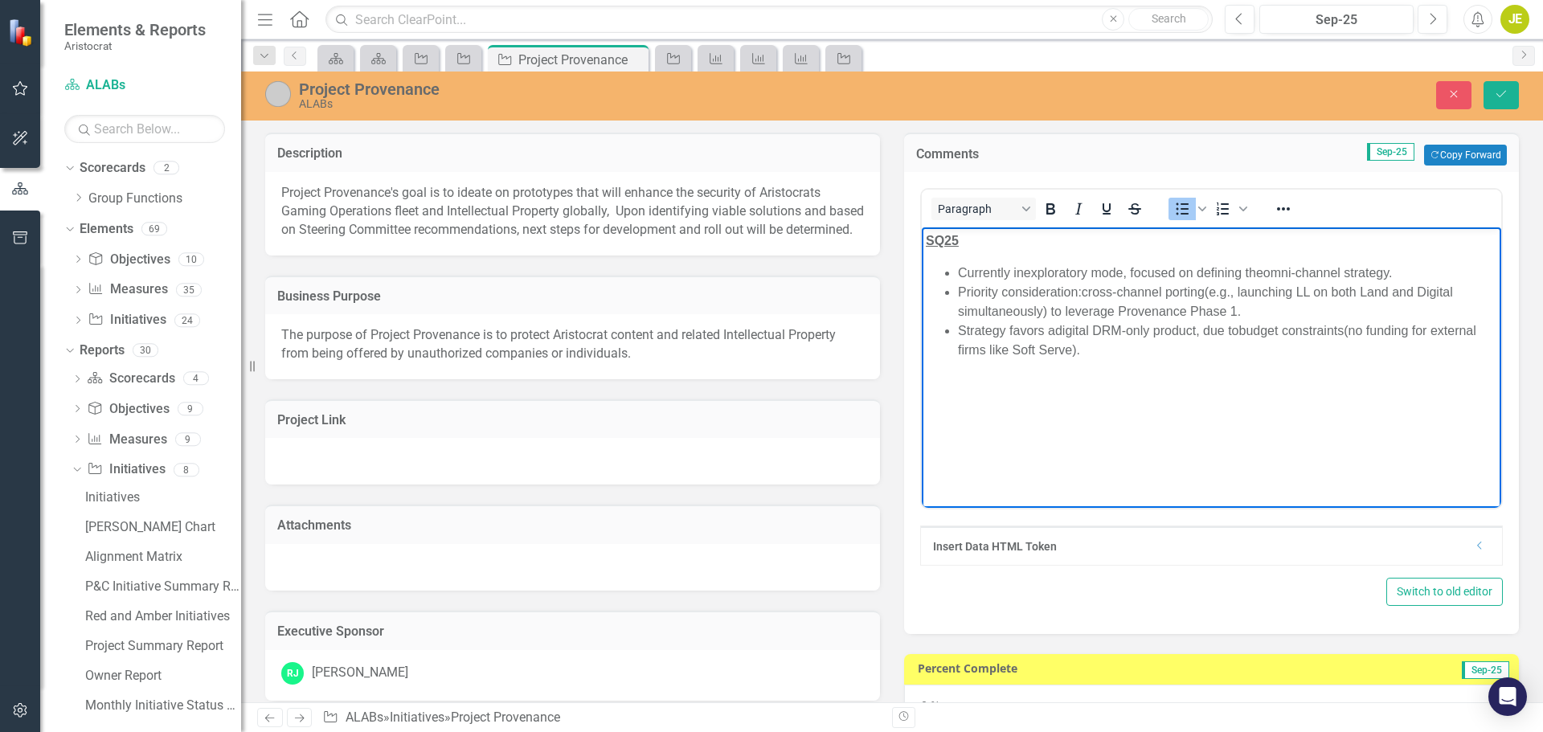
drag, startPoint x: 1127, startPoint y: 362, endPoint x: 939, endPoint y: 335, distance: 189.9
click at [939, 335] on body "SQ25 Currently in exploratory mode , focused on defining the omni-channel strat…" at bounding box center [1211, 347] width 579 height 241
click at [1097, 363] on body "SQ25 Currently in exploratory mode , focused on defining the omni-channel strat…" at bounding box center [1211, 347] width 579 height 241
drag, startPoint x: 1350, startPoint y: 330, endPoint x: 1353, endPoint y: 349, distance: 18.8
click at [1353, 349] on li "Strategy favors a digital DRM-only product , due to budget constraints (no fund…" at bounding box center [1227, 340] width 539 height 39
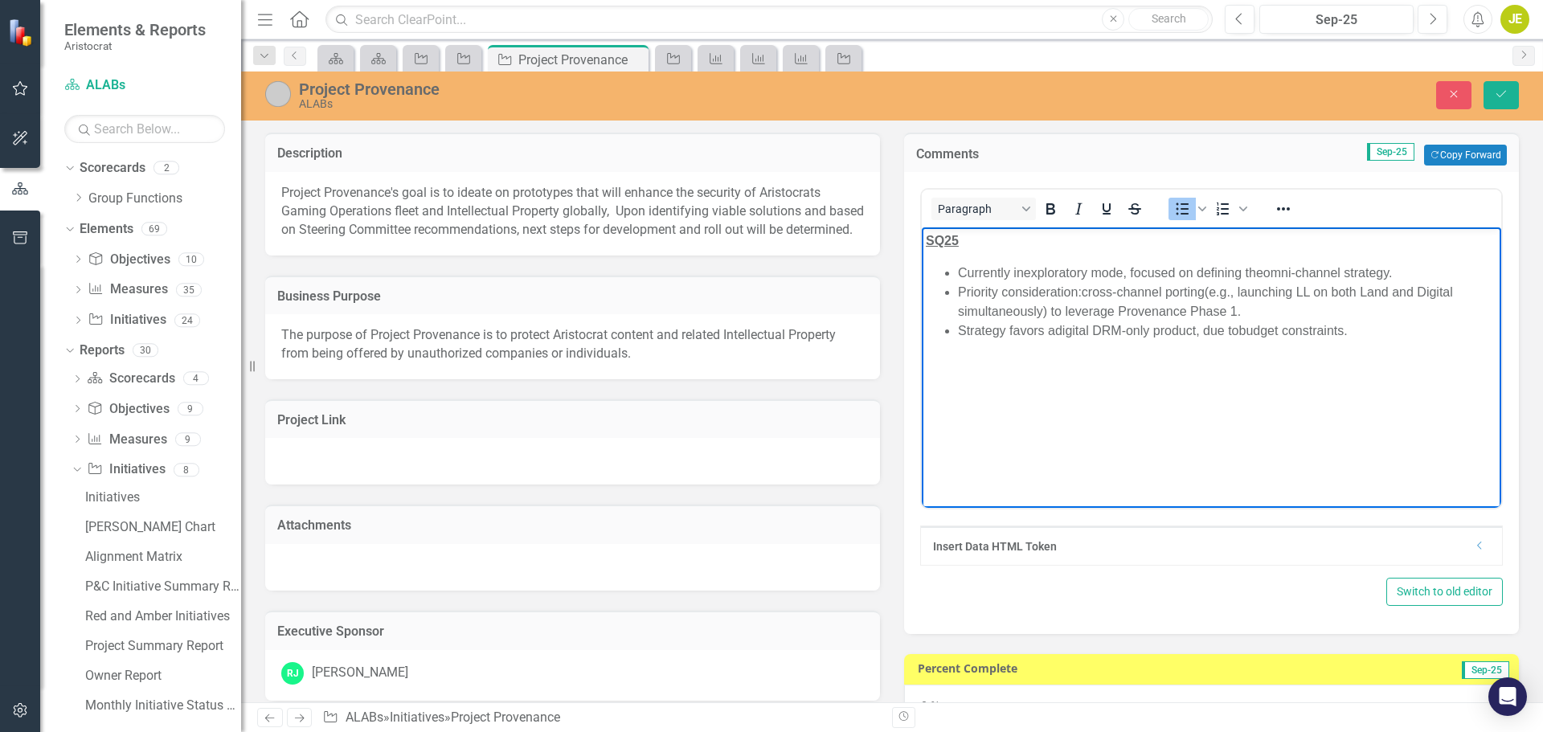
click at [1372, 329] on li "Strategy favors a digital DRM-only product , due to budget constraints." at bounding box center [1227, 330] width 539 height 19
click at [1134, 280] on li "Currently in exploratory mode , focused on defining the omni-channel strategy ." at bounding box center [1227, 273] width 539 height 19
click at [1024, 297] on li "Priority consideration: cross-channel porting (e.g., launching LL on both Land …" at bounding box center [1227, 302] width 539 height 39
click at [1246, 414] on body "SQ25 Currently in exploratory mode , focused on defining the omni-channel strat…" at bounding box center [1211, 347] width 579 height 241
click at [1353, 328] on li "Strategy favors a digital DRM-only product , due to budget constraints." at bounding box center [1227, 330] width 539 height 19
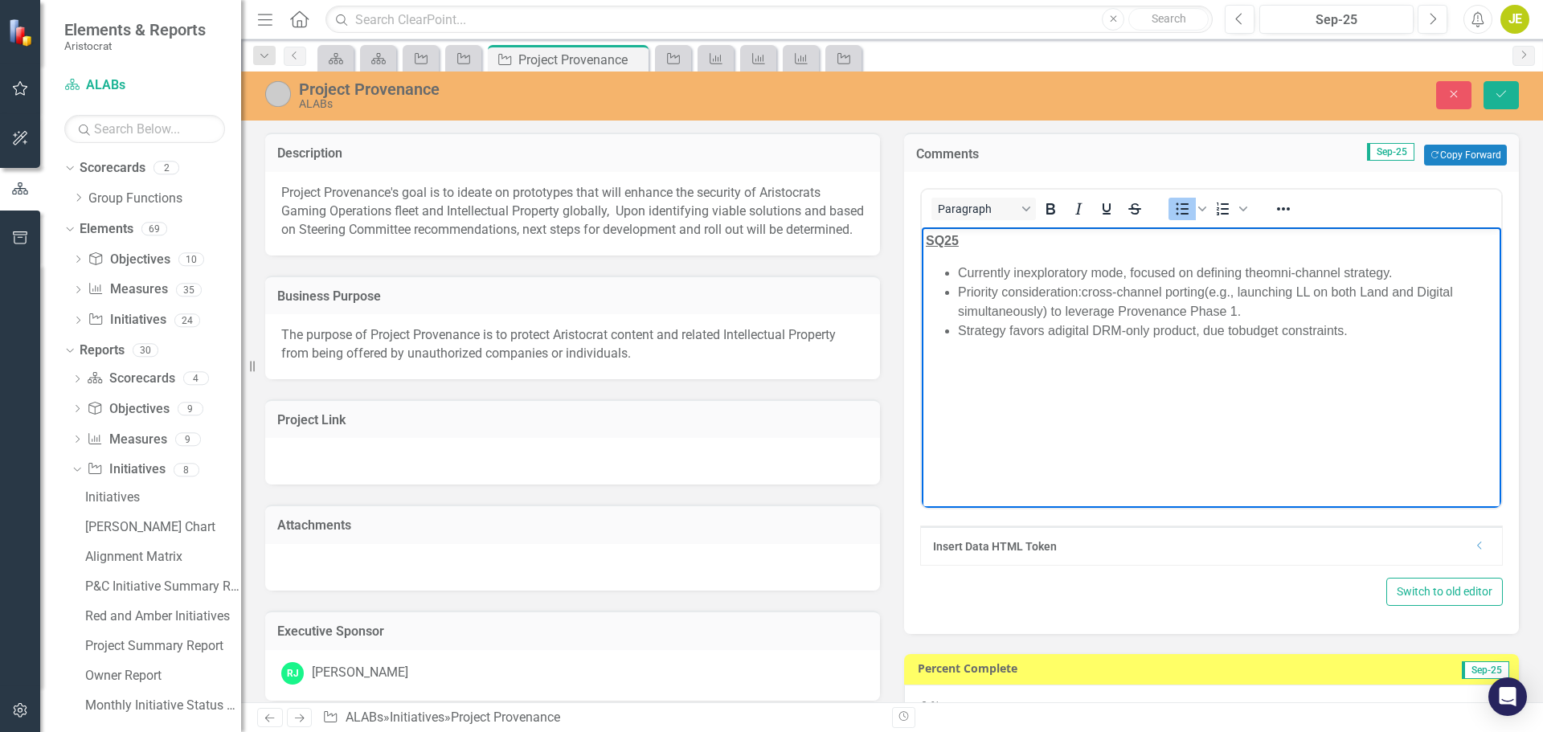
click at [1396, 339] on li "Strategy favors a digital DRM-only product , due to budget constraints." at bounding box center [1227, 330] width 539 height 19
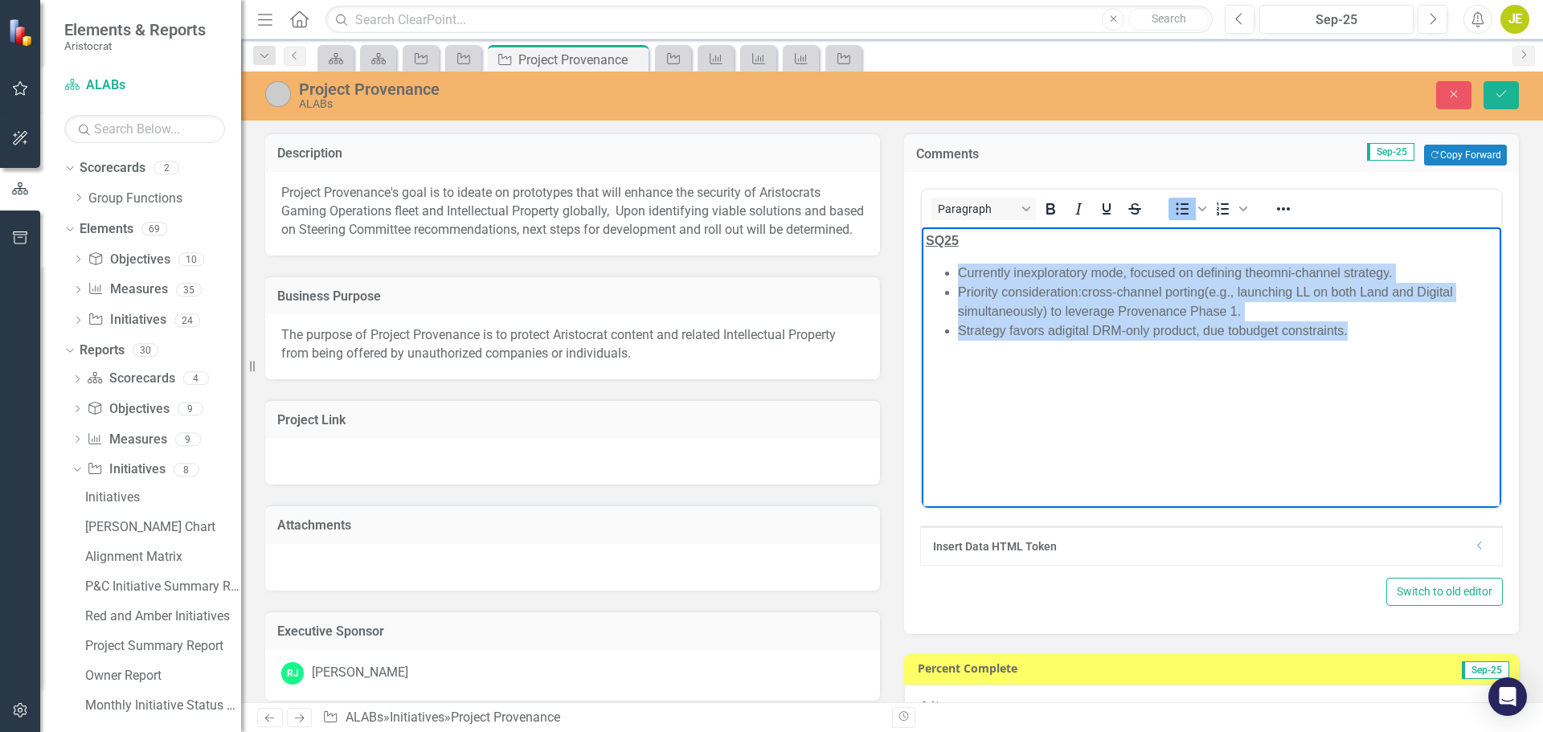
drag, startPoint x: 1389, startPoint y: 339, endPoint x: 910, endPoint y: 276, distance: 482.9
click at [922, 276] on html "SQ25 Currently in exploratory mode , focused on defining the omni-channel strat…" at bounding box center [1211, 347] width 579 height 241
copy ul "Currently in exploratory mode , focused on defining the omni-channel strategy .…"
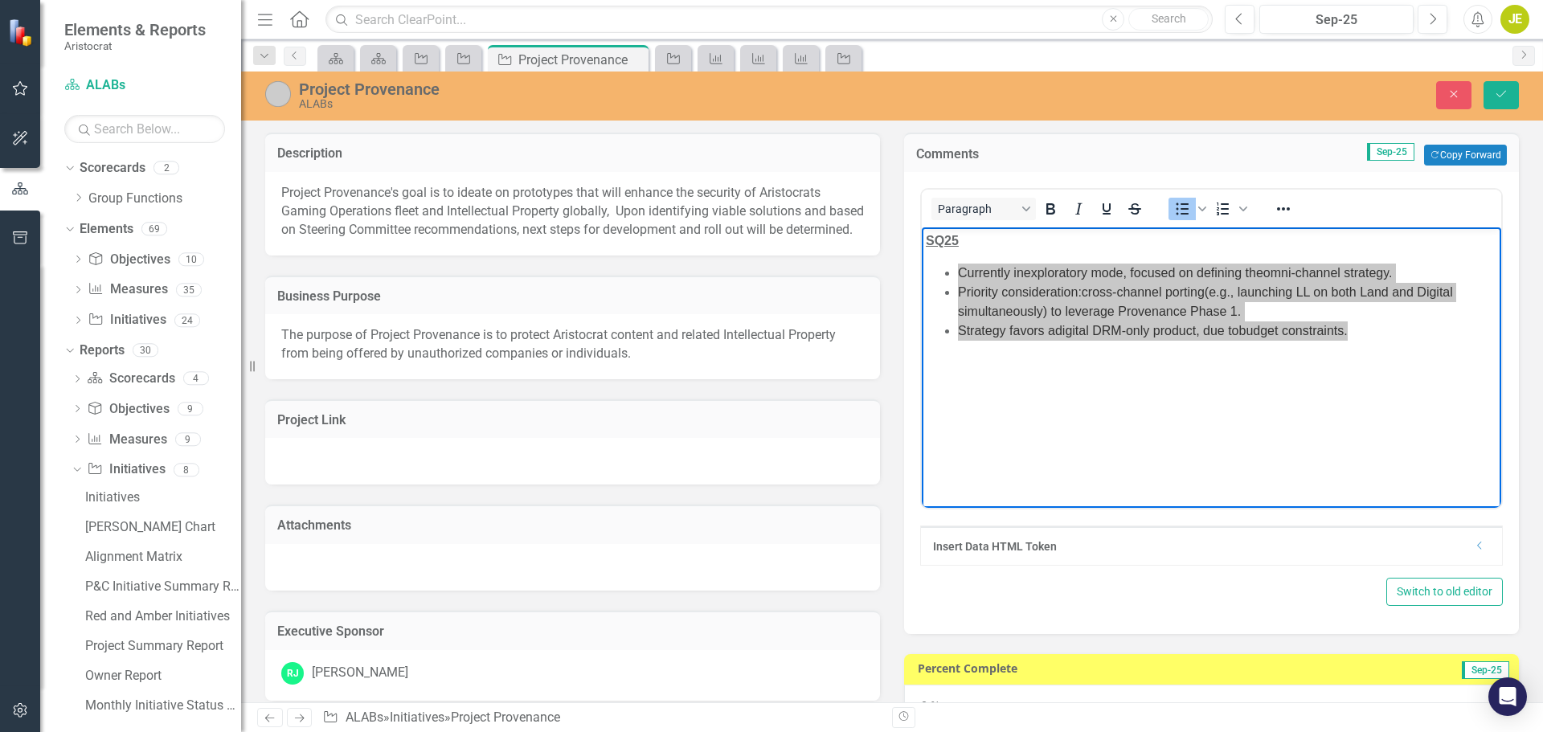
click at [284, 94] on img at bounding box center [278, 94] width 26 height 26
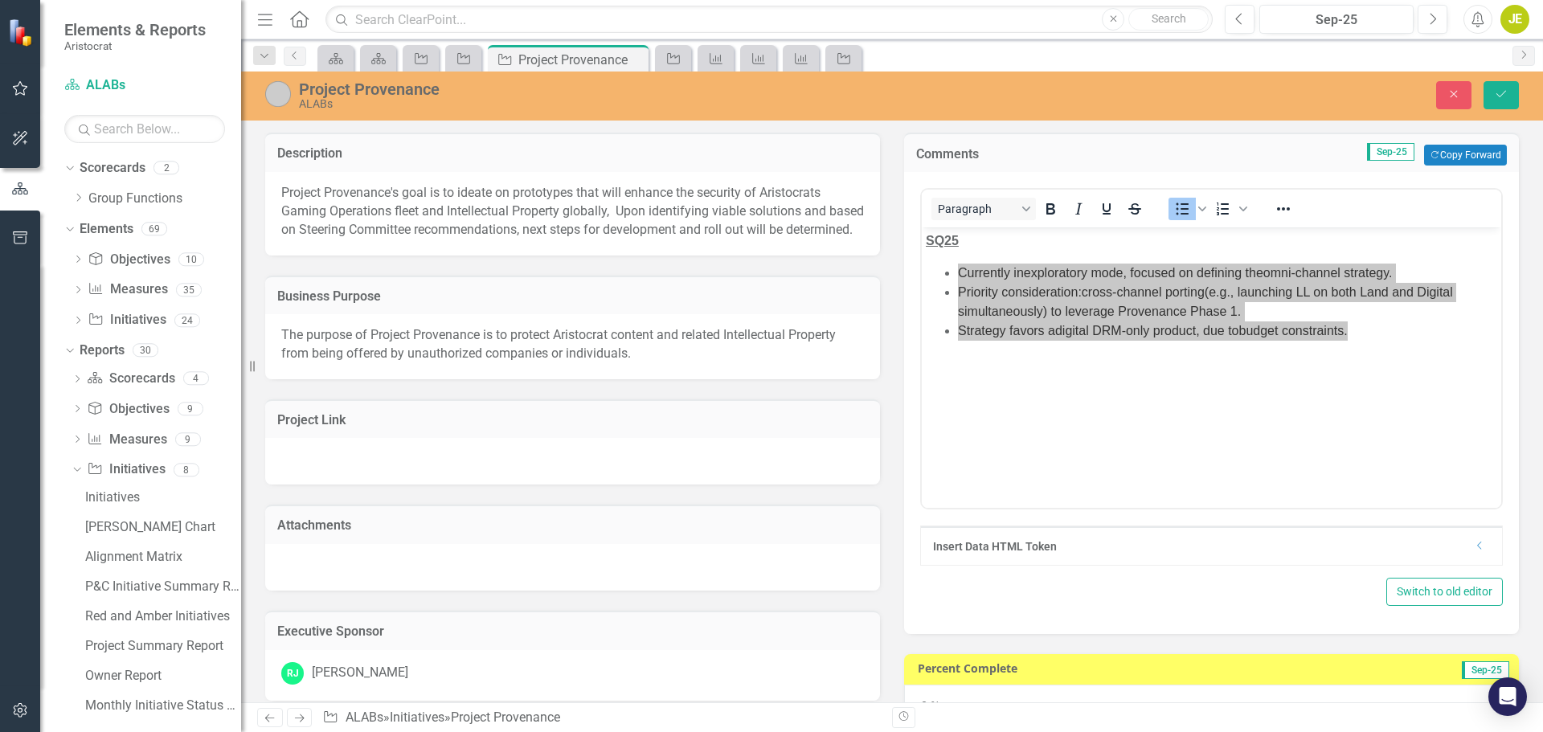
click at [284, 94] on img at bounding box center [278, 94] width 26 height 26
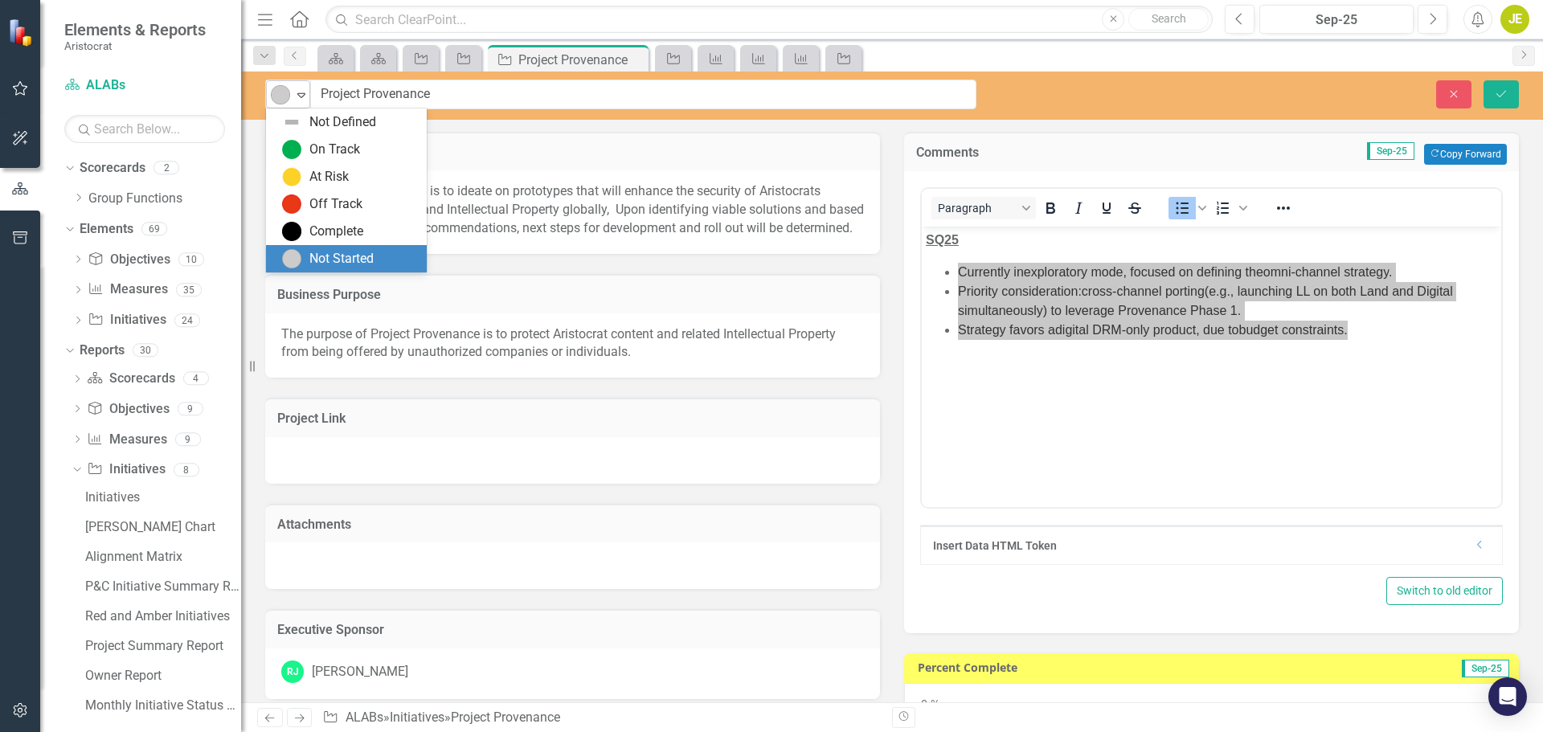
click at [299, 97] on icon "Expand" at bounding box center [301, 94] width 16 height 13
click at [305, 141] on div "On Track" at bounding box center [349, 149] width 135 height 19
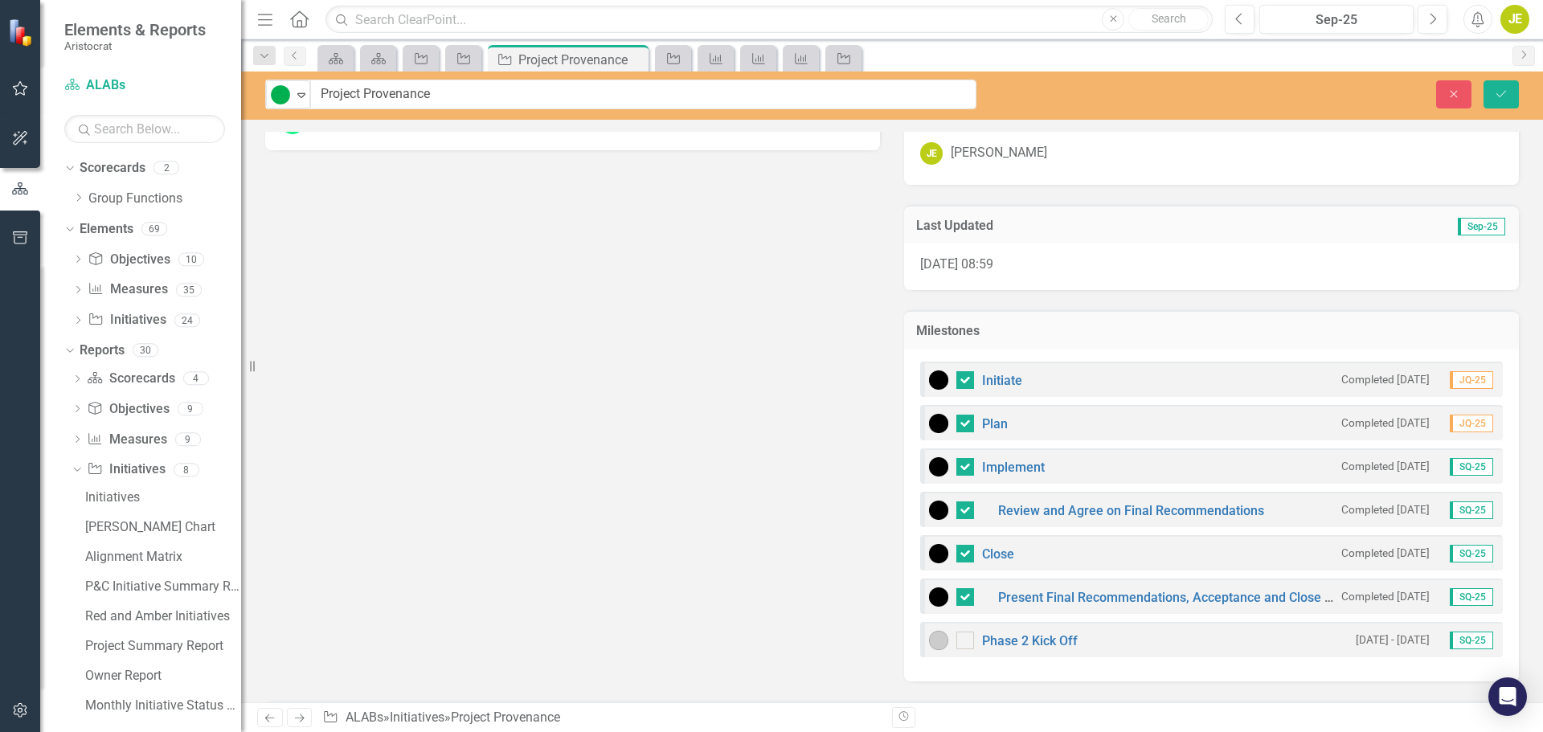
scroll to position [650, 0]
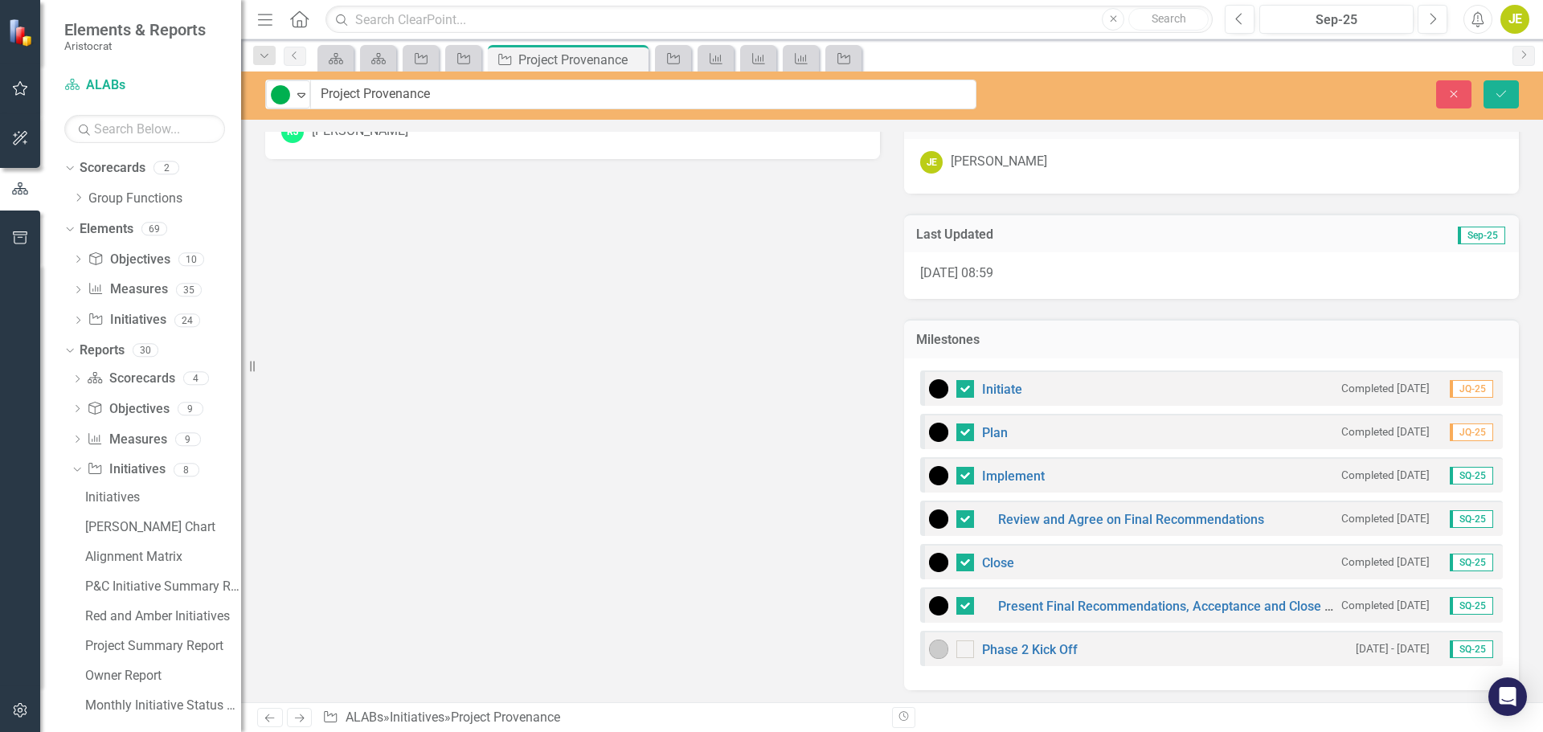
click at [1044, 335] on h3 "Milestones" at bounding box center [1211, 340] width 591 height 14
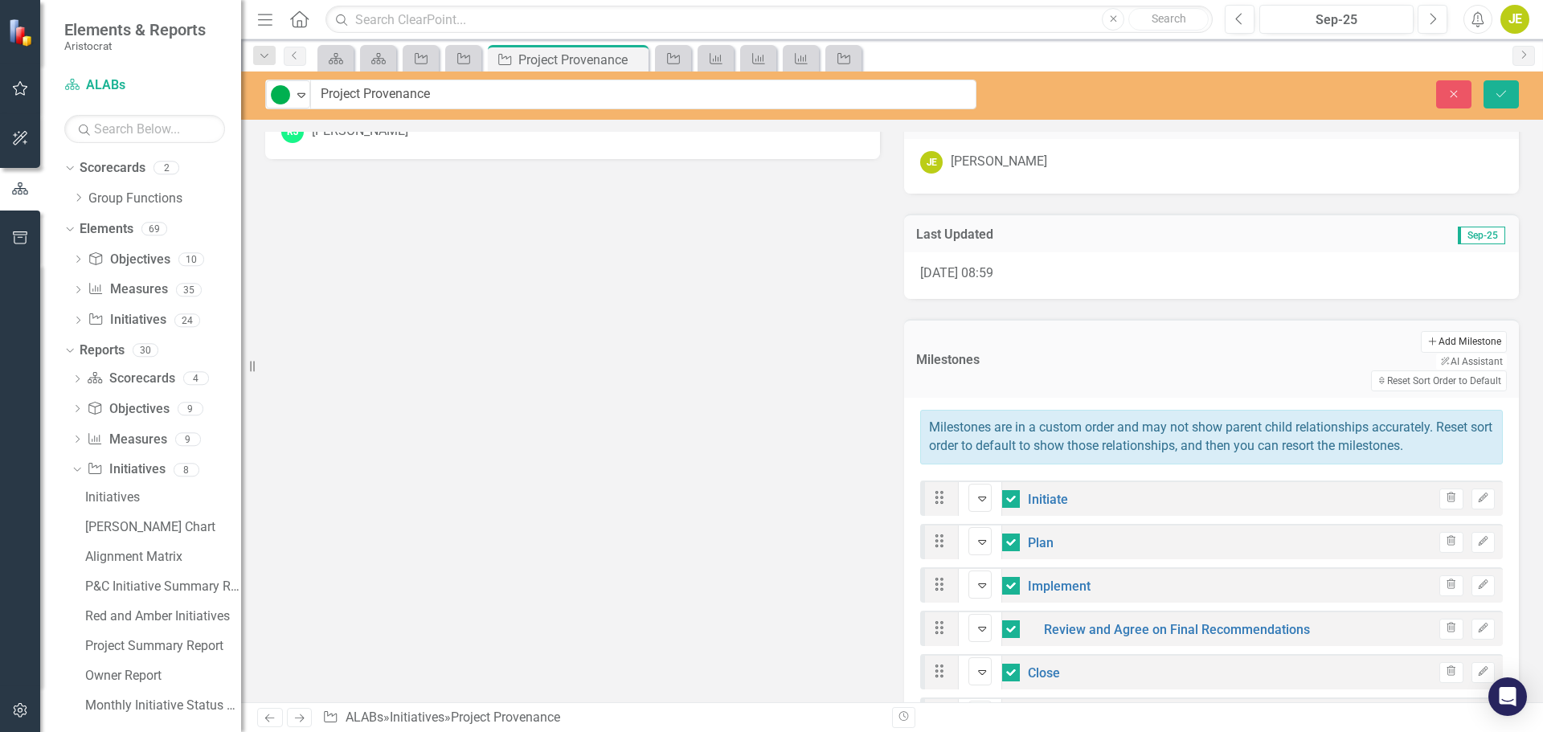
click at [1420, 340] on button "Add Add Milestone" at bounding box center [1463, 341] width 86 height 21
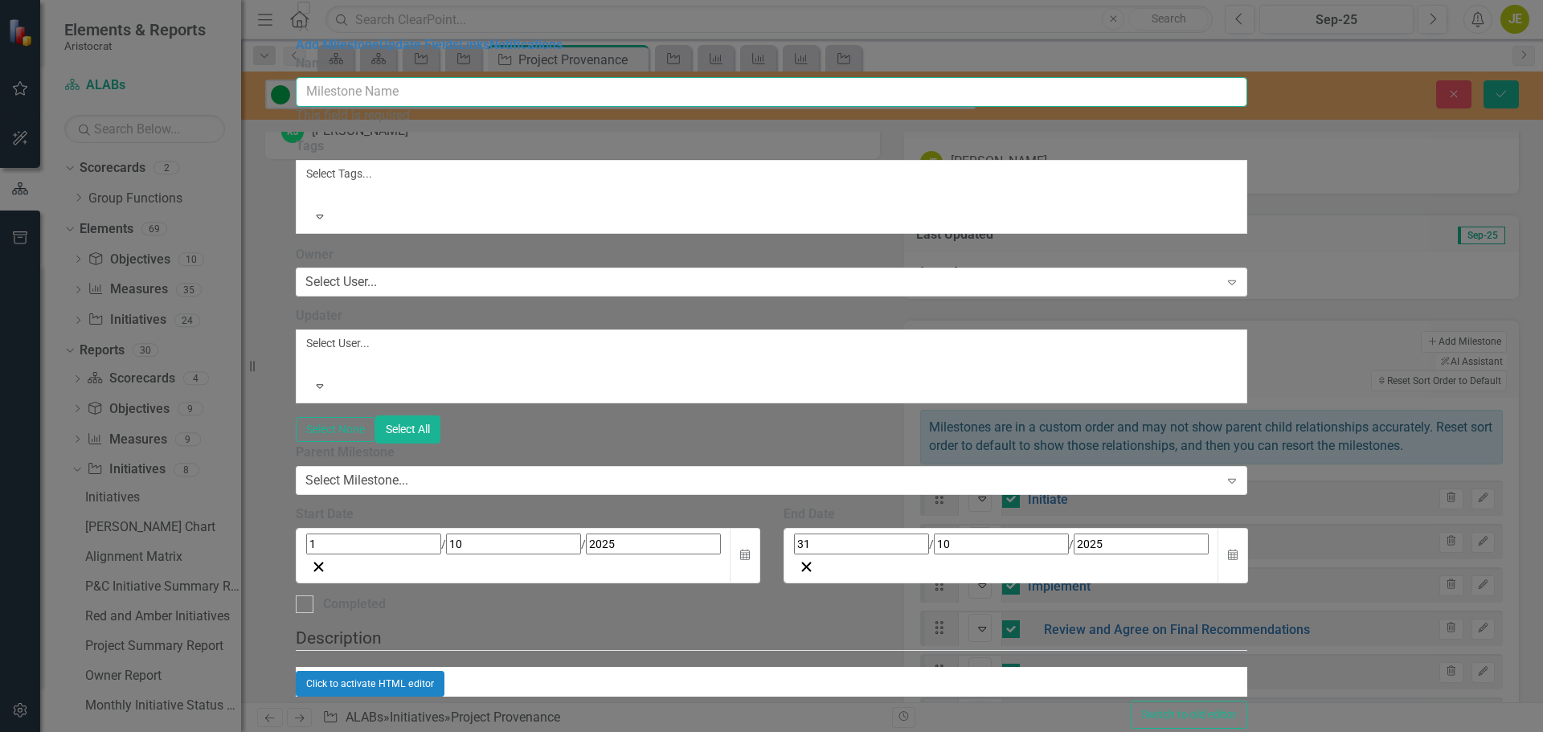
click at [665, 91] on input "Name" at bounding box center [772, 92] width 952 height 30
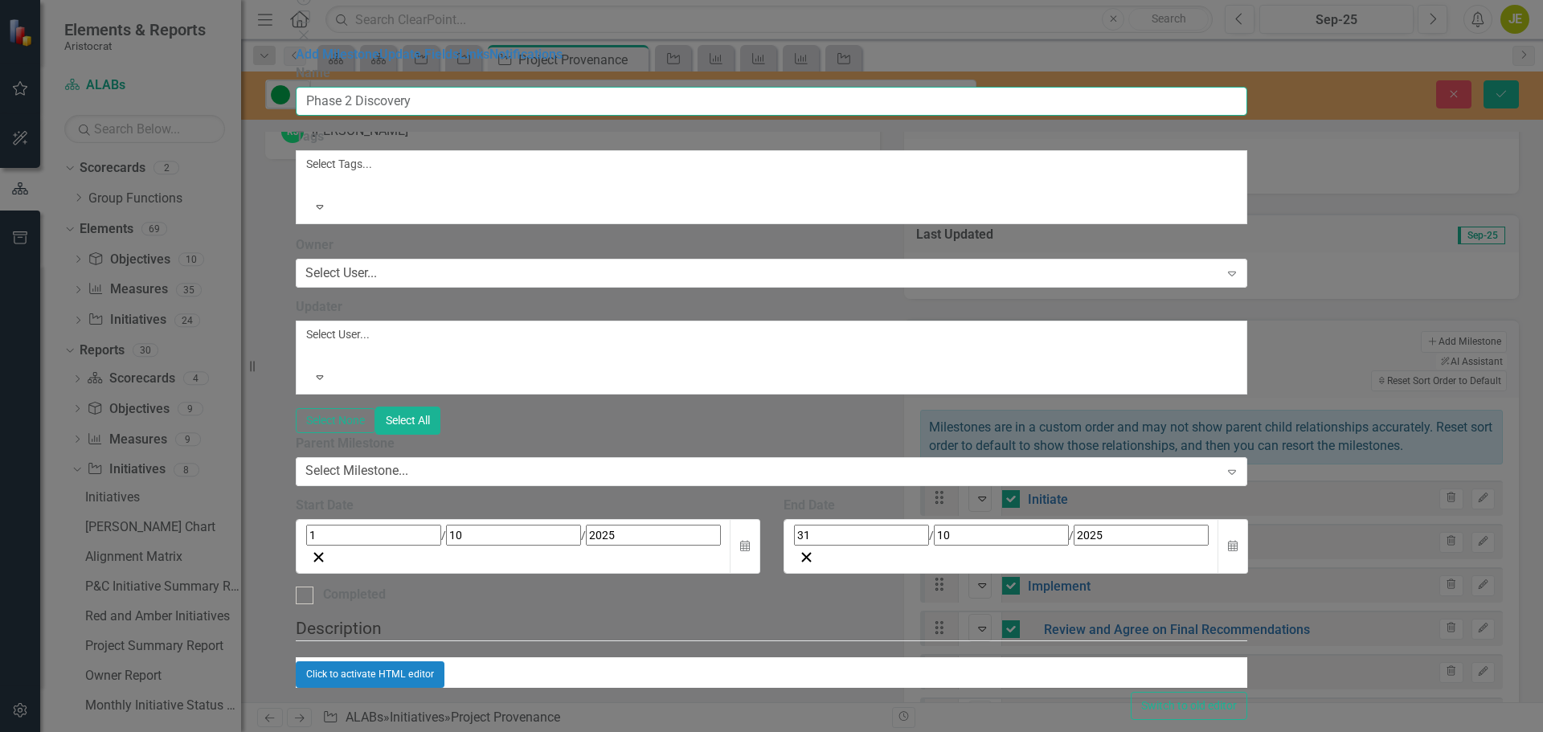
type input "Phase 2 Discovery"
click at [610, 519] on div "1 / 10 / 2025" at bounding box center [513, 546] width 435 height 55
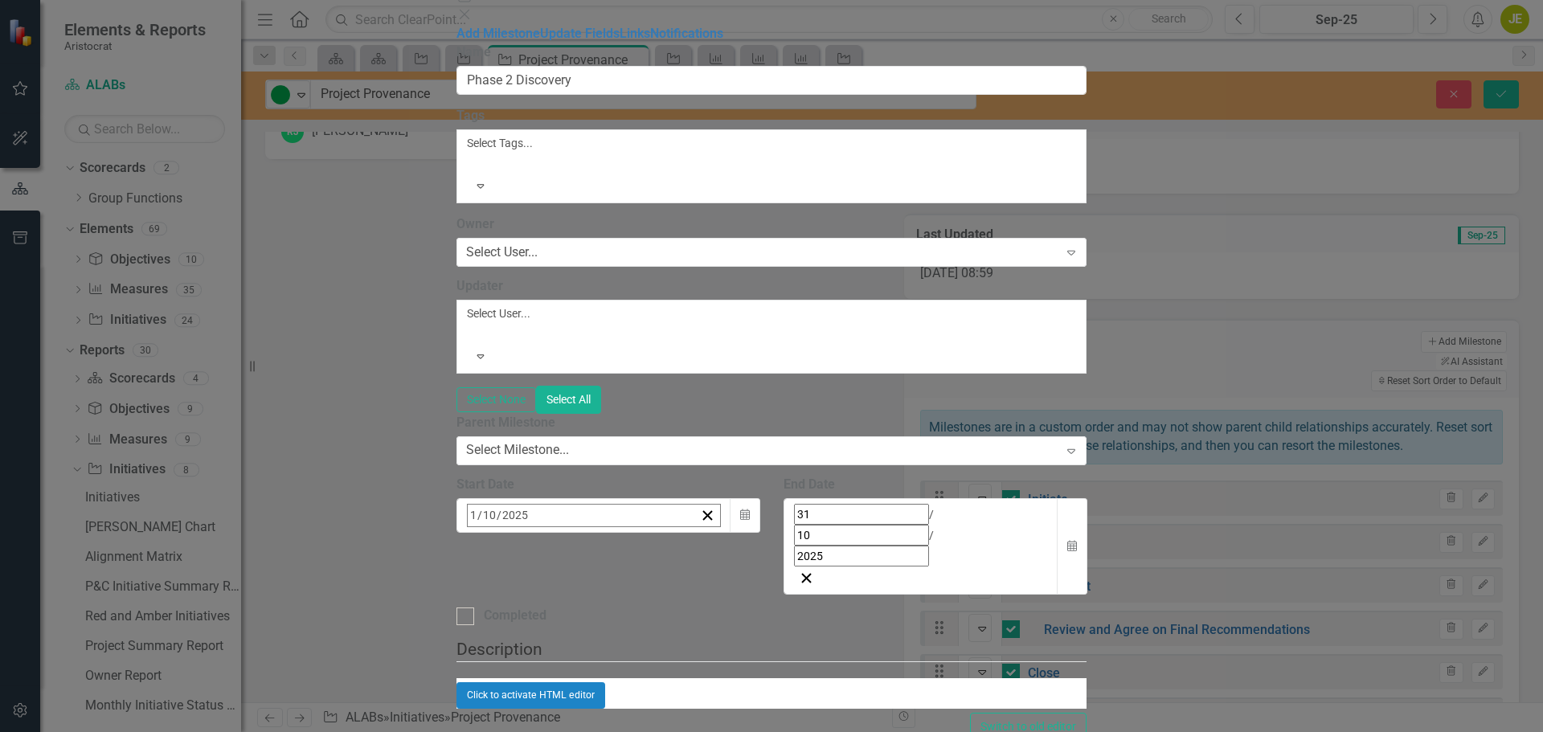
click at [529, 533] on button "‹" at bounding box center [510, 550] width 35 height 35
click at [702, 533] on button "›" at bounding box center [684, 550] width 35 height 35
click at [578, 600] on button "1" at bounding box center [557, 614] width 40 height 29
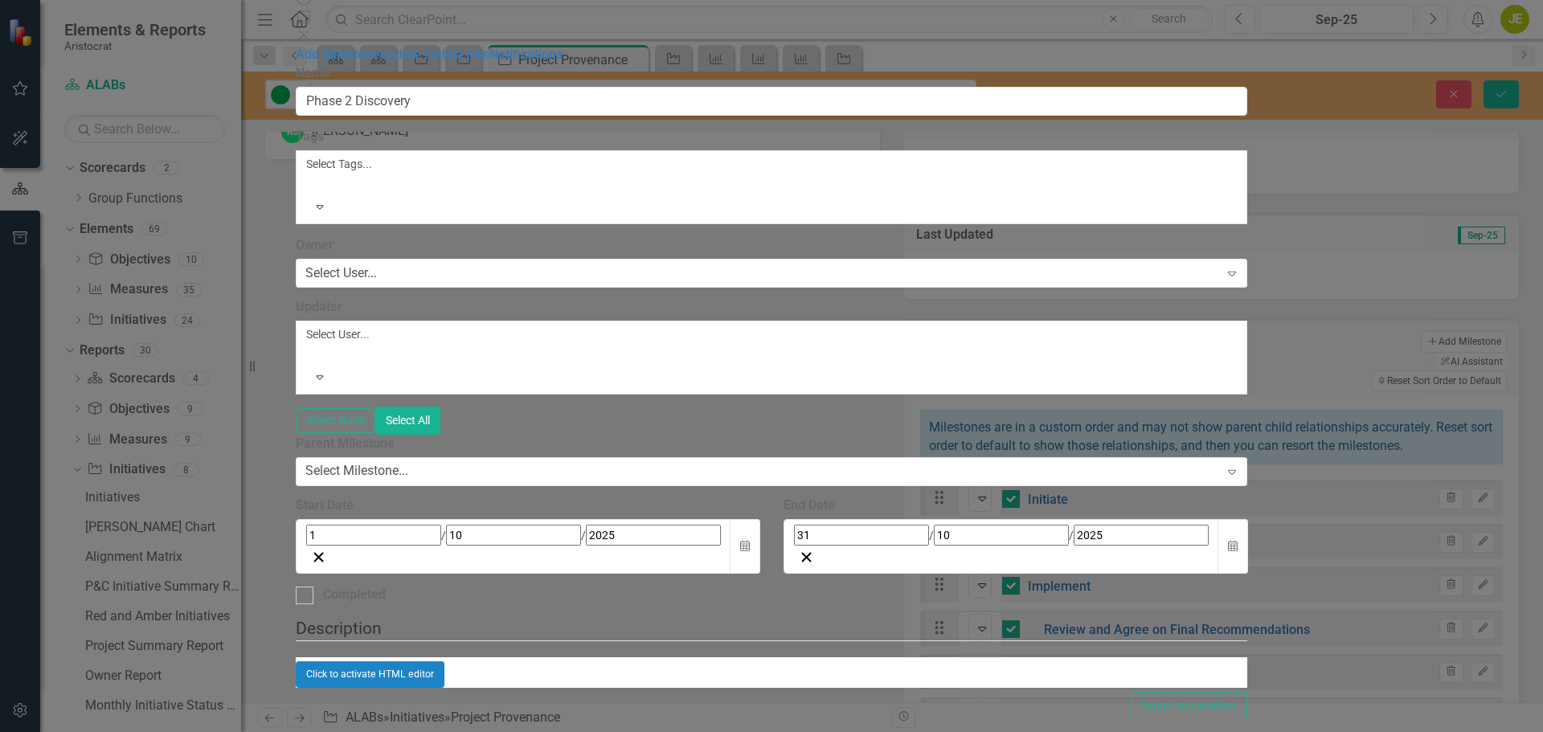
click at [1118, 525] on div "31 / 10 / 2025" at bounding box center [1001, 535] width 415 height 21
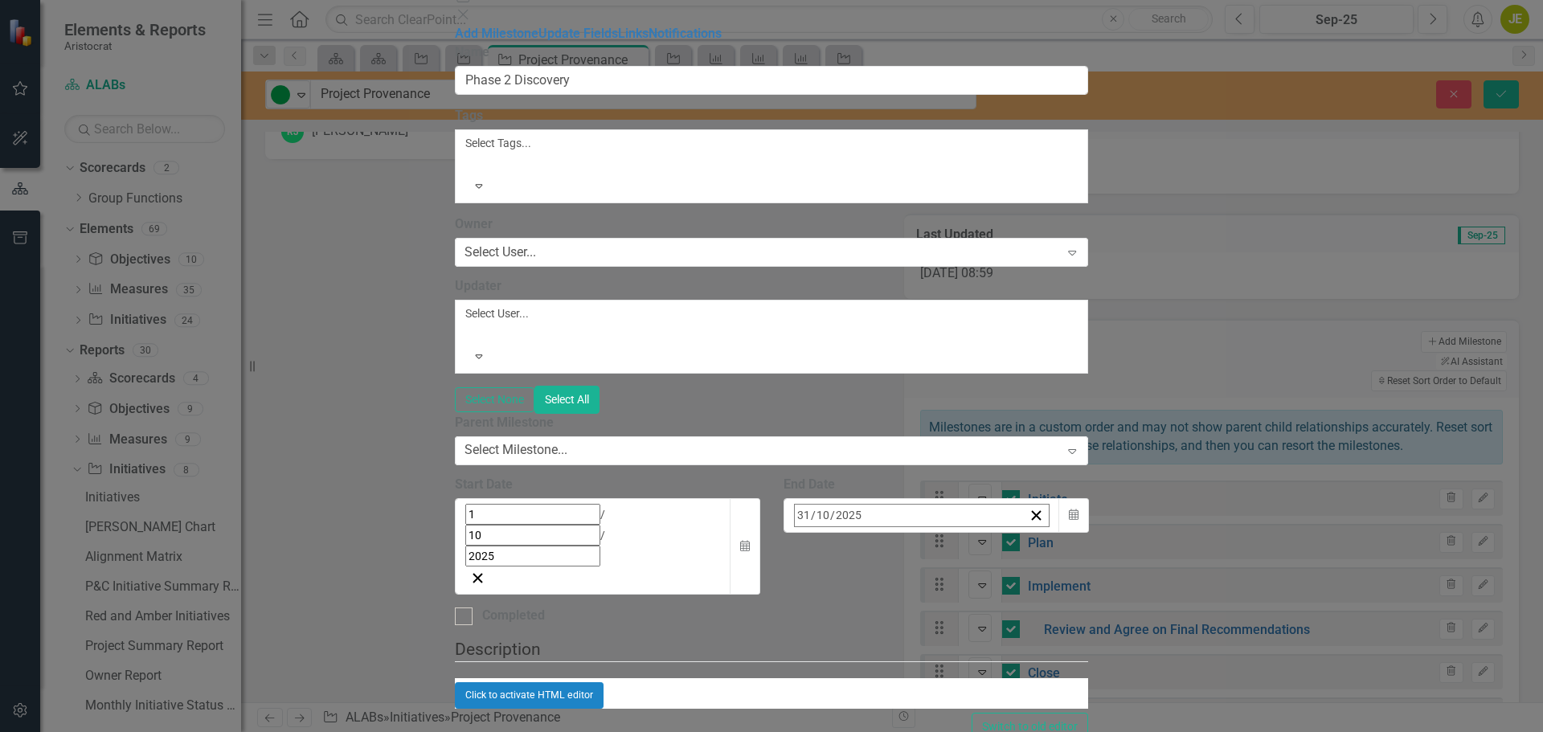
click at [1024, 505] on div "2025-10-31 31 / 10 / 2025" at bounding box center [909, 516] width 229 height 22
click at [830, 505] on input "10" at bounding box center [822, 516] width 14 height 22
type input "12"
click at [1029, 533] on button "›" at bounding box center [1011, 550] width 35 height 35
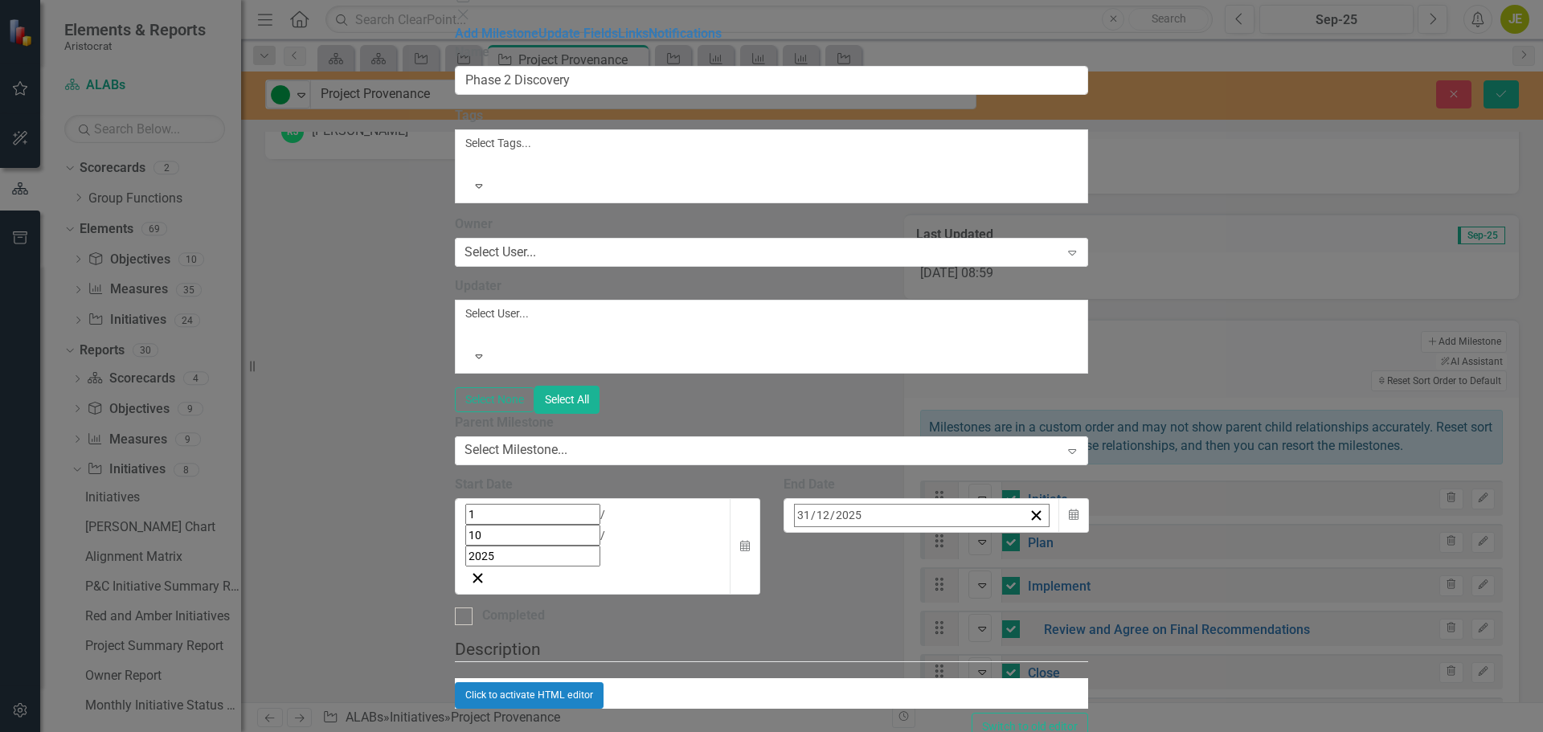
click at [852, 666] on abbr "16" at bounding box center [845, 672] width 13 height 13
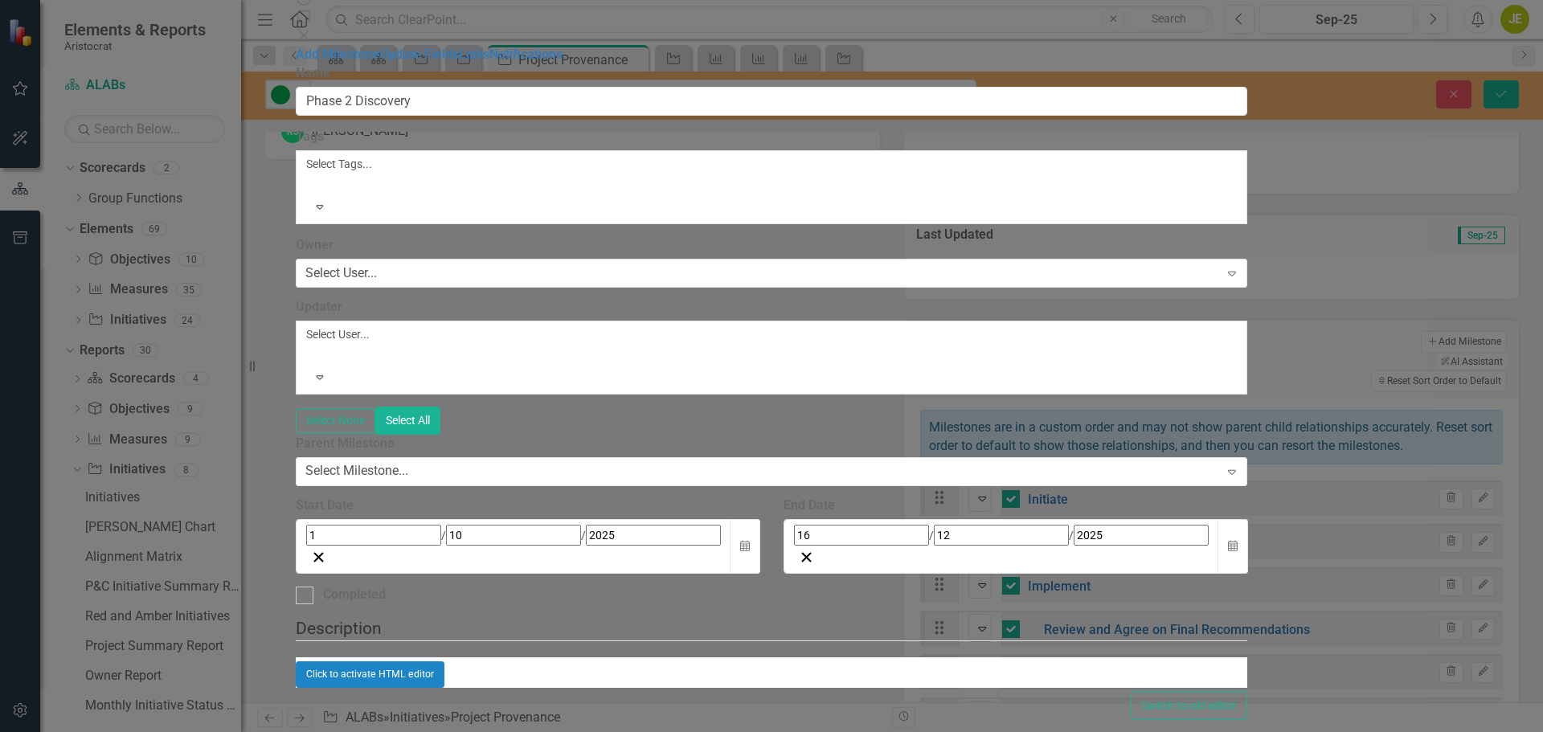
click at [403, 731] on button "Save" at bounding box center [380, 746] width 45 height 28
checkbox input "false"
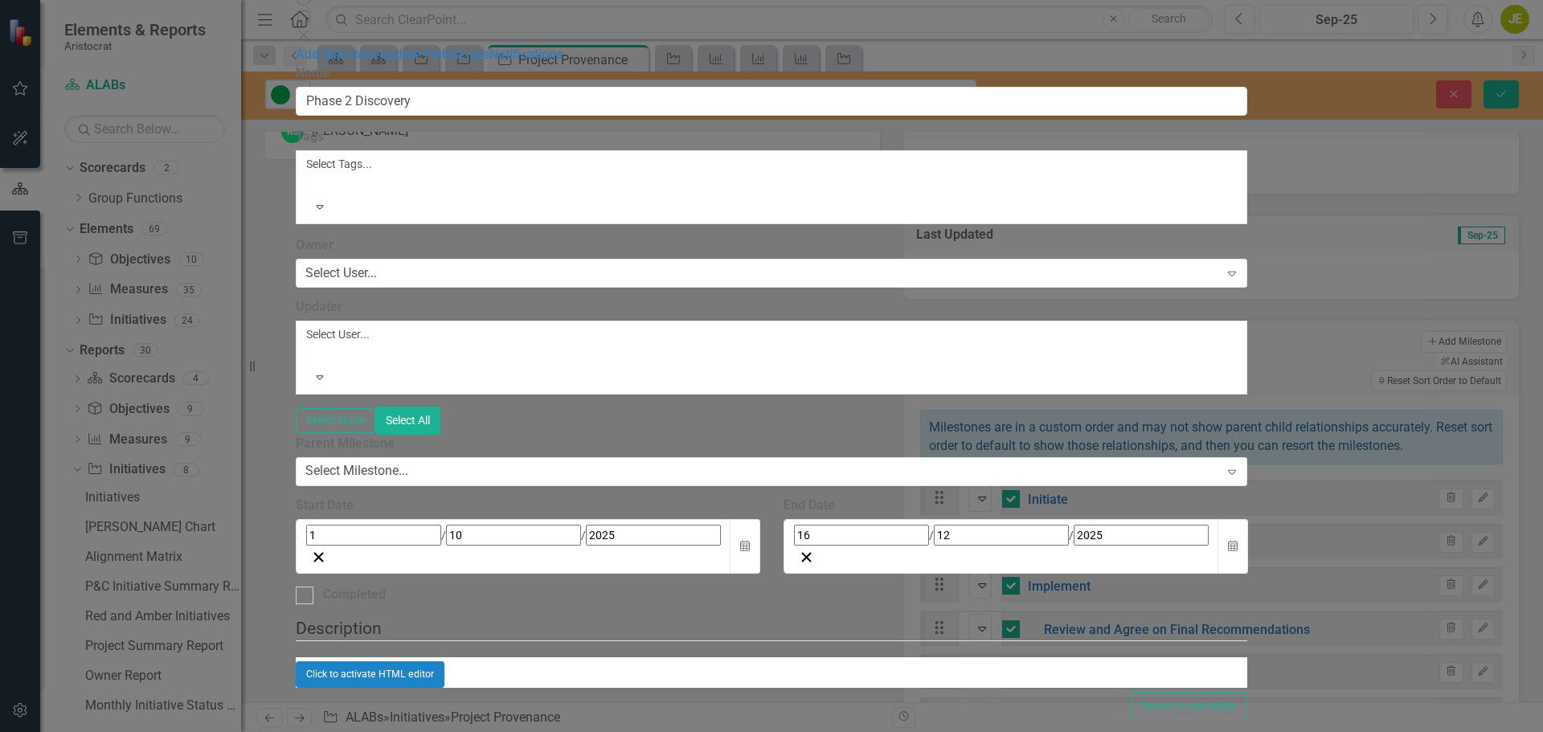
checkbox input "false"
checkbox input "true"
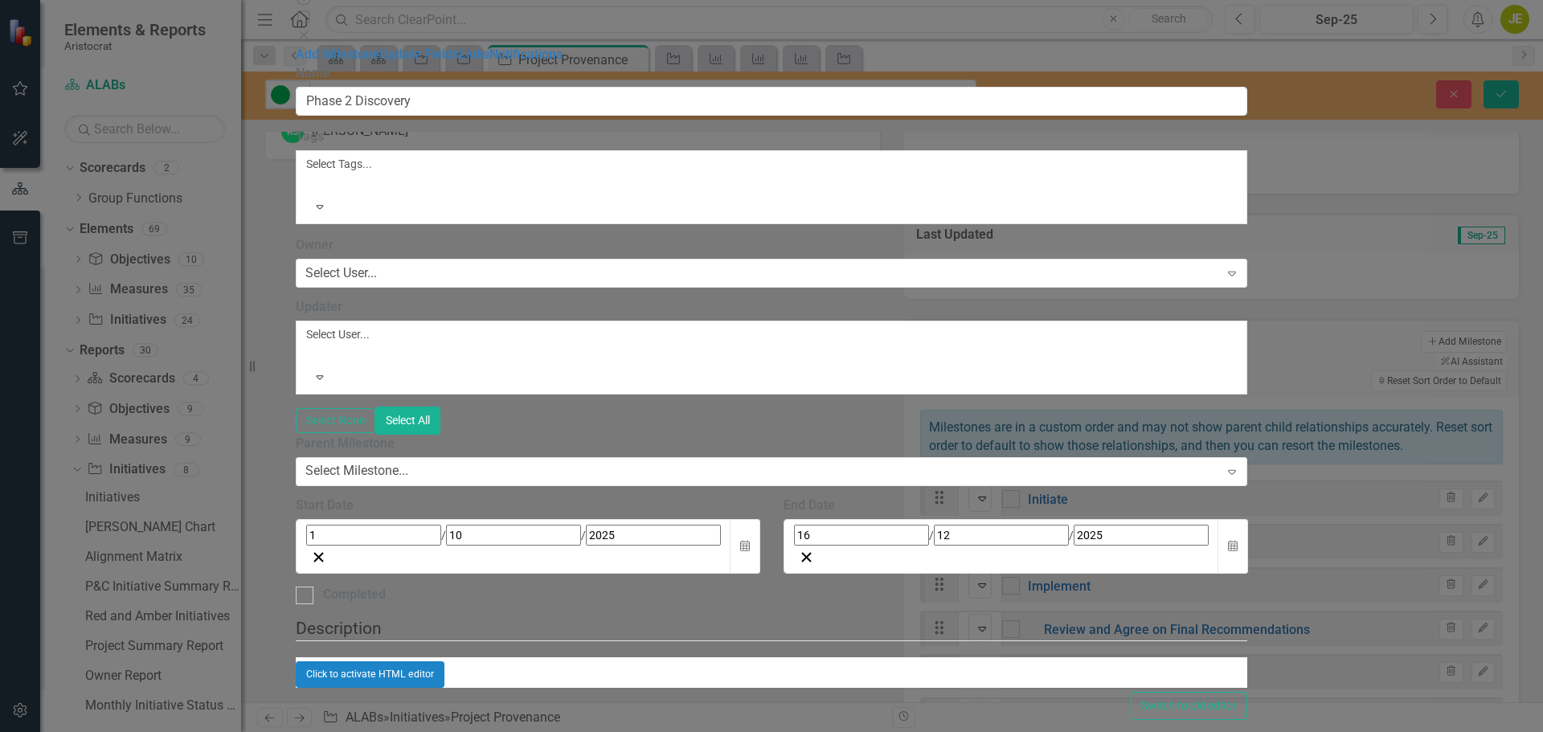
checkbox input "true"
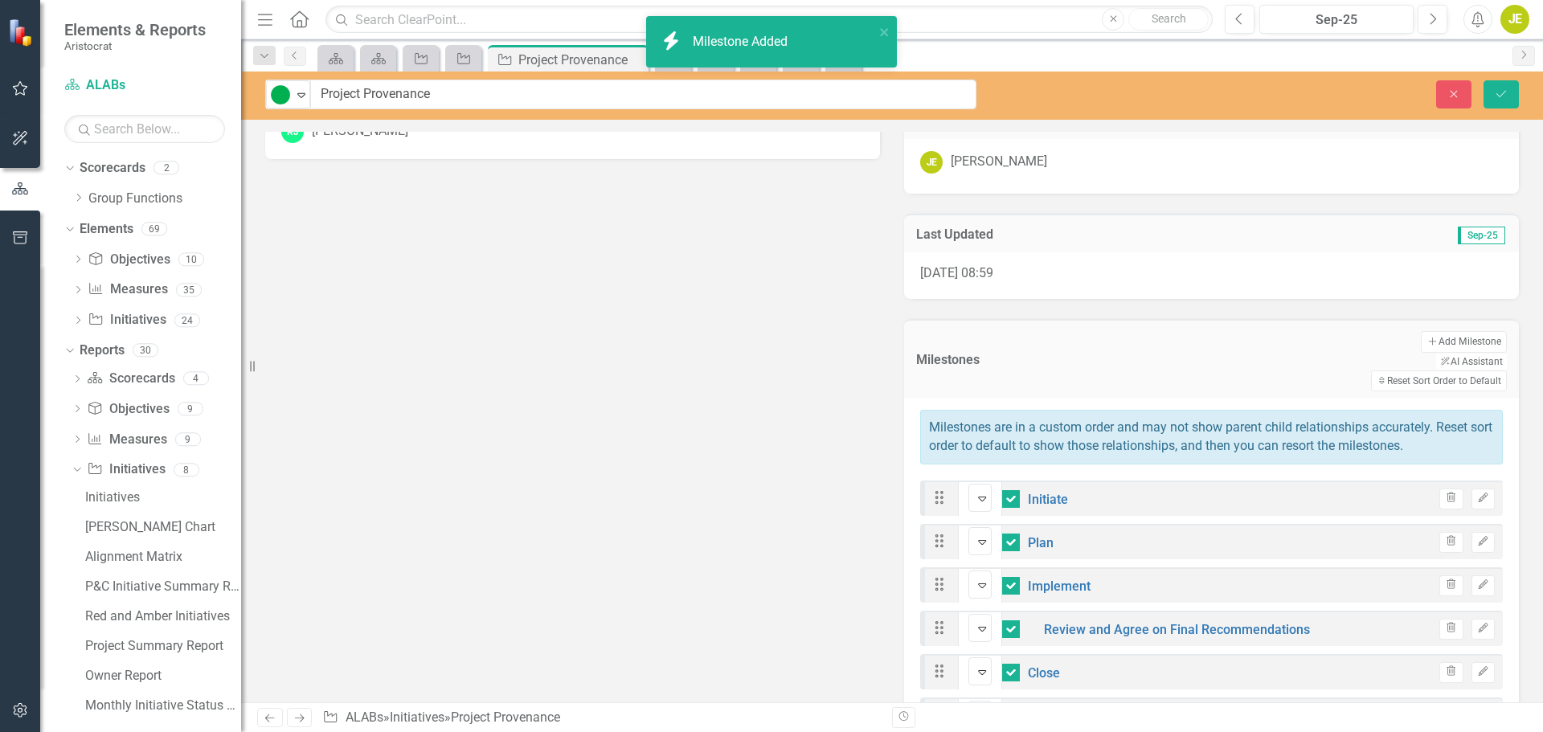
checkbox input "false"
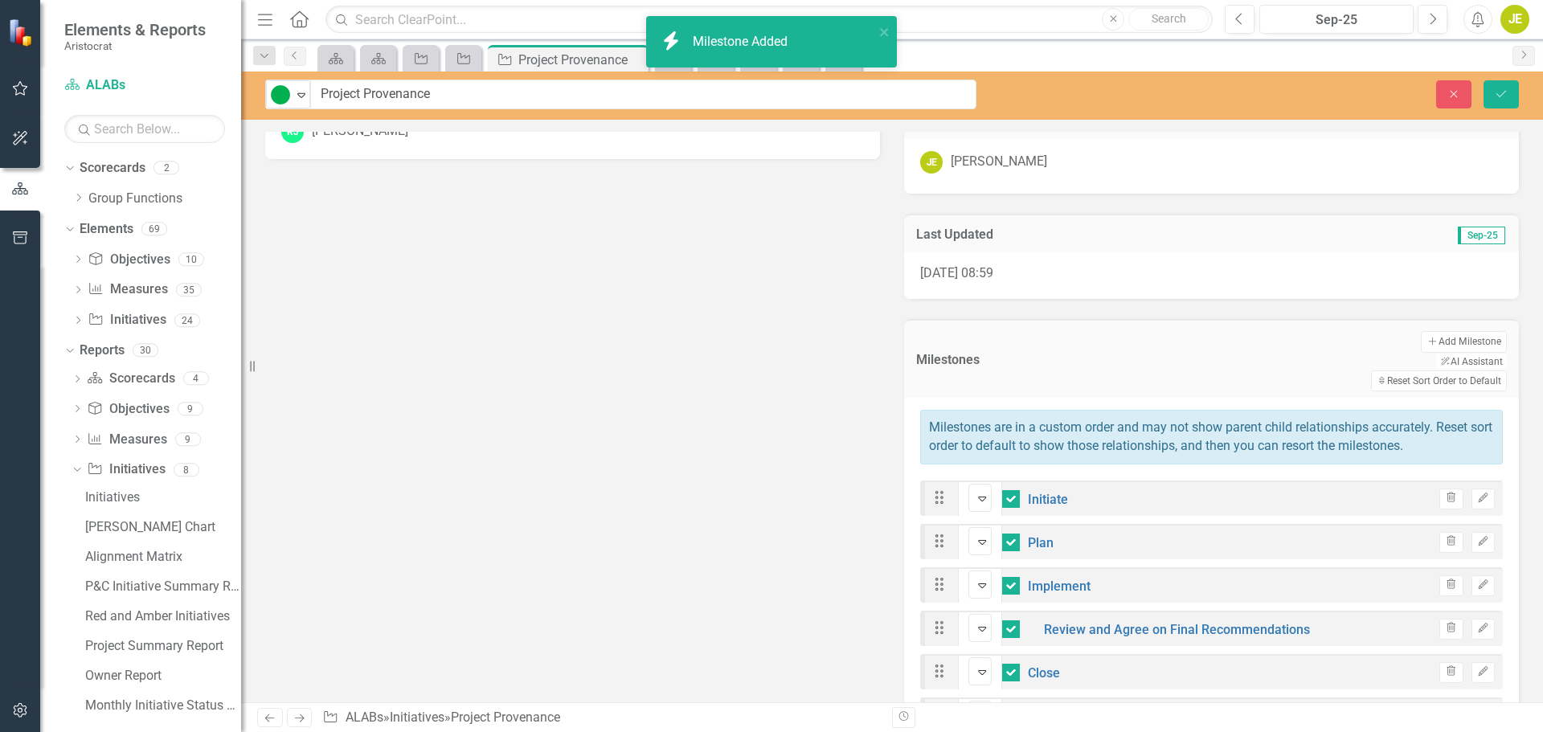
checkbox input "false"
checkbox input "true"
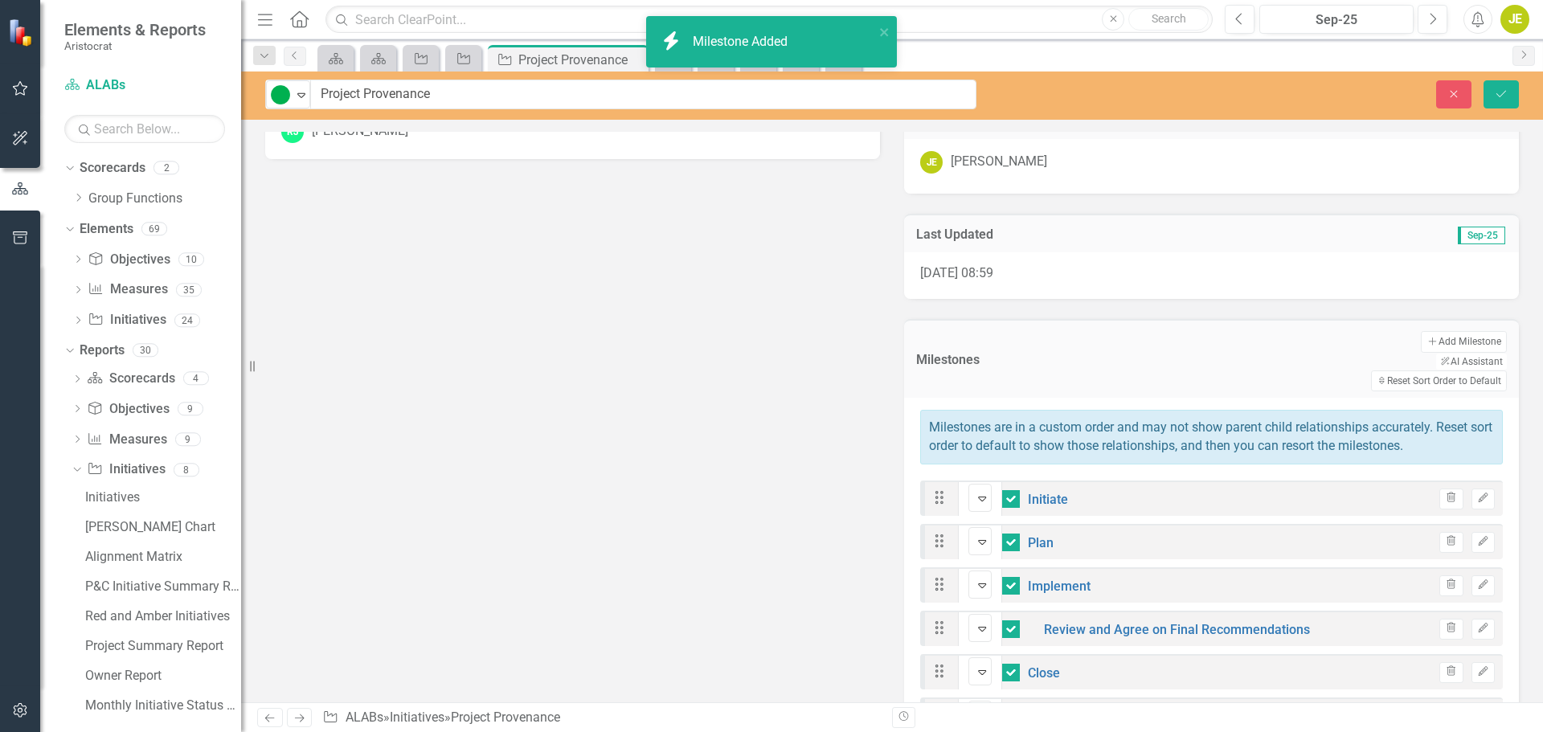
checkbox input "true"
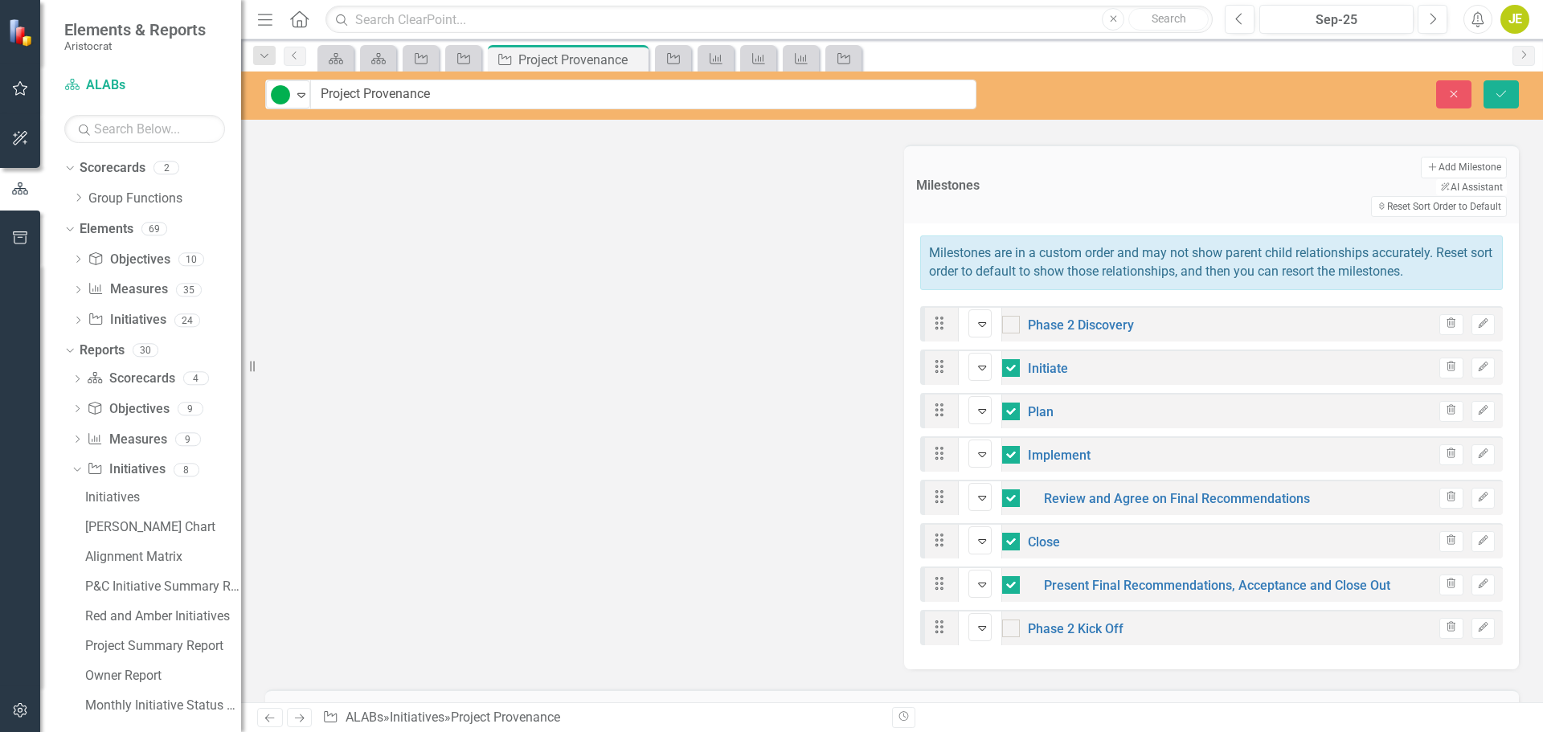
scroll to position [811, 0]
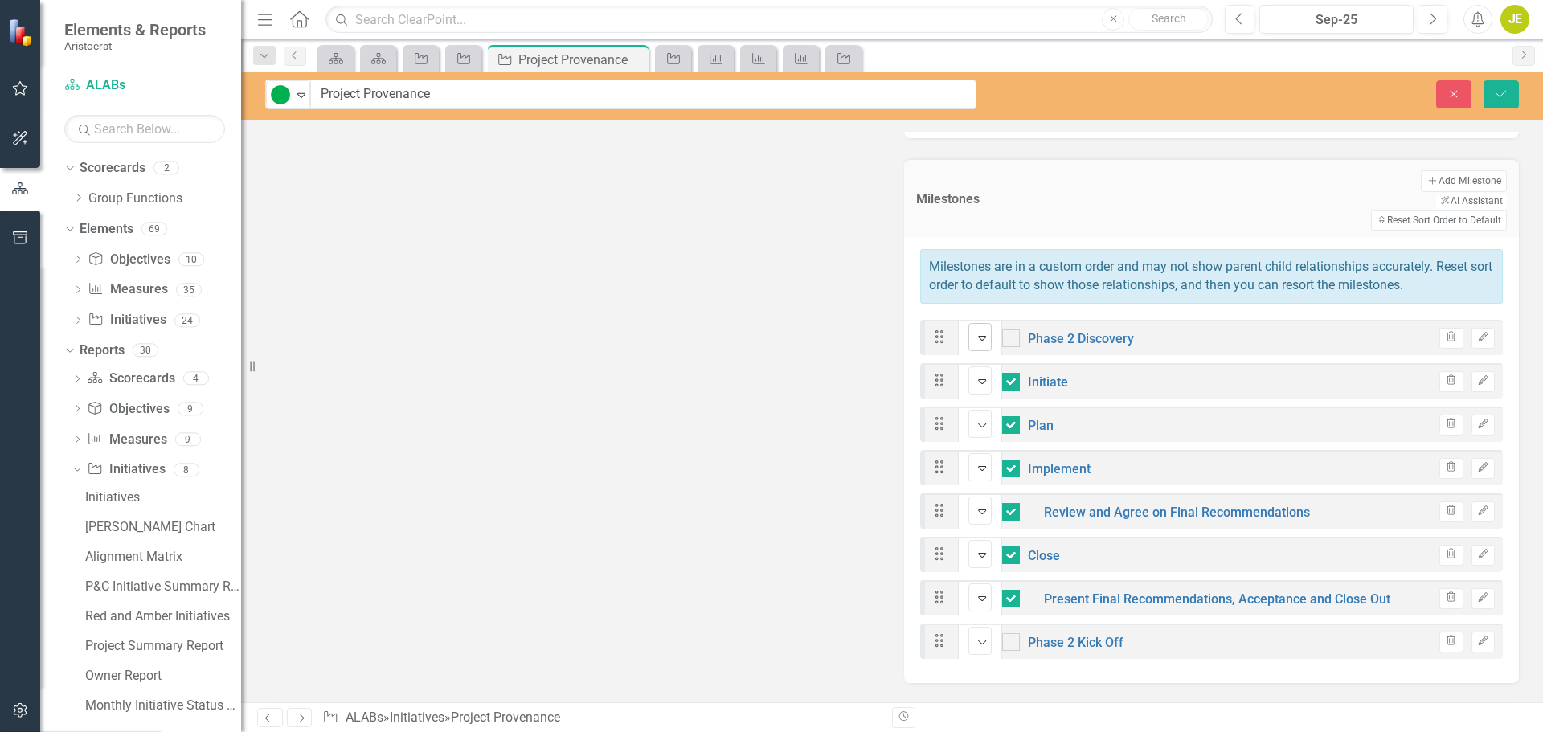
click at [983, 331] on icon "Expand" at bounding box center [982, 337] width 16 height 13
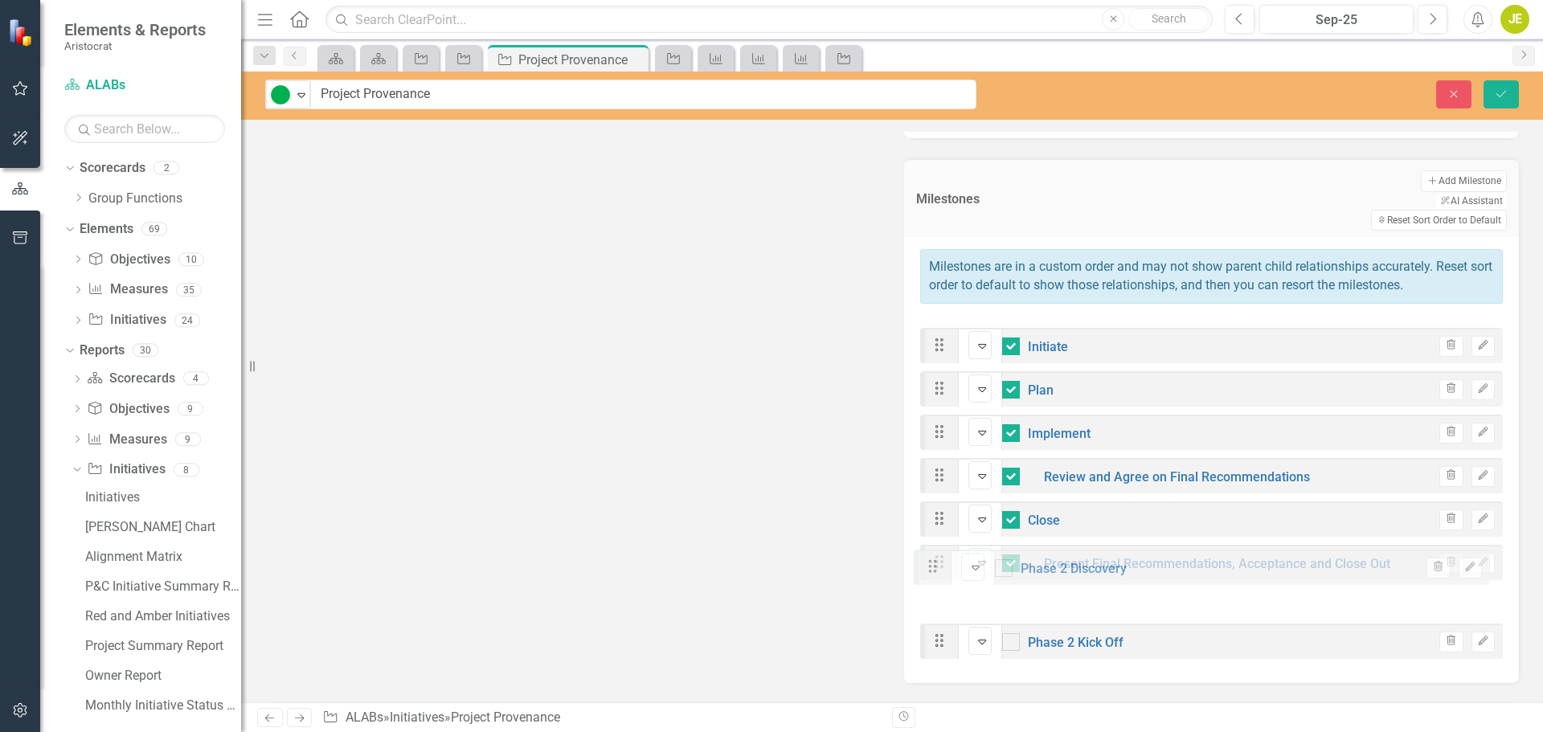
drag, startPoint x: 928, startPoint y: 304, endPoint x: 927, endPoint y: 574, distance: 269.1
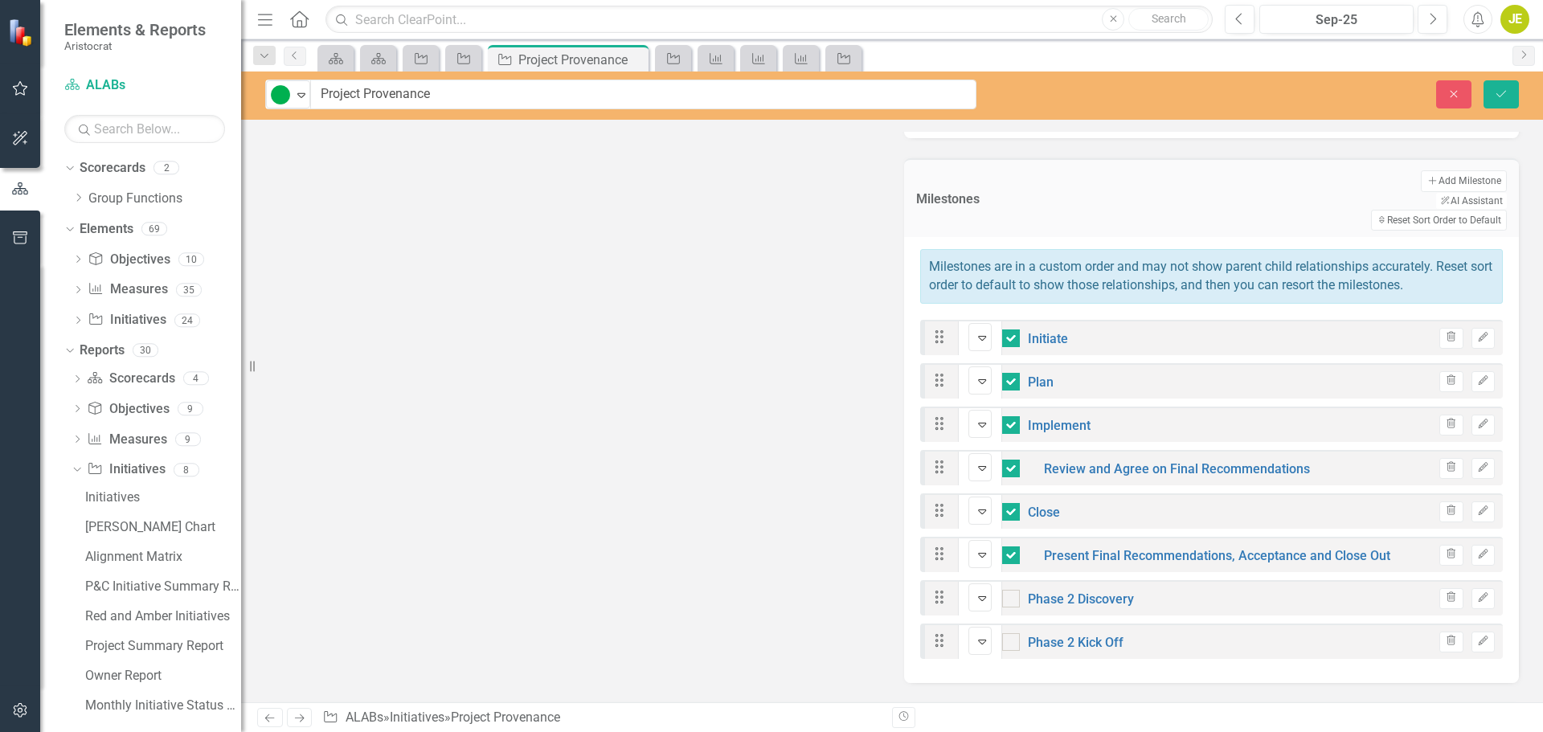
click at [1498, 90] on icon "Save" at bounding box center [1501, 93] width 14 height 11
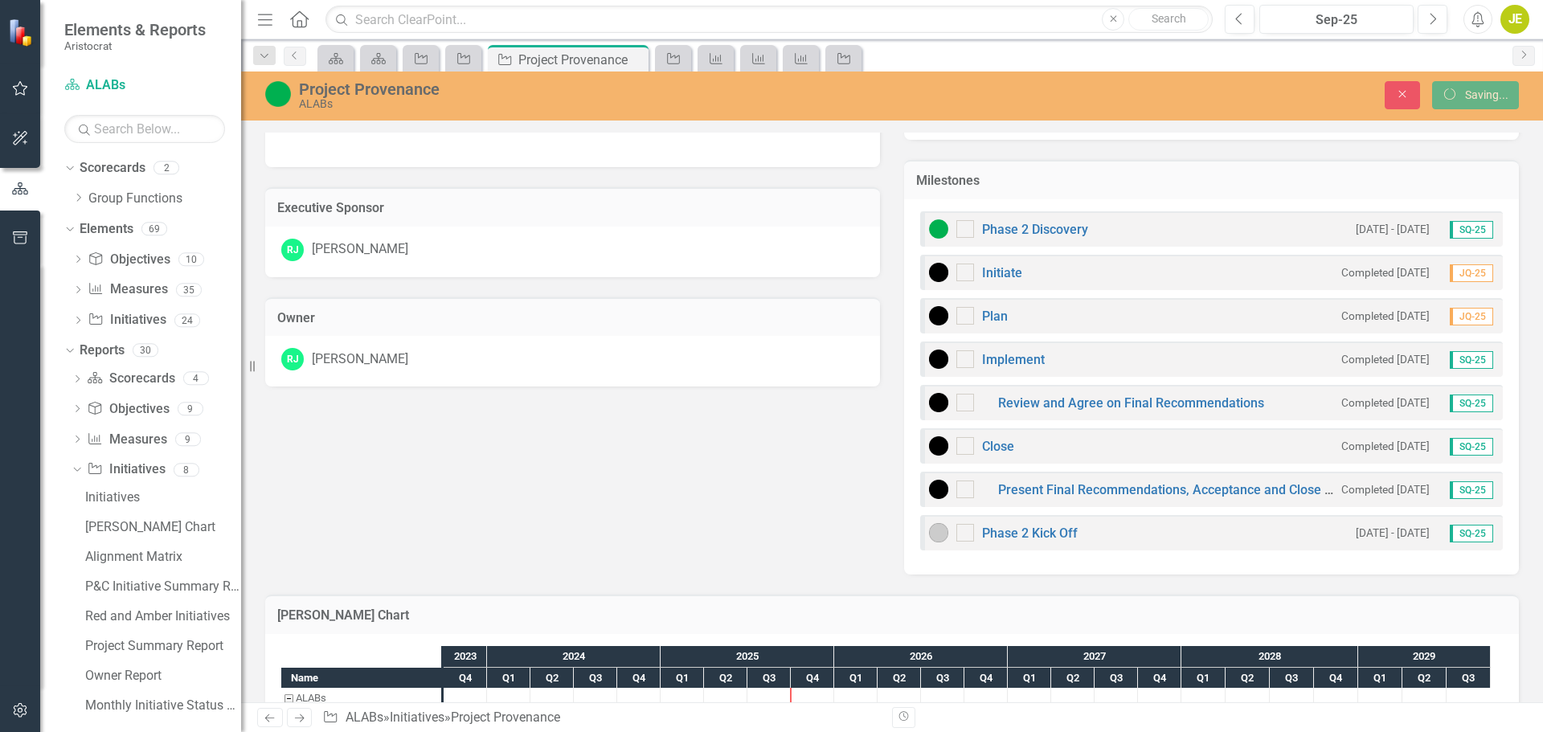
checkbox input "true"
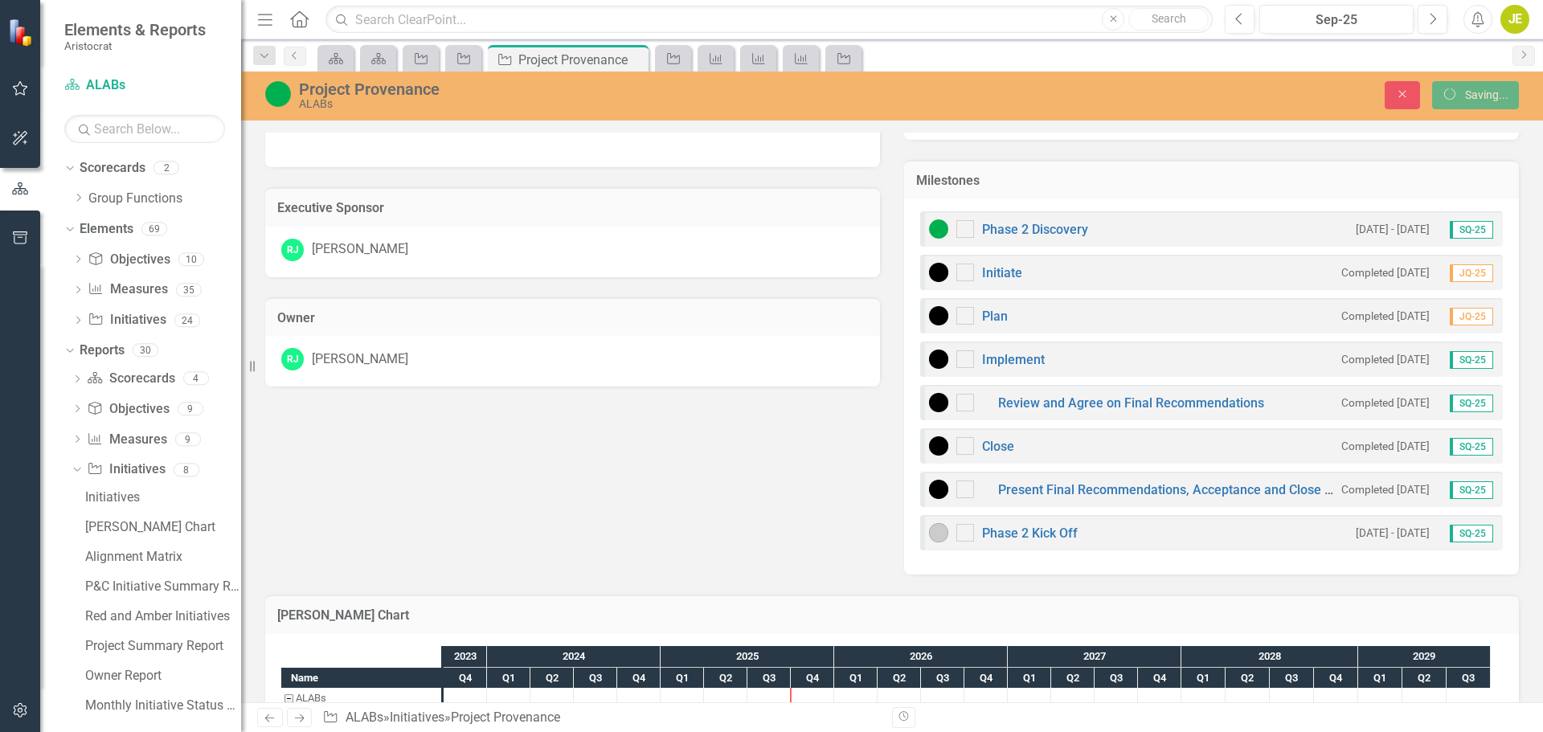
checkbox input "true"
checkbox input "false"
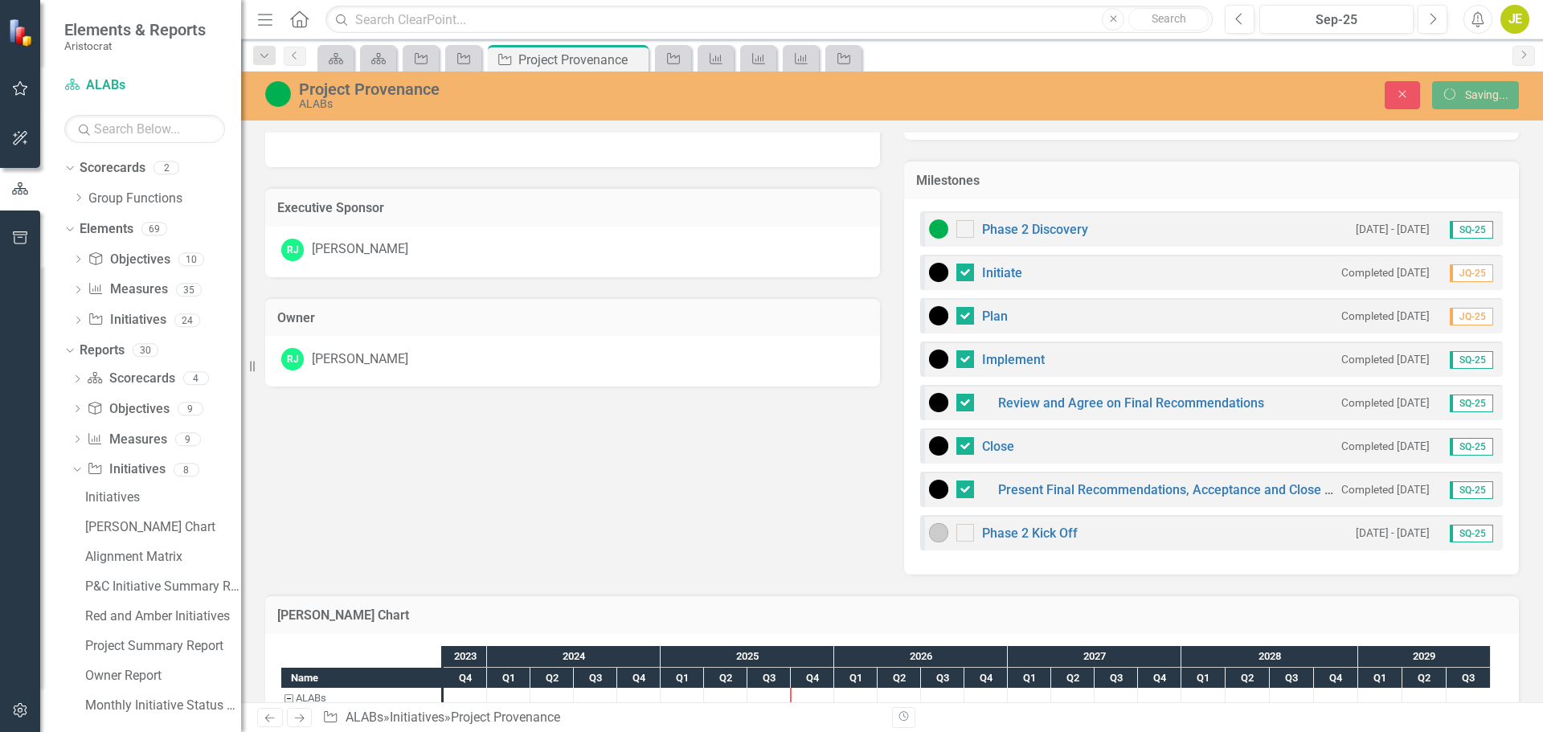
checkbox input "false"
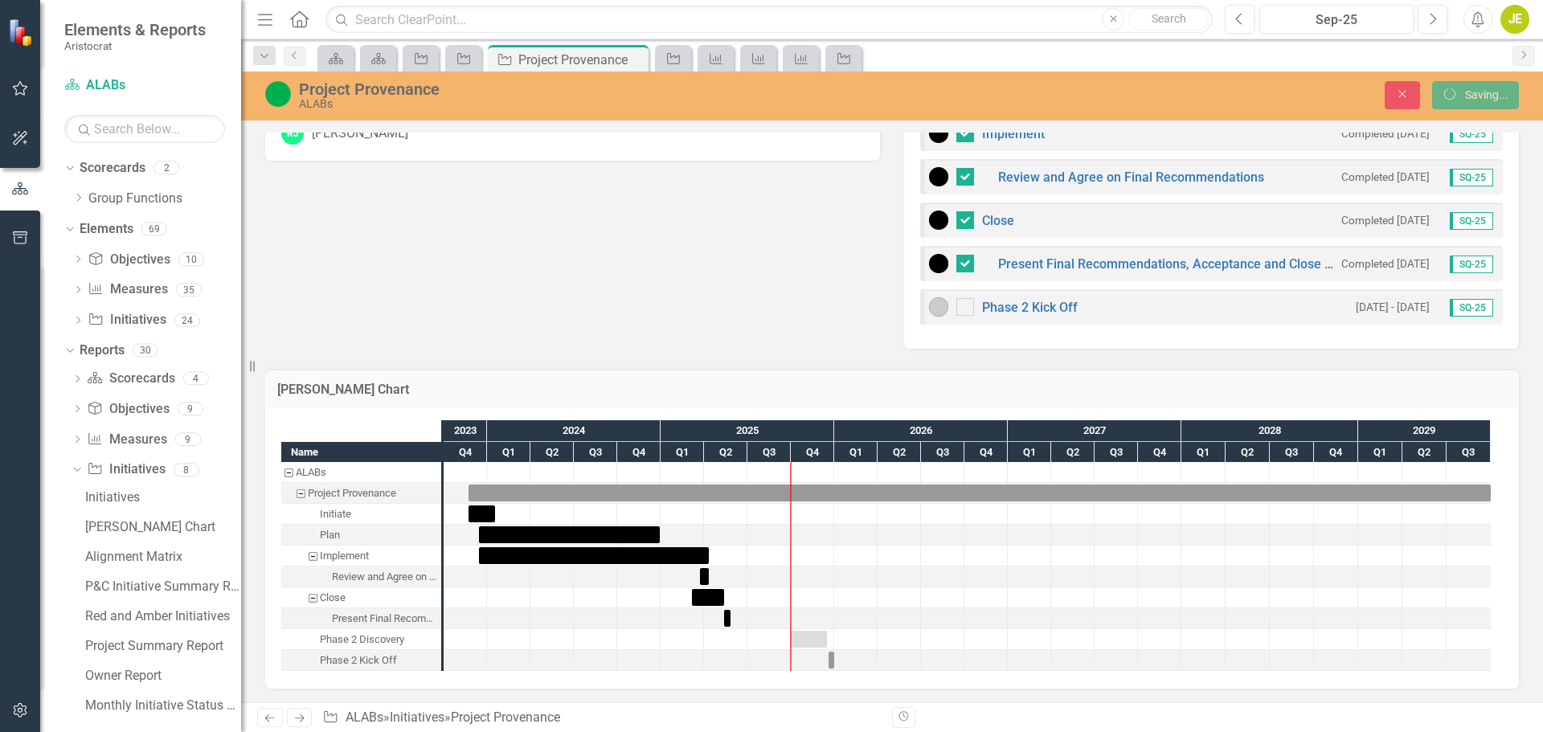
checkbox input "true"
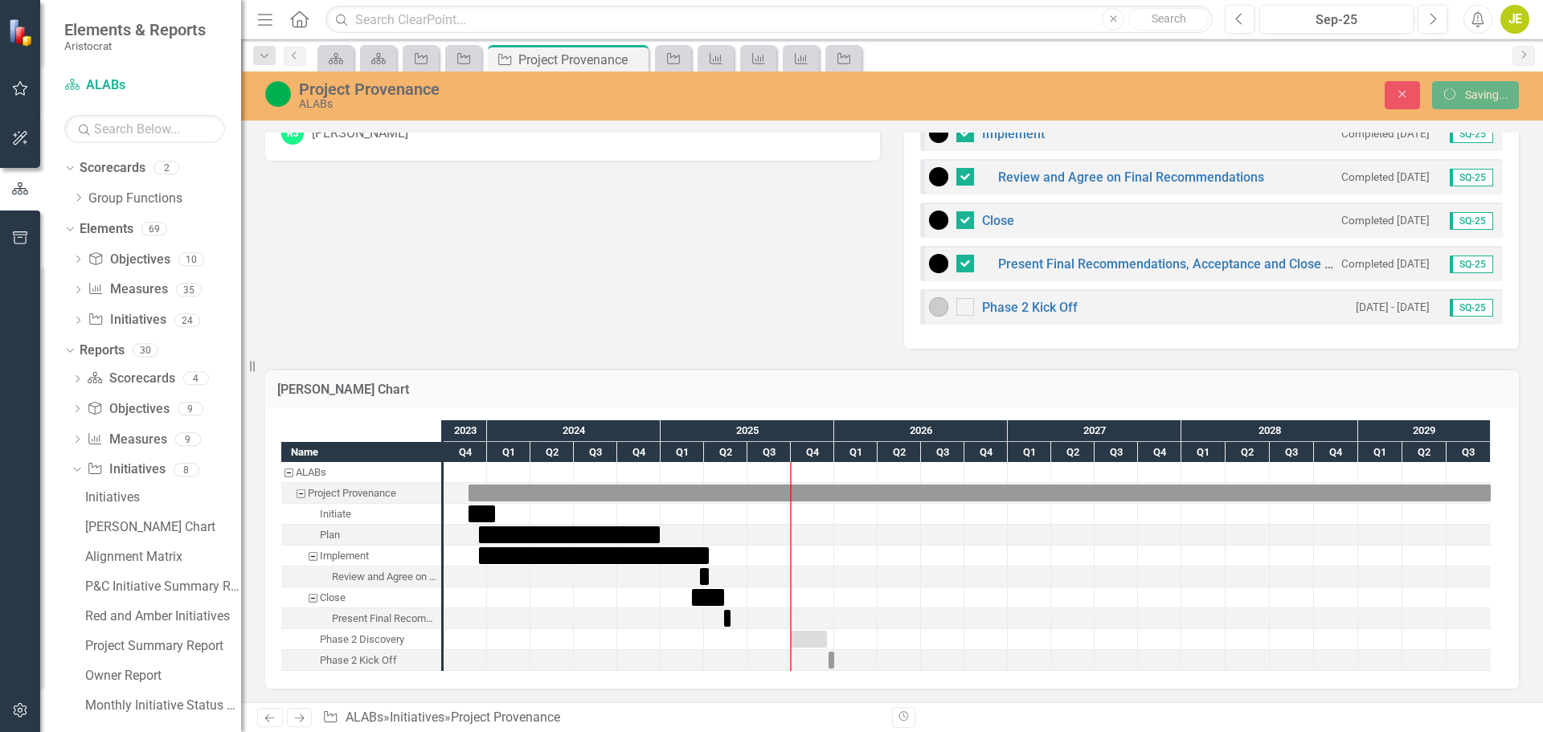
checkbox input "true"
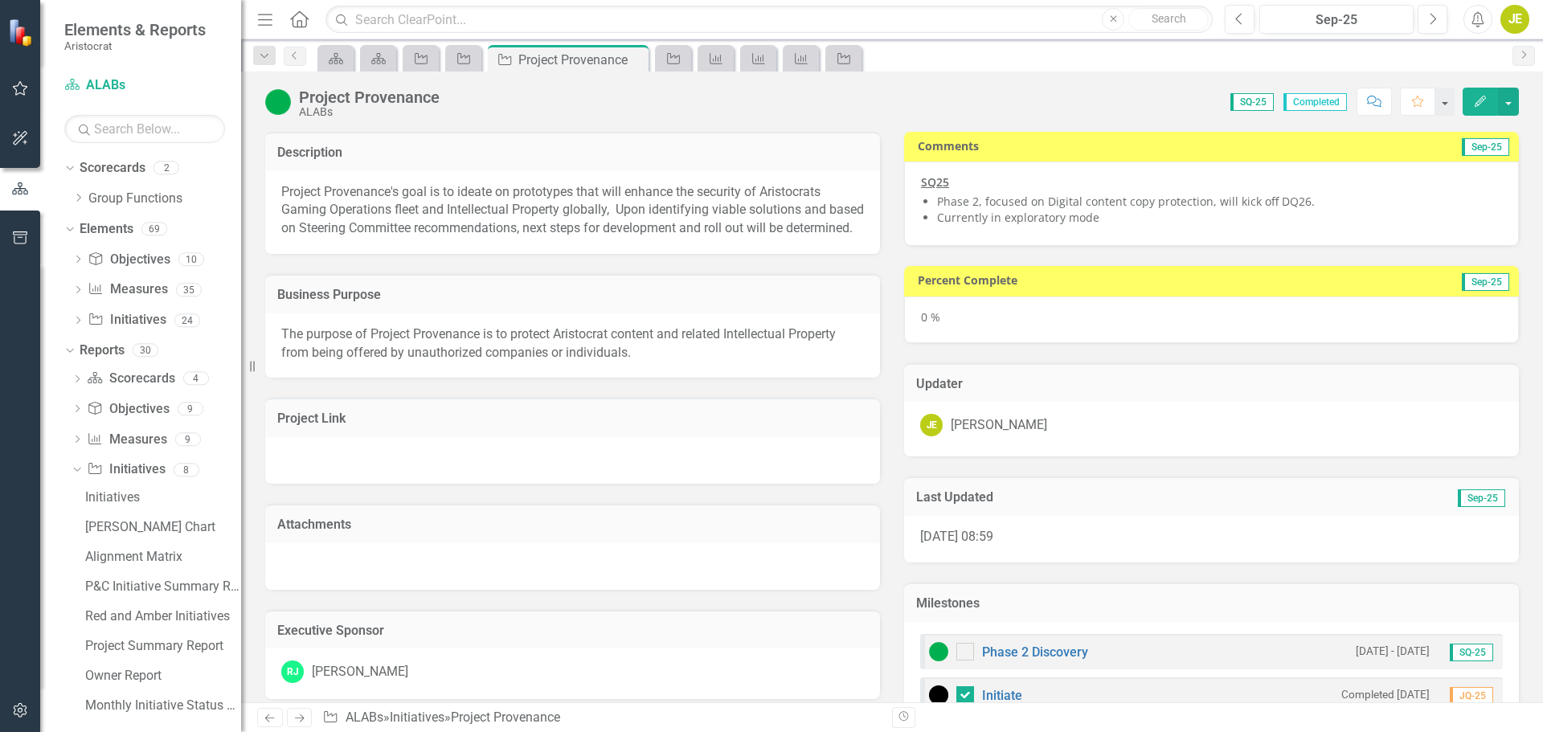
checkbox input "false"
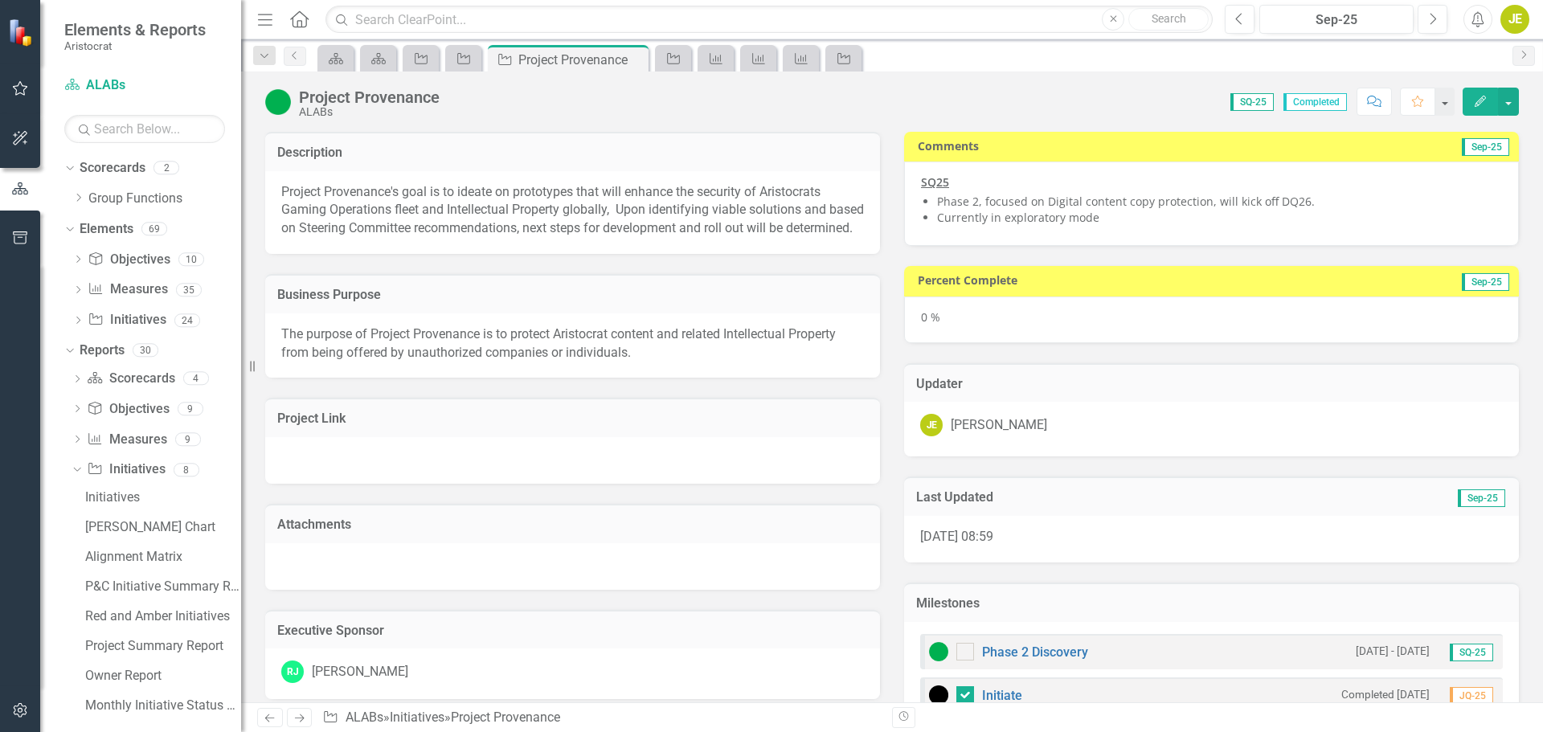
checkbox input "false"
checkbox input "true"
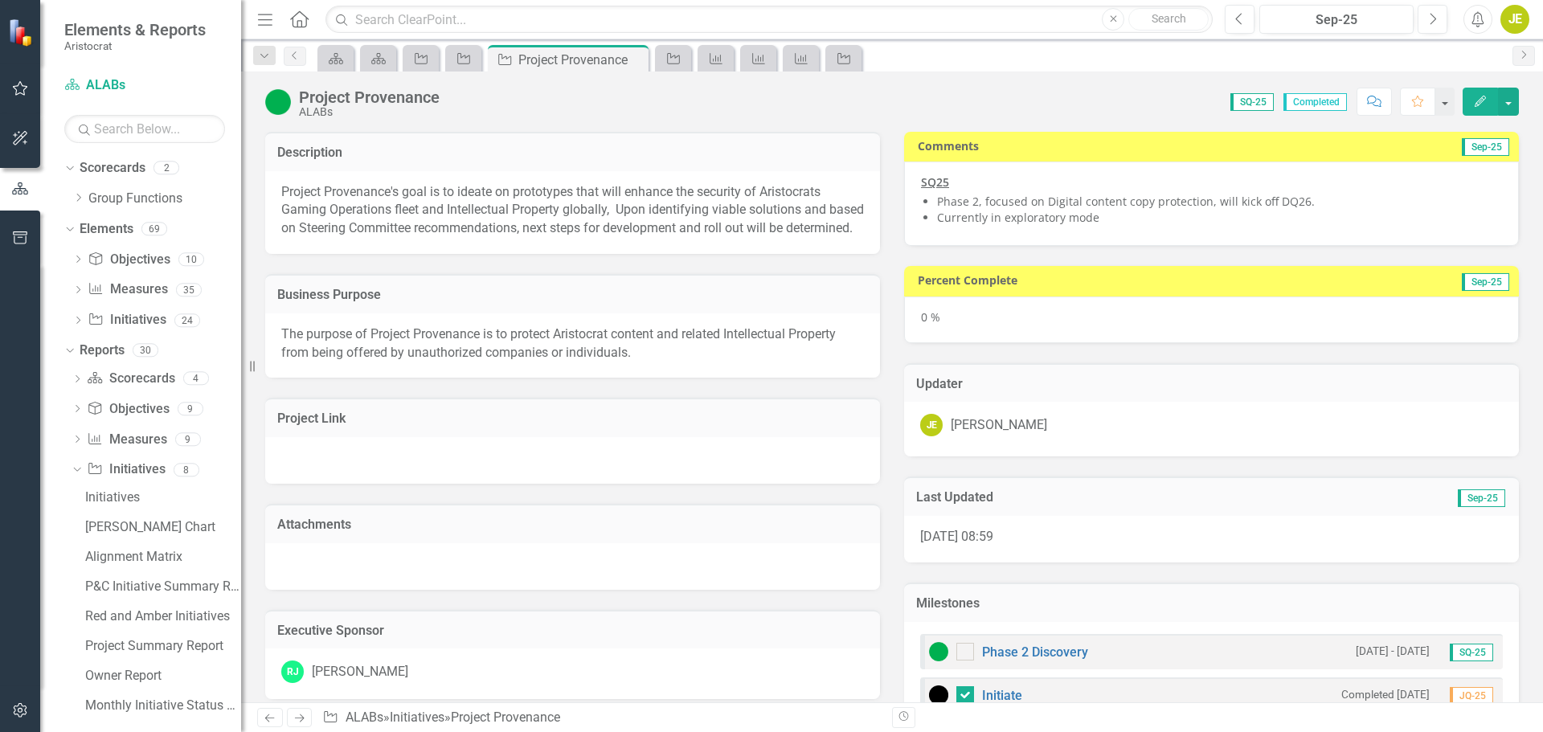
checkbox input "true"
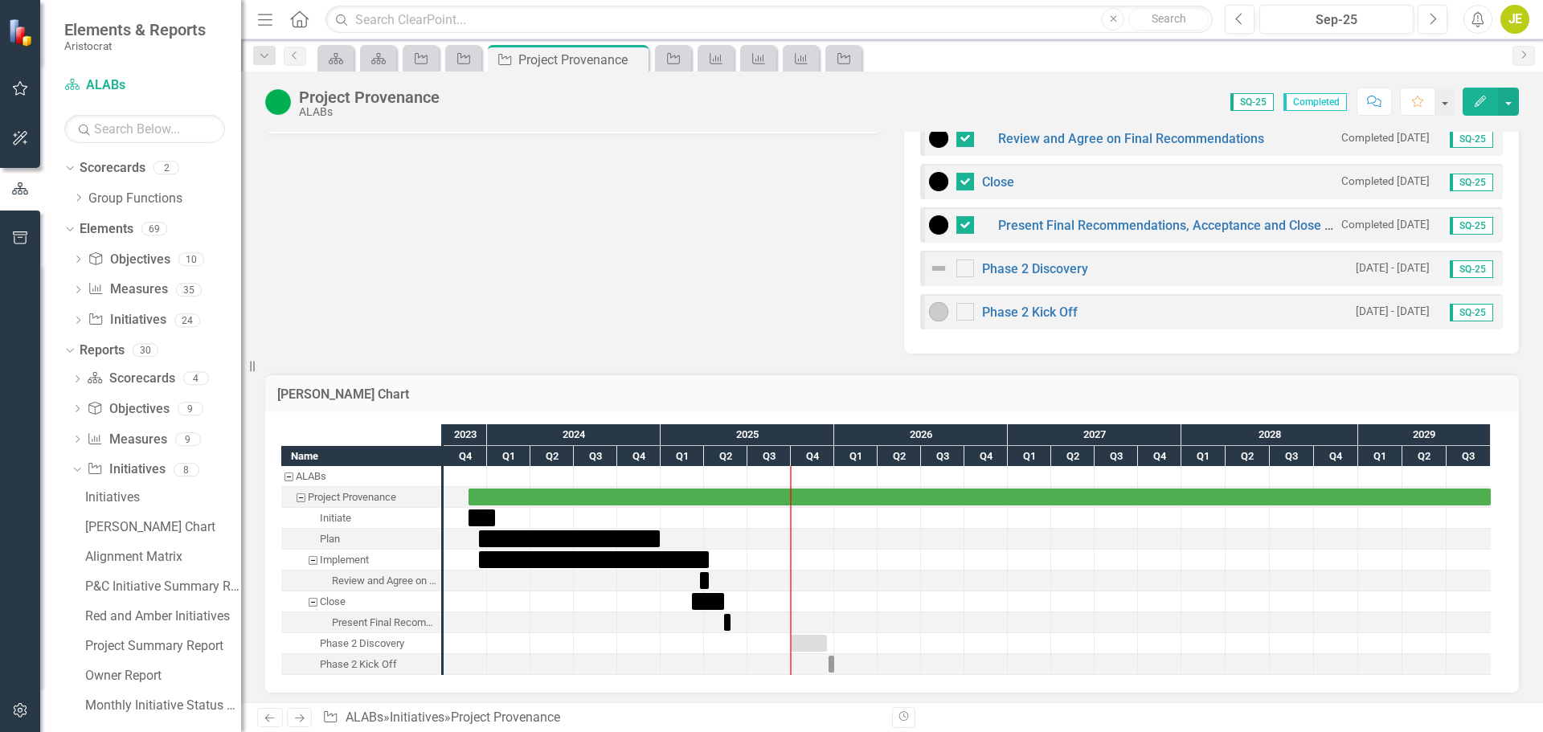
scroll to position [680, 0]
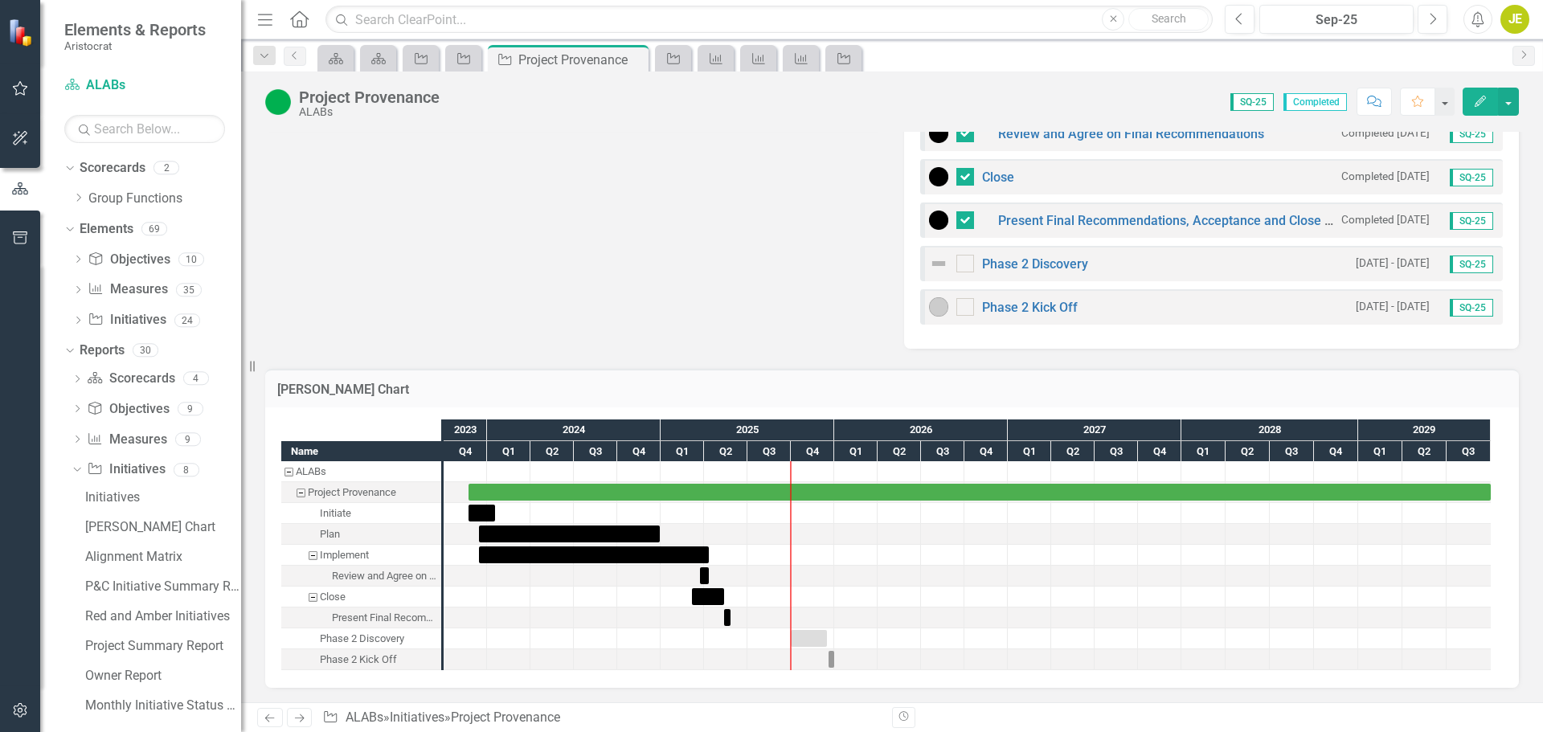
click at [940, 268] on img at bounding box center [938, 263] width 19 height 19
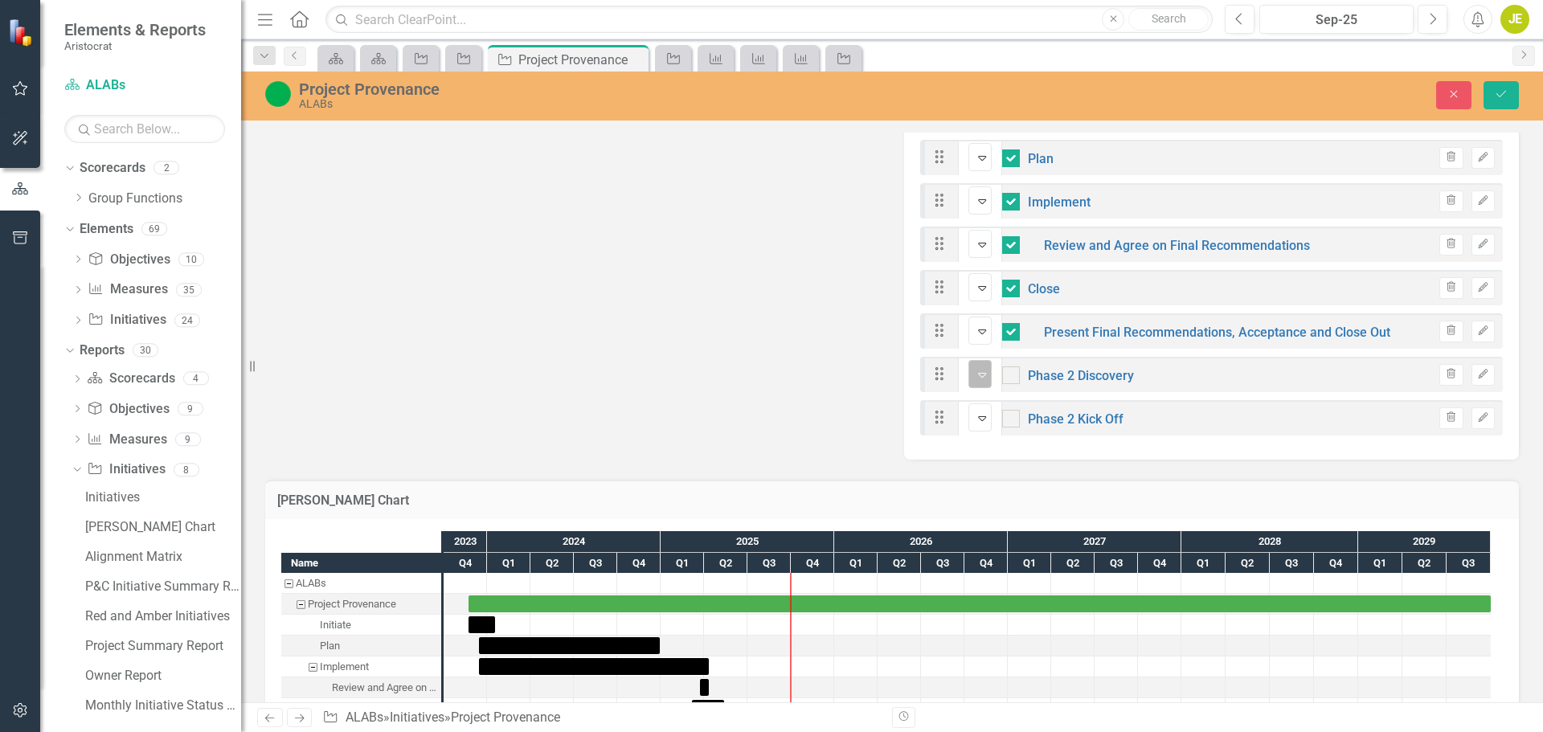
click at [975, 368] on icon "Expand" at bounding box center [982, 374] width 16 height 13
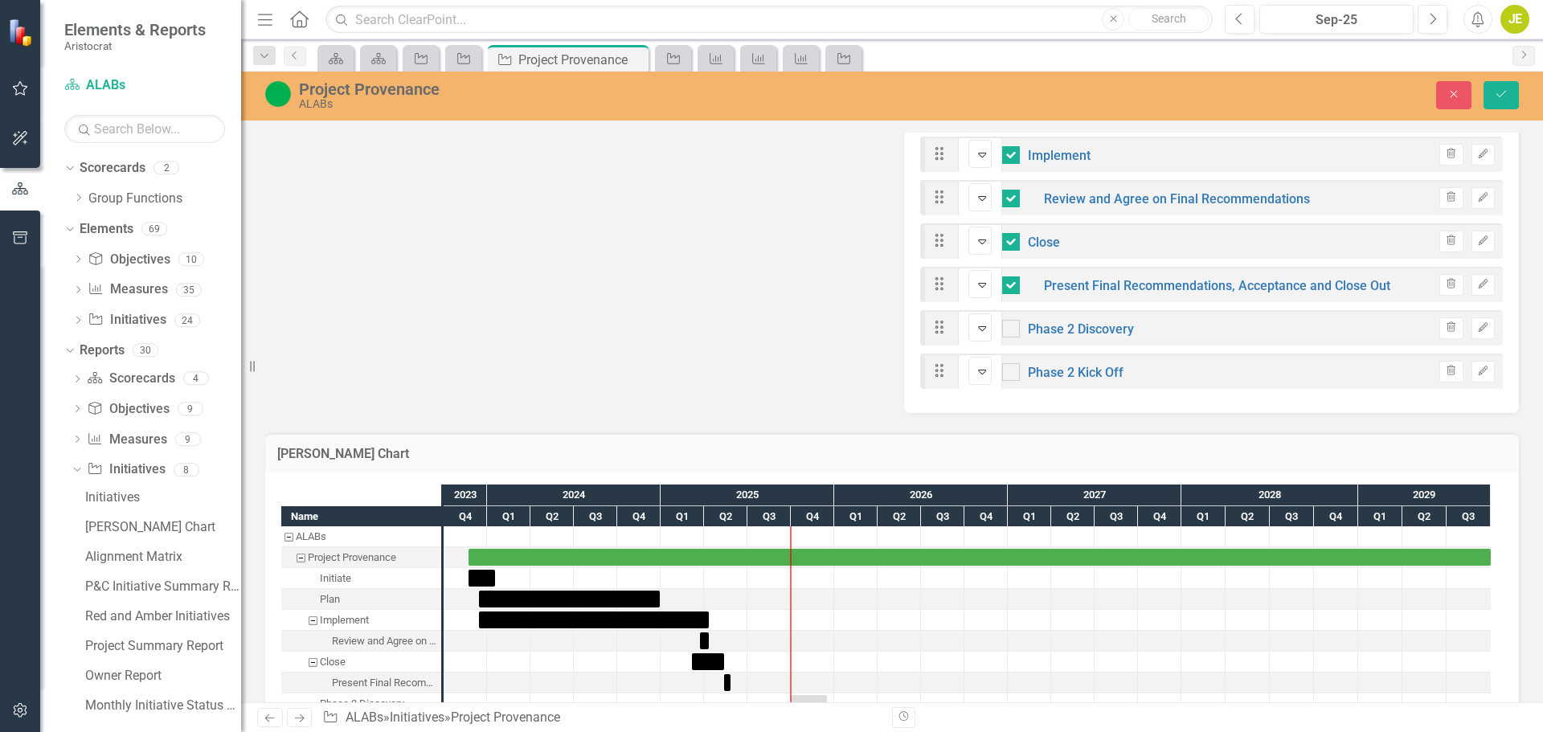
scroll to position [752, 0]
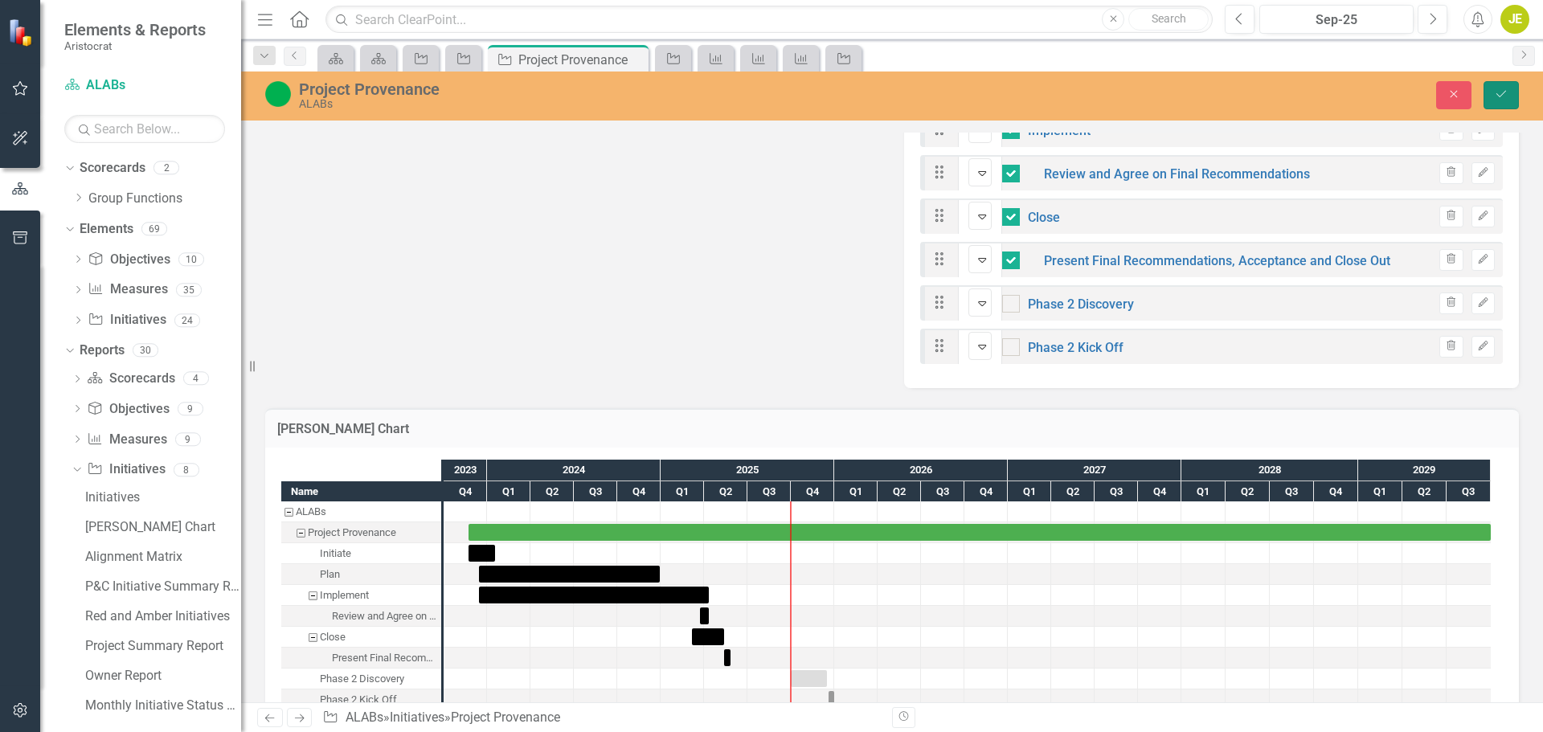
click at [1505, 90] on icon "Save" at bounding box center [1501, 93] width 14 height 11
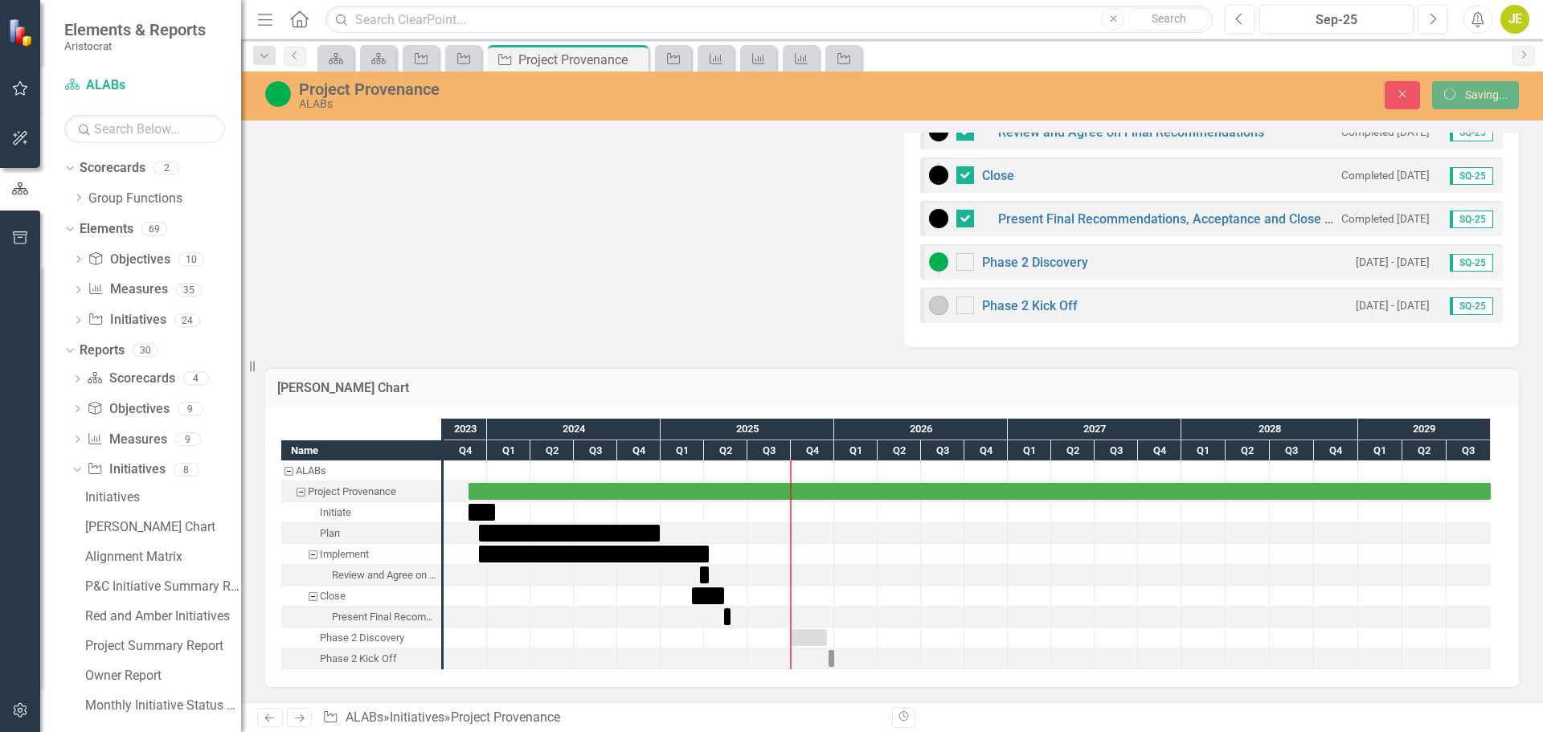
scroll to position [681, 0]
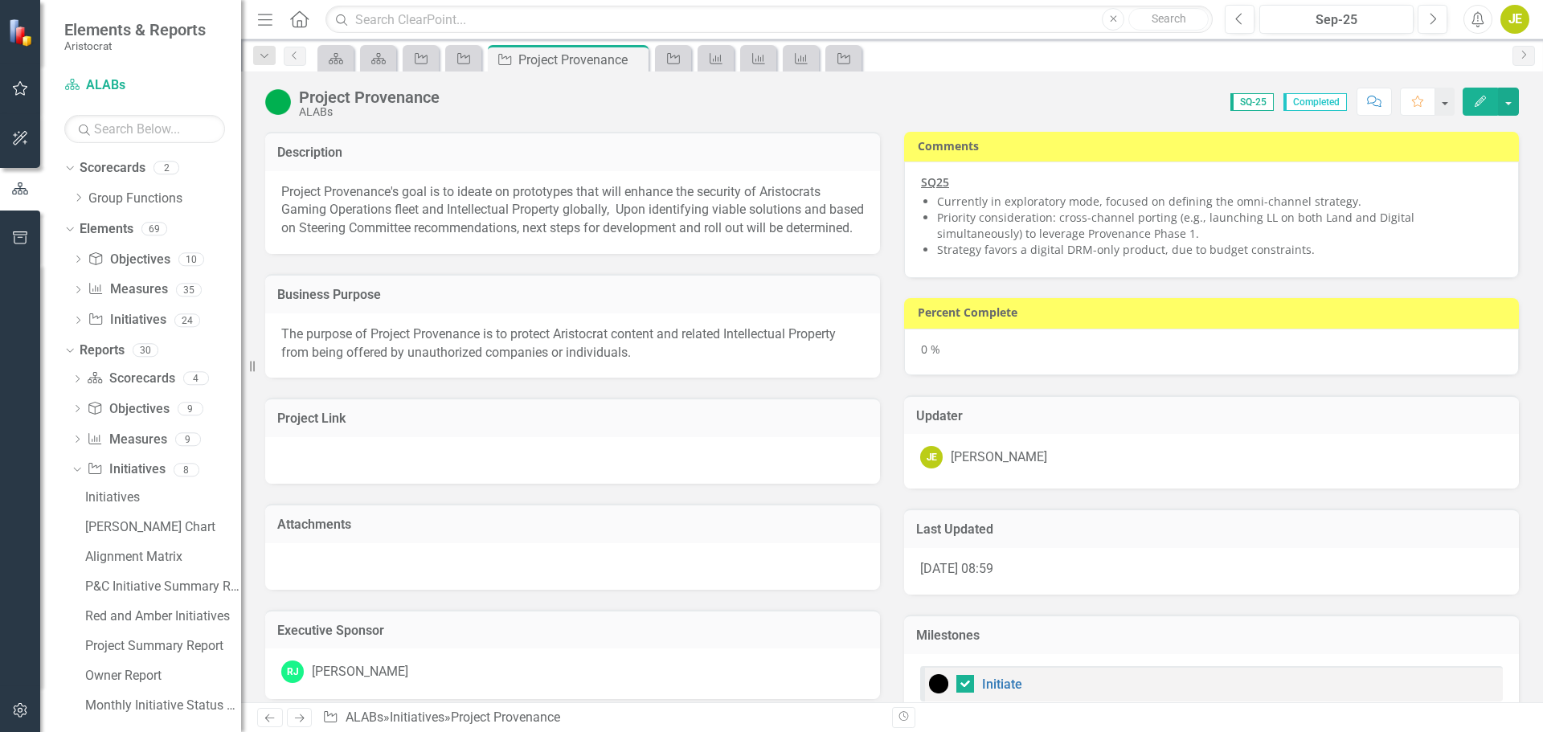
checkbox input "false"
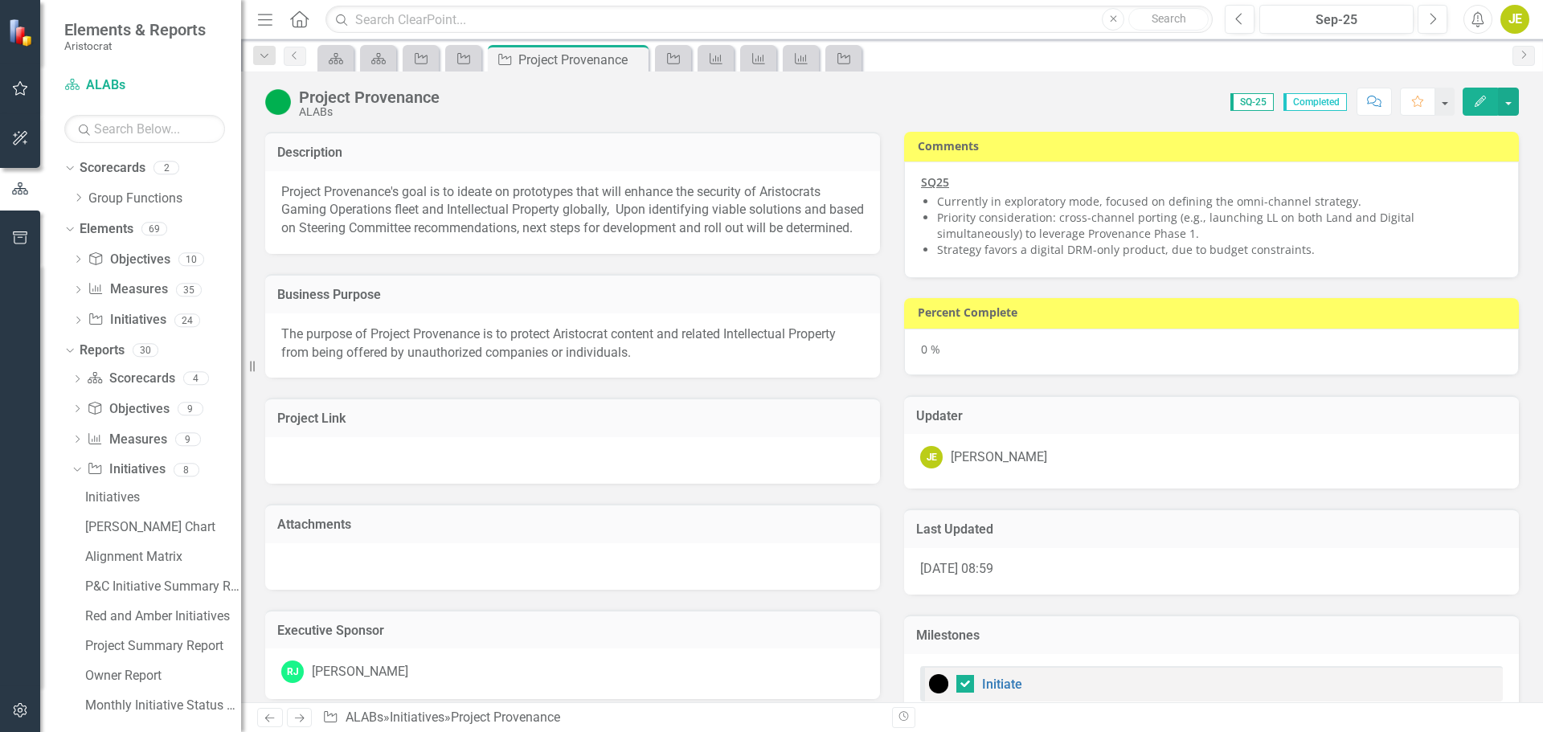
checkbox input "false"
checkbox input "true"
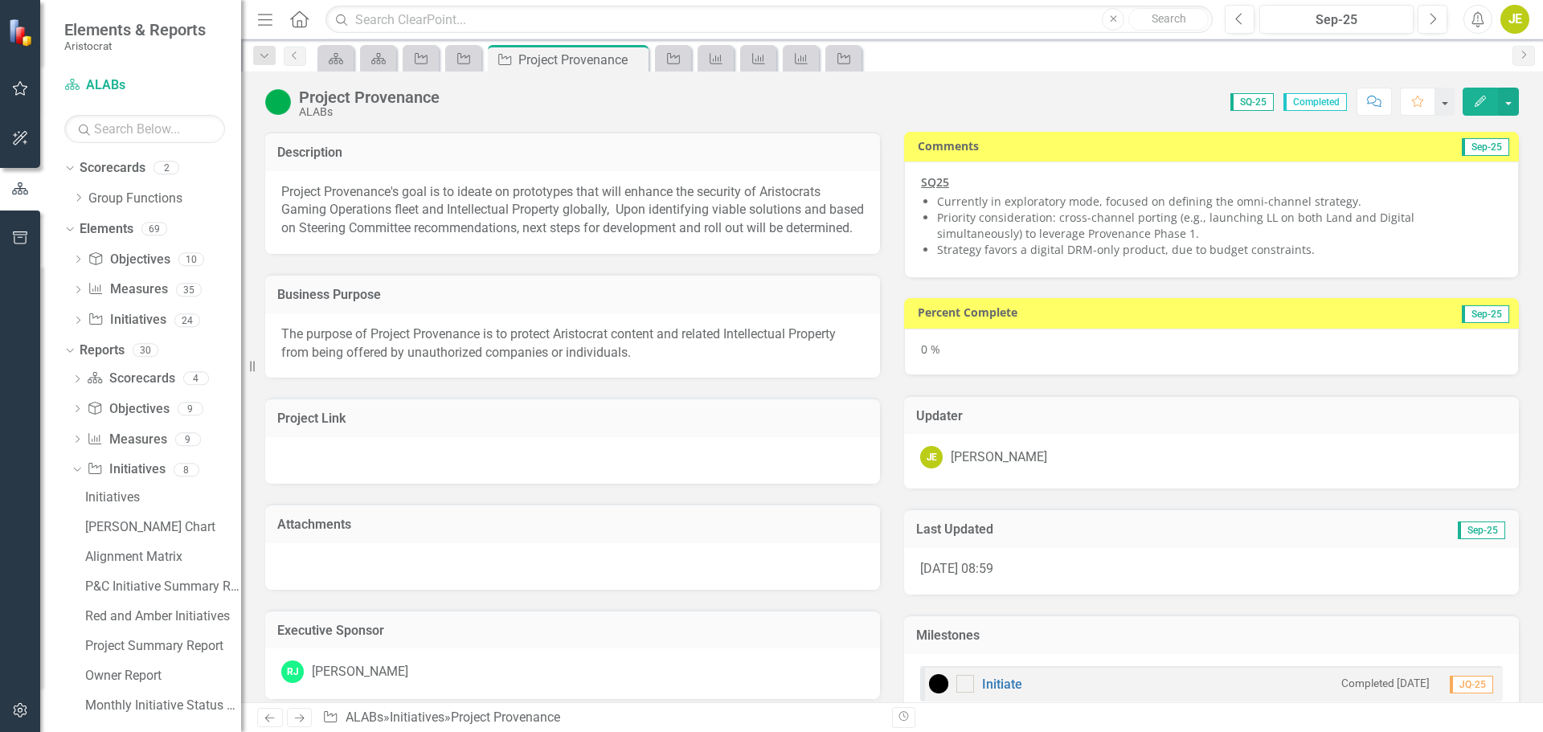
checkbox input "true"
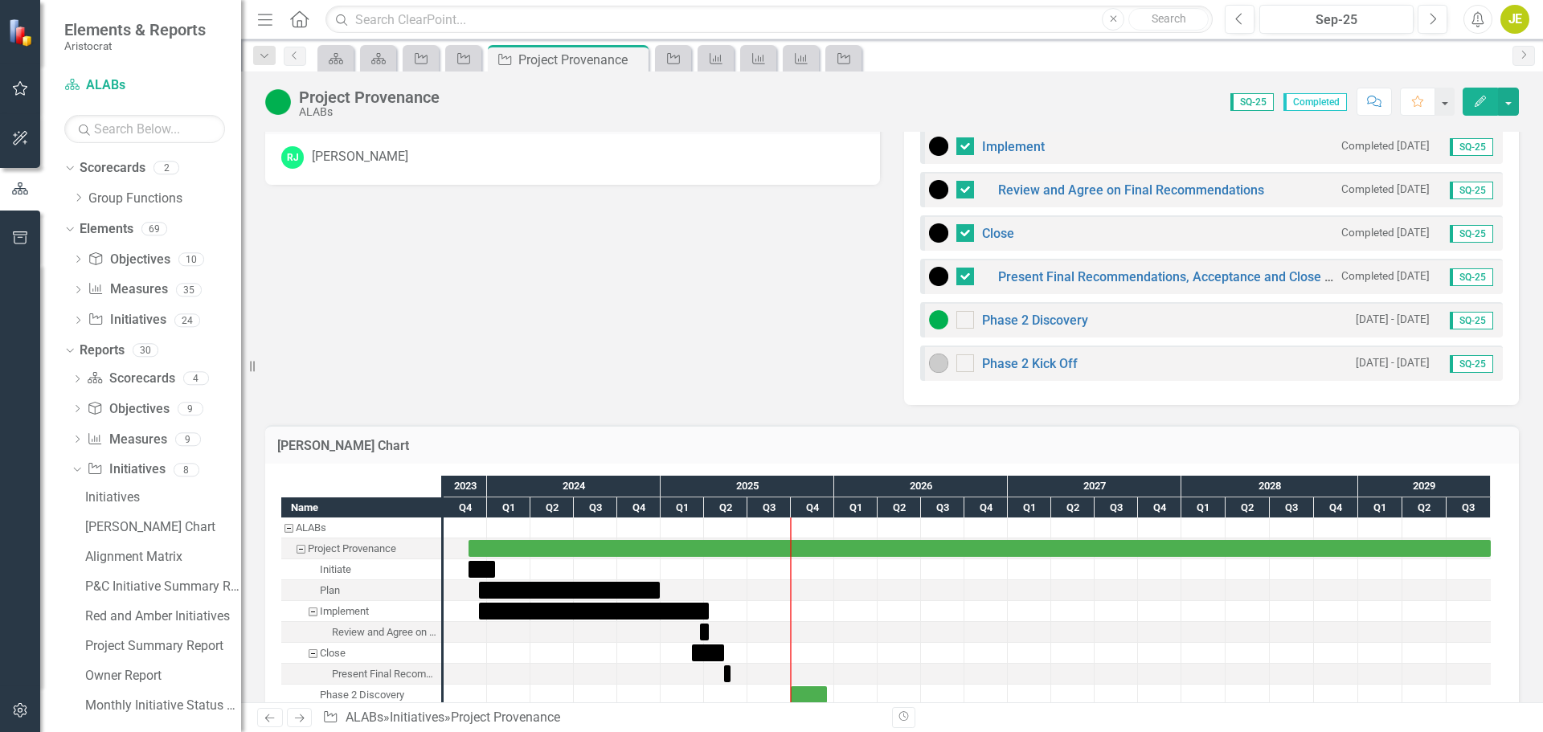
scroll to position [643, 0]
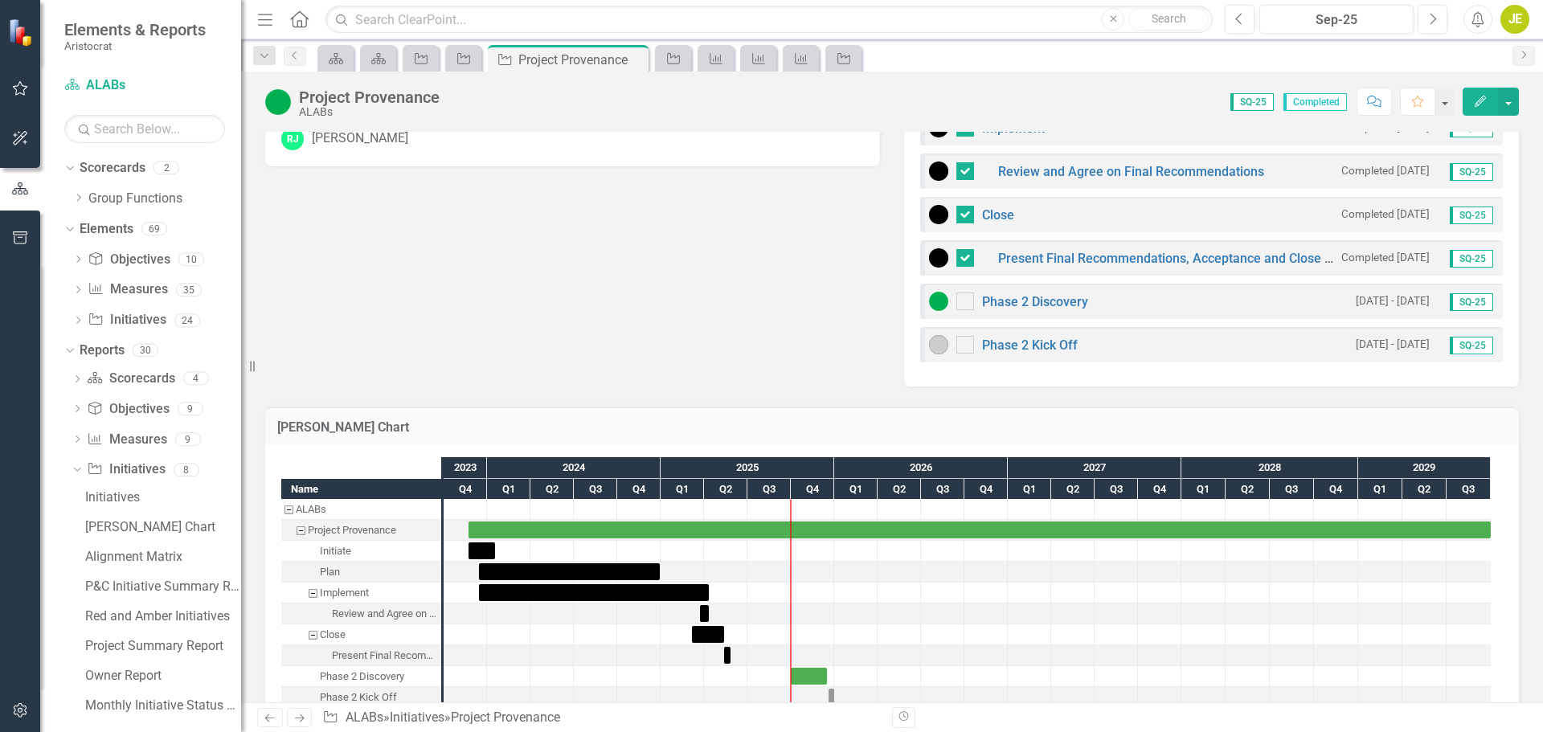
click at [1399, 305] on small "1/10/25 - 16/12/25" at bounding box center [1392, 300] width 74 height 15
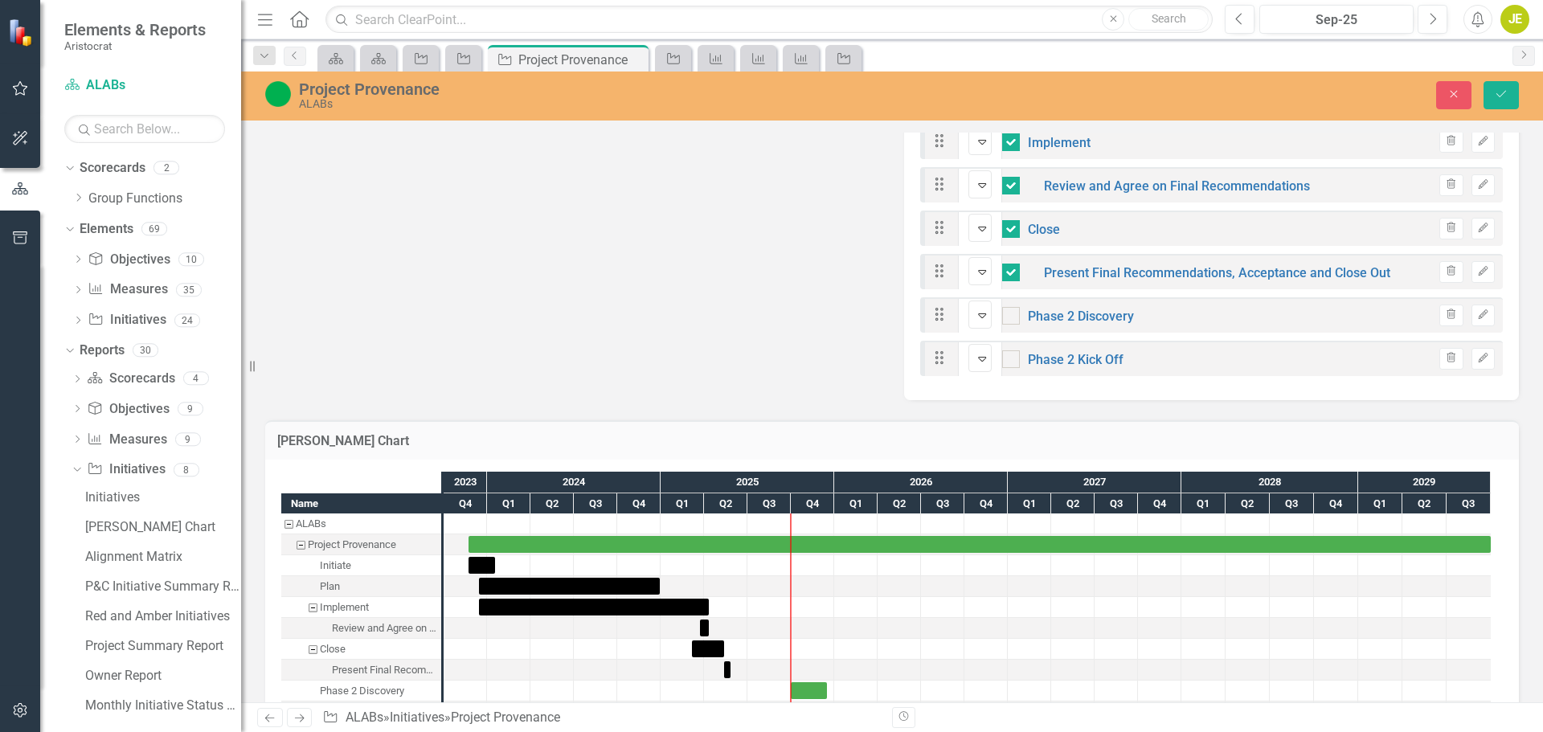
scroll to position [752, 0]
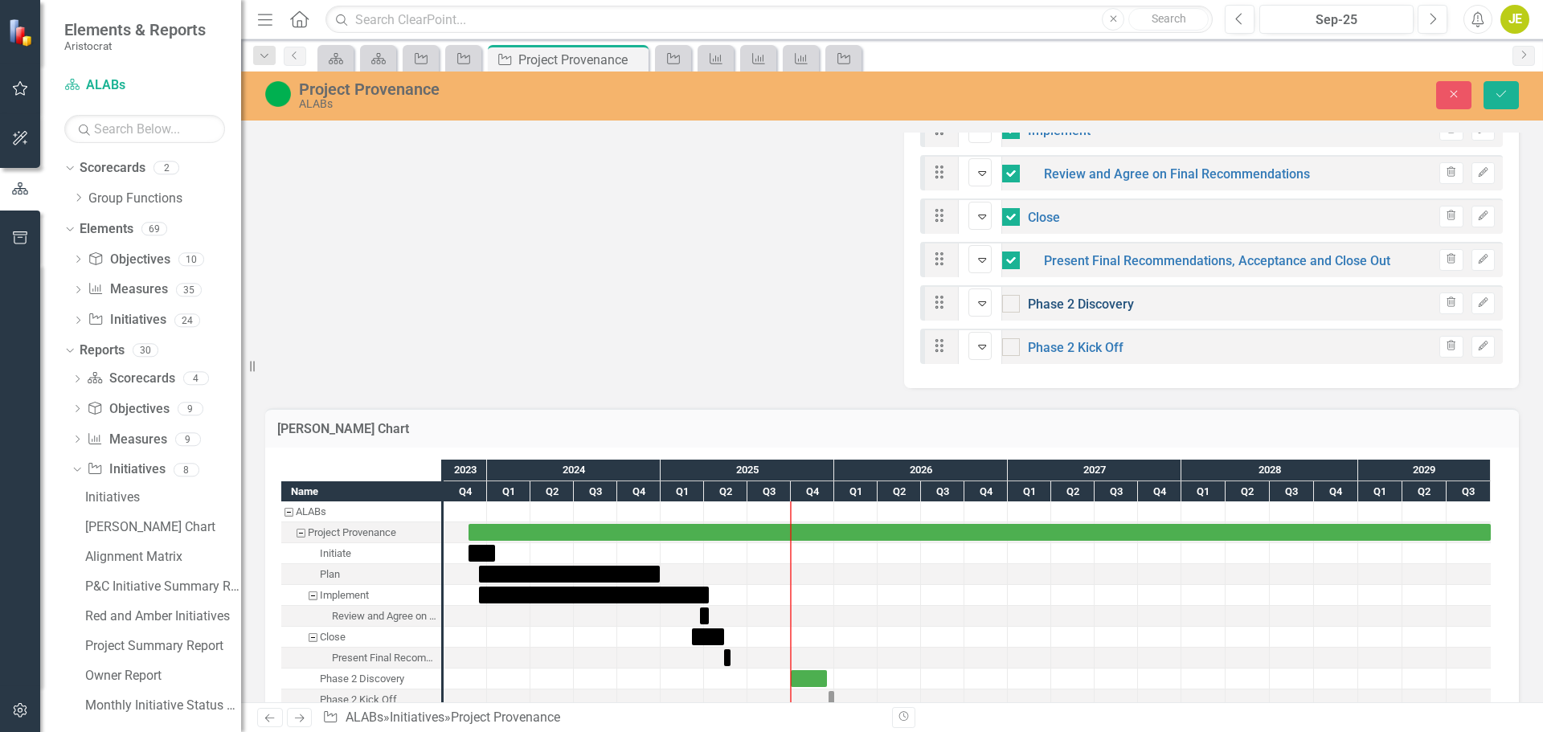
click at [1077, 296] on link "Phase 2 Discovery" at bounding box center [1081, 303] width 106 height 15
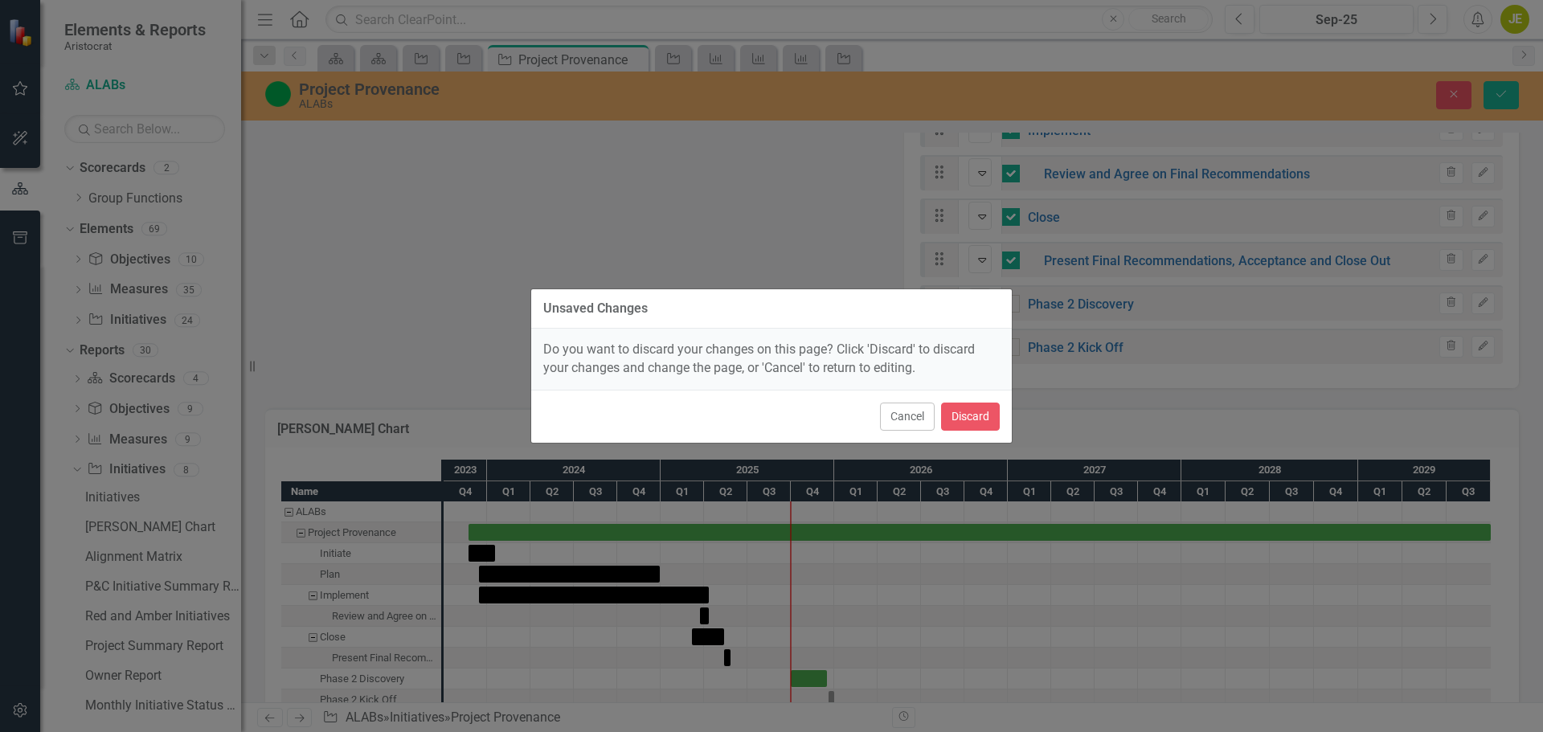
click at [615, 226] on div "Unsaved Changes Do you want to discard your changes on this page? Click 'Discar…" at bounding box center [771, 366] width 482 height 732
click at [908, 424] on button "Cancel" at bounding box center [907, 417] width 55 height 28
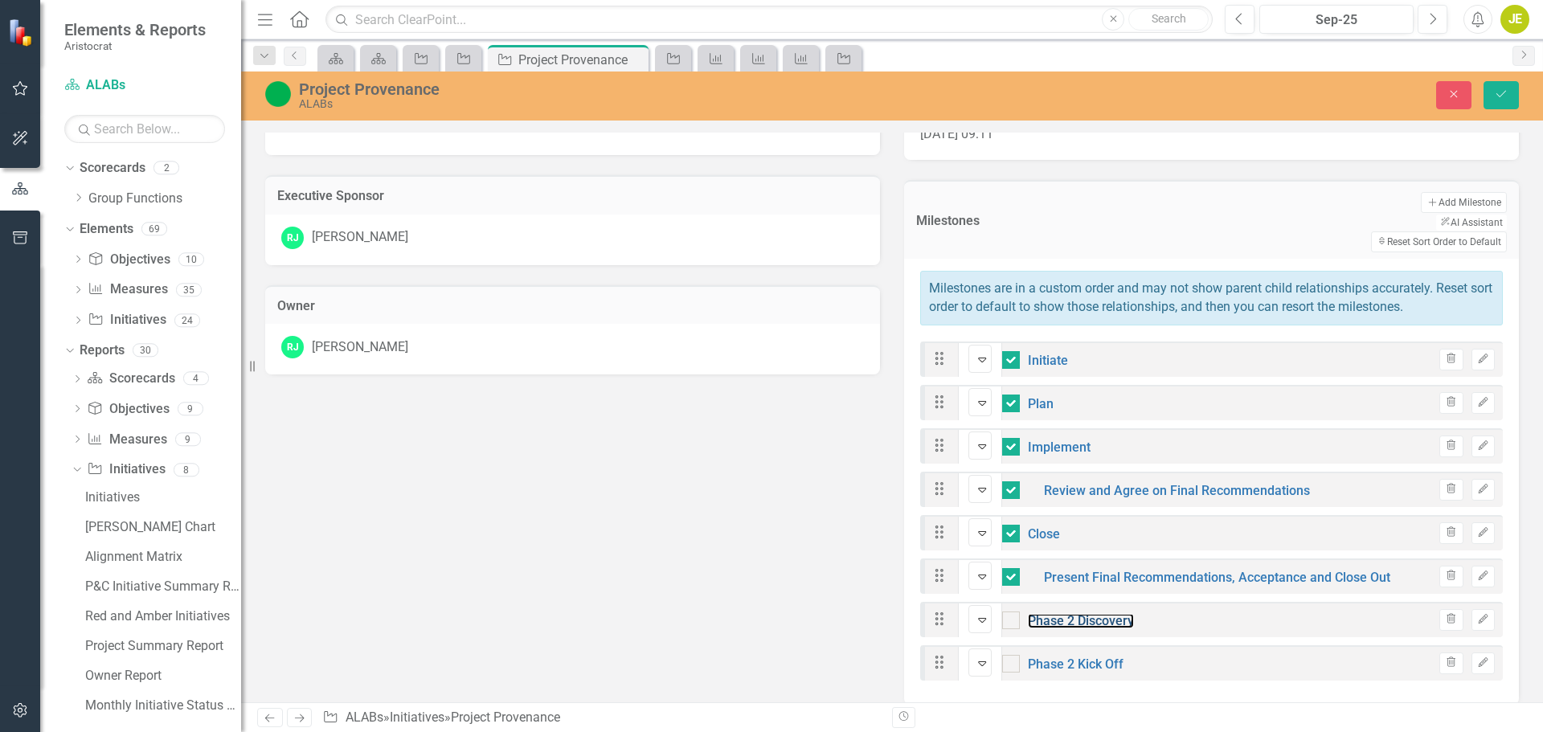
scroll to position [511, 0]
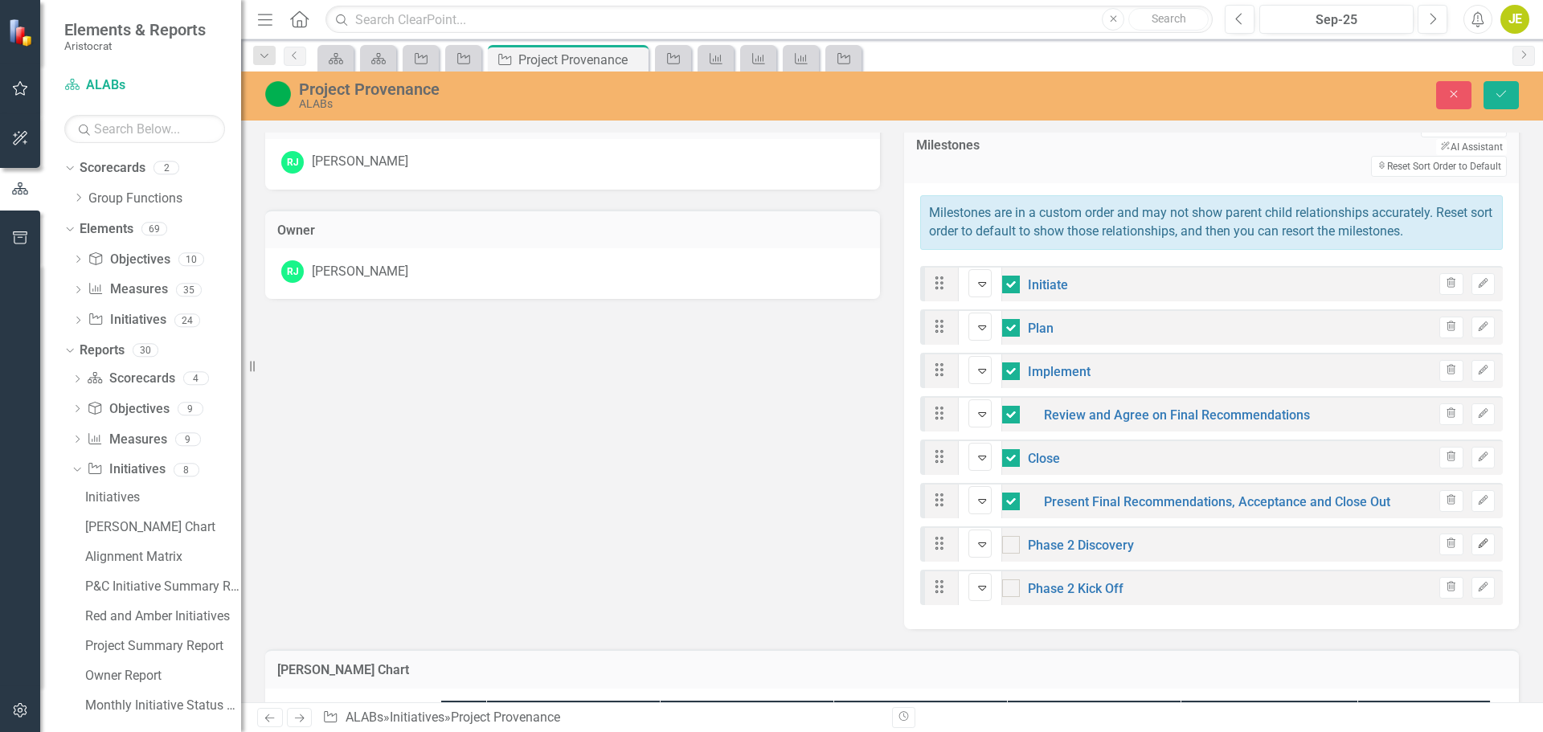
click at [1477, 538] on icon "button" at bounding box center [1482, 543] width 10 height 10
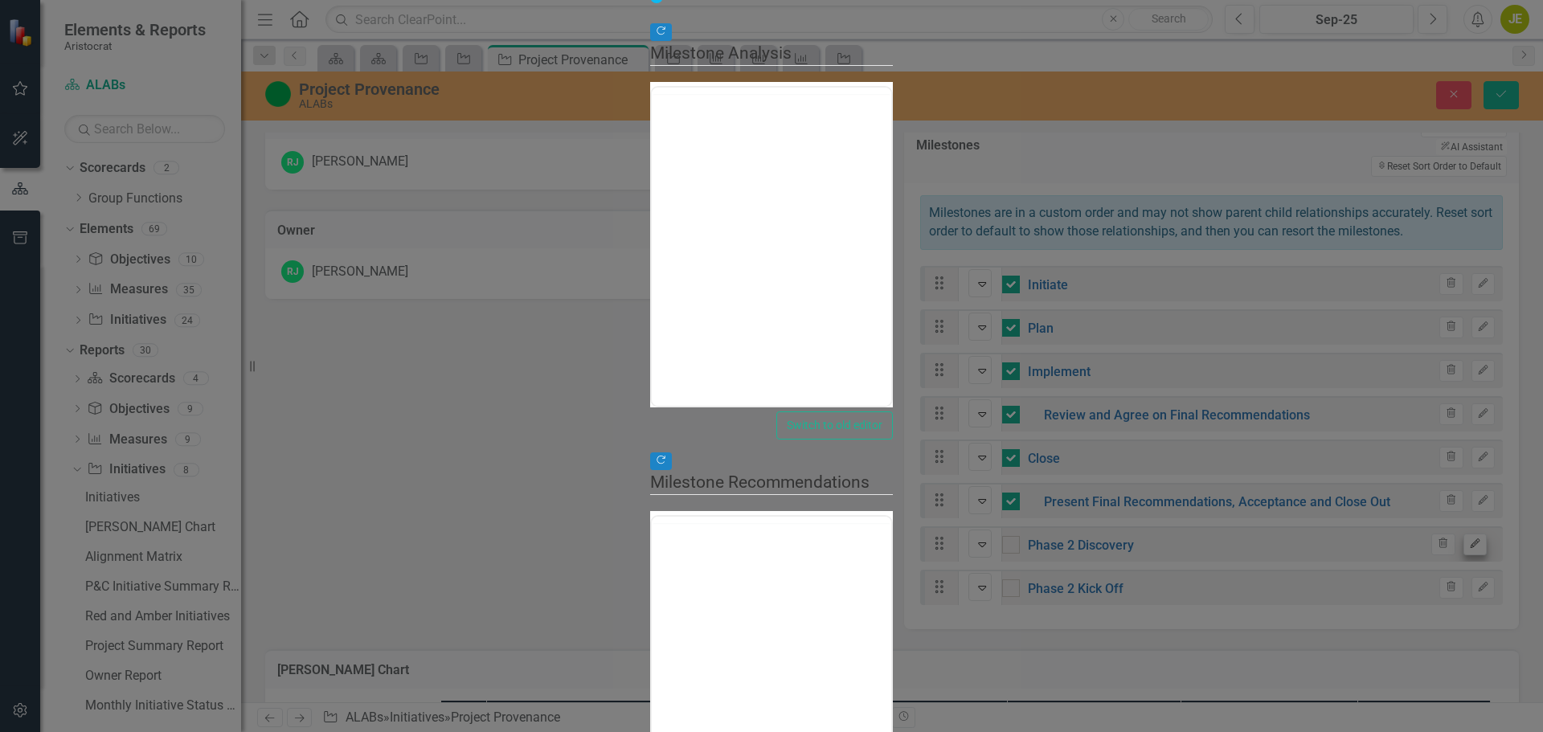
type input "0"
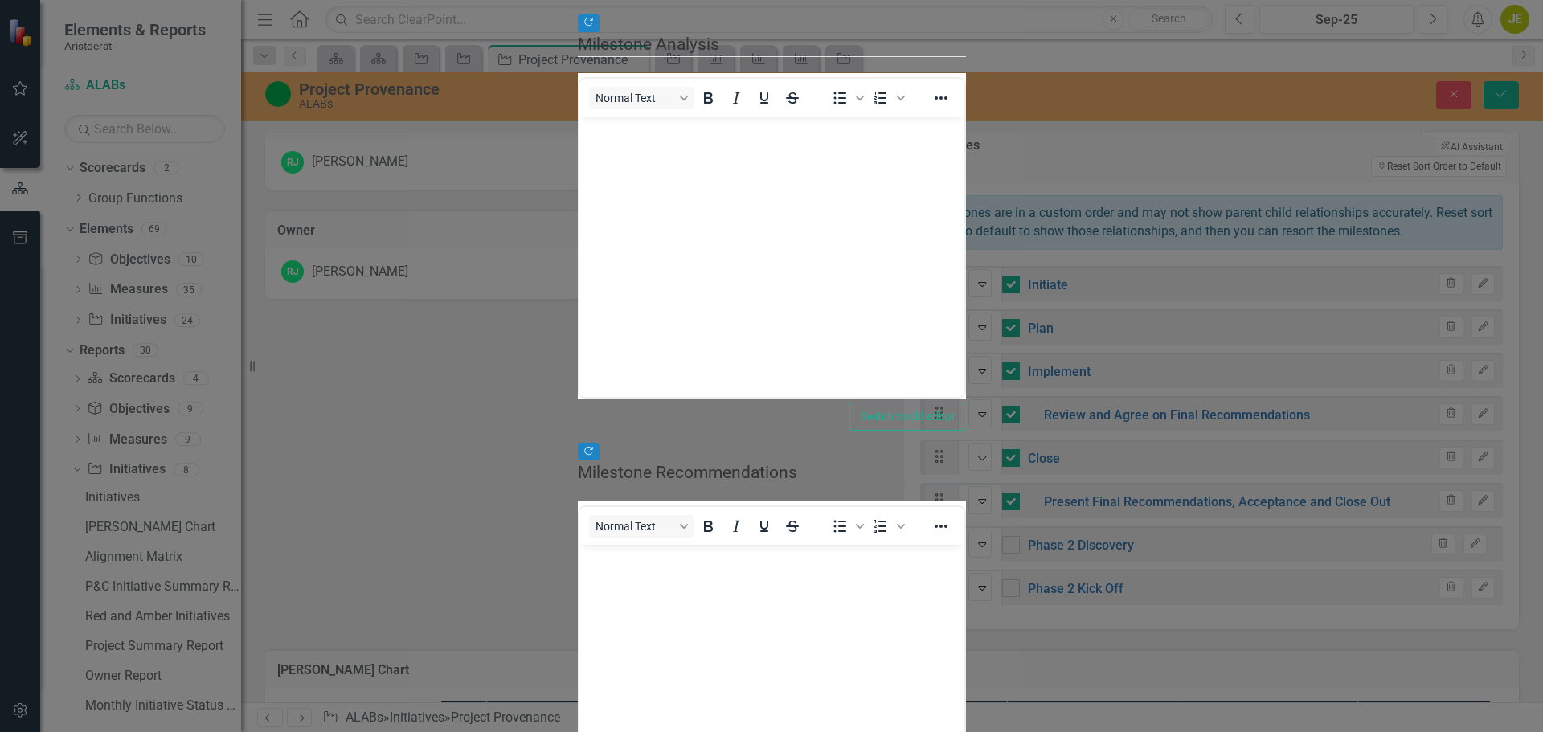
scroll to position [0, 0]
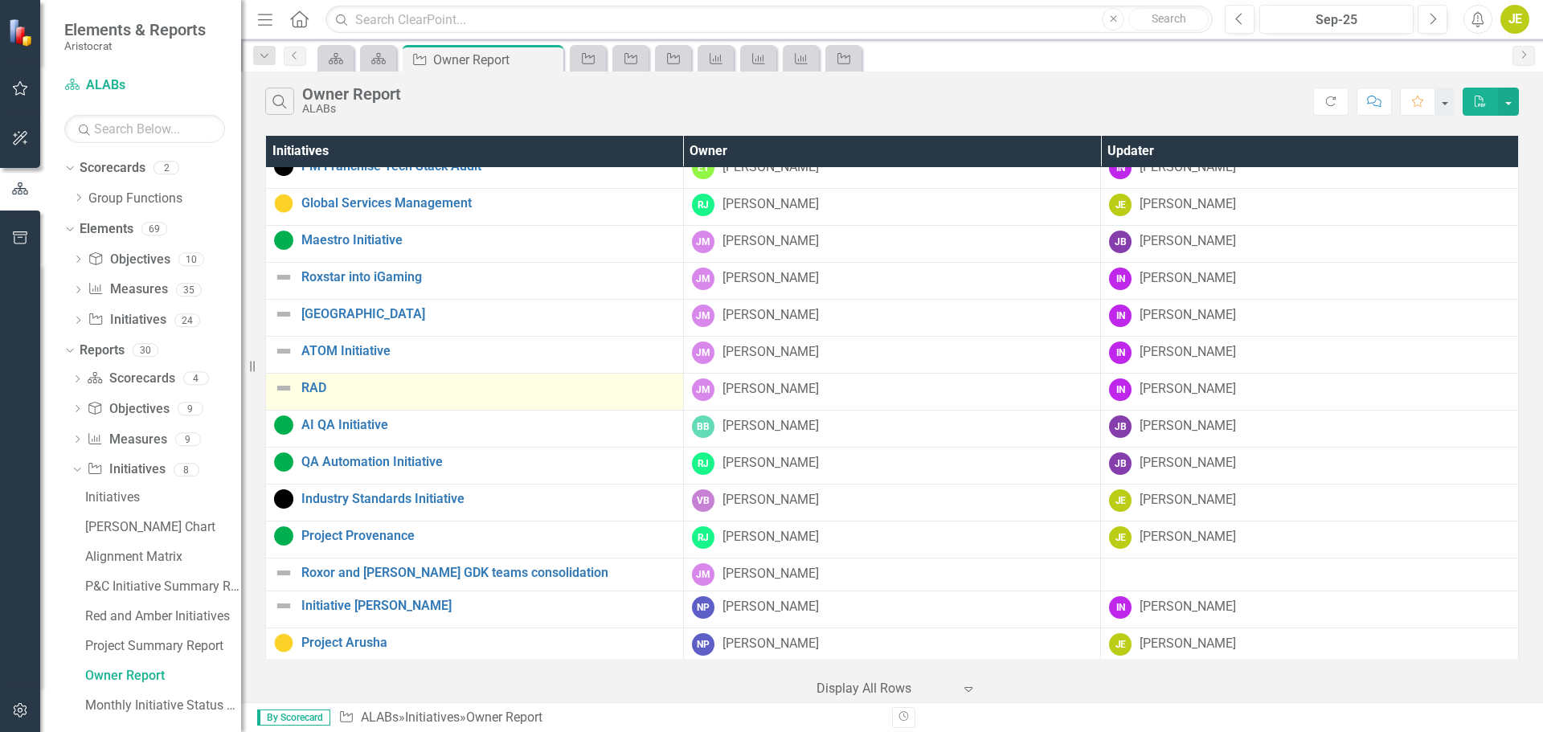
scroll to position [241, 0]
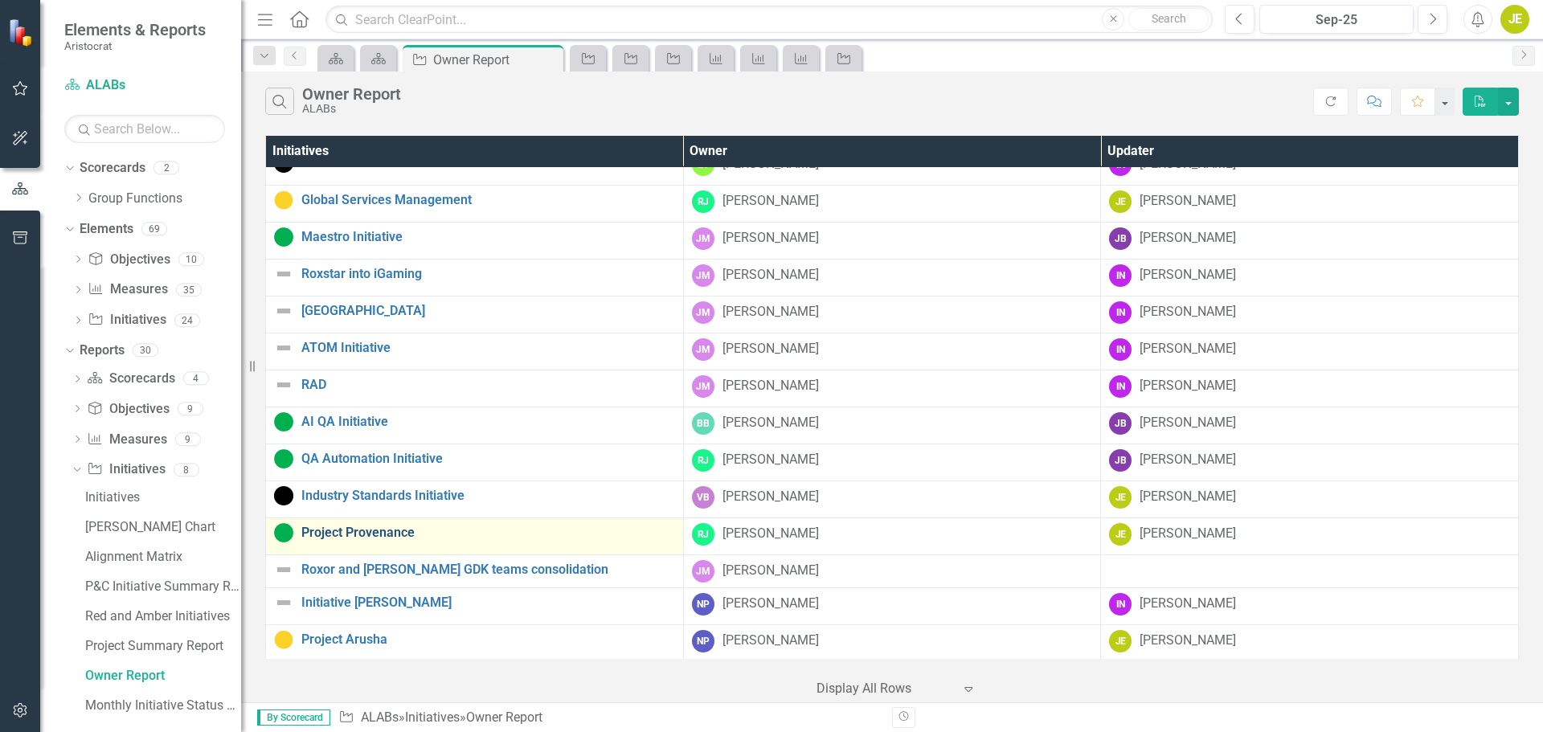
drag, startPoint x: 352, startPoint y: 533, endPoint x: 360, endPoint y: 531, distance: 8.4
click at [352, 533] on link "Project Provenance" at bounding box center [488, 532] width 374 height 14
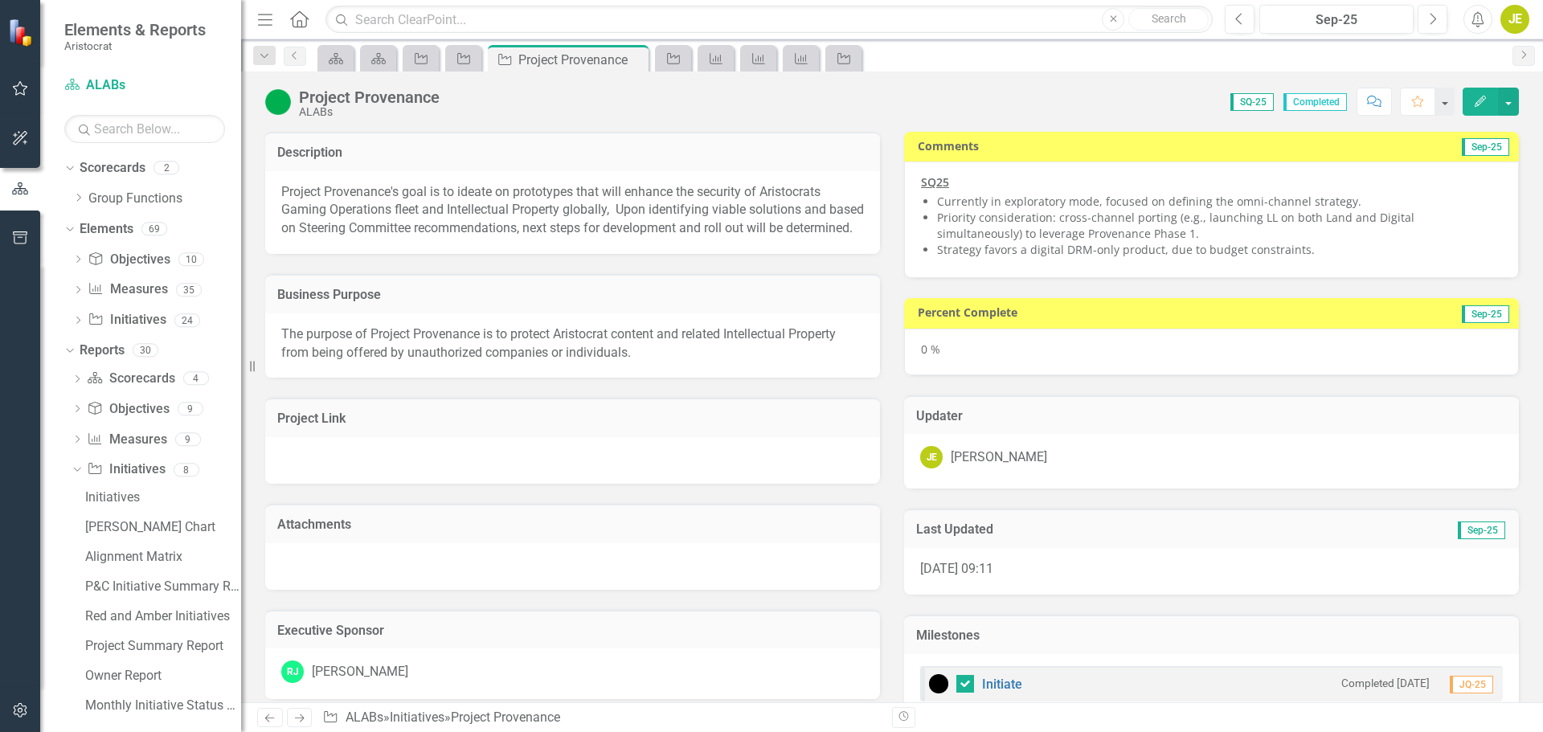
click at [944, 358] on div "0 %" at bounding box center [1211, 352] width 615 height 47
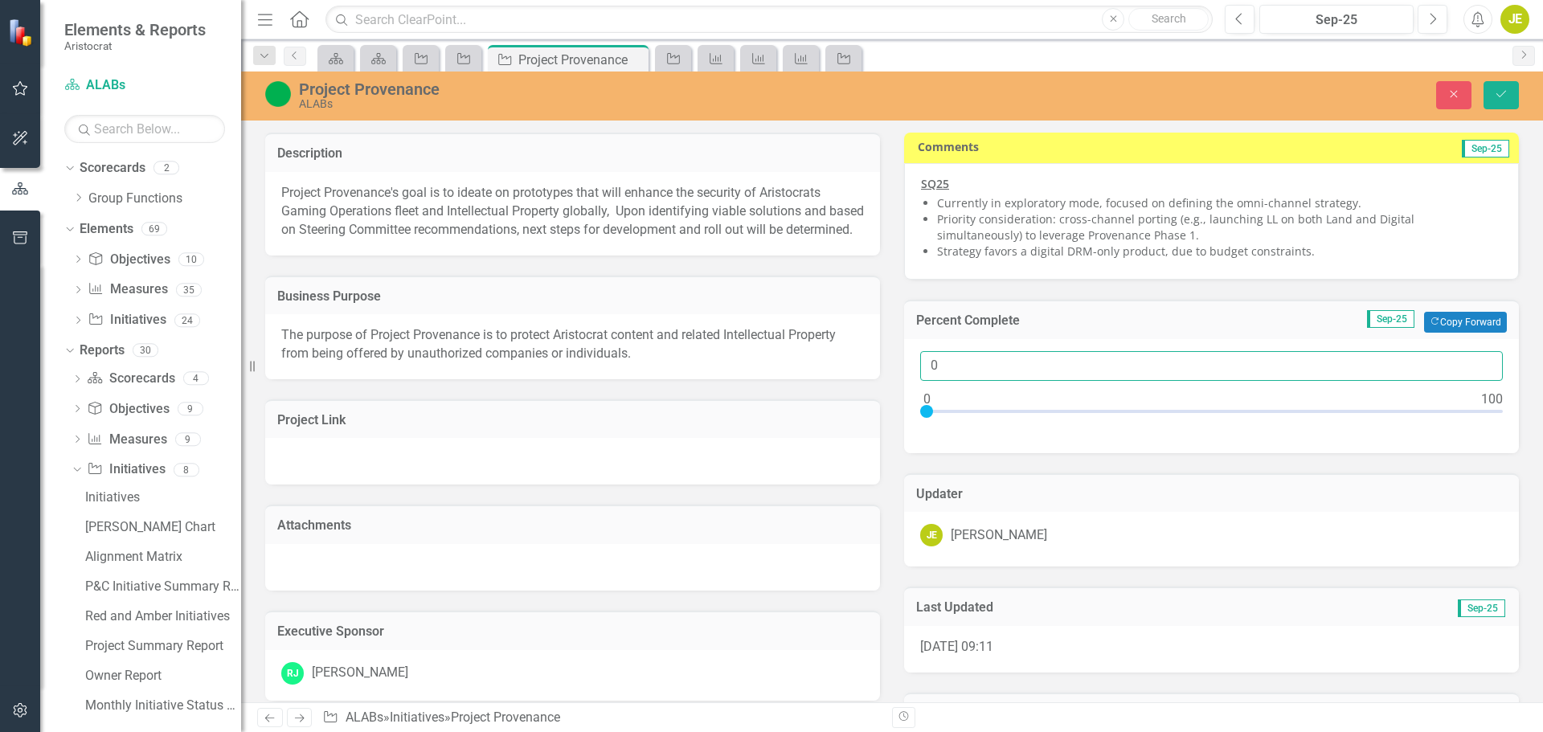
click at [939, 365] on input "0" at bounding box center [1211, 366] width 582 height 30
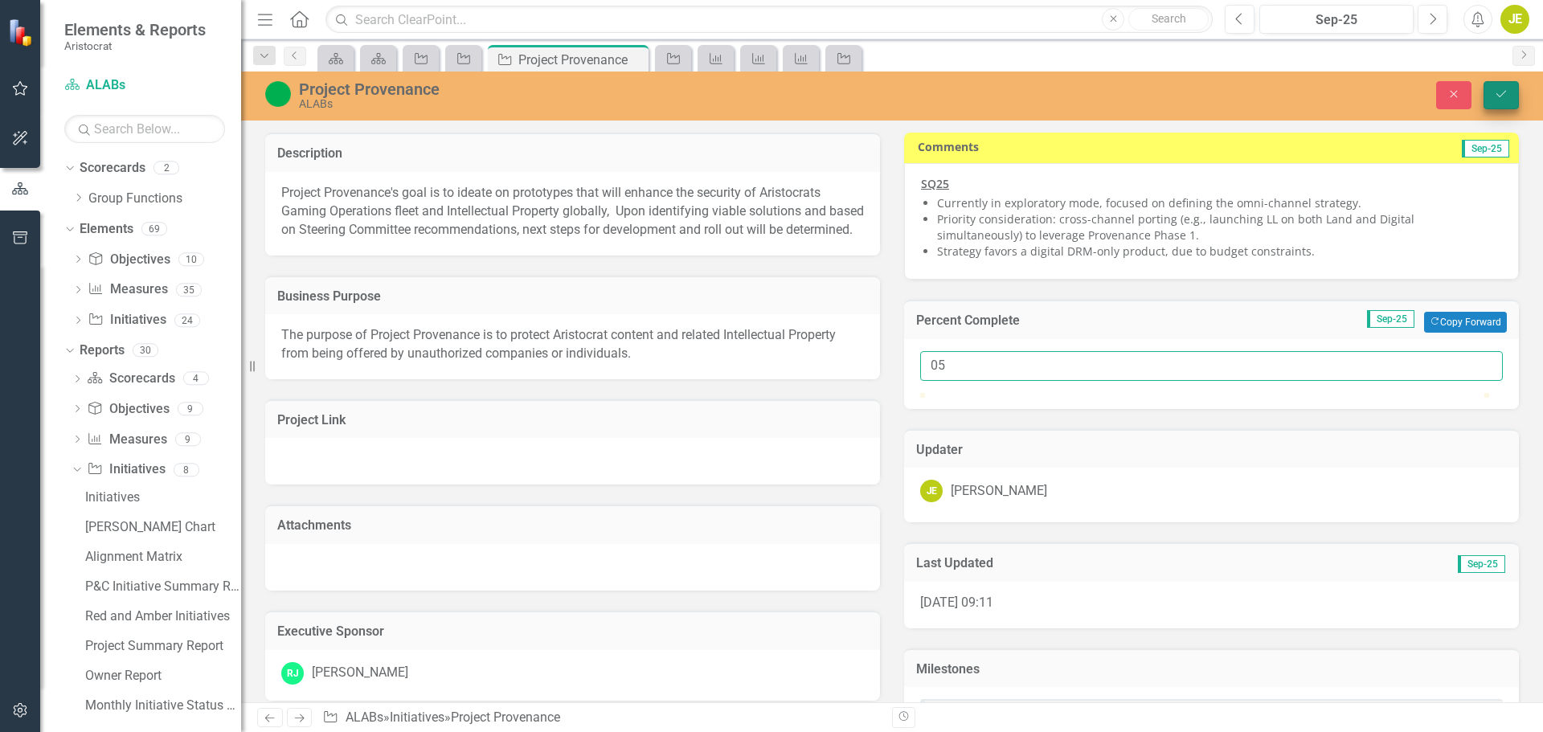
type input "05"
click at [1493, 92] on button "Save" at bounding box center [1500, 95] width 35 height 28
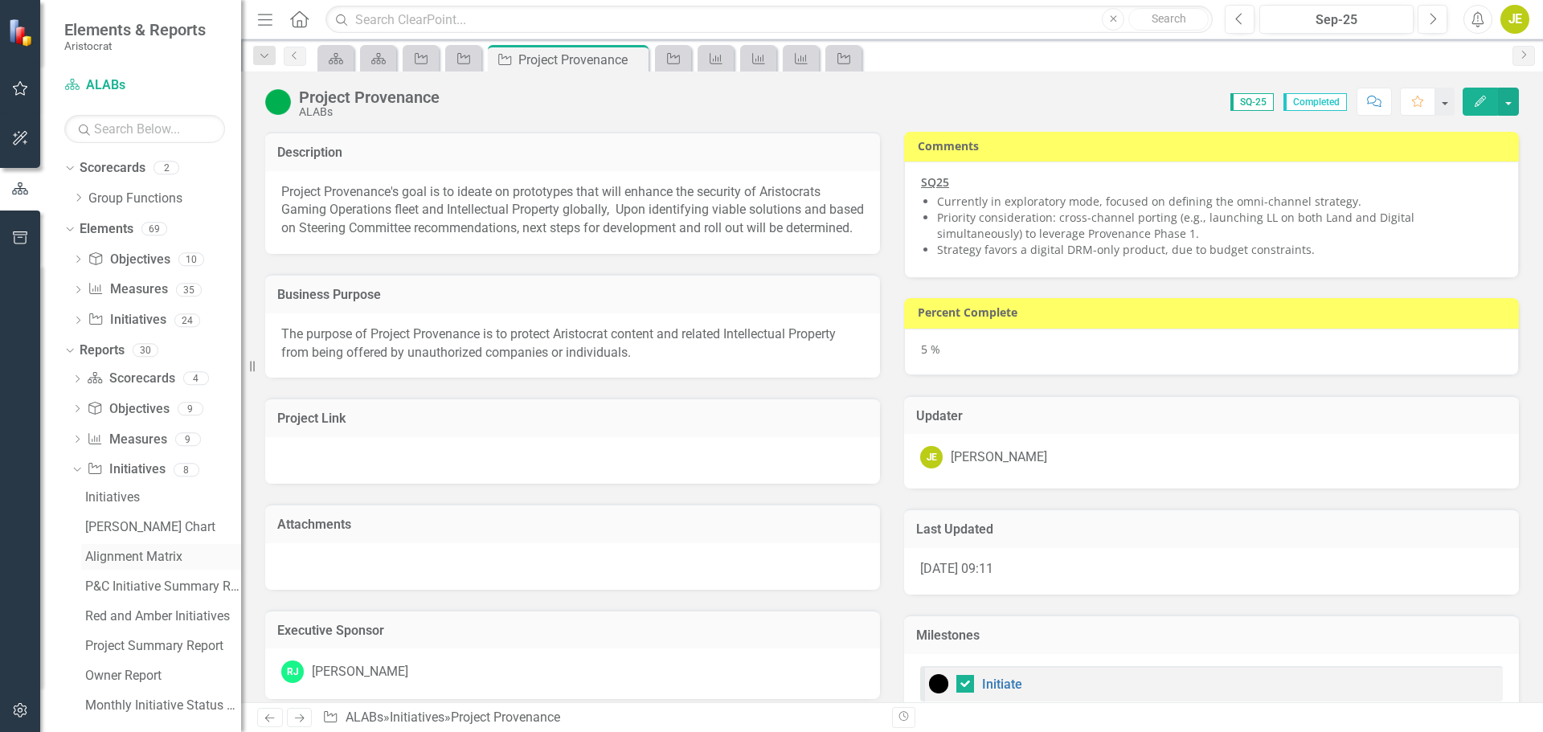
checkbox input "false"
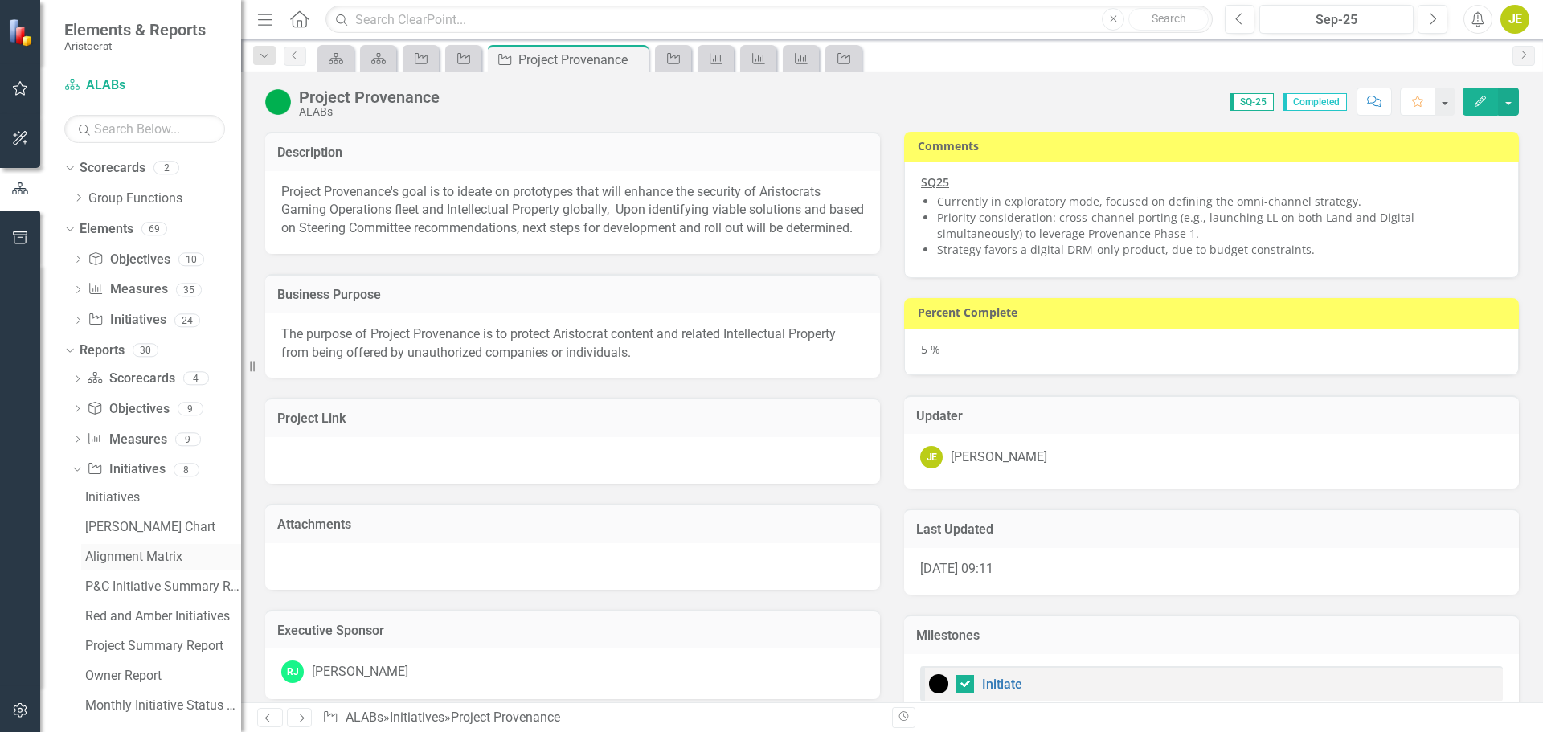
checkbox input "false"
checkbox input "true"
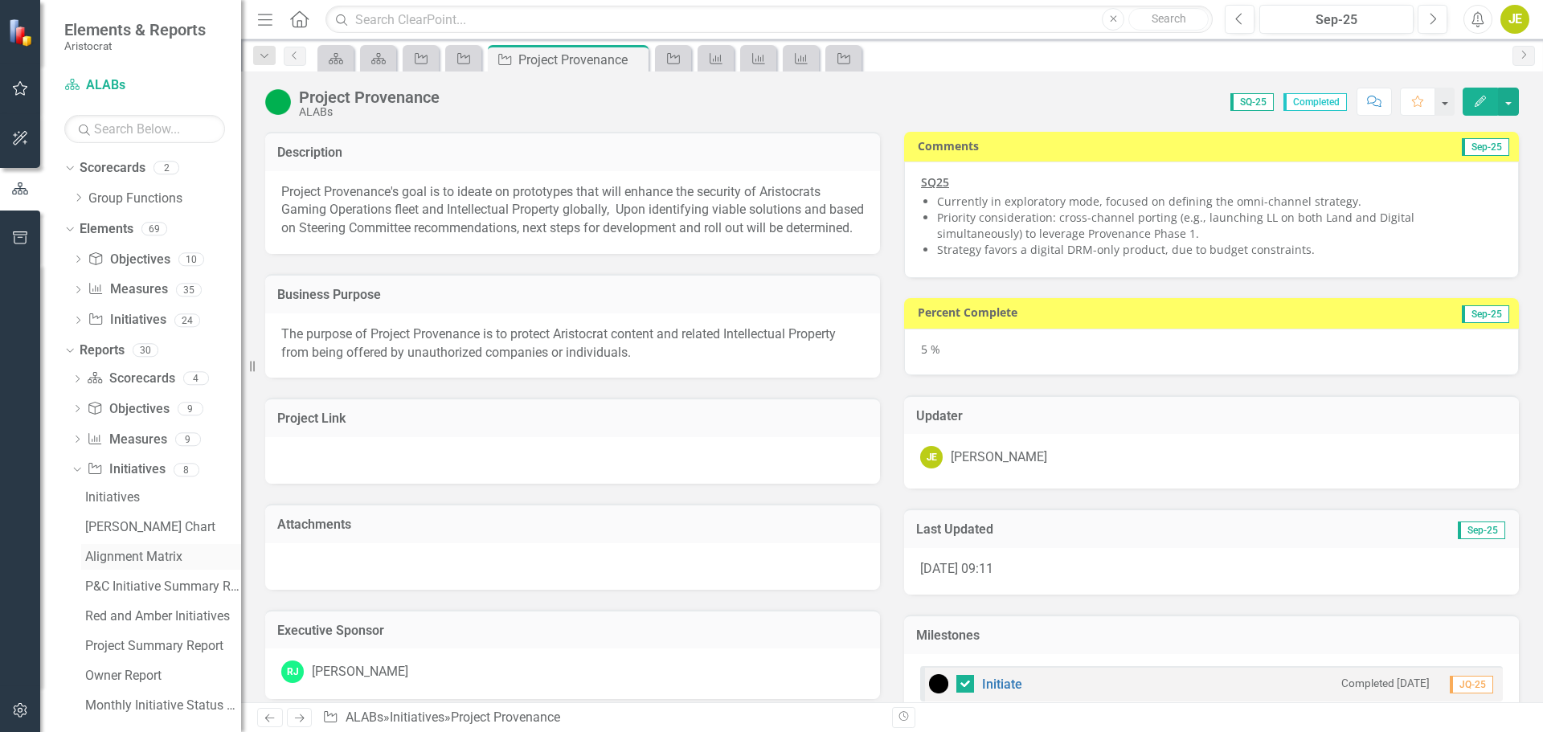
checkbox input "true"
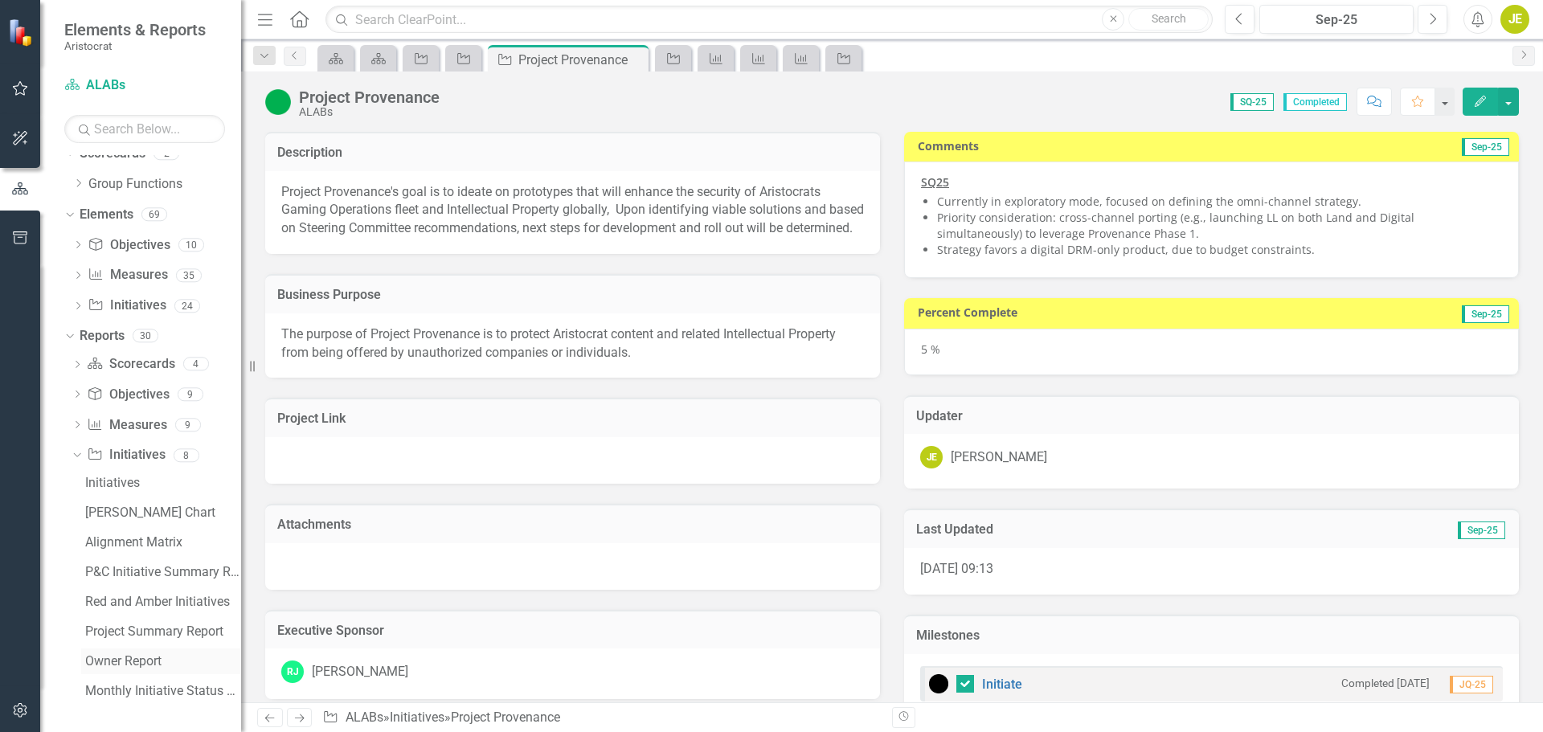
click at [133, 653] on link "Owner Report" at bounding box center [161, 661] width 160 height 26
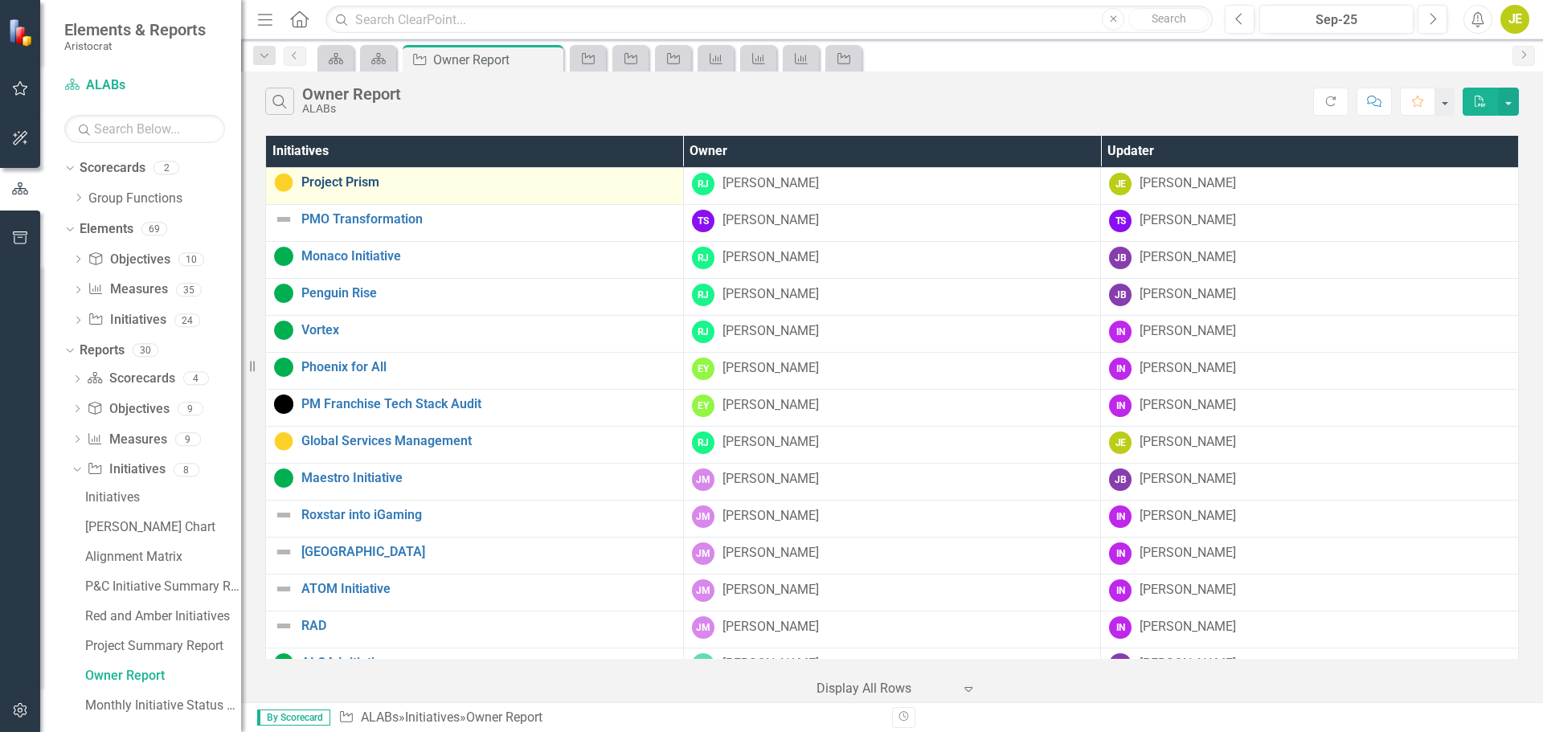
click at [349, 184] on link "Project Prism" at bounding box center [488, 182] width 374 height 14
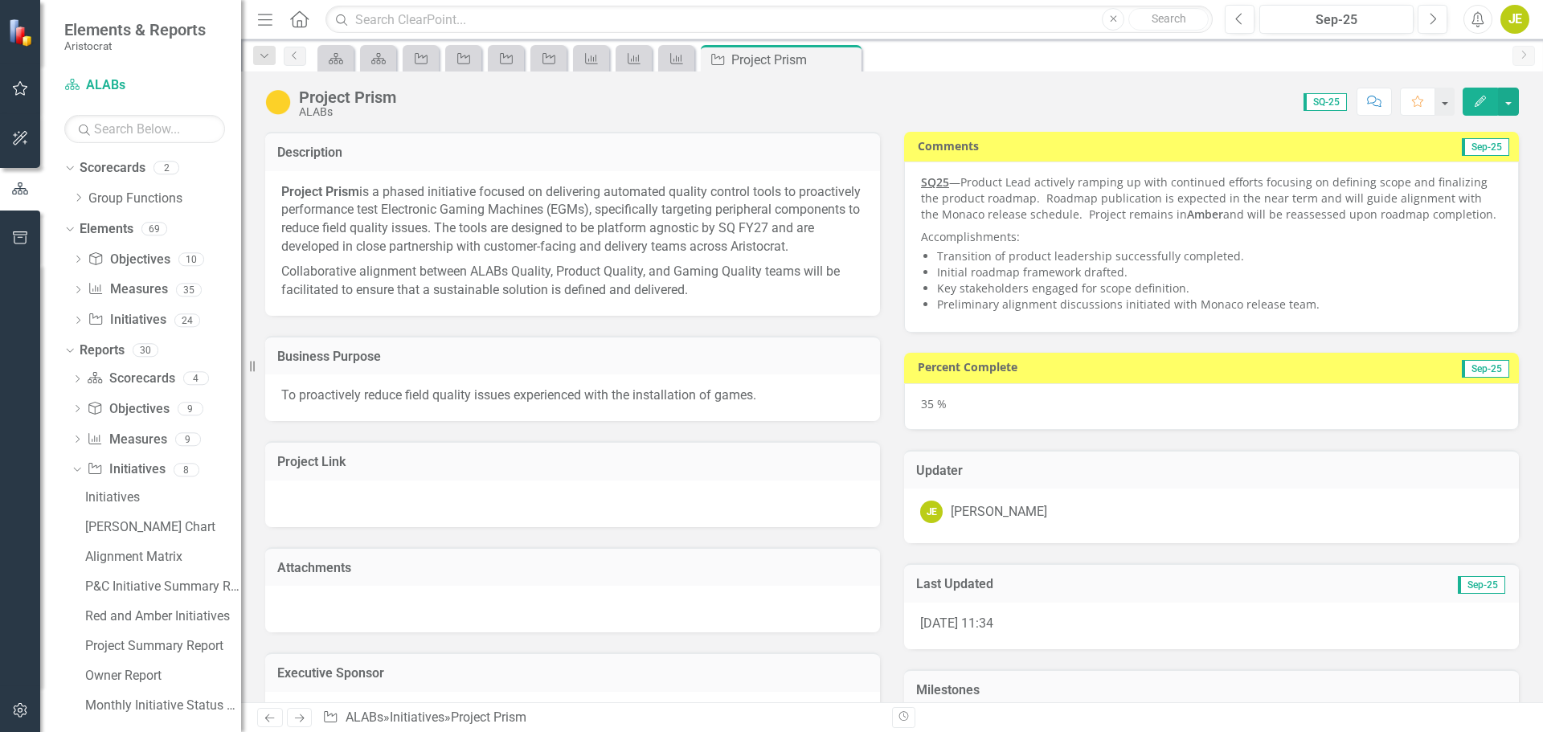
click at [704, 300] on p "Collaborative alignment between ALABs Quality, Product Quality, and Gaming Qual…" at bounding box center [572, 279] width 582 height 40
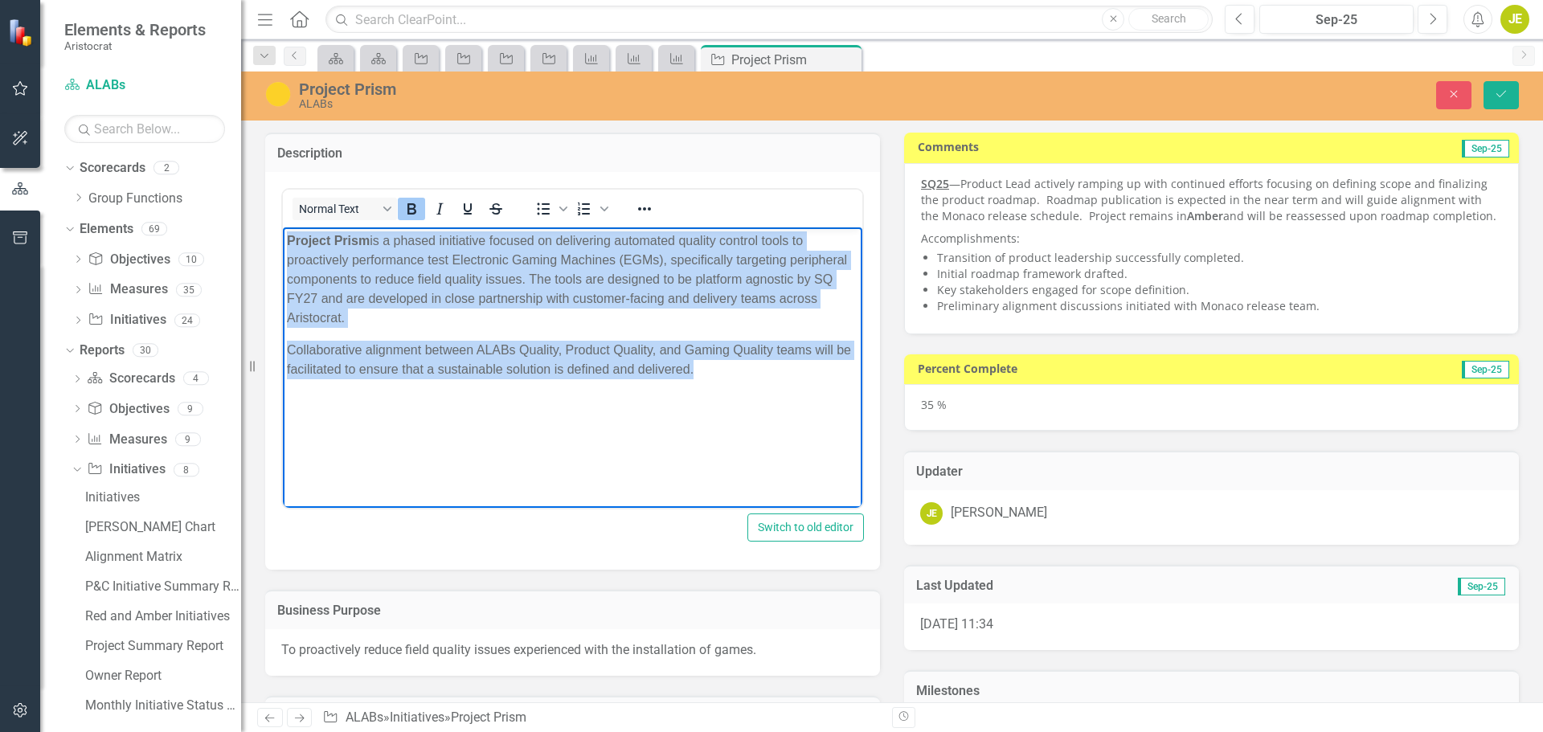
drag, startPoint x: 705, startPoint y: 366, endPoint x: 255, endPoint y: 232, distance: 469.5
click at [283, 232] on html "Project Prism is a phased initiative focused on delivering automated quality co…" at bounding box center [572, 347] width 579 height 241
copy body "Project Prism is a phased initiative focused on delivering automated quality co…"
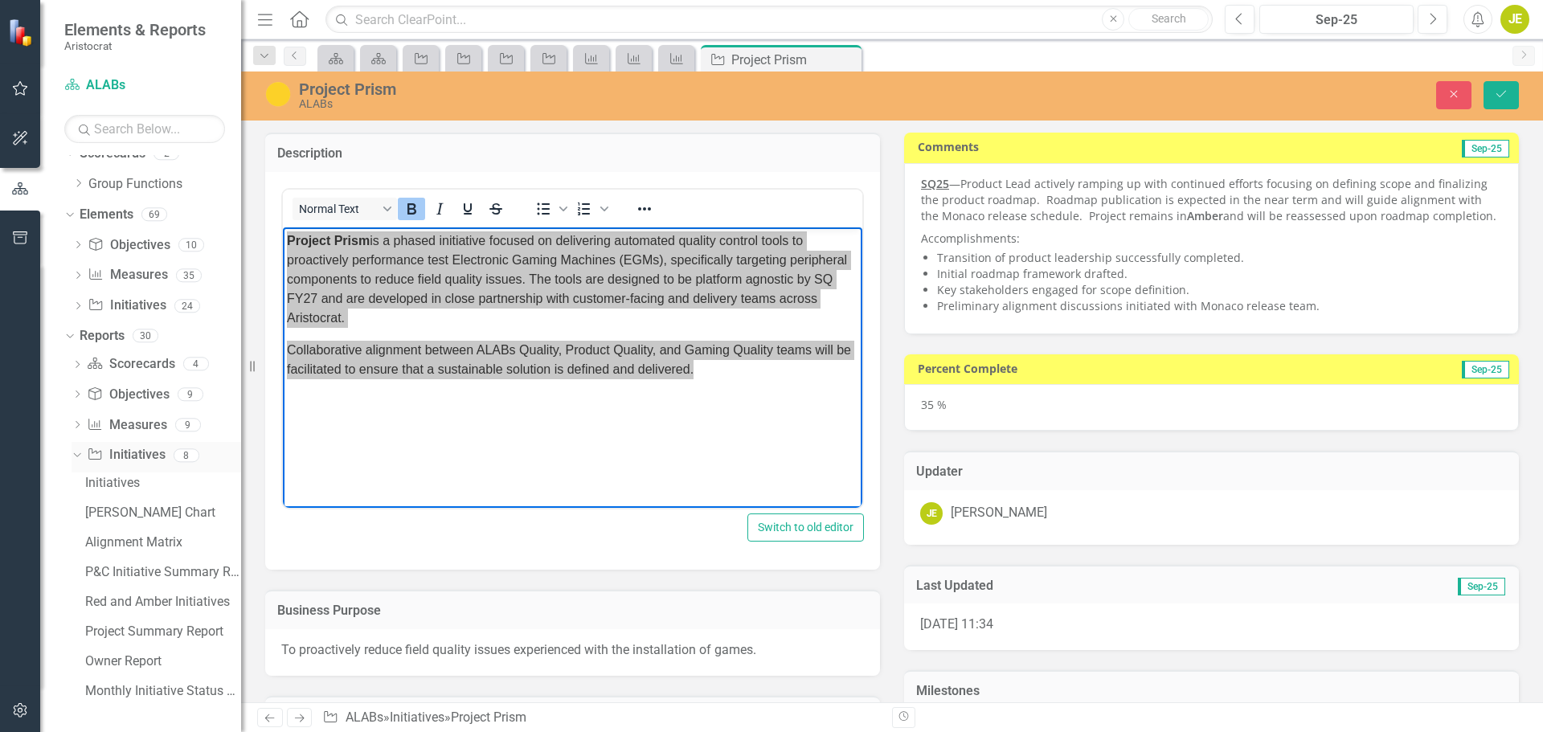
click at [80, 454] on div "Dropdown" at bounding box center [74, 454] width 14 height 11
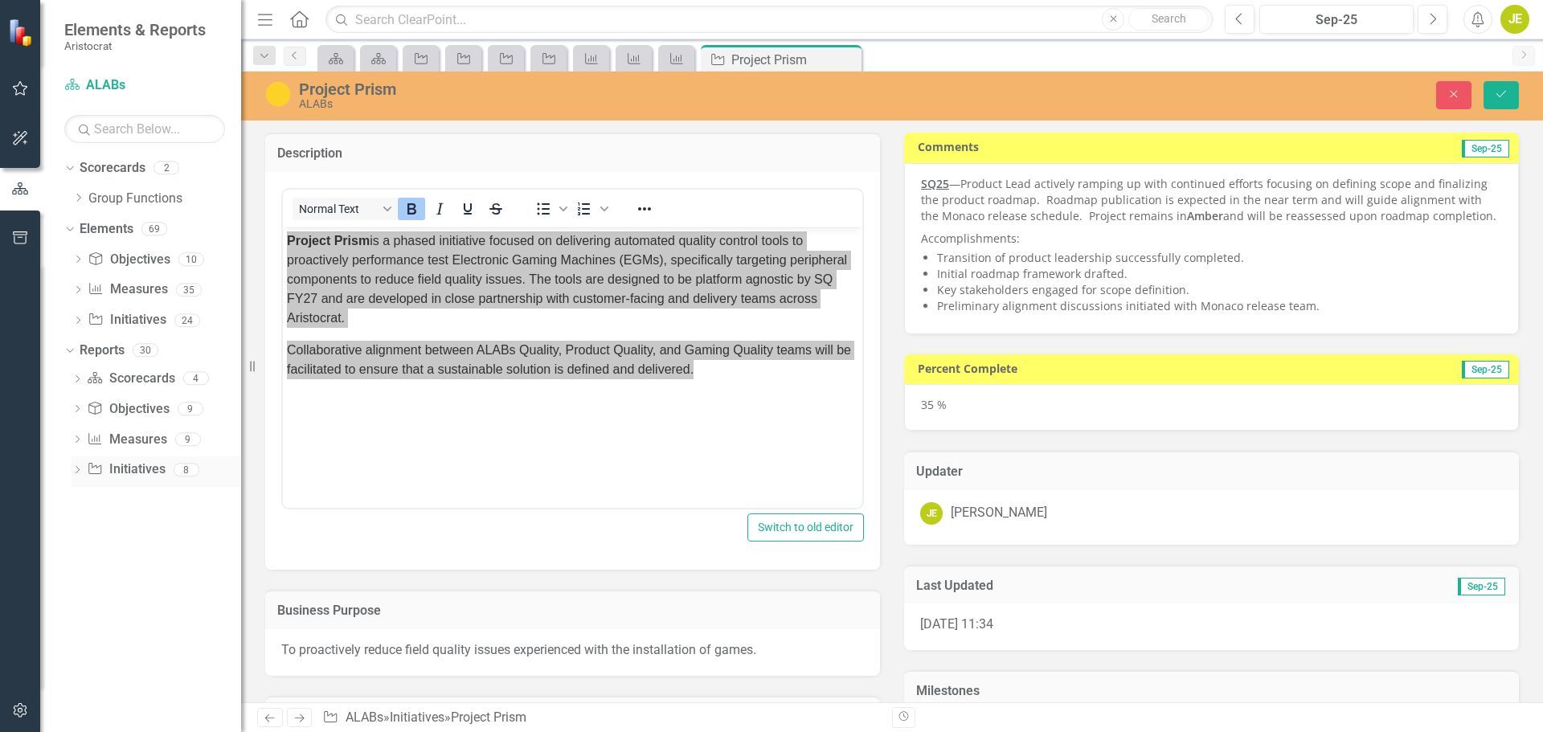
scroll to position [0, 0]
click at [76, 439] on icon "Dropdown" at bounding box center [77, 440] width 11 height 9
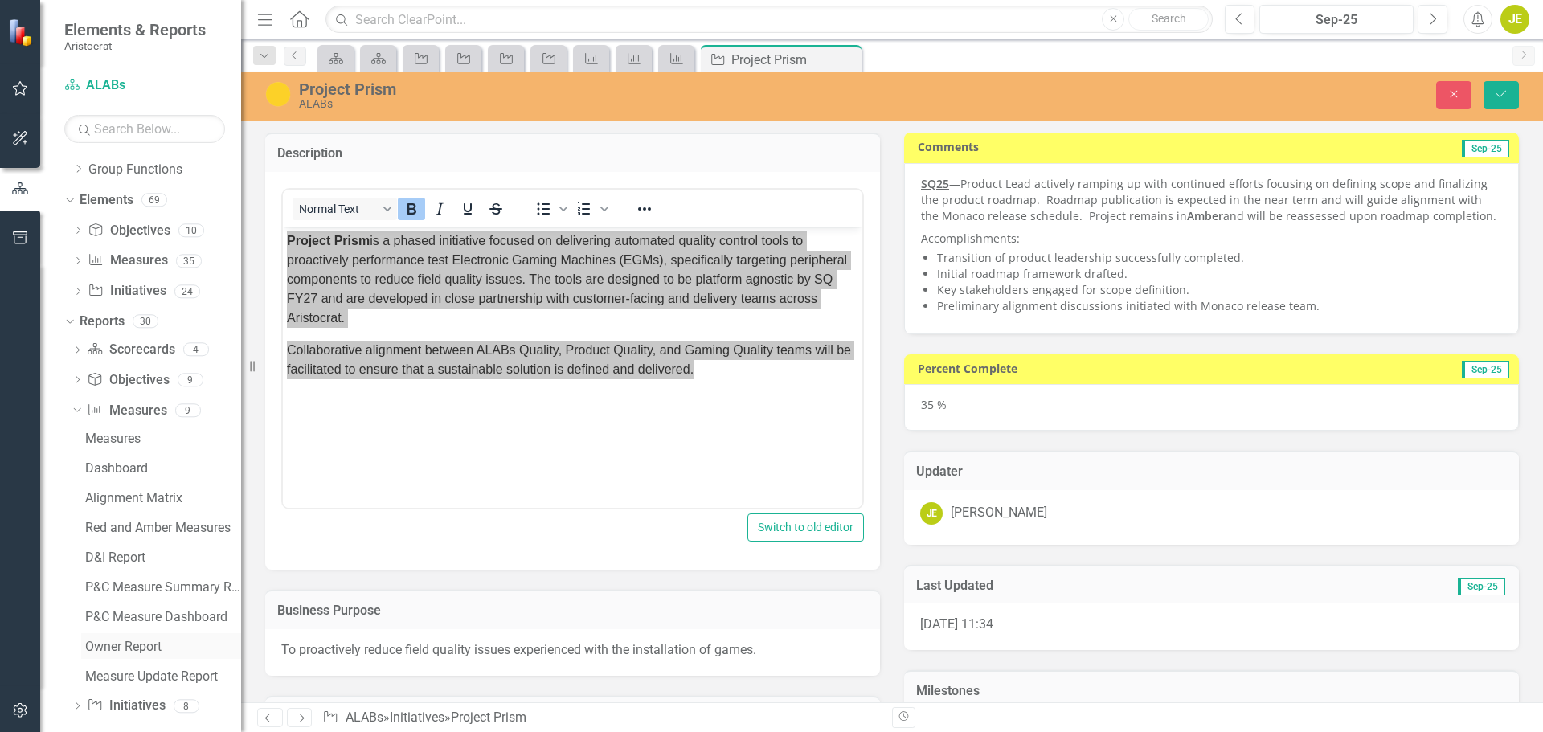
scroll to position [44, 0]
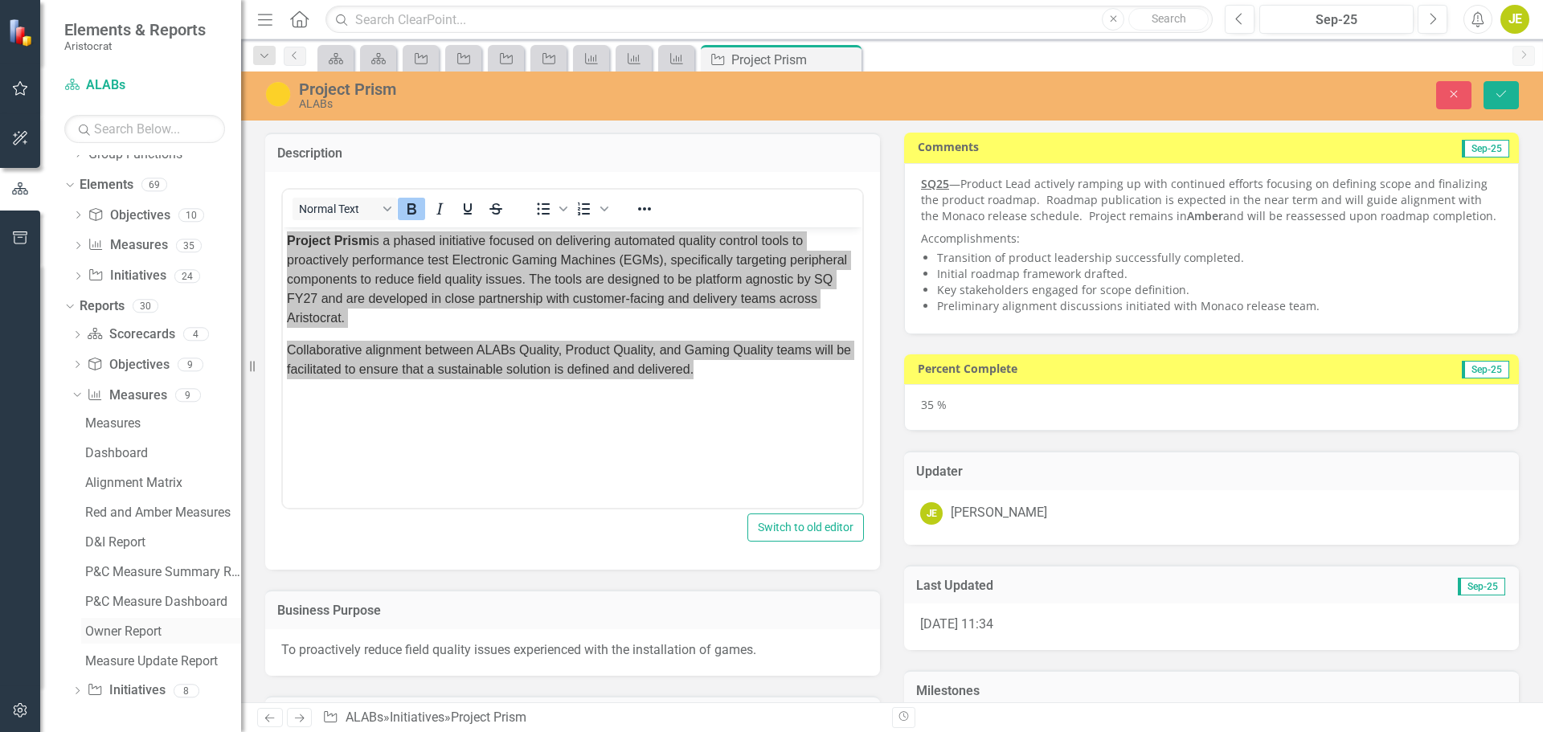
click at [150, 628] on div "Owner Report" at bounding box center [163, 631] width 156 height 14
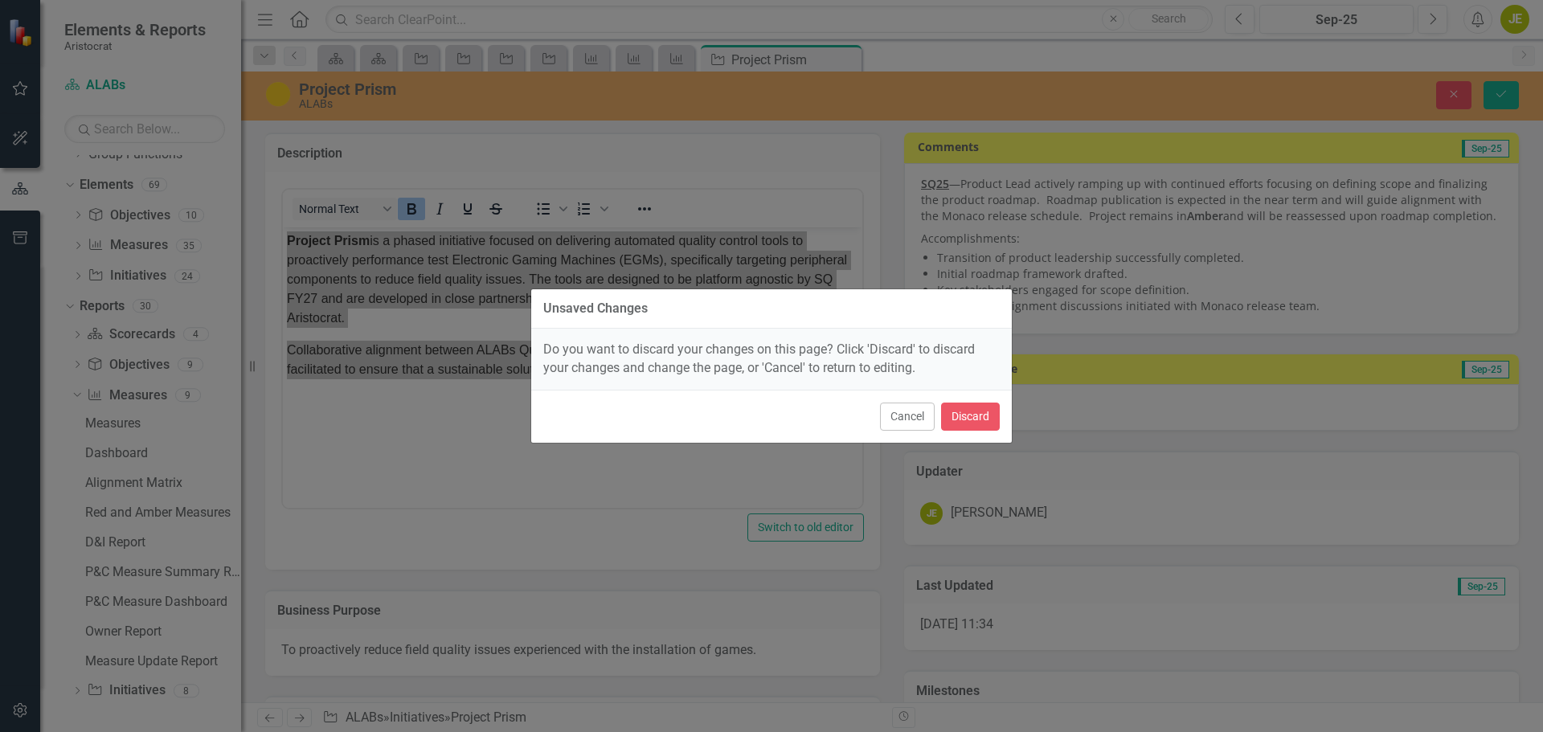
click at [844, 172] on div "Unsaved Changes Do you want to discard your changes on this page? Click 'Discar…" at bounding box center [771, 366] width 482 height 732
click at [917, 427] on button "Cancel" at bounding box center [907, 417] width 55 height 28
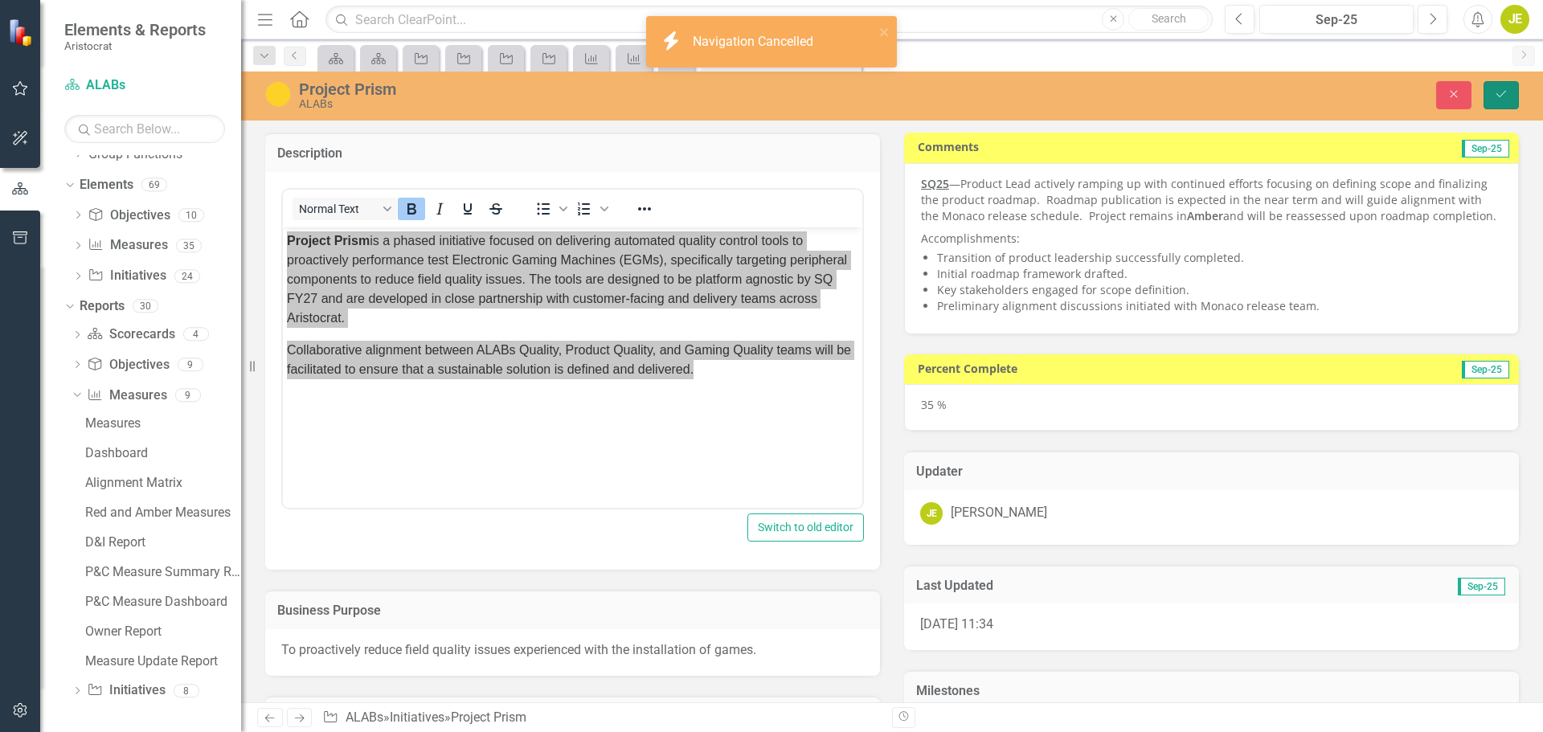
click at [1502, 102] on button "Save" at bounding box center [1500, 95] width 35 height 28
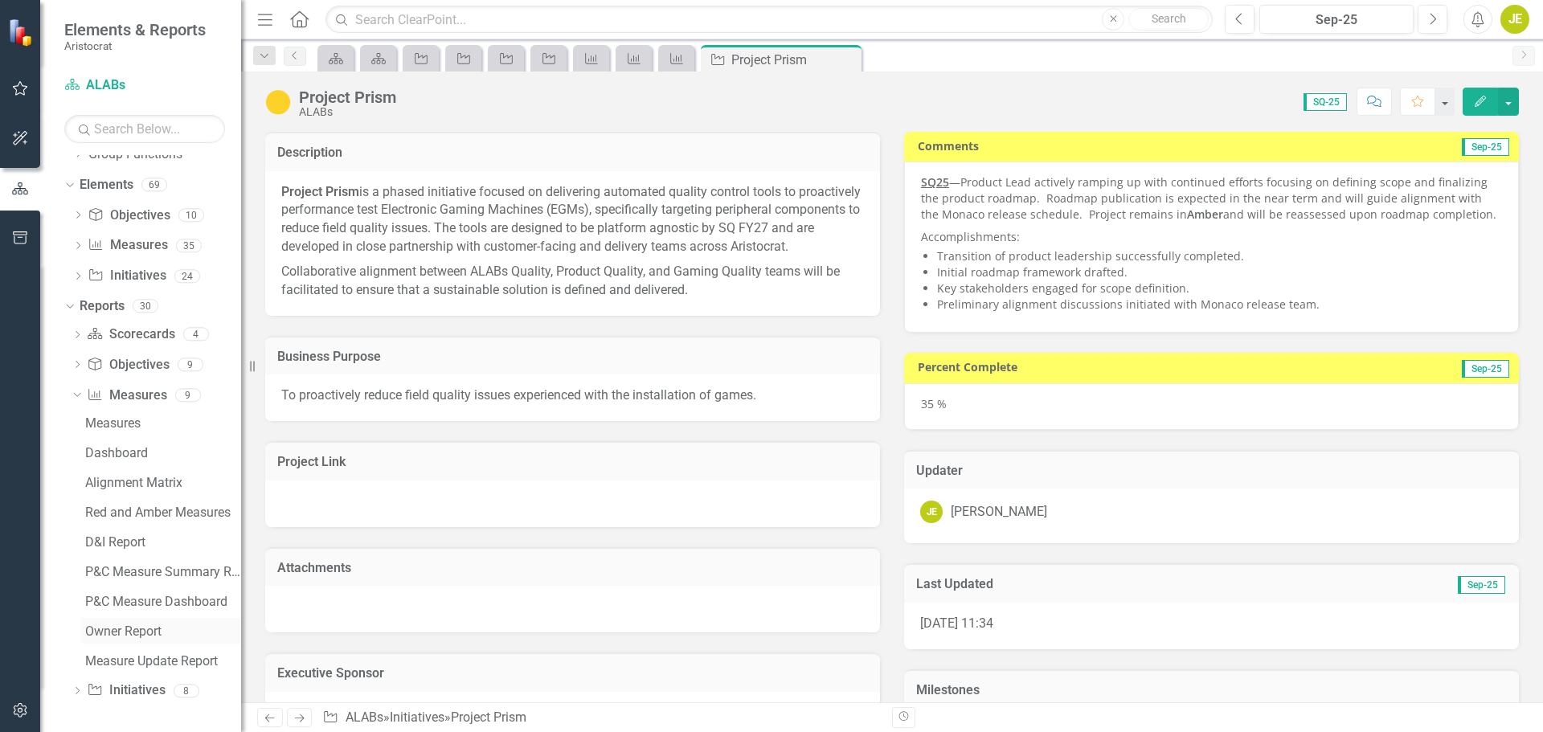
click at [129, 630] on div "Owner Report" at bounding box center [163, 631] width 156 height 14
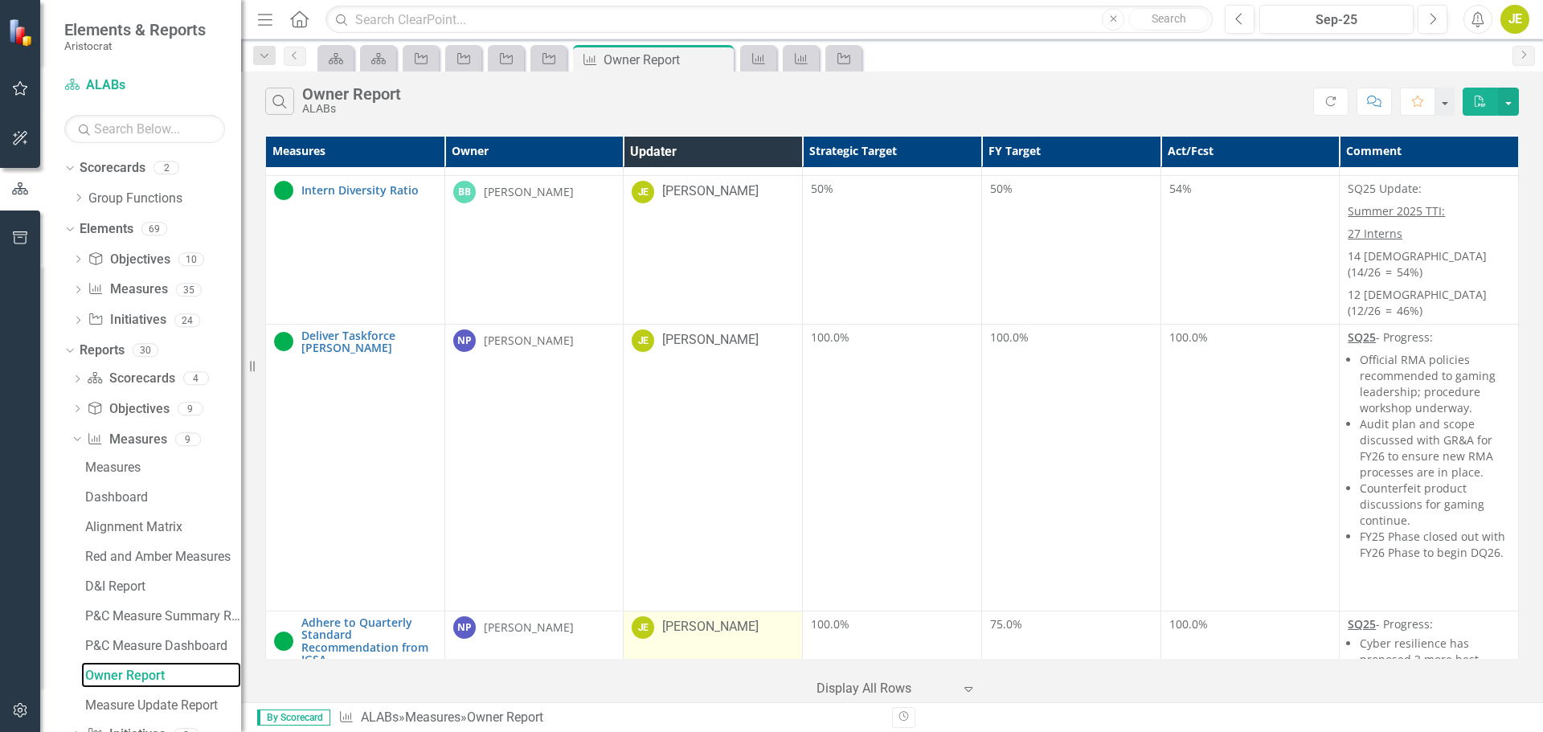
scroll to position [6123, 0]
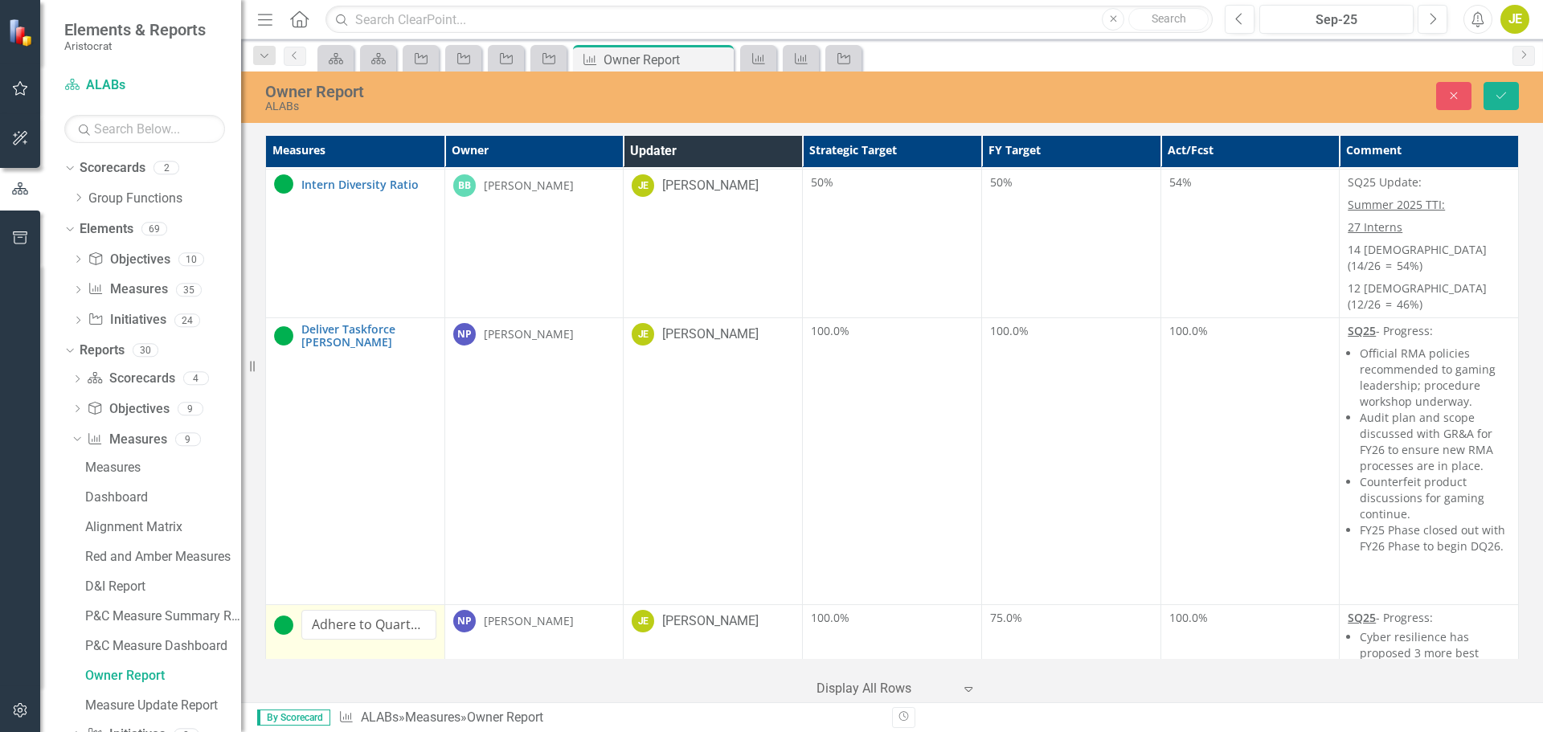
copy tbody "Edit Edit Measure Link Open Element NP Nimish Purohit"
drag, startPoint x: 1456, startPoint y: 93, endPoint x: 991, endPoint y: 176, distance: 471.7
click at [1456, 93] on icon "button" at bounding box center [1453, 95] width 7 height 7
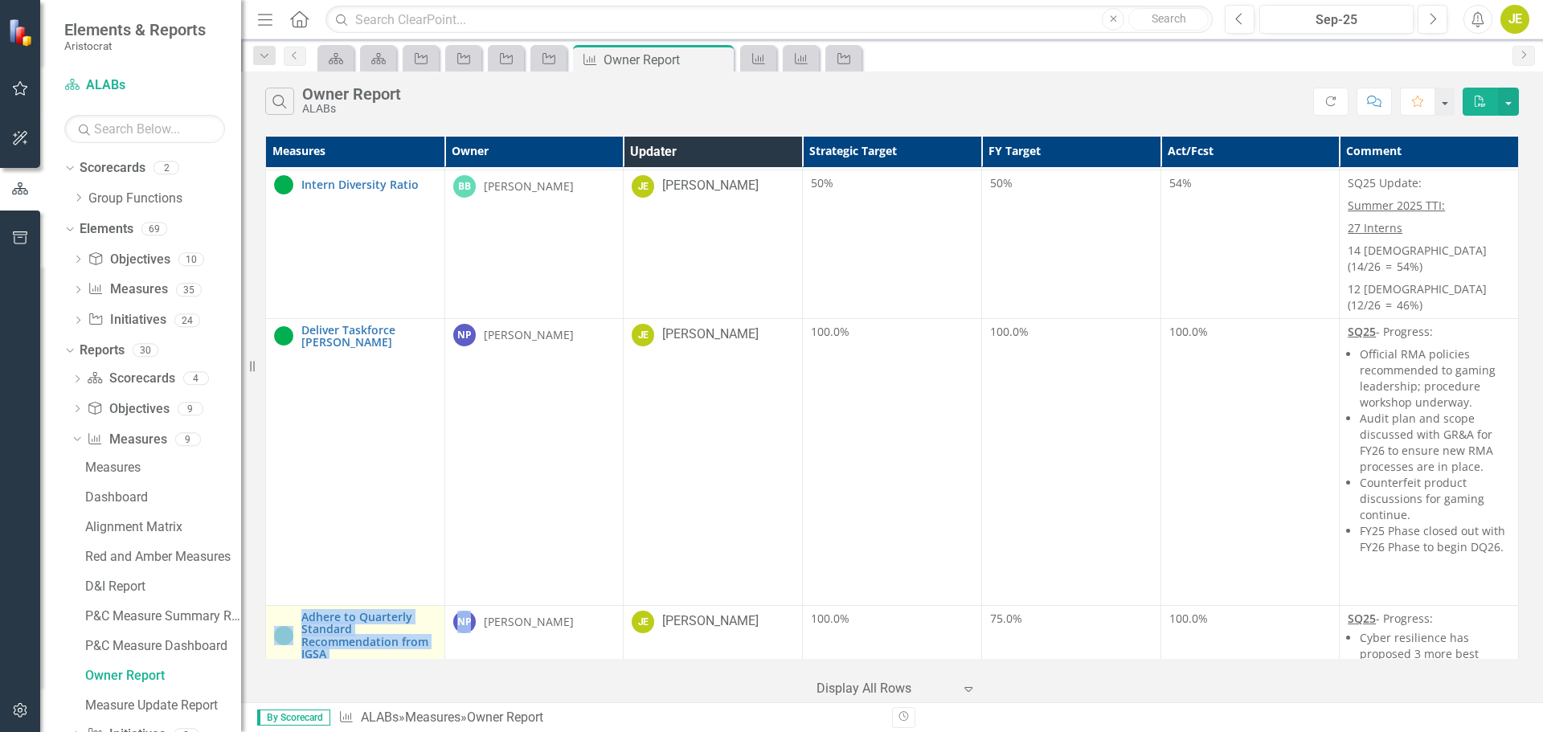
click at [351, 611] on link "Adhere to Quarterly Standard Recommendation from IGSA" at bounding box center [368, 636] width 135 height 50
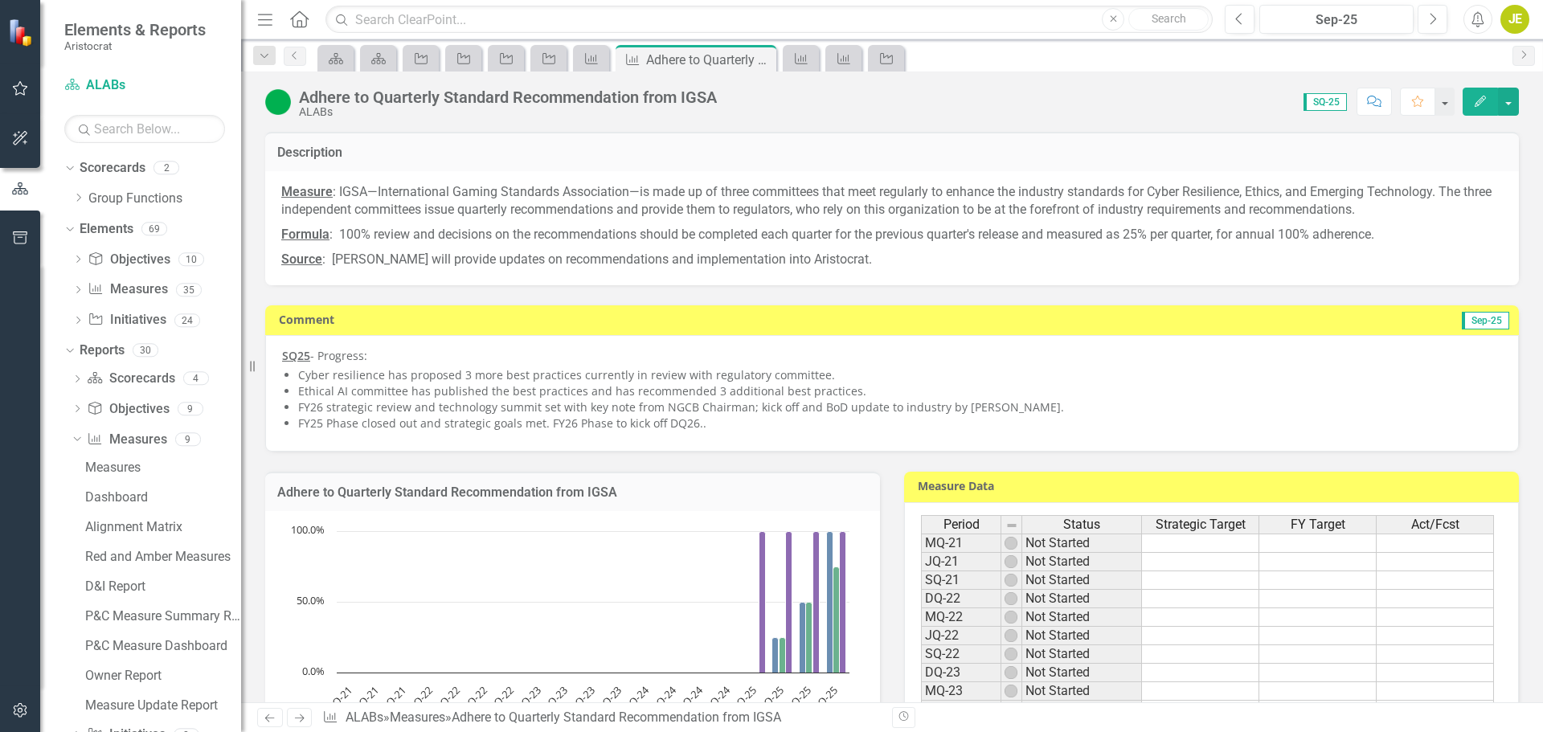
drag, startPoint x: 872, startPoint y: 266, endPoint x: 471, endPoint y: 215, distance: 404.1
click at [471, 215] on span "Measure : IGSA—International Gaming Standards Association—is made up of three c…" at bounding box center [891, 226] width 1221 height 86
click at [716, 225] on p "Formula : 100% review and decisions on the recommendations should be completed …" at bounding box center [891, 235] width 1221 height 25
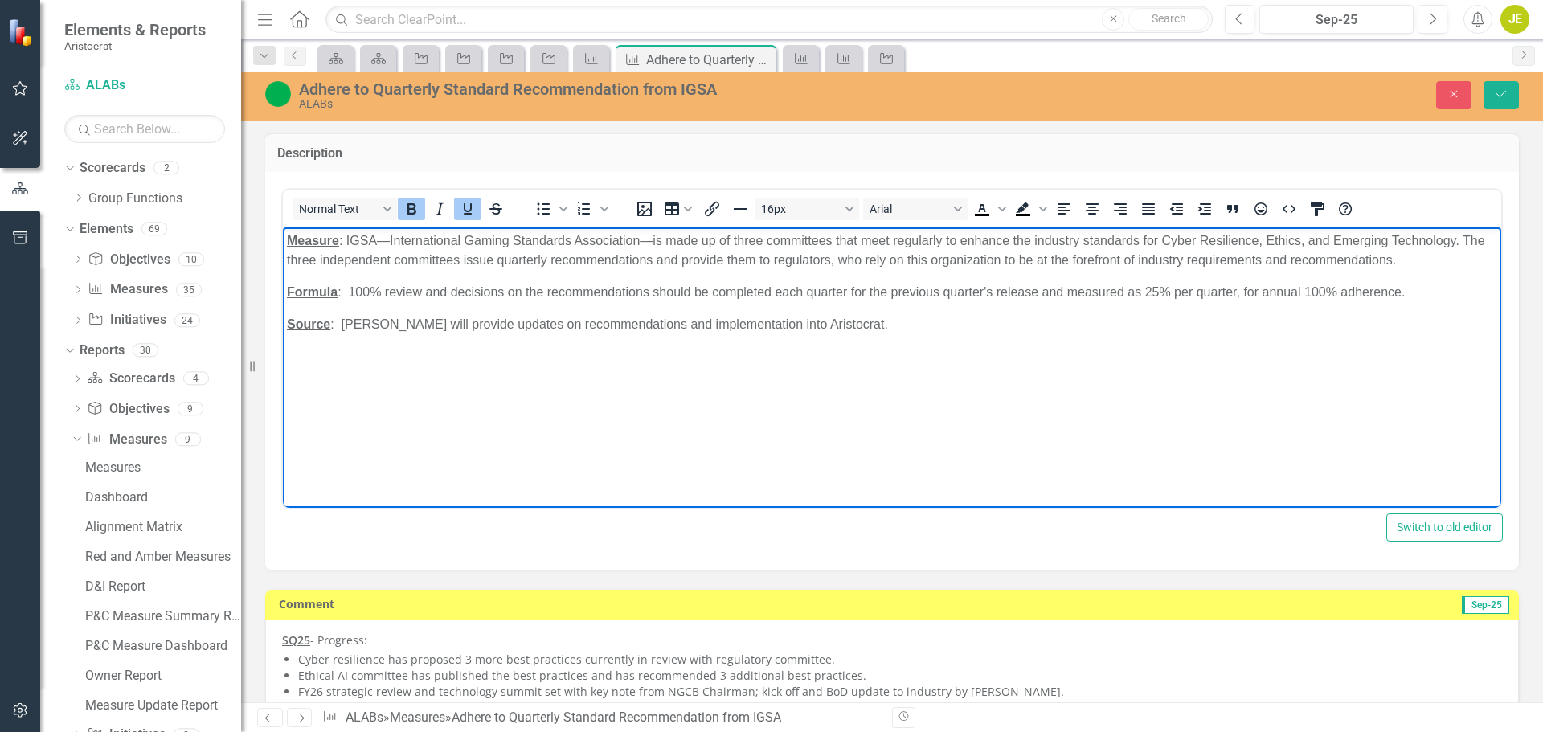
drag, startPoint x: 878, startPoint y: 326, endPoint x: 526, endPoint y: 492, distance: 388.9
click at [283, 231] on html "Measure : IGSA—International Gaming Standards Association—is made up of three c…" at bounding box center [892, 347] width 1218 height 241
copy body "Measure : IGSA—International Gaming Standards Association—is made up of three c…"
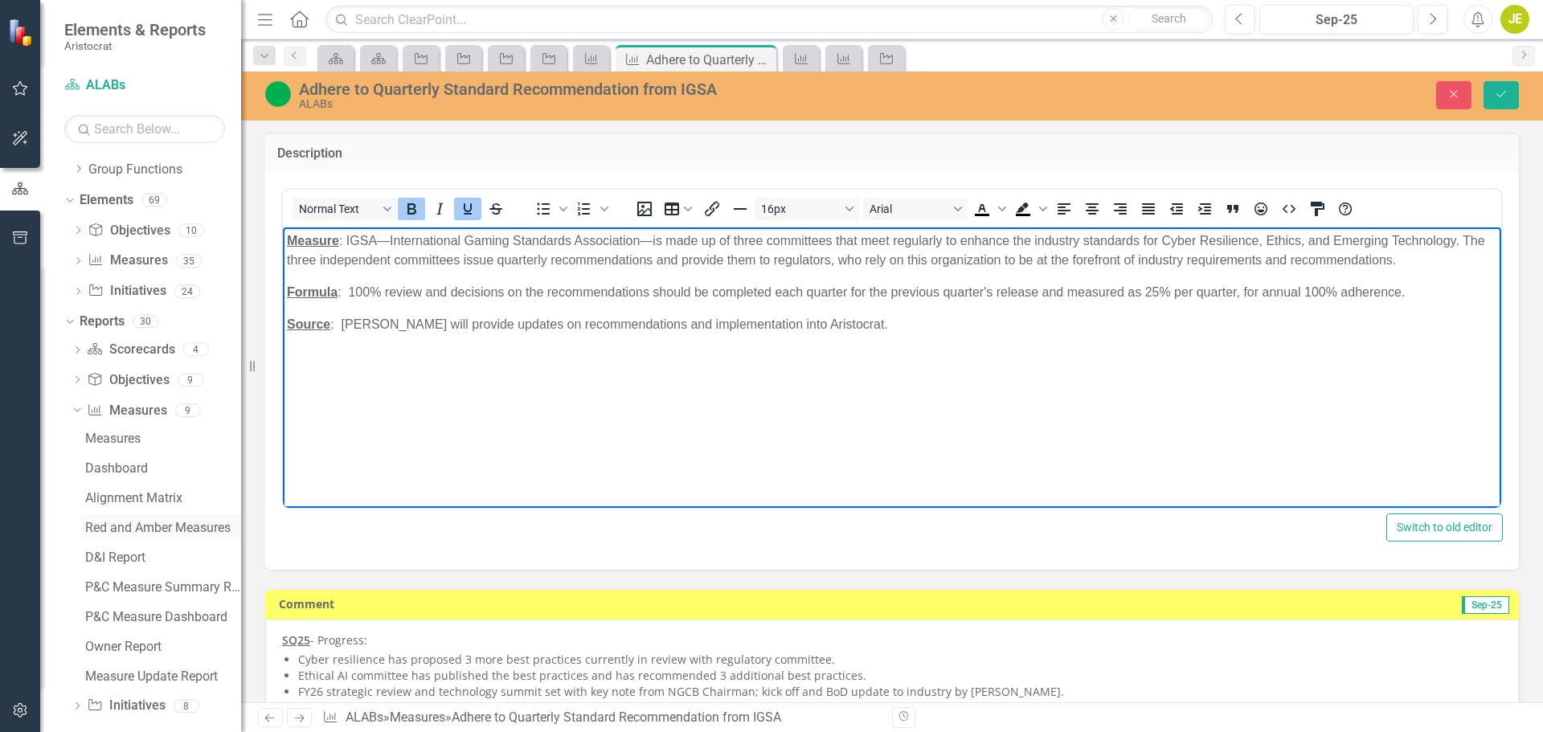
scroll to position [44, 0]
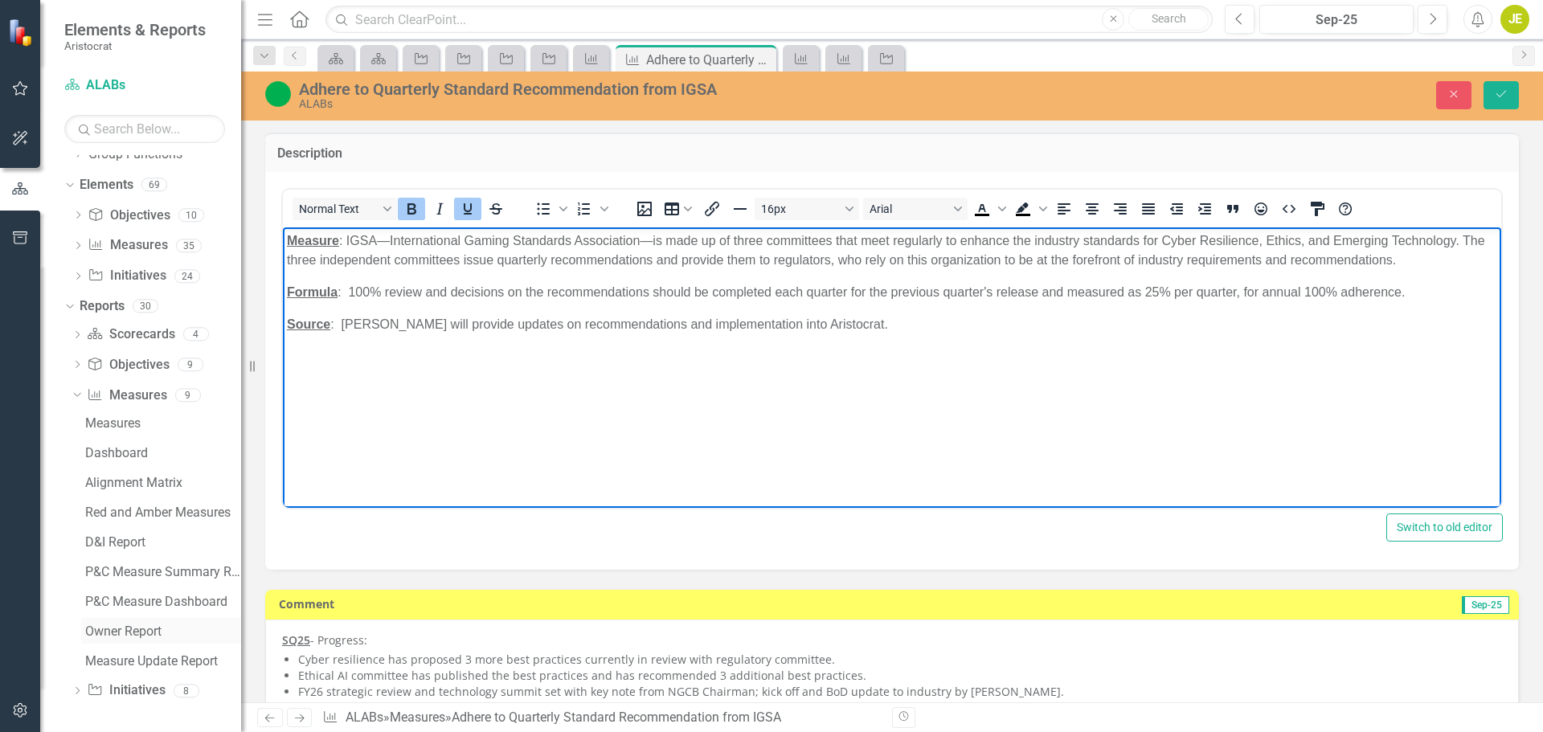
click at [149, 627] on div "Owner Report" at bounding box center [163, 631] width 156 height 14
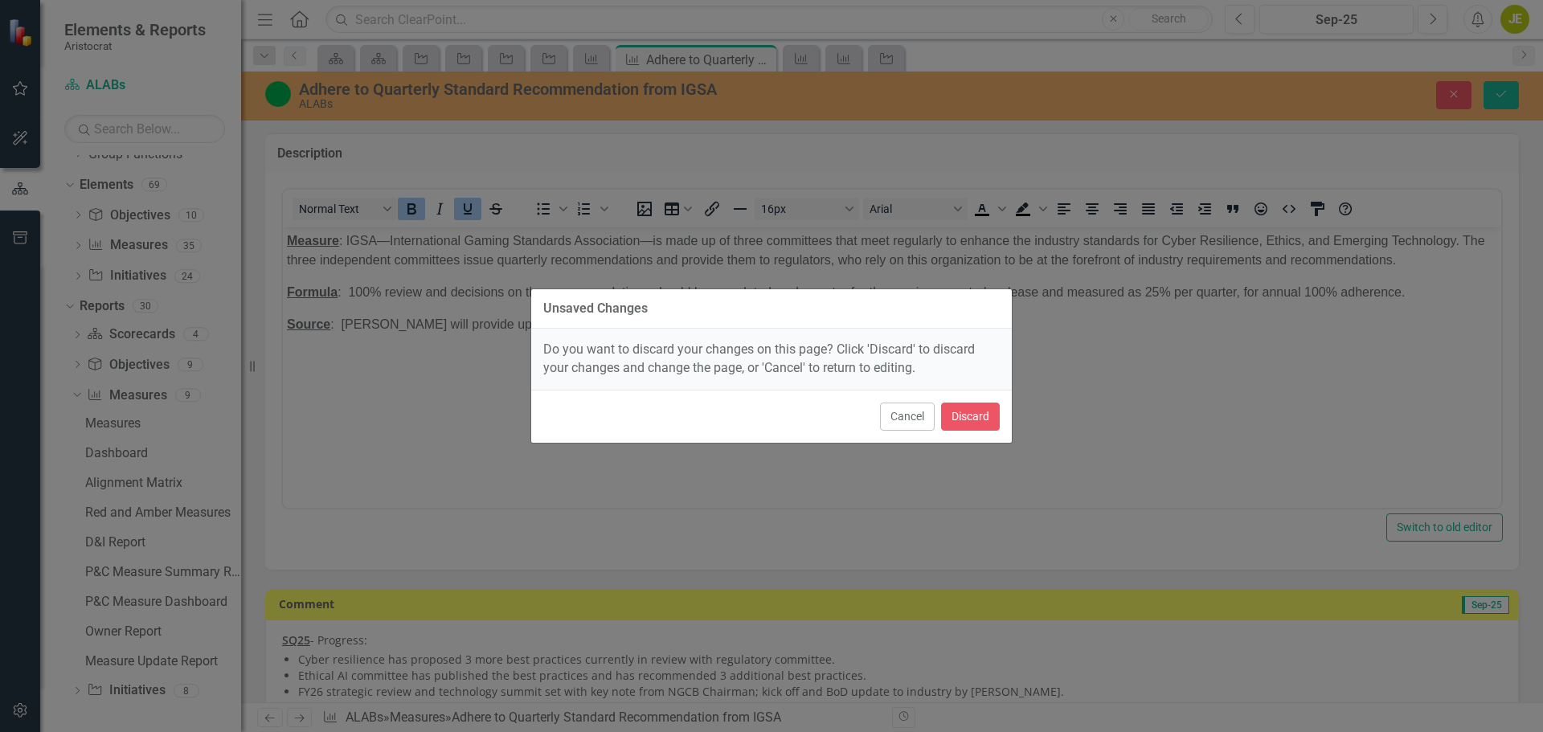
drag, startPoint x: 914, startPoint y: 420, endPoint x: 620, endPoint y: 465, distance: 297.5
click at [913, 420] on button "Cancel" at bounding box center [907, 417] width 55 height 28
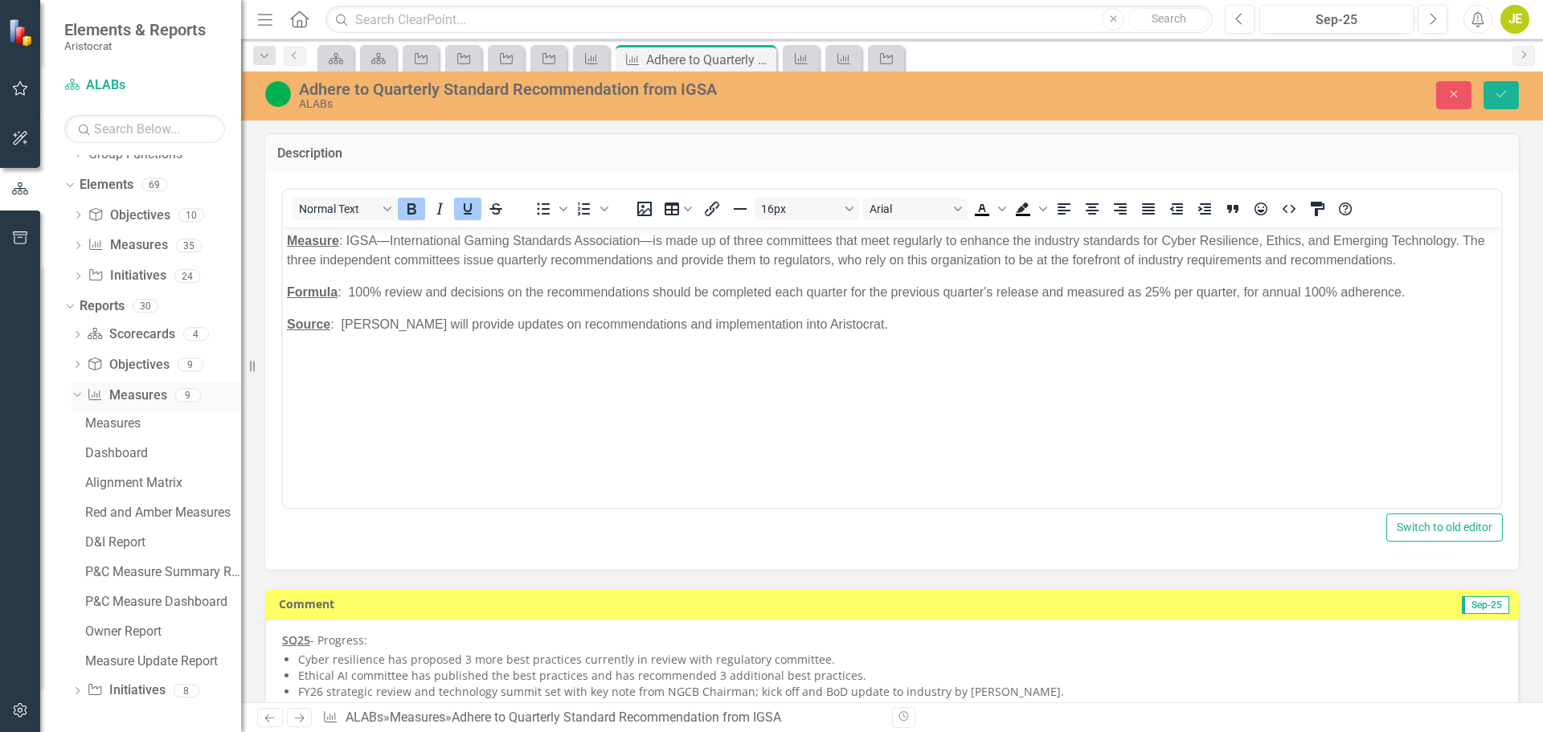
click at [79, 392] on icon "Dropdown" at bounding box center [75, 394] width 9 height 11
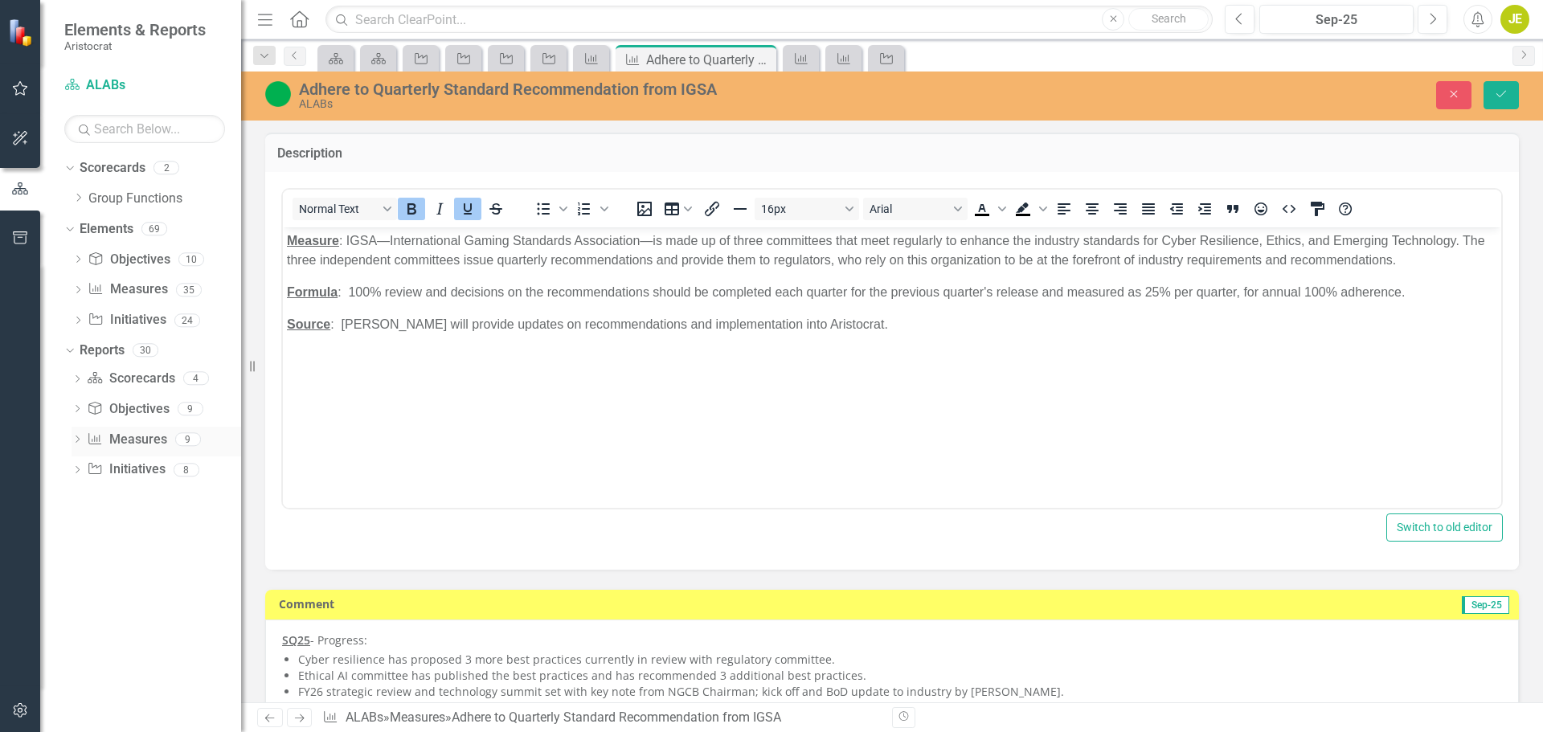
scroll to position [0, 0]
click at [80, 468] on icon "Dropdown" at bounding box center [77, 471] width 11 height 9
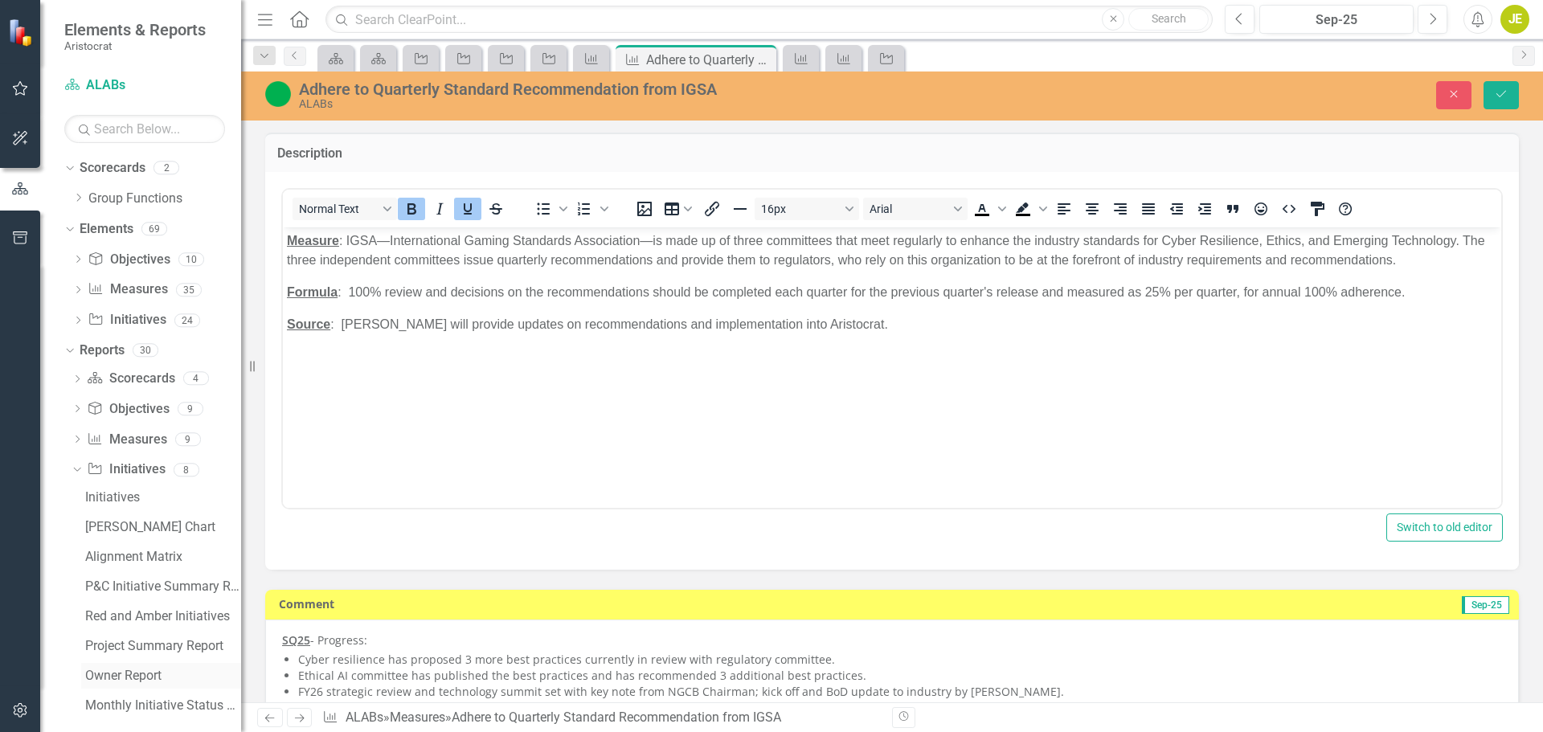
click at [144, 672] on div "Owner Report" at bounding box center [163, 675] width 156 height 14
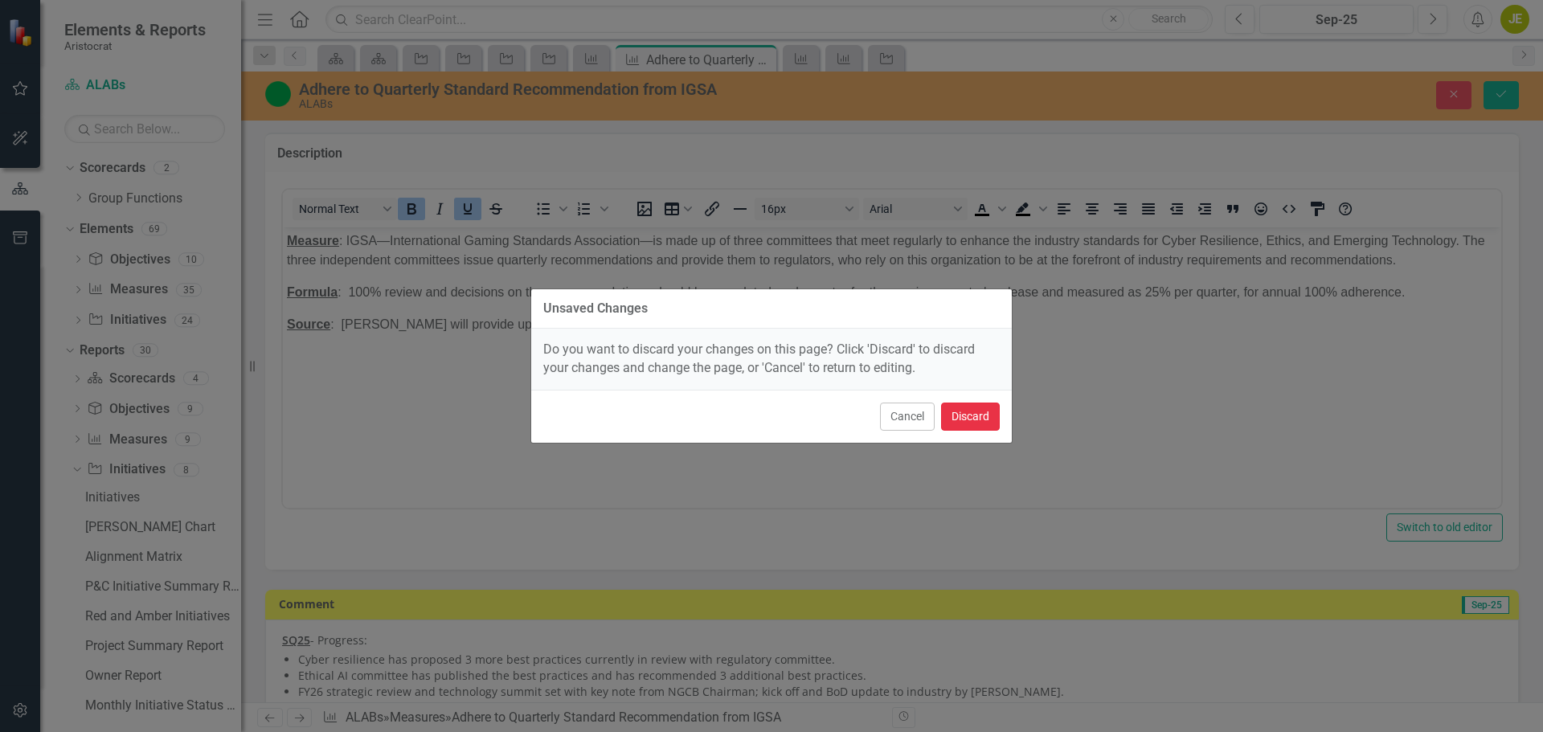
click at [978, 413] on button "Discard" at bounding box center [970, 417] width 59 height 28
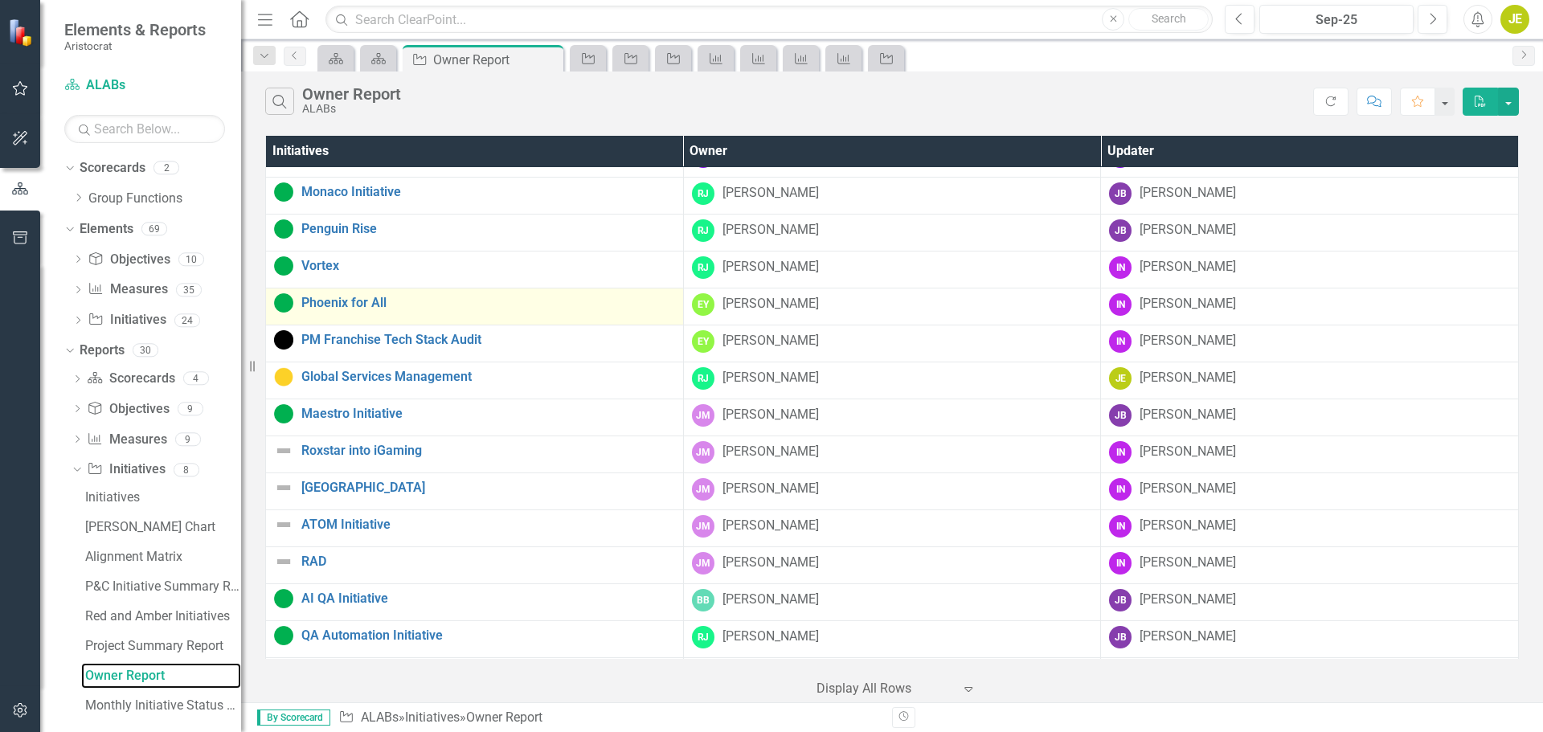
scroll to position [161, 0]
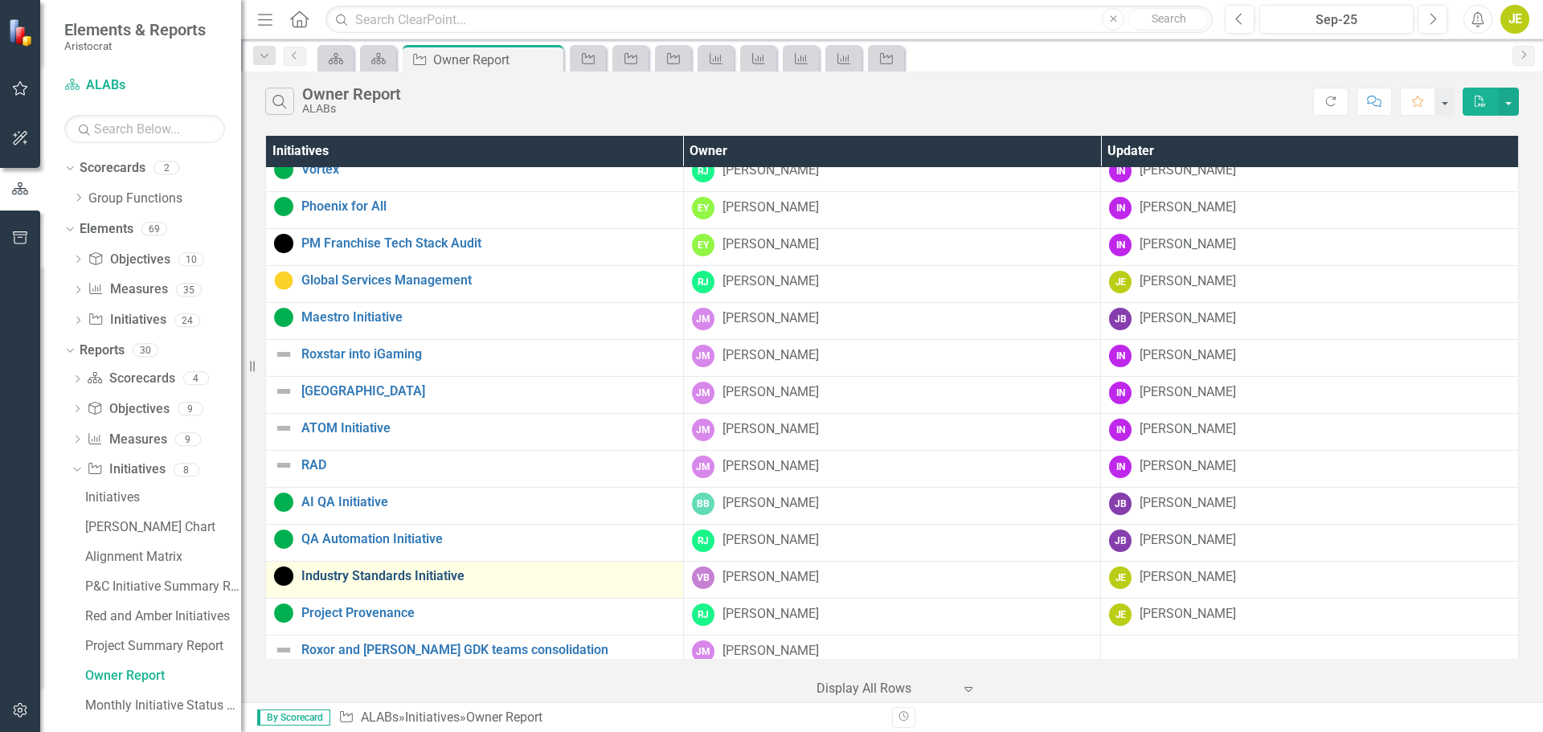
click at [419, 581] on link "Industry Standards Initiative" at bounding box center [488, 576] width 374 height 14
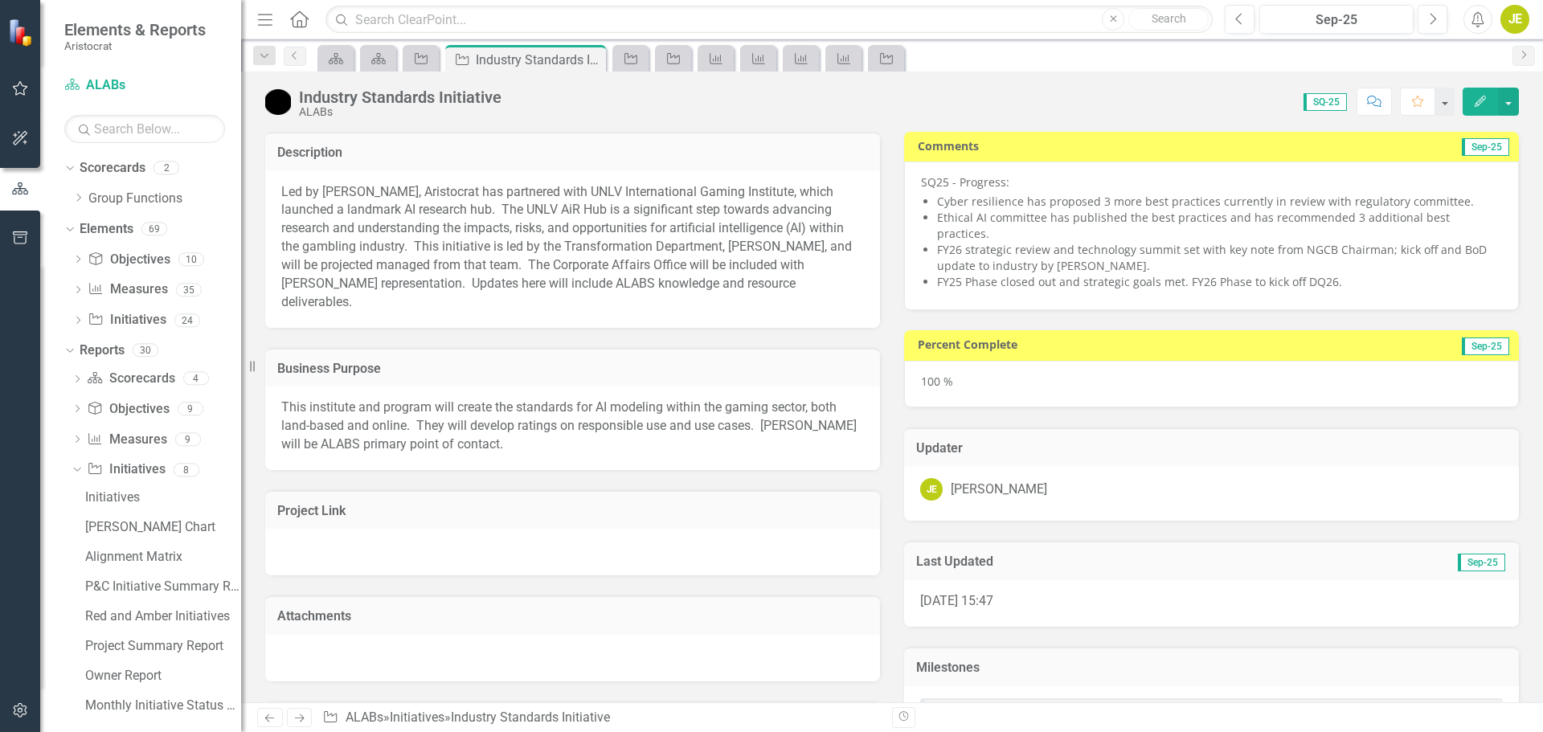
click at [697, 294] on div "Led by [PERSON_NAME], Aristocrat has partnered with UNLV International Gaming I…" at bounding box center [572, 249] width 615 height 157
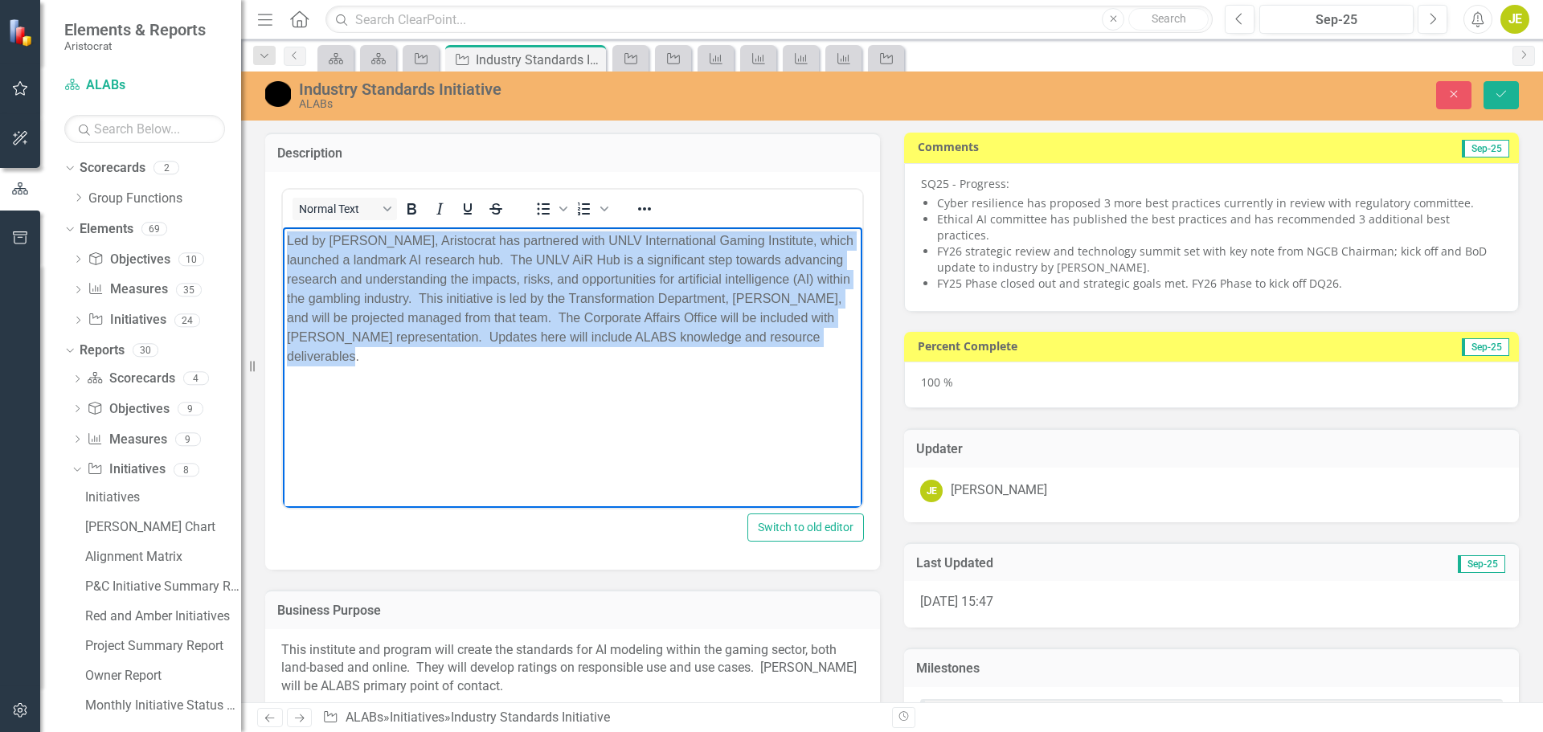
drag, startPoint x: 835, startPoint y: 345, endPoint x: 82, endPoint y: 224, distance: 762.4
click at [283, 227] on html "Led by [PERSON_NAME], Aristocrat has partnered with UNLV International Gaming I…" at bounding box center [572, 347] width 579 height 241
copy p "Led by Nimish Purohit, Aristocrat has partnered with UNLV International Gaming …"
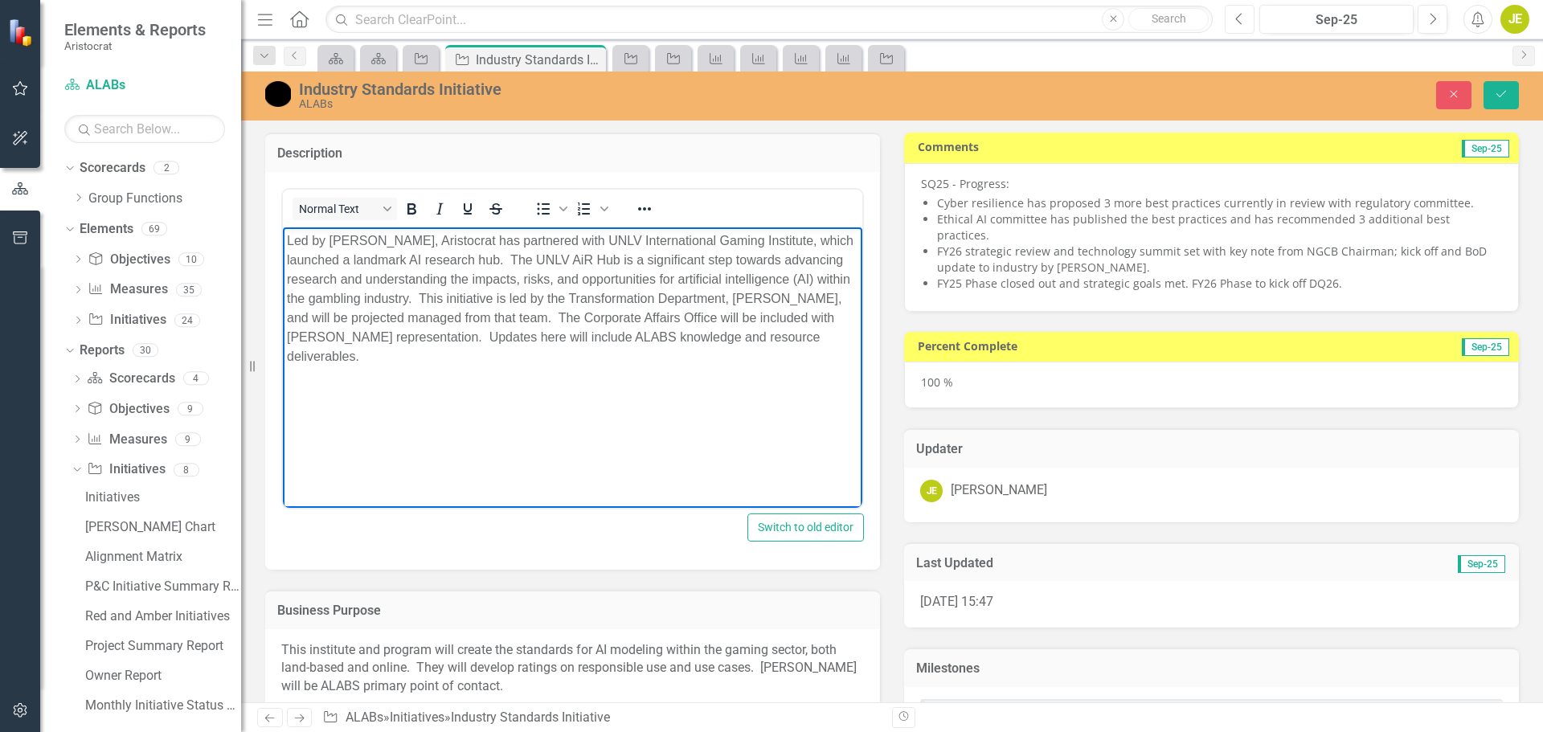
drag, startPoint x: 1232, startPoint y: 29, endPoint x: 1226, endPoint y: 53, distance: 24.9
click at [1232, 29] on button "Previous" at bounding box center [1239, 19] width 30 height 29
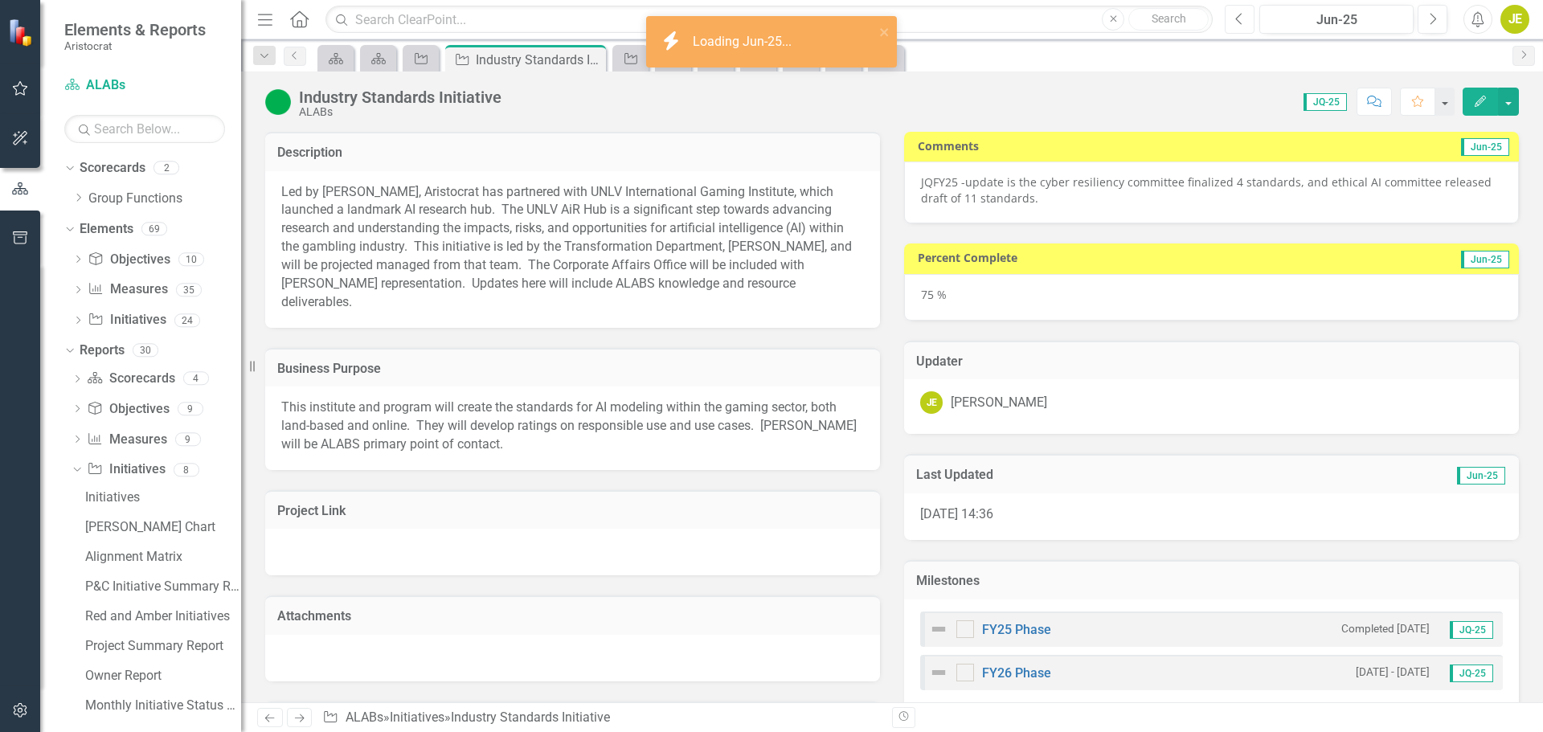
checkbox input "true"
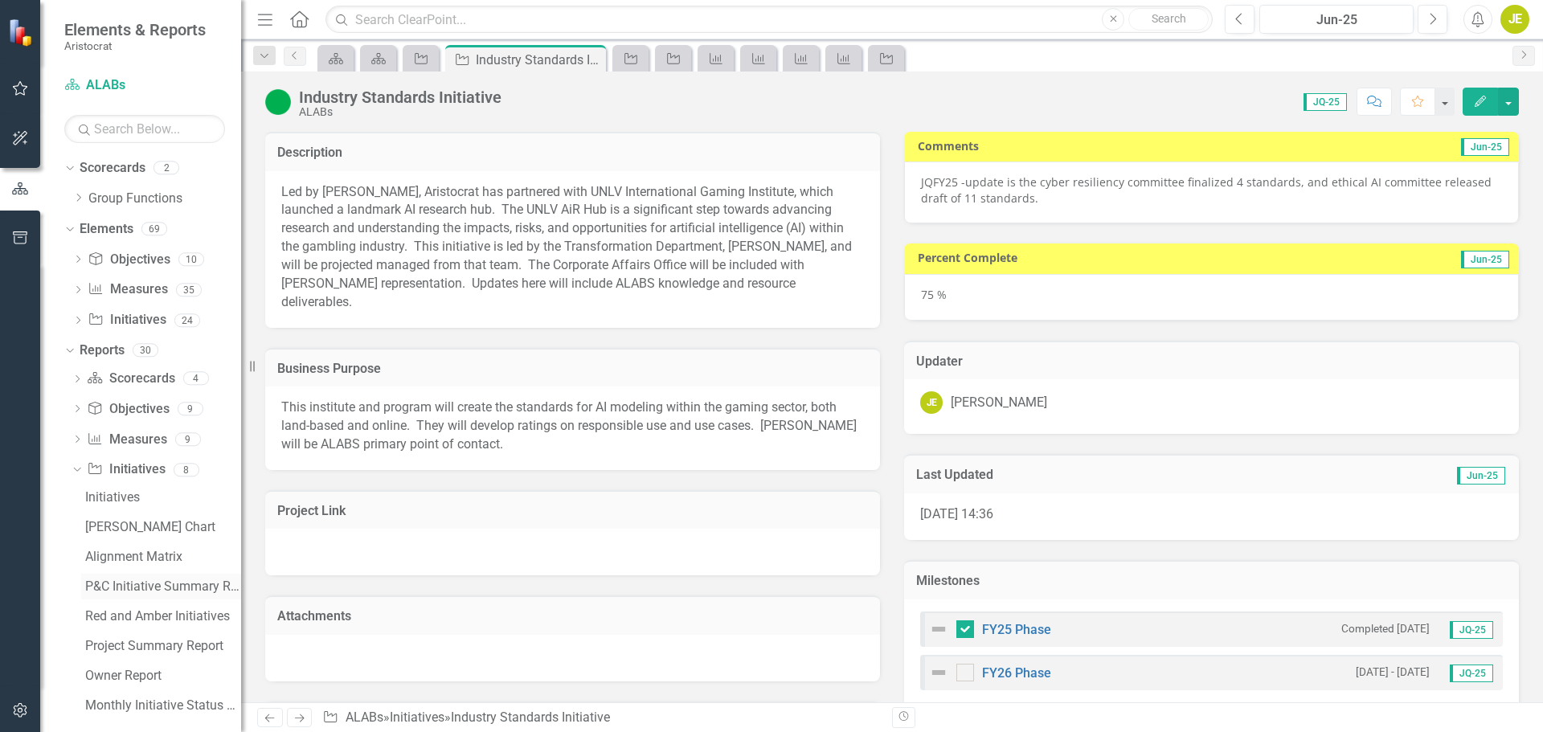
scroll to position [14, 0]
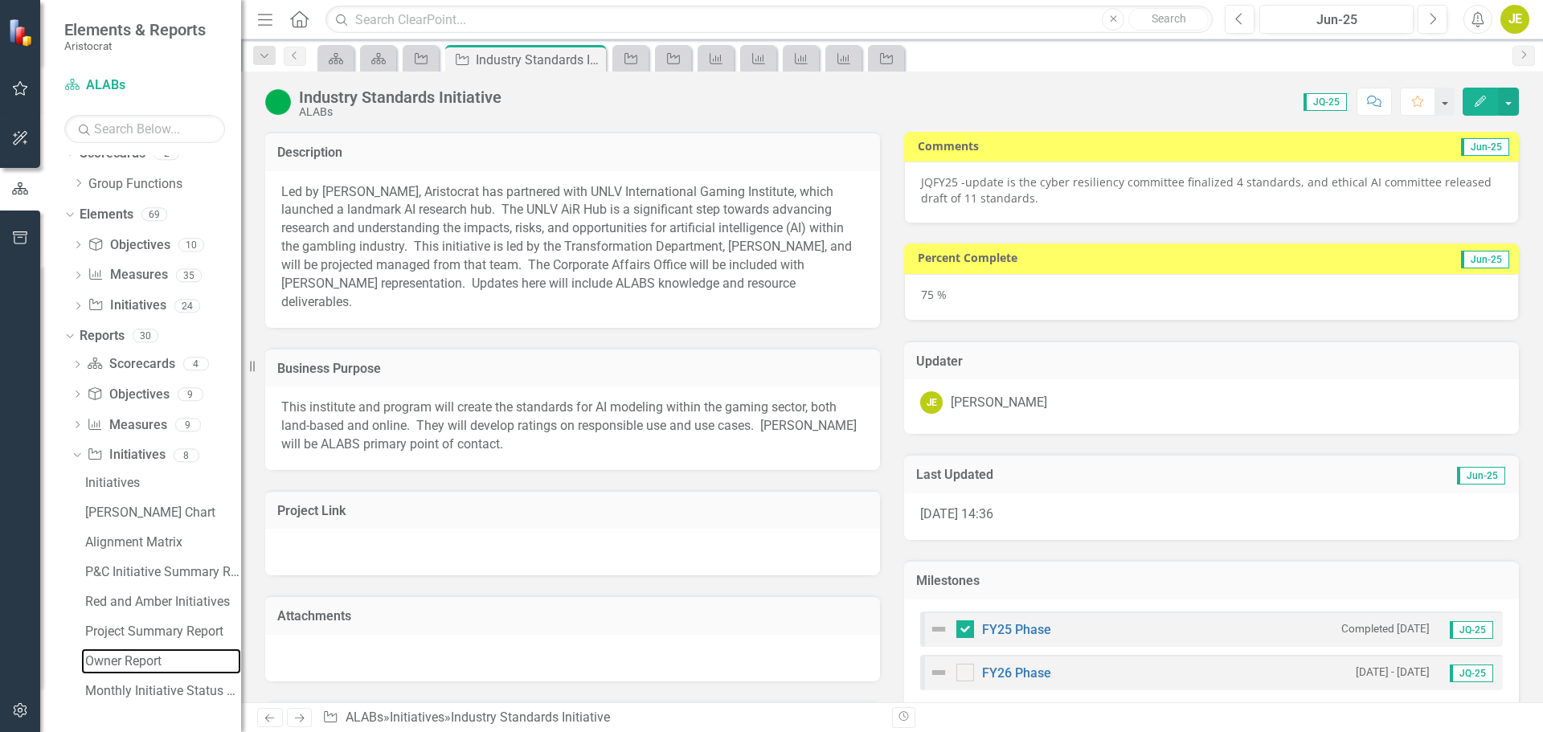
drag, startPoint x: 139, startPoint y: 656, endPoint x: 400, endPoint y: 717, distance: 268.1
click at [139, 656] on div "Owner Report" at bounding box center [163, 661] width 156 height 14
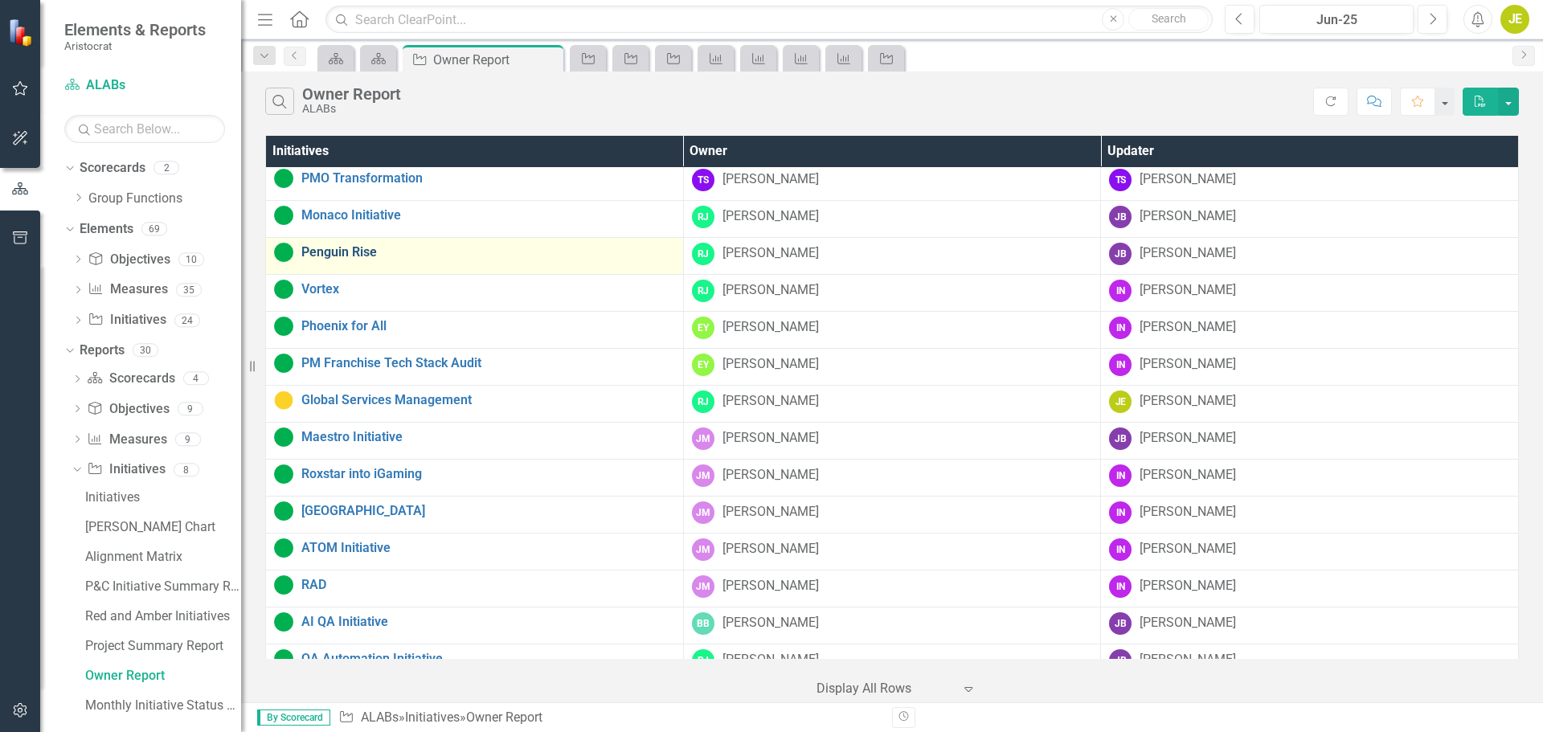
scroll to position [80, 0]
